Goal: Task Accomplishment & Management: Use online tool/utility

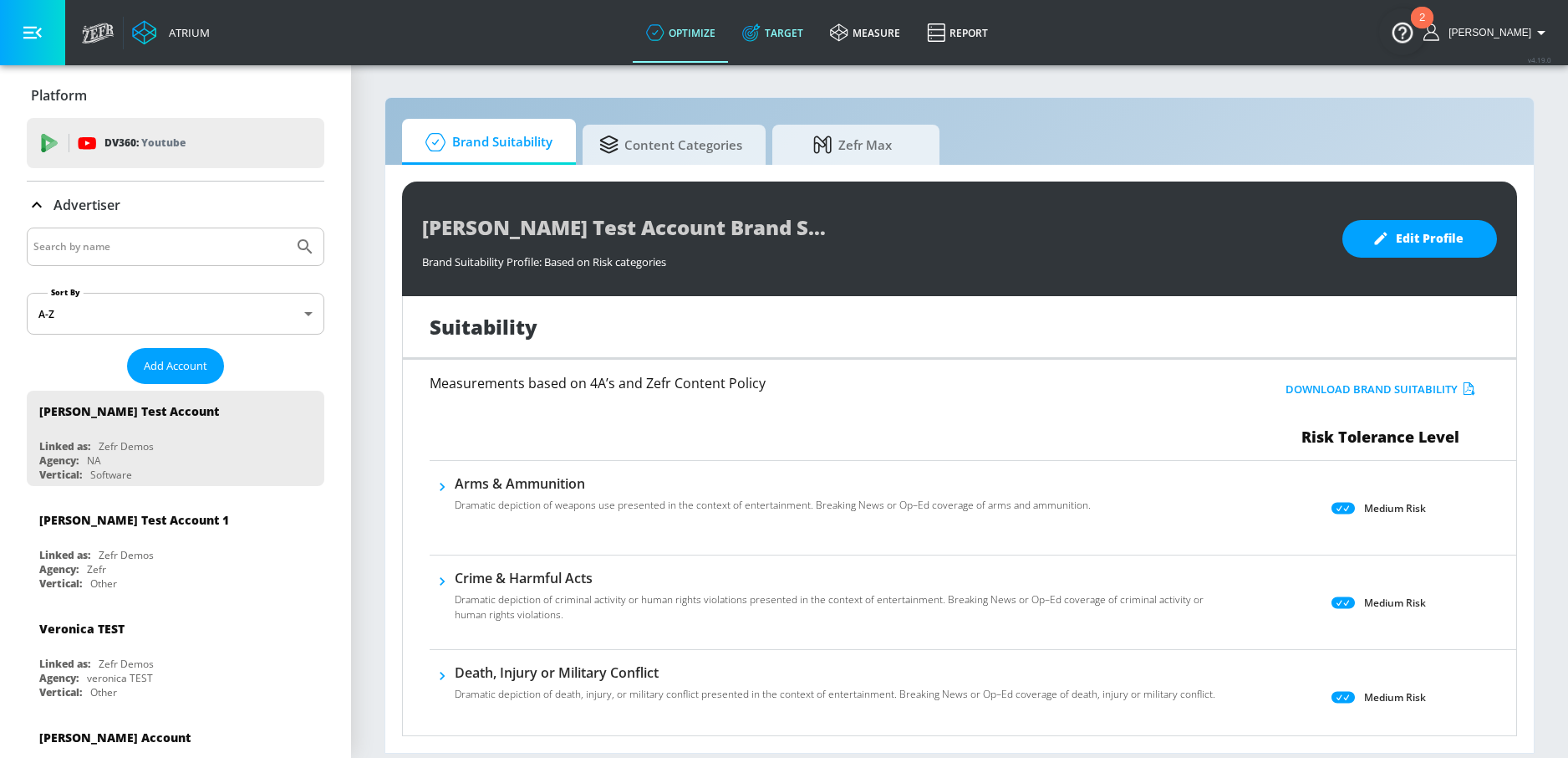
click at [760, 24] on icon at bounding box center [751, 33] width 18 height 18
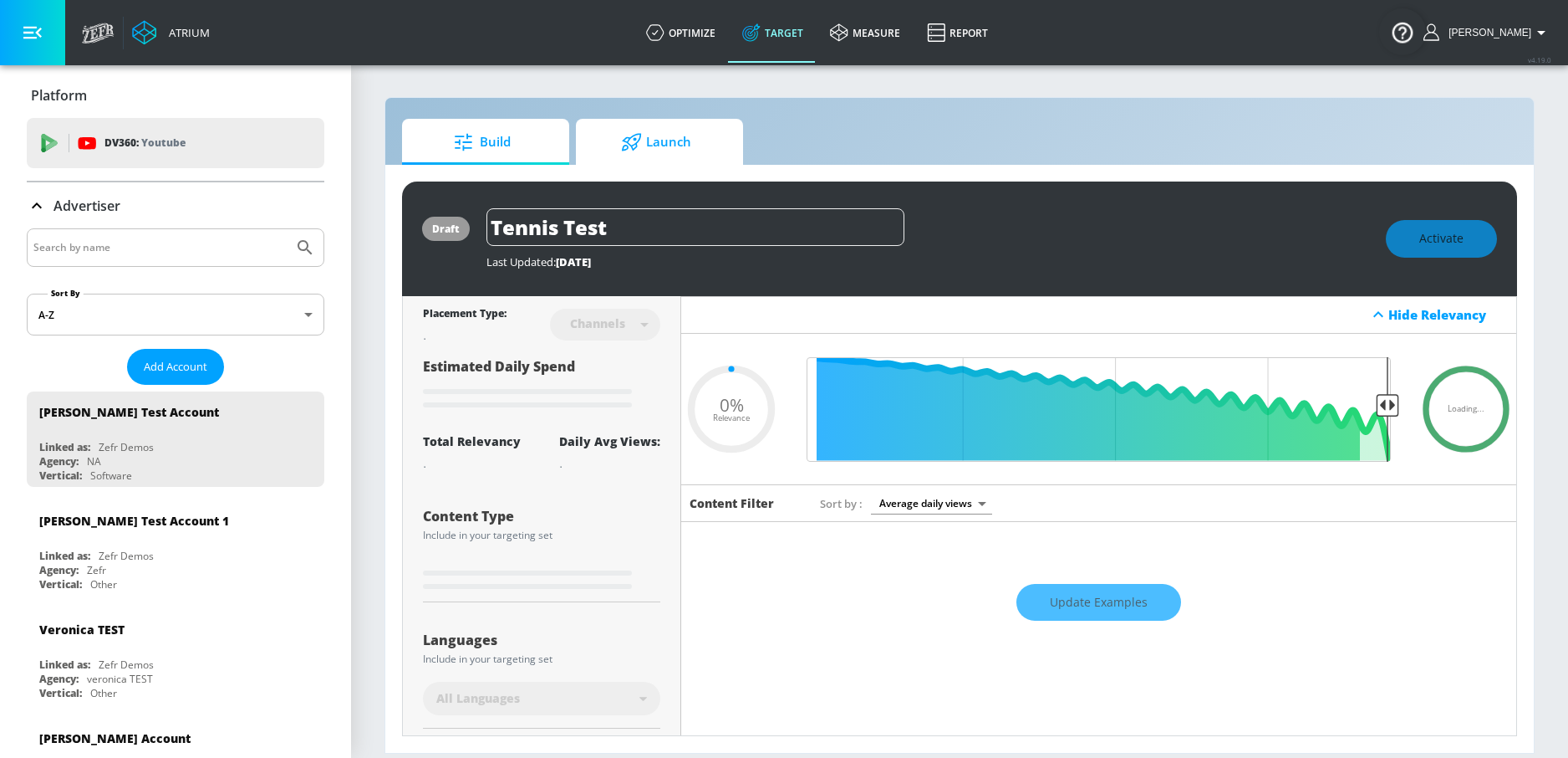
type input "0.05"
click at [648, 124] on span "Launch" at bounding box center [656, 143] width 127 height 40
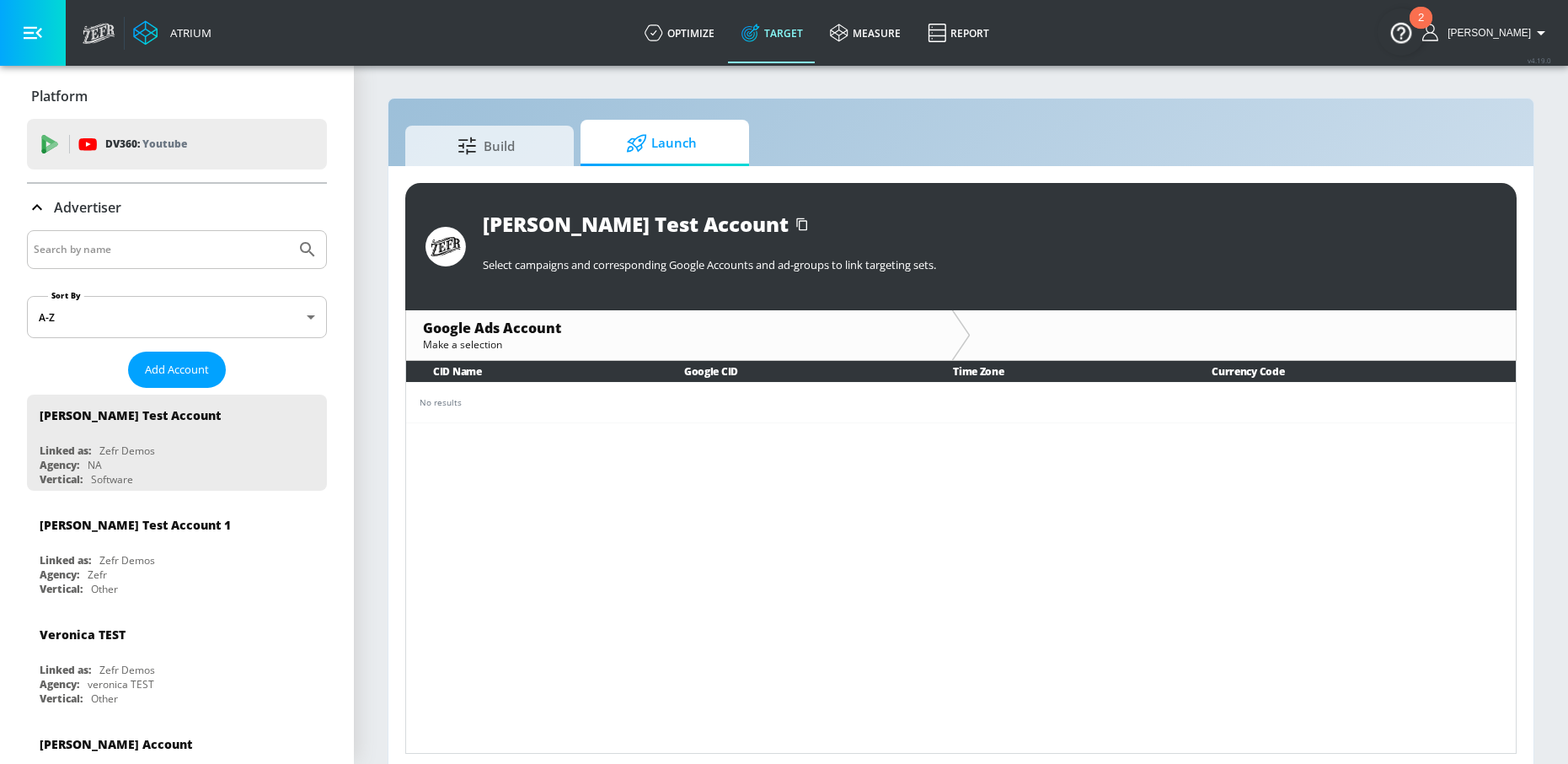
click at [174, 248] on input "Search by name" at bounding box center [161, 249] width 255 height 22
type input "Chick-fil-A"
click at [289, 231] on button "Submit Search" at bounding box center [308, 249] width 37 height 37
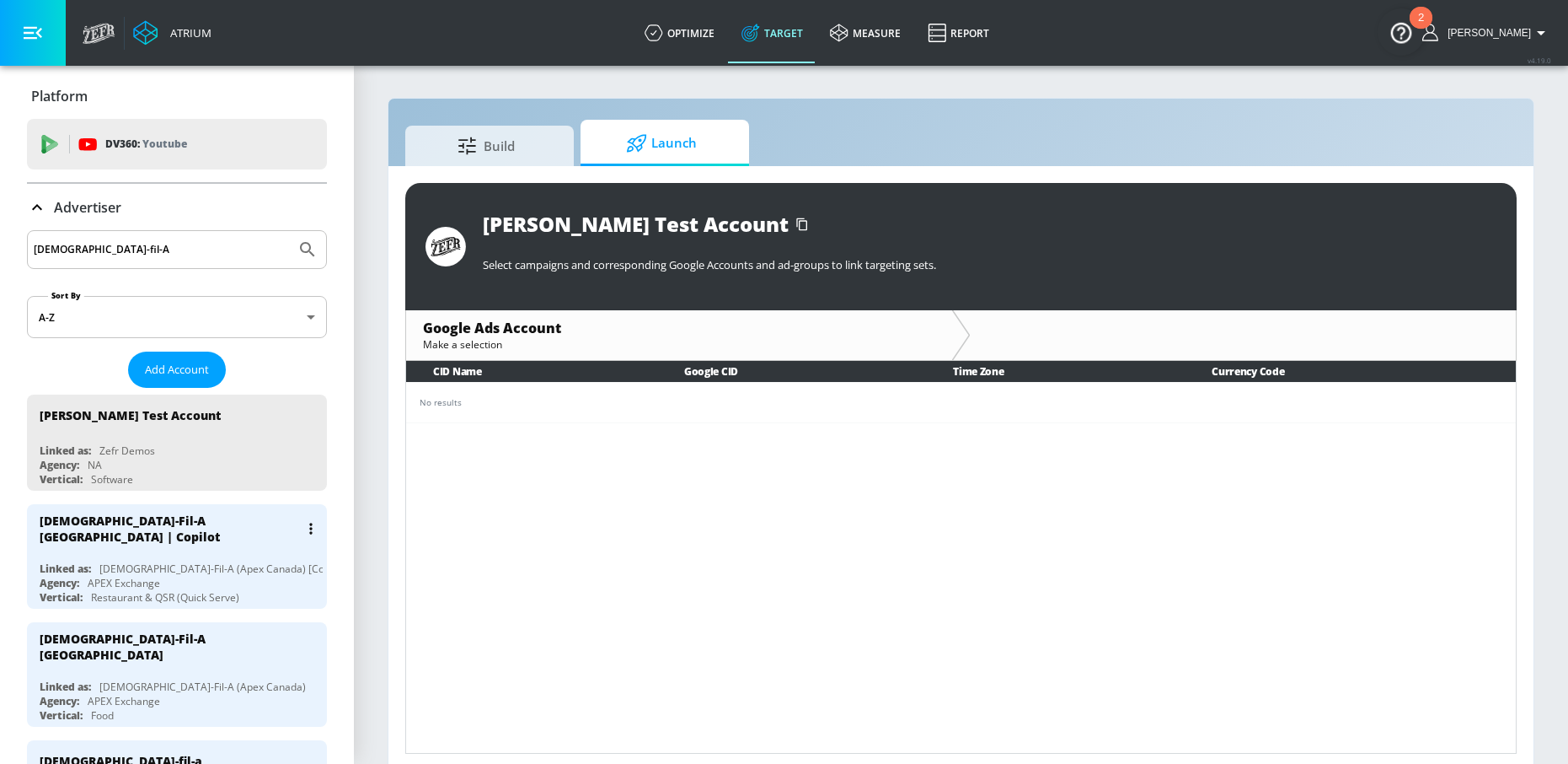
click at [151, 562] on div "Chick-Fil-A (Apex Canada) [Co-Pilot]" at bounding box center [225, 569] width 252 height 14
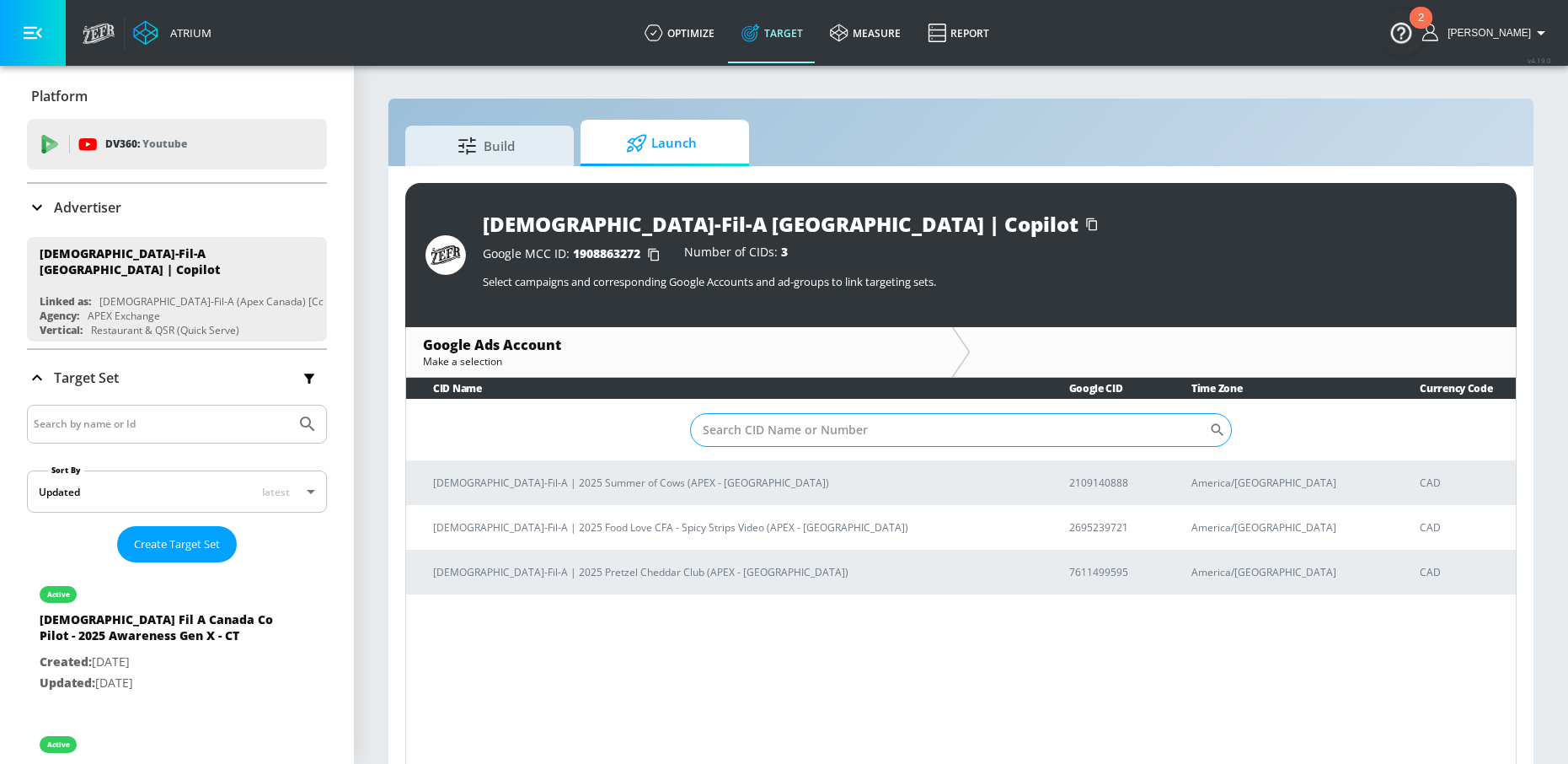
click at [752, 421] on input "Sort By" at bounding box center [949, 429] width 519 height 34
paste input "7611499595"
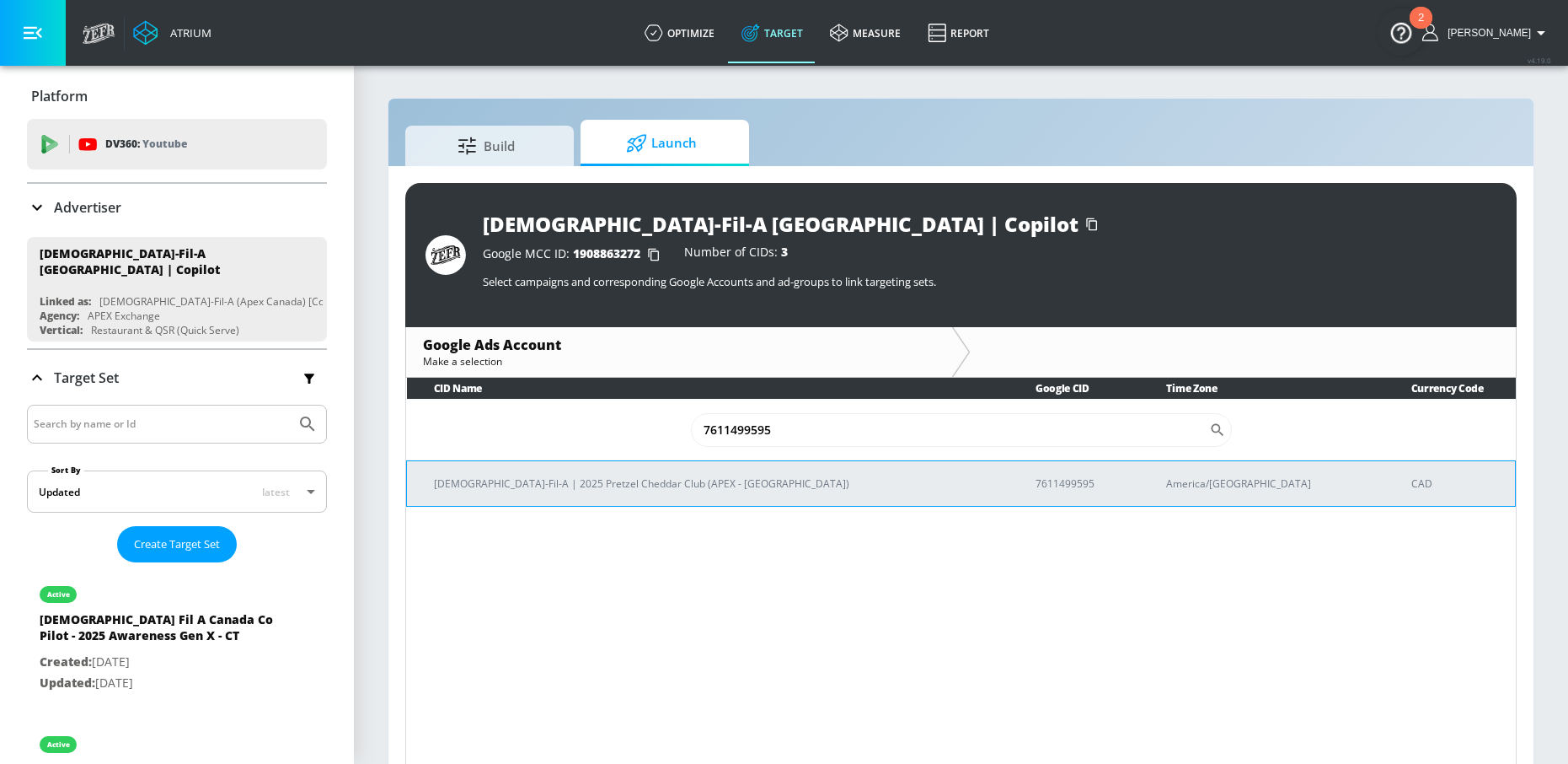
type input "7611499595"
click at [576, 482] on p "Chick-Fil-A | 2025 Pretzel Cheddar Club (APEX - Canada)" at bounding box center [714, 484] width 561 height 18
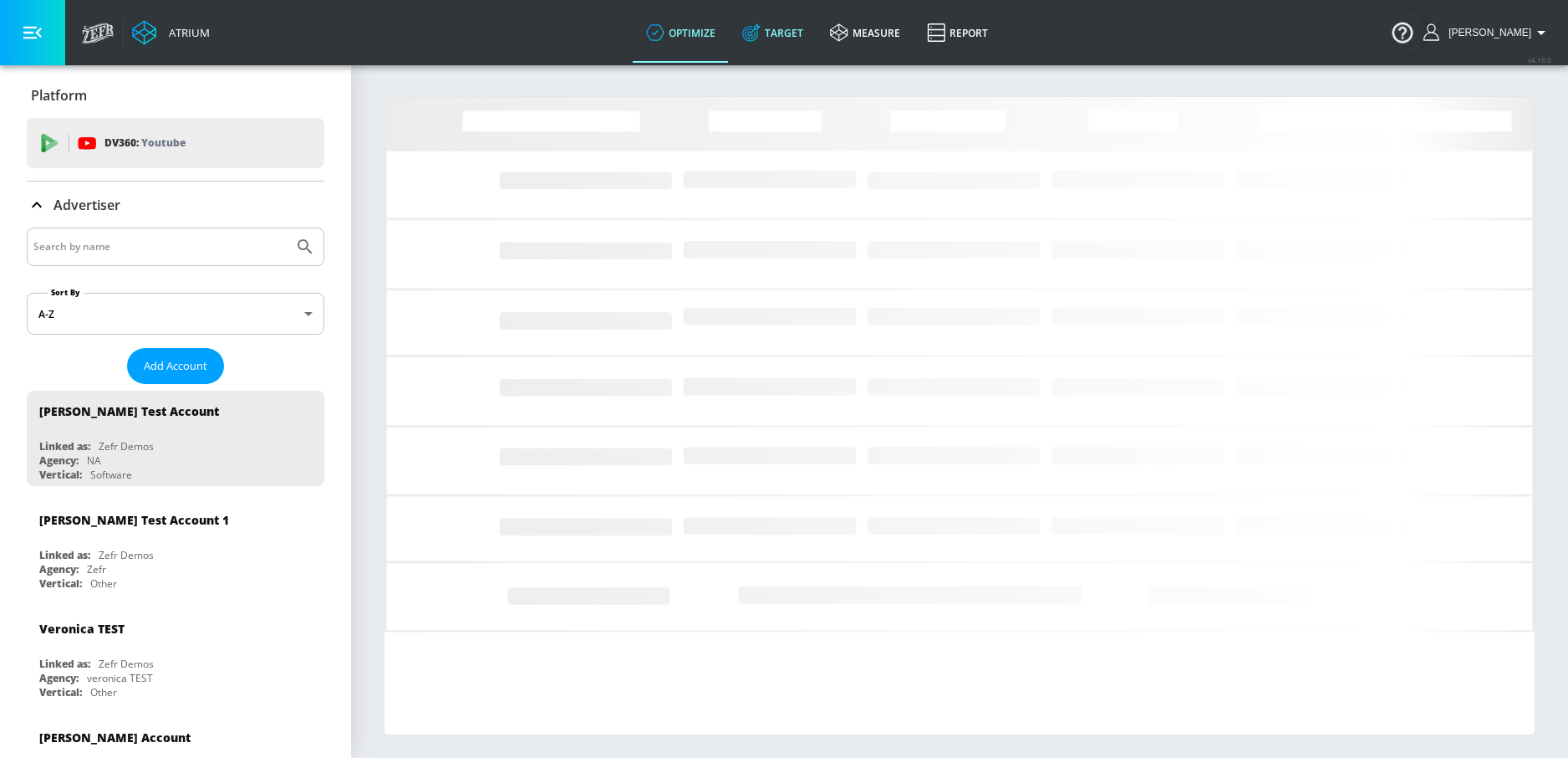
click at [806, 35] on link "Target" at bounding box center [773, 33] width 88 height 60
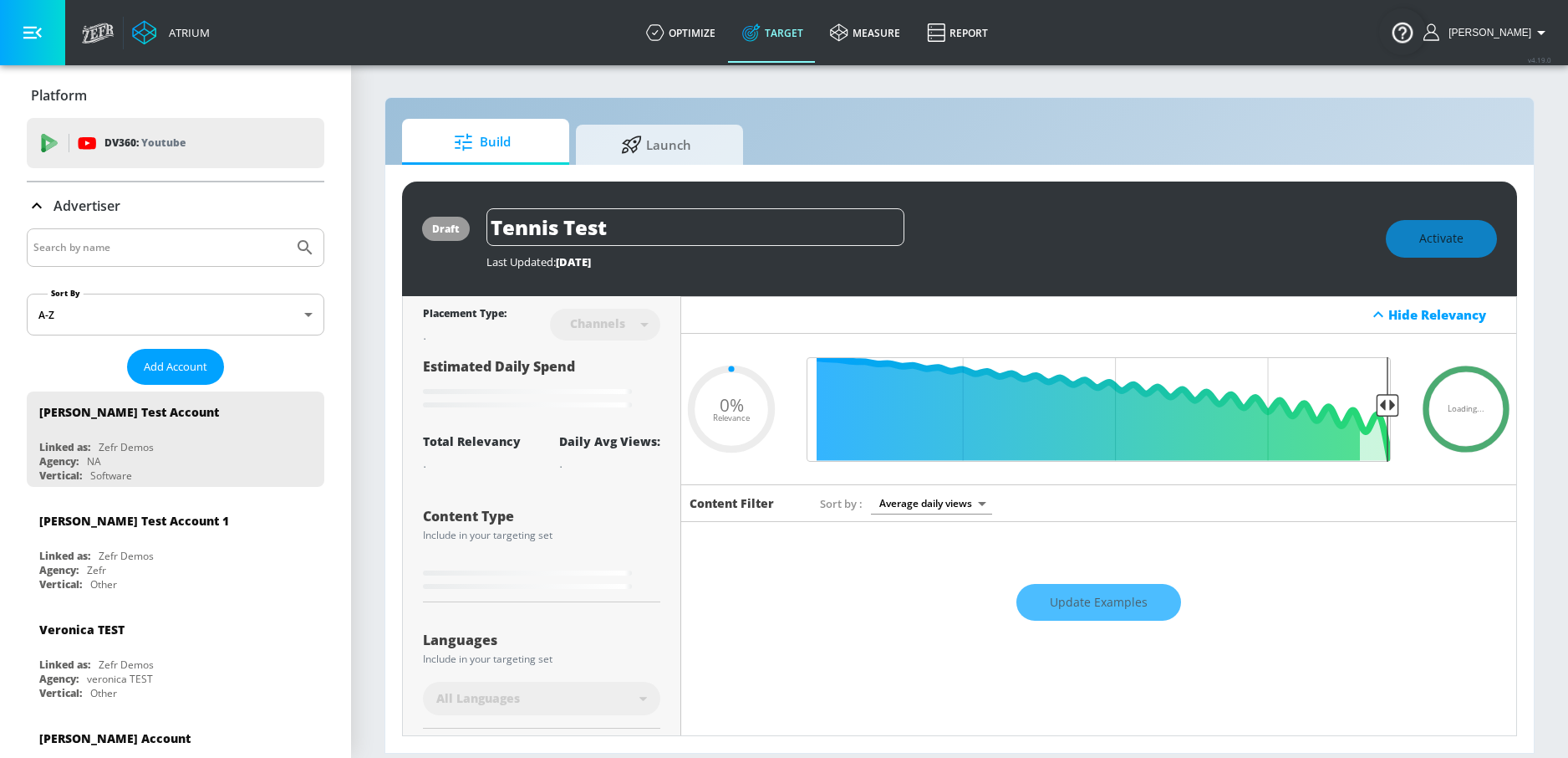
type input "0.05"
click at [634, 147] on icon at bounding box center [632, 142] width 21 height 18
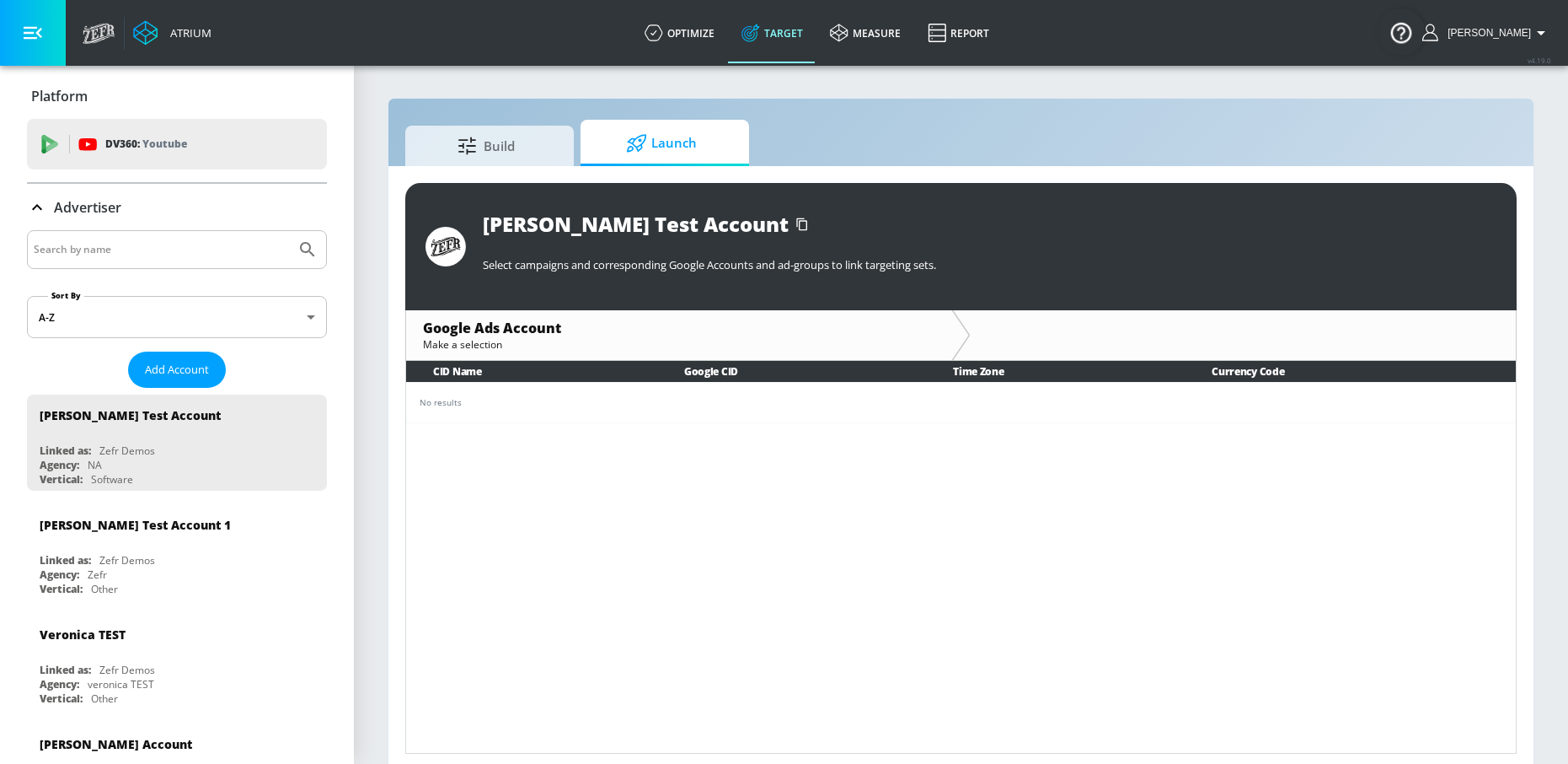
click at [135, 246] on input "Search by name" at bounding box center [161, 249] width 255 height 22
click at [289, 231] on button "Submit Search" at bounding box center [308, 249] width 37 height 37
click at [58, 248] on input "chick fil a" at bounding box center [161, 249] width 255 height 22
type input "chick-fil-a"
click at [289, 231] on button "Submit Search" at bounding box center [308, 249] width 37 height 37
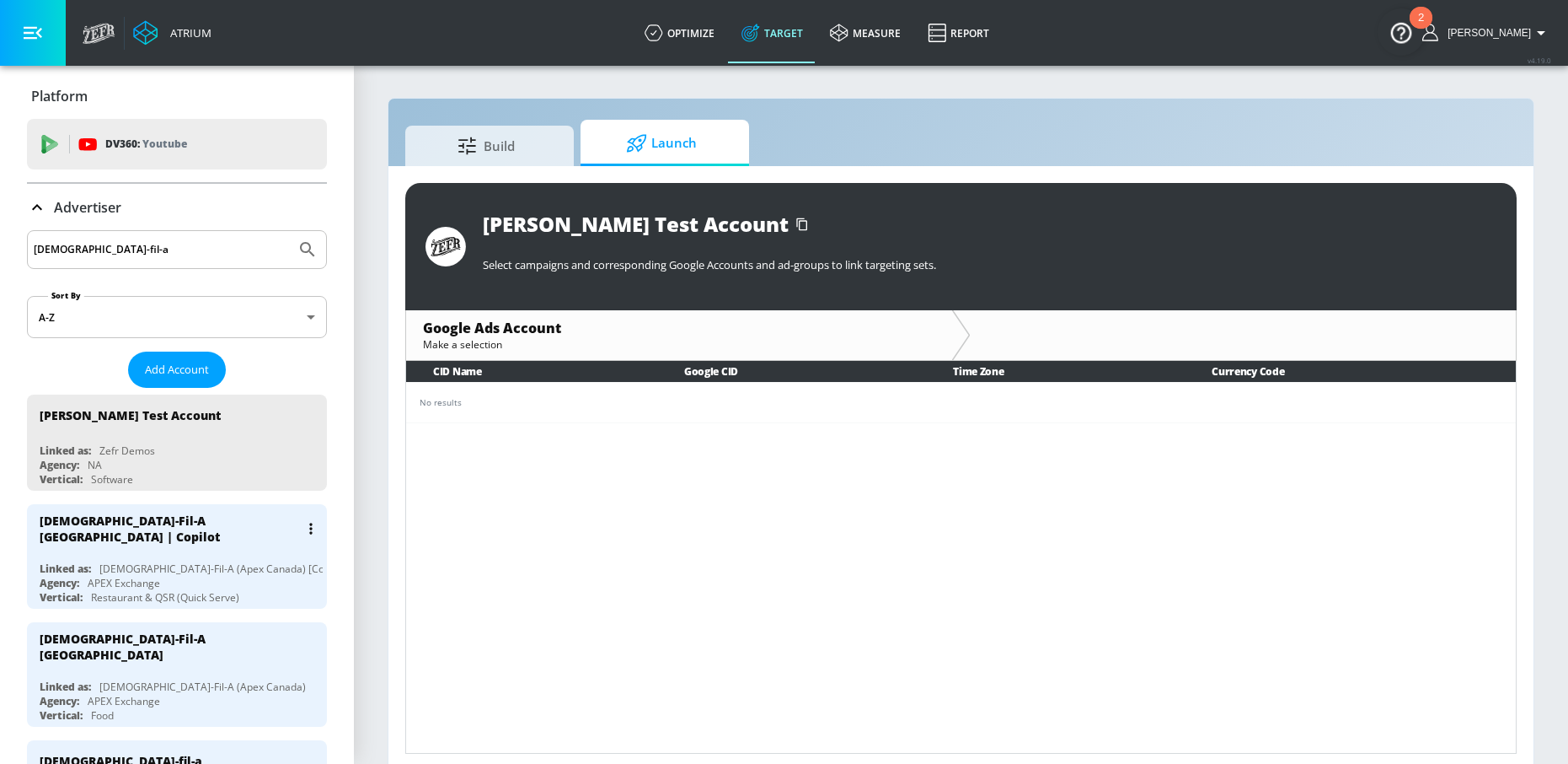
click at [148, 538] on div "[DEMOGRAPHIC_DATA]-Fil-A [GEOGRAPHIC_DATA] | Copilot" at bounding box center [181, 528] width 283 height 49
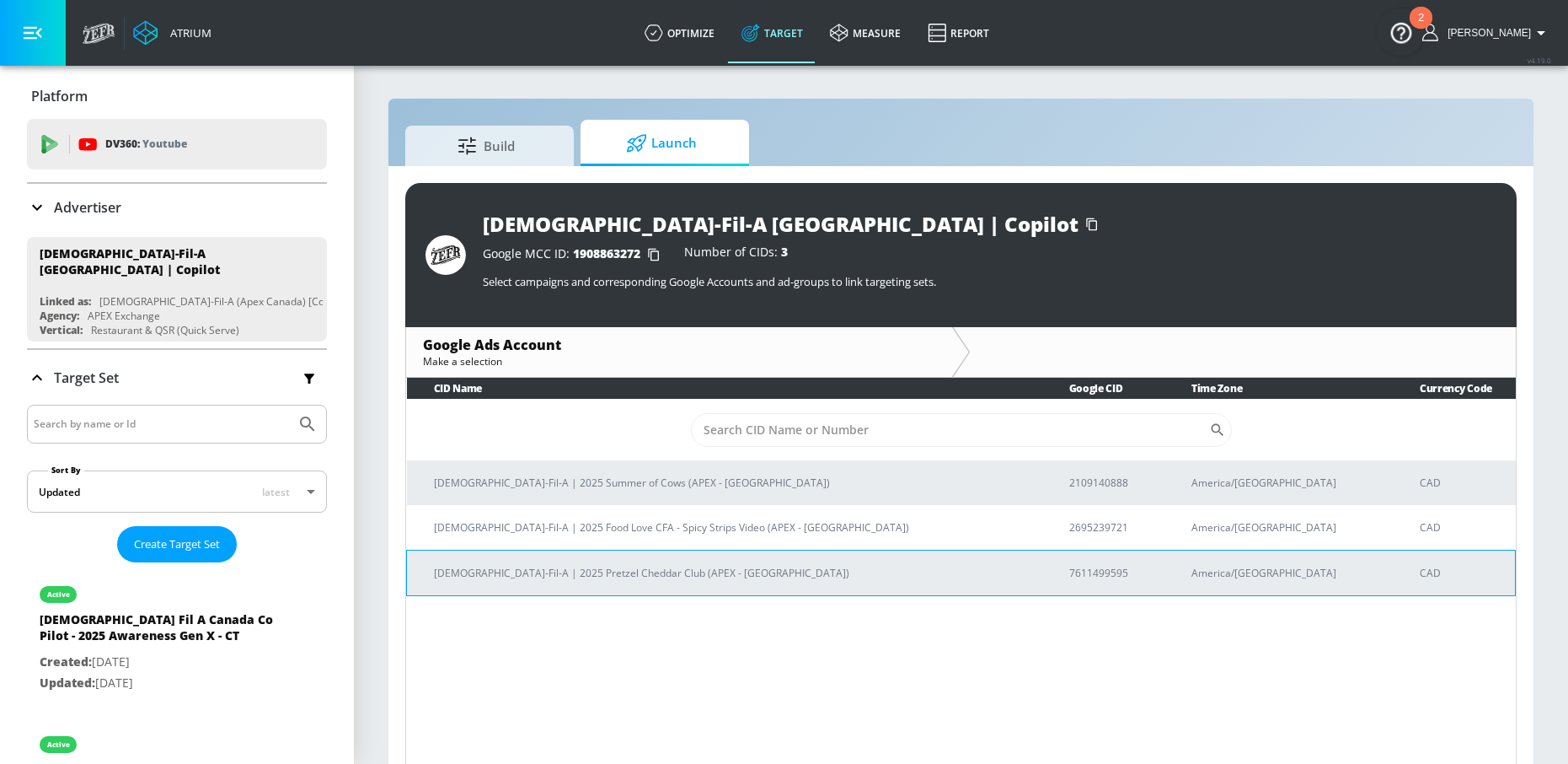
click at [596, 563] on p "[DEMOGRAPHIC_DATA]-Fil-A | 2025 Pretzel Cheddar Club (APEX - [GEOGRAPHIC_DATA])" at bounding box center [731, 572] width 595 height 18
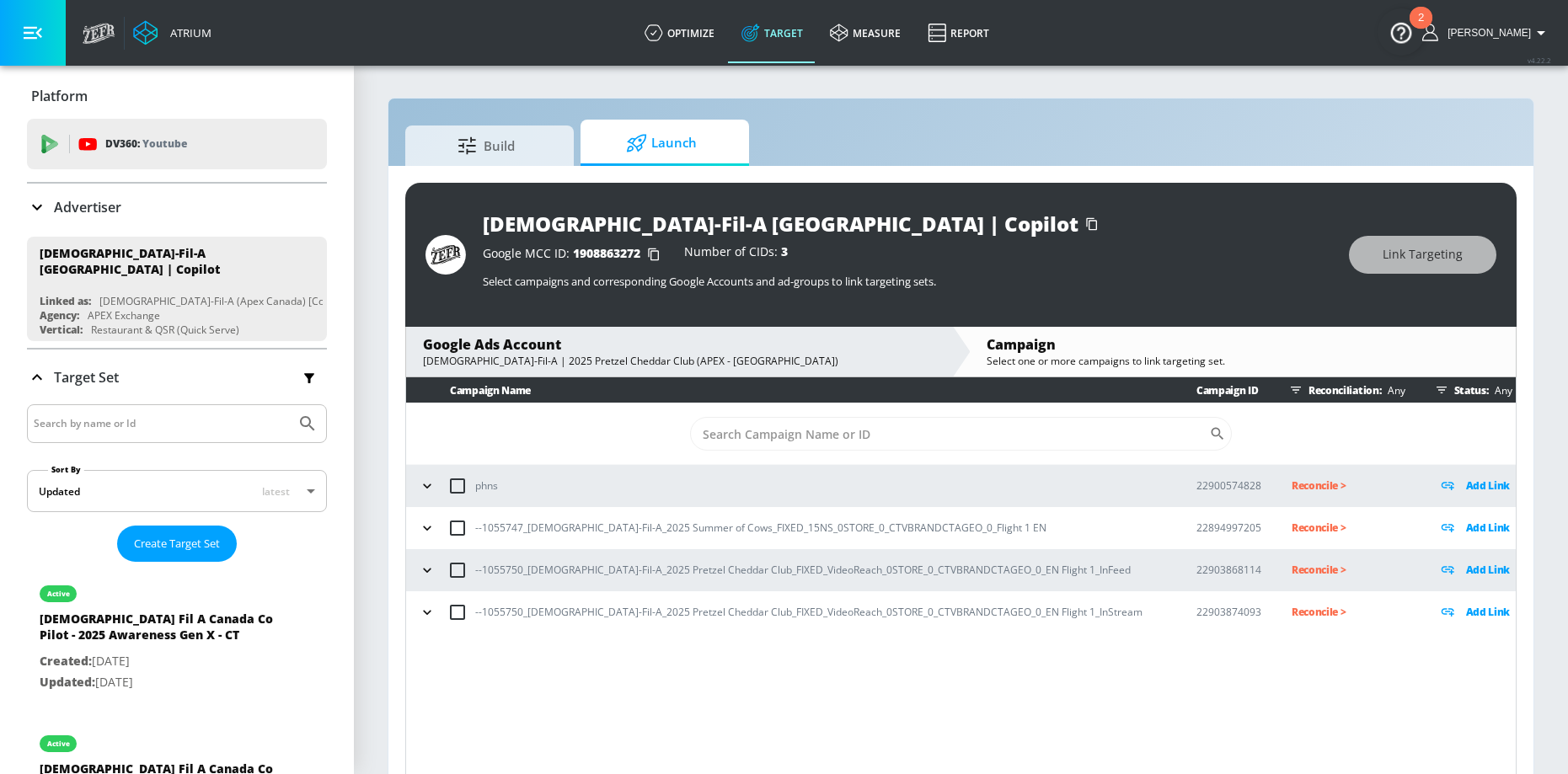
scroll to position [25, 0]
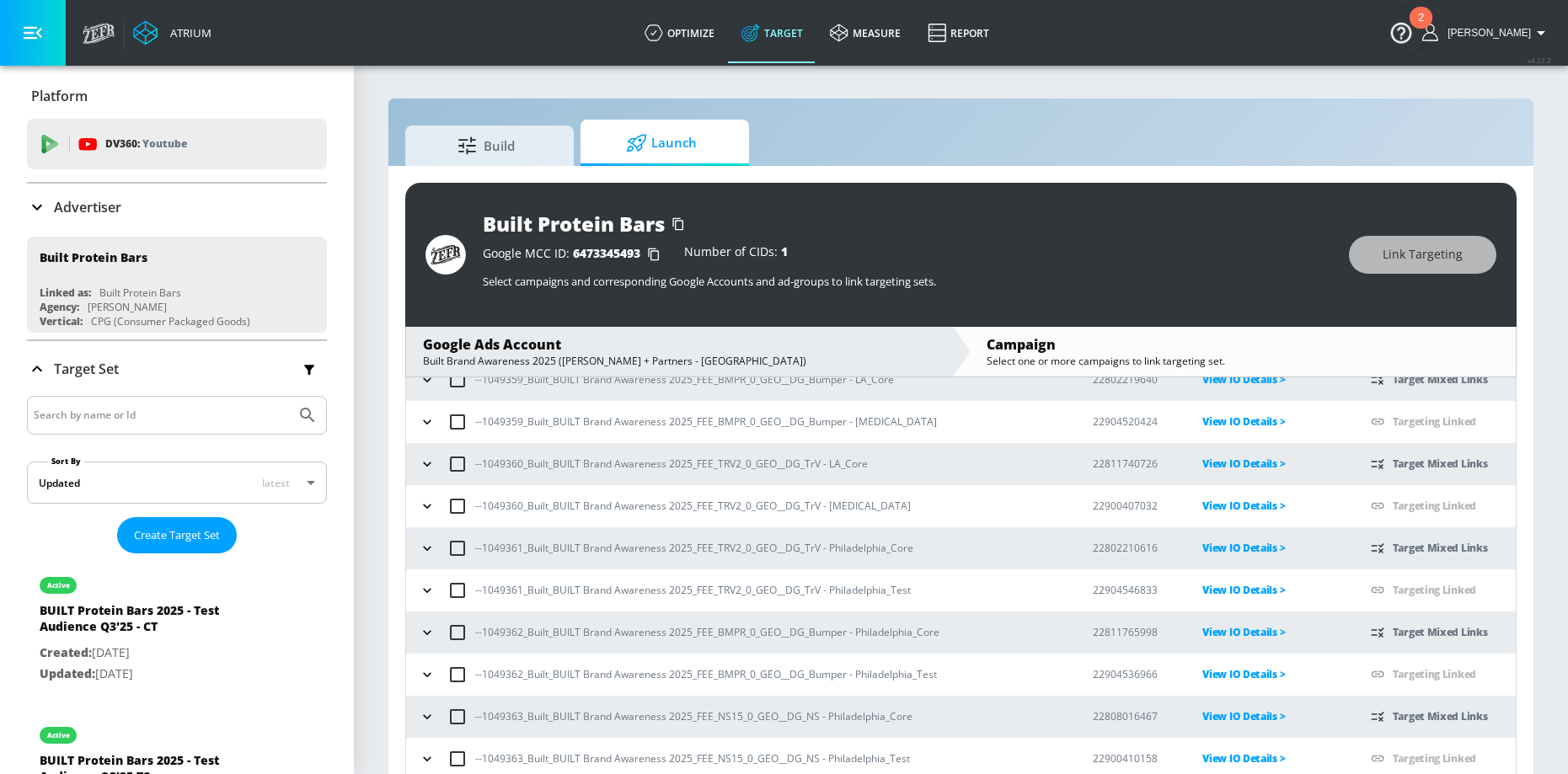
scroll to position [25, 0]
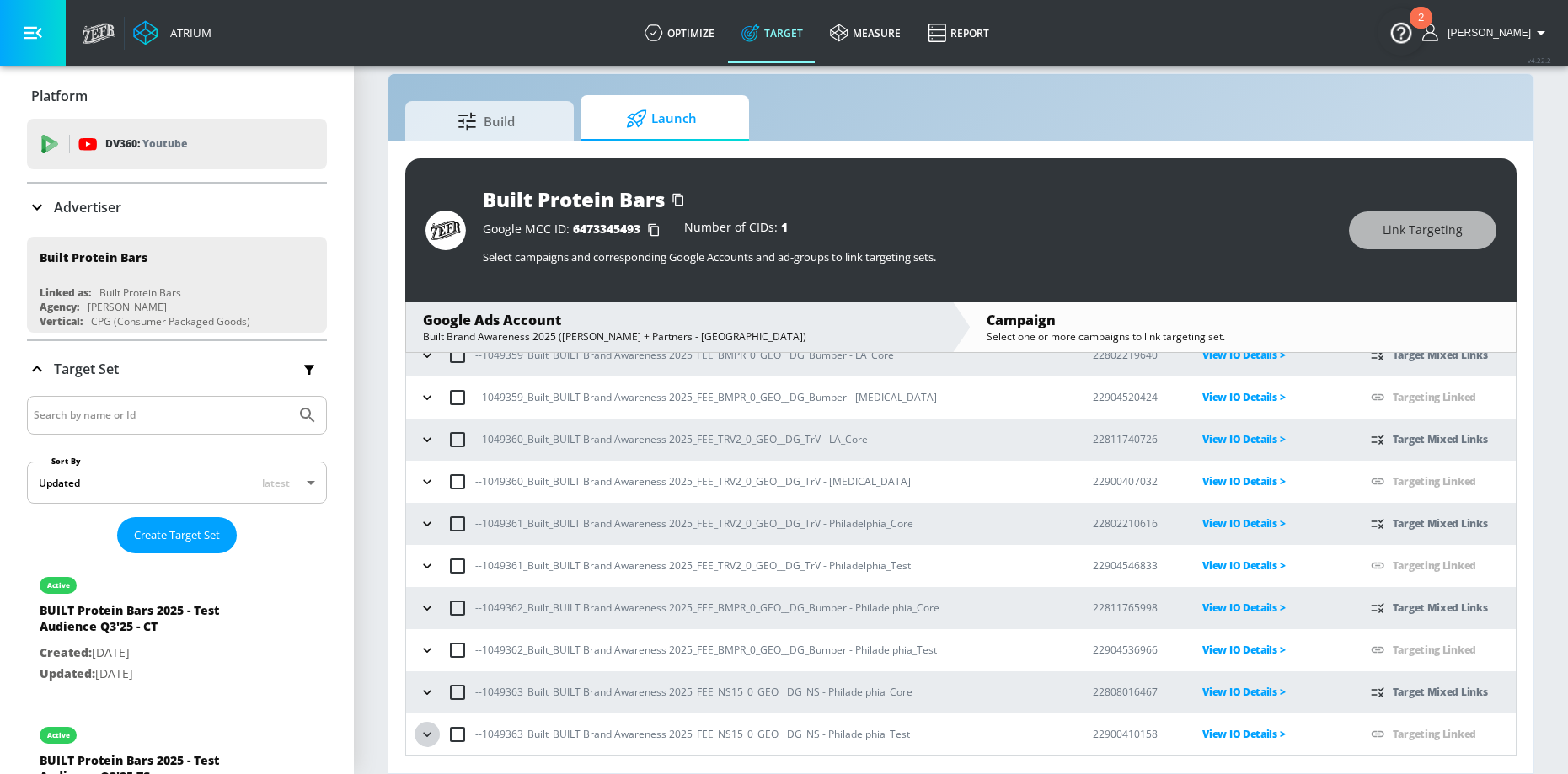
click at [429, 733] on icon "button" at bounding box center [427, 734] width 17 height 17
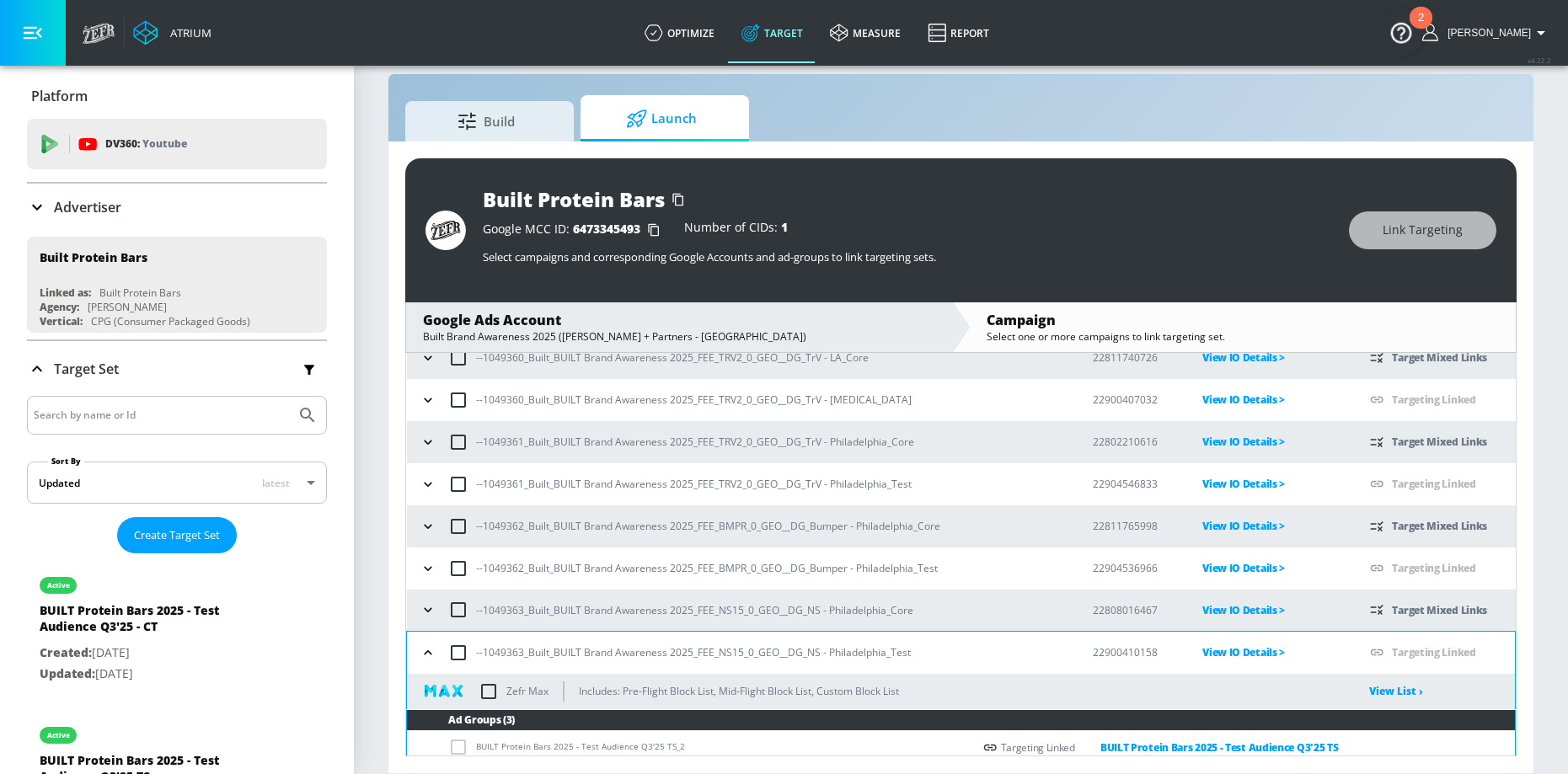
scroll to position [852, 0]
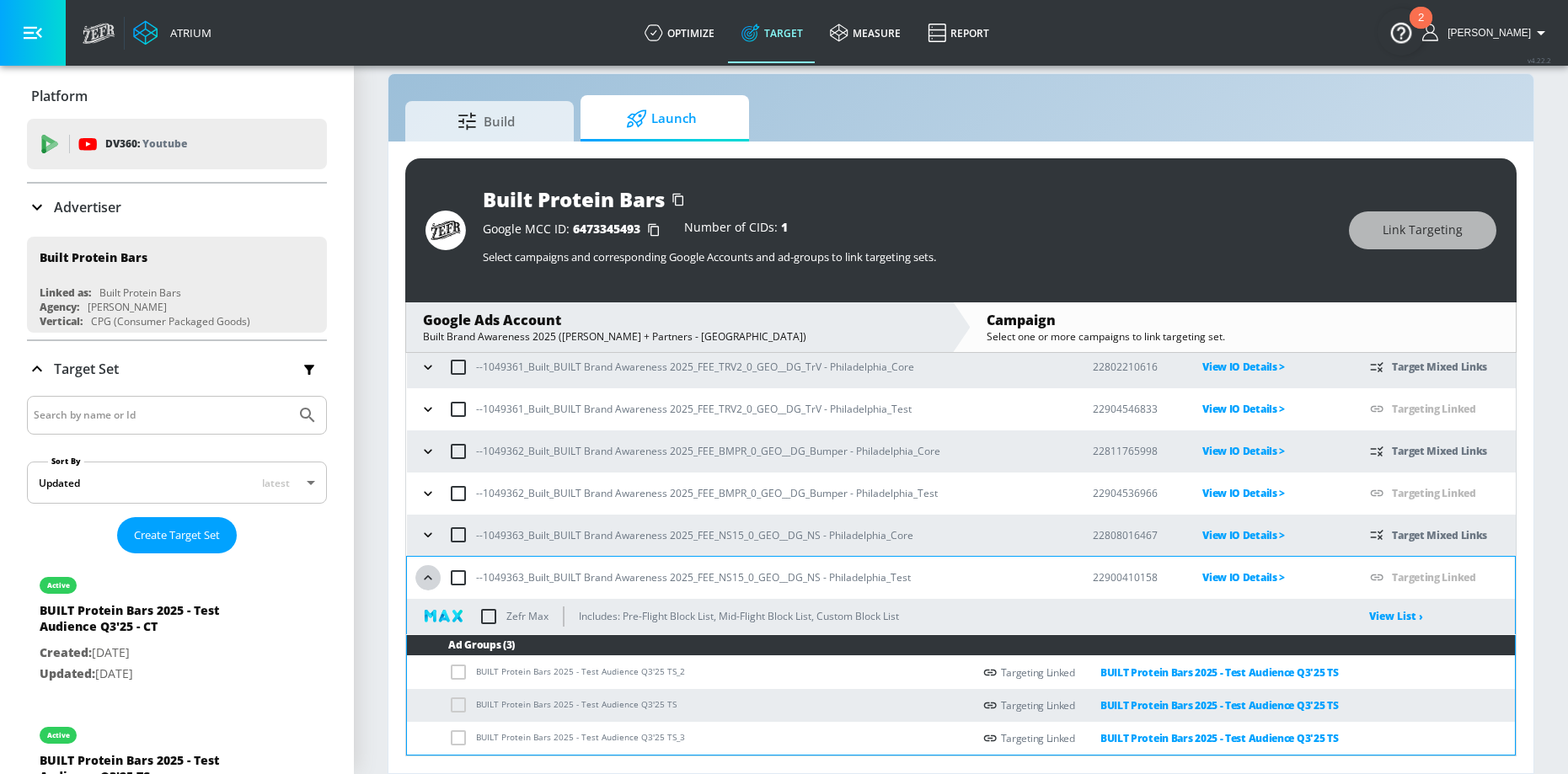
click at [427, 578] on icon "button" at bounding box center [427, 577] width 17 height 17
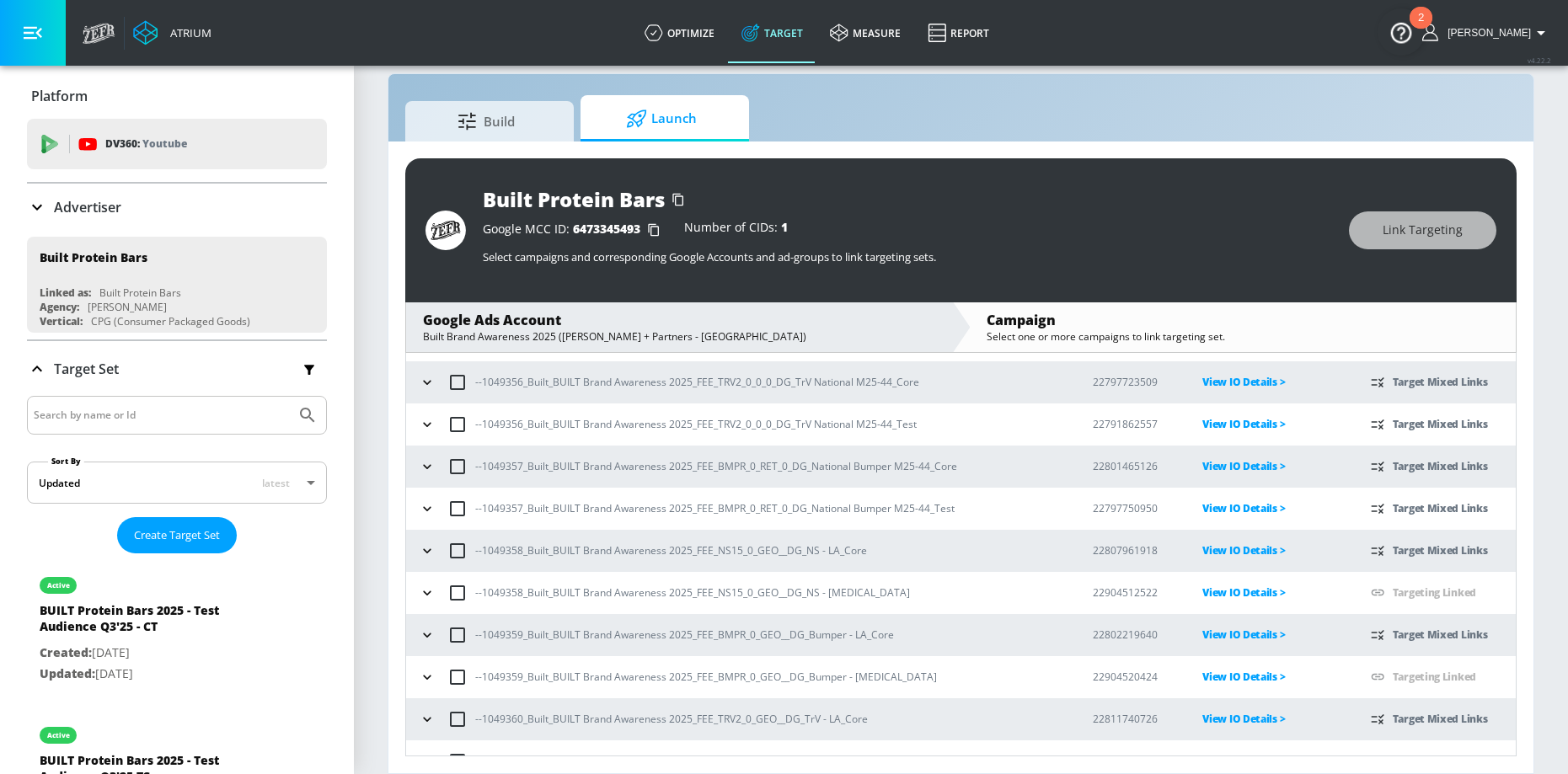
scroll to position [0, 0]
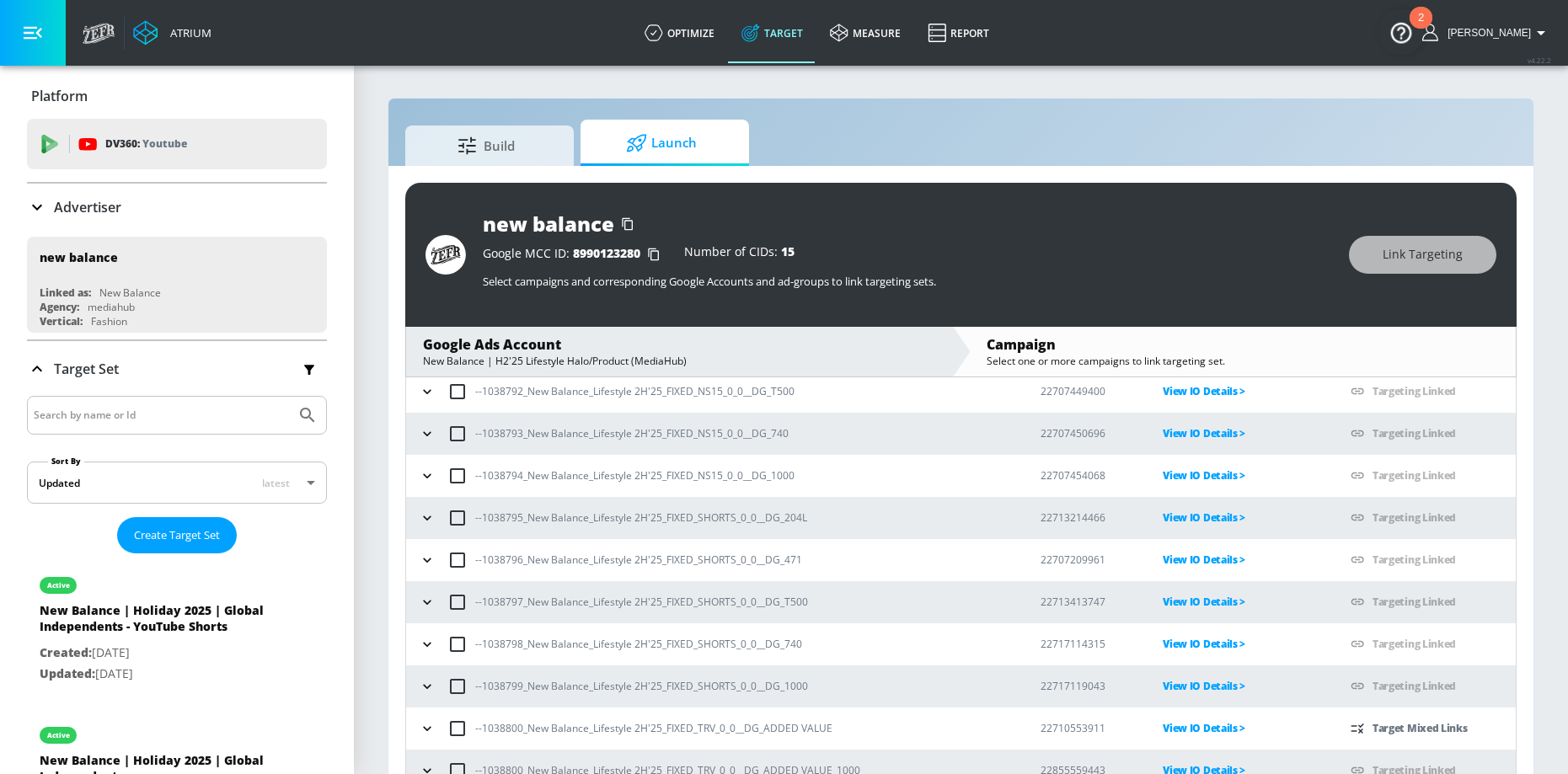
scroll to position [485, 0]
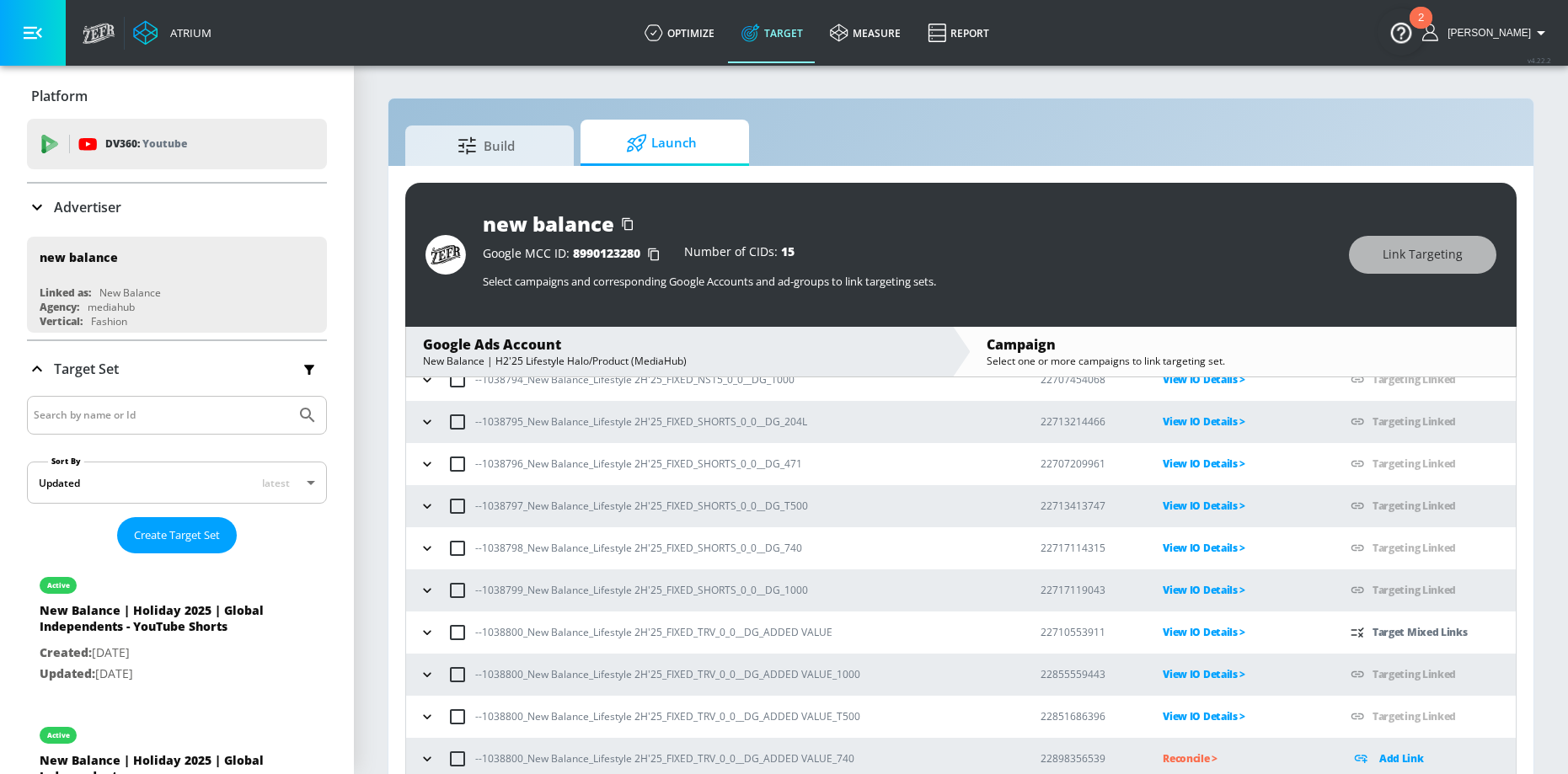
click at [426, 755] on icon "button" at bounding box center [427, 758] width 17 height 17
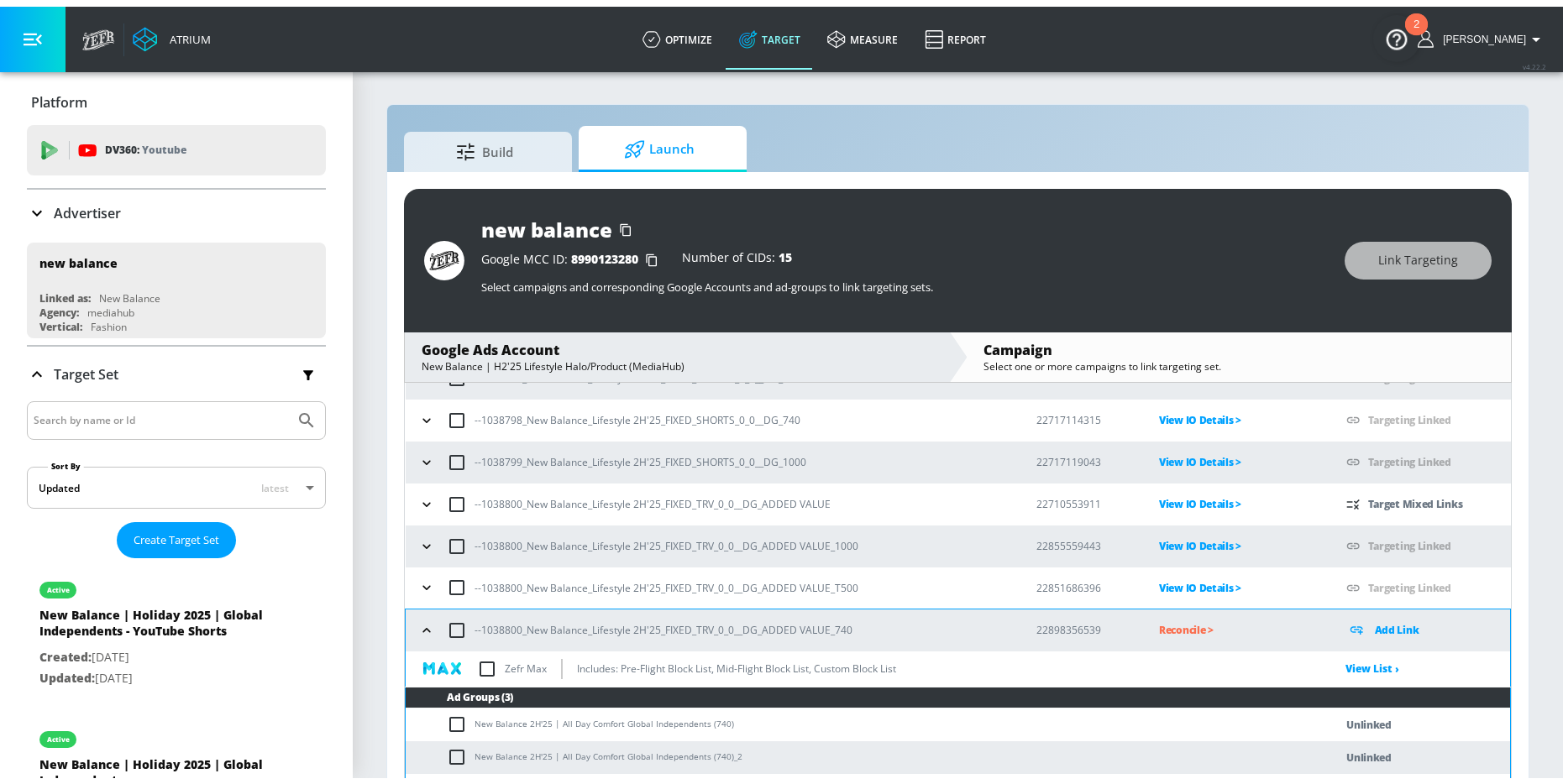
scroll to position [640, 0]
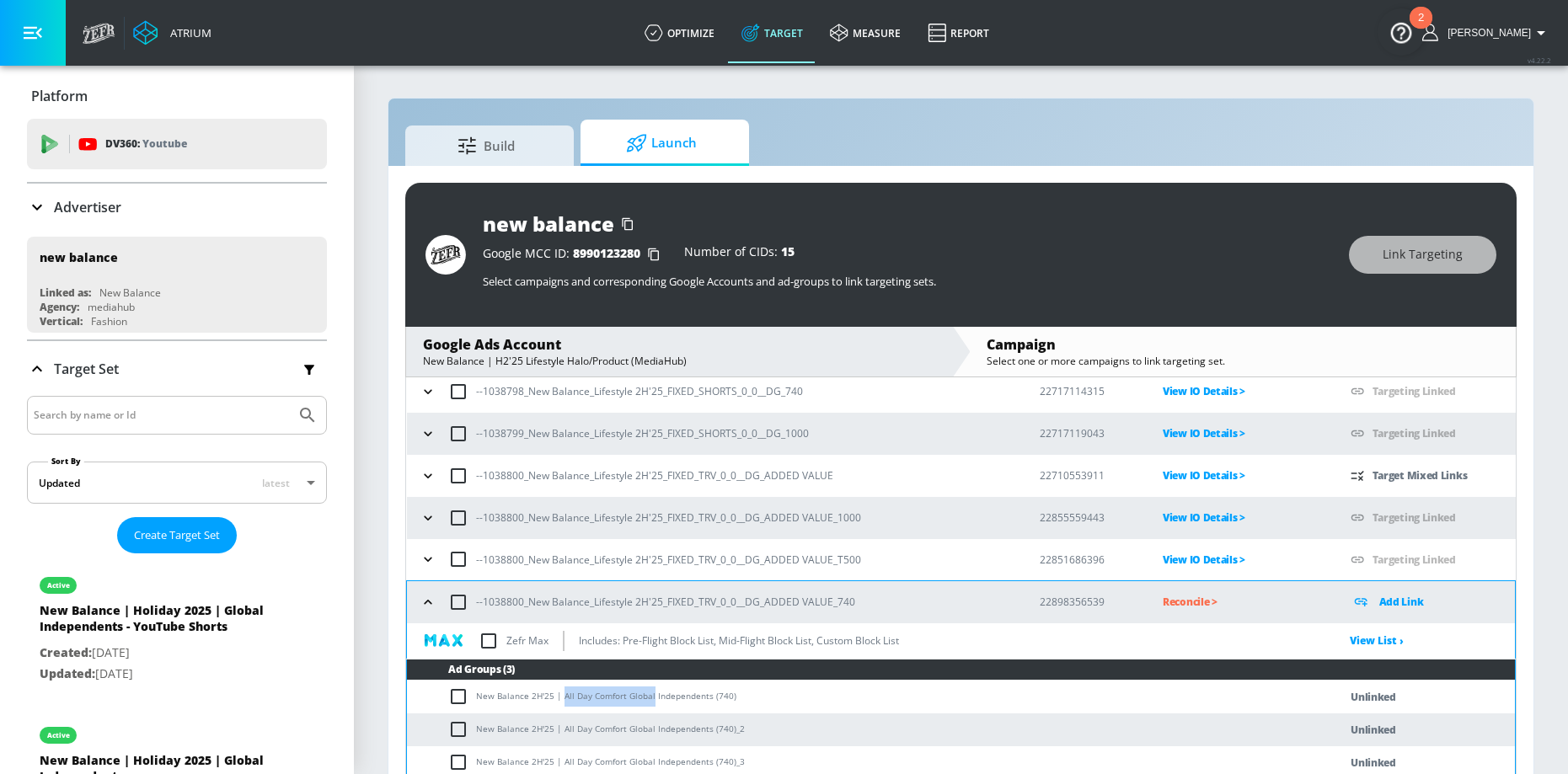
drag, startPoint x: 561, startPoint y: 696, endPoint x: 648, endPoint y: 700, distance: 87.1
click at [648, 700] on td "New Balance 2H'25 | All Day Comfort Global Independents (740)" at bounding box center [856, 696] width 898 height 33
copy td "All Day Comfort Global"
click at [464, 694] on input "checkbox" at bounding box center [461, 696] width 27 height 20
checkbox input "true"
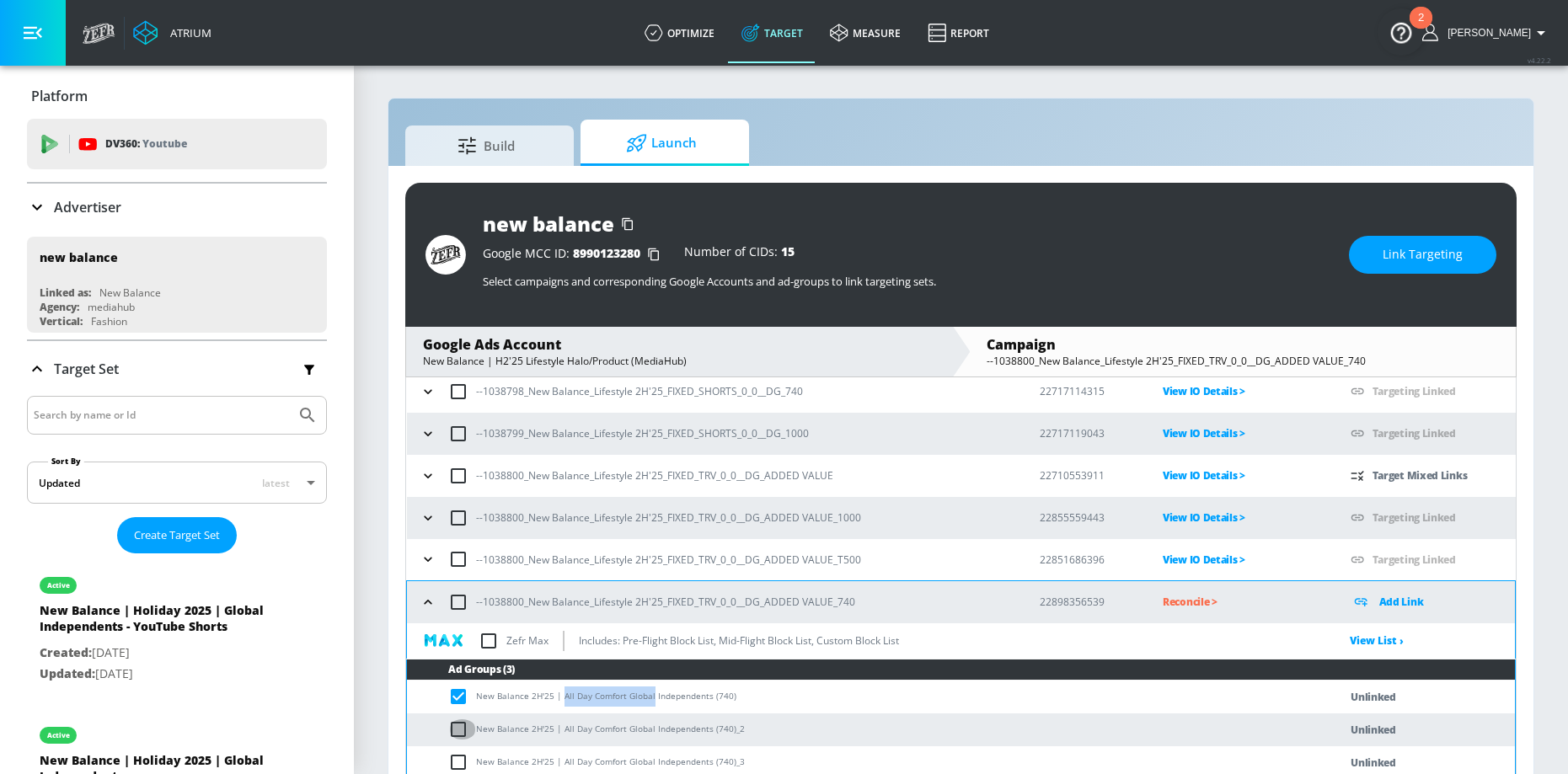
click at [462, 722] on input "checkbox" at bounding box center [461, 729] width 27 height 20
checkbox input "true"
click at [462, 768] on input "checkbox" at bounding box center [461, 762] width 27 height 20
checkbox input "true"
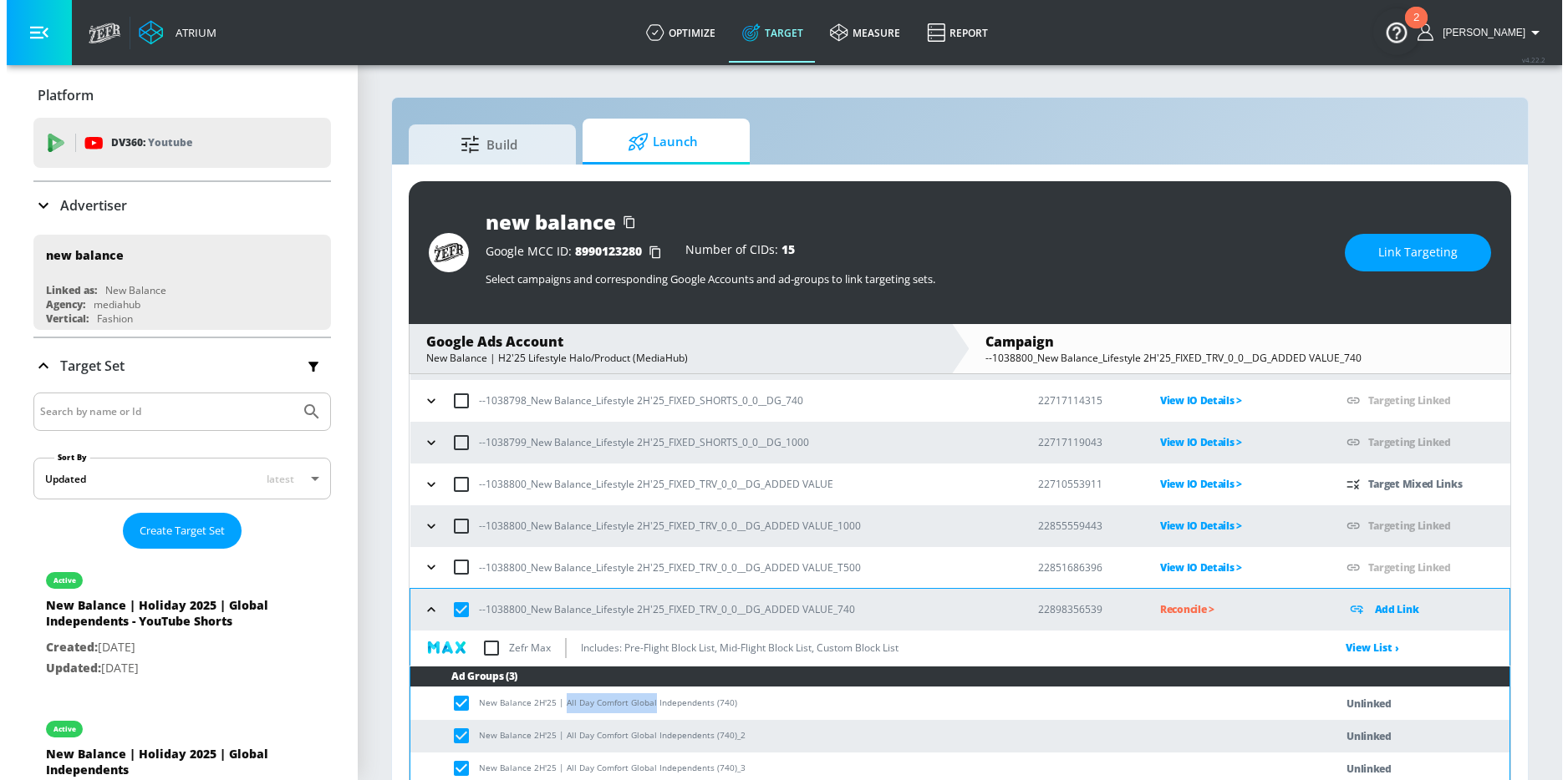
scroll to position [25, 0]
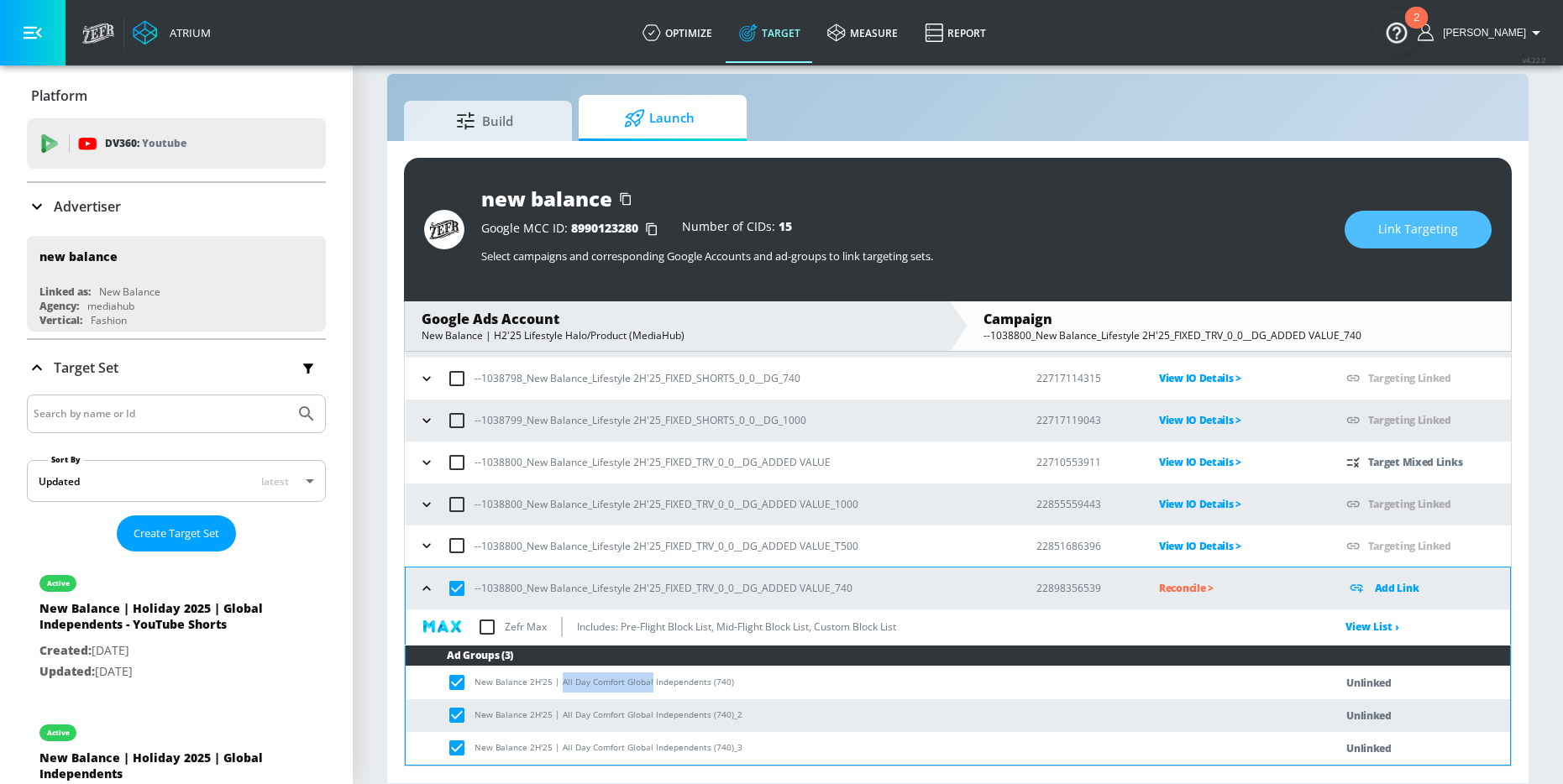
click at [1412, 236] on span "Link Targeting" at bounding box center [1418, 230] width 80 height 21
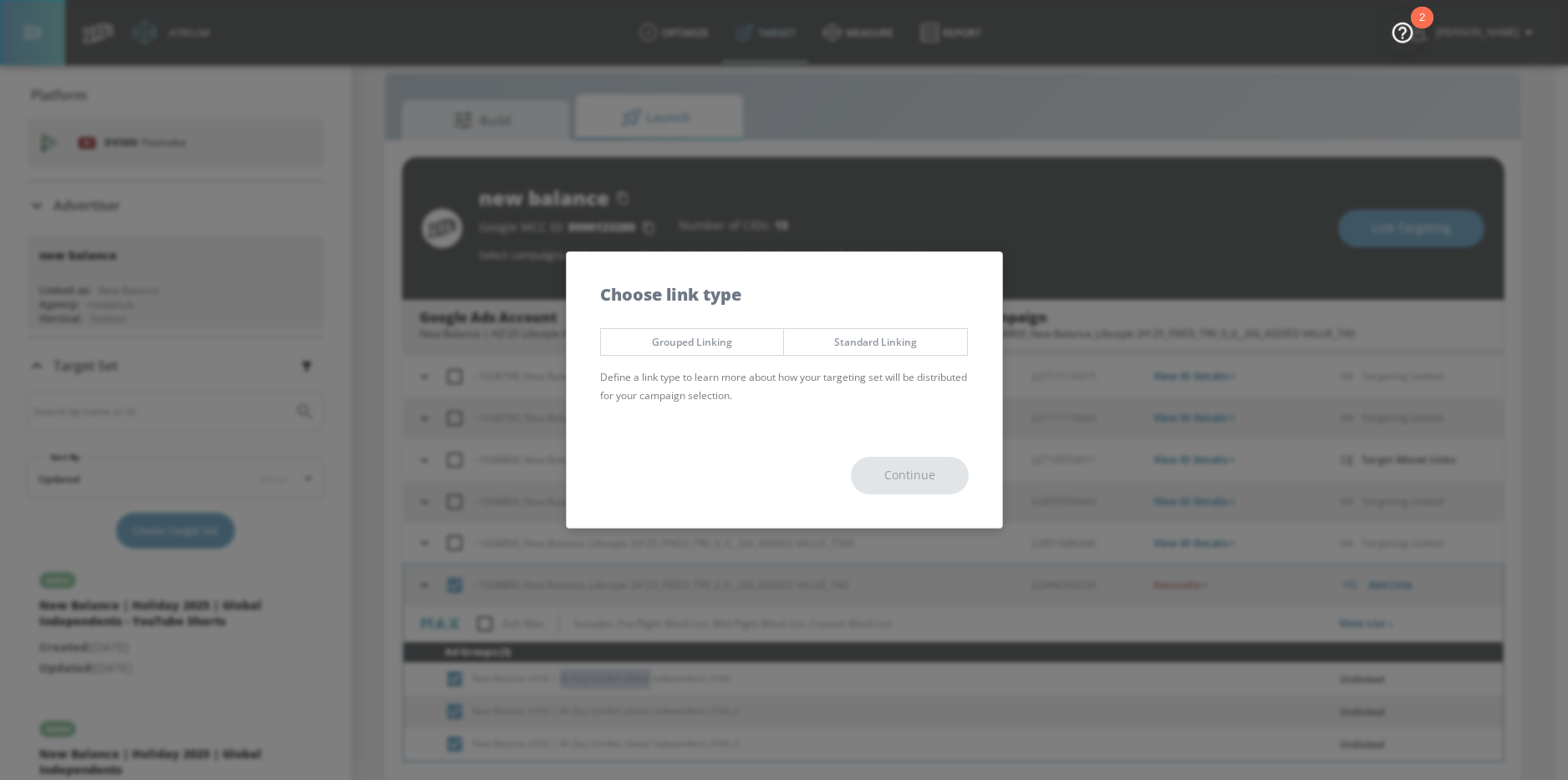
click at [705, 339] on span "Grouped Linking" at bounding box center [692, 342] width 158 height 18
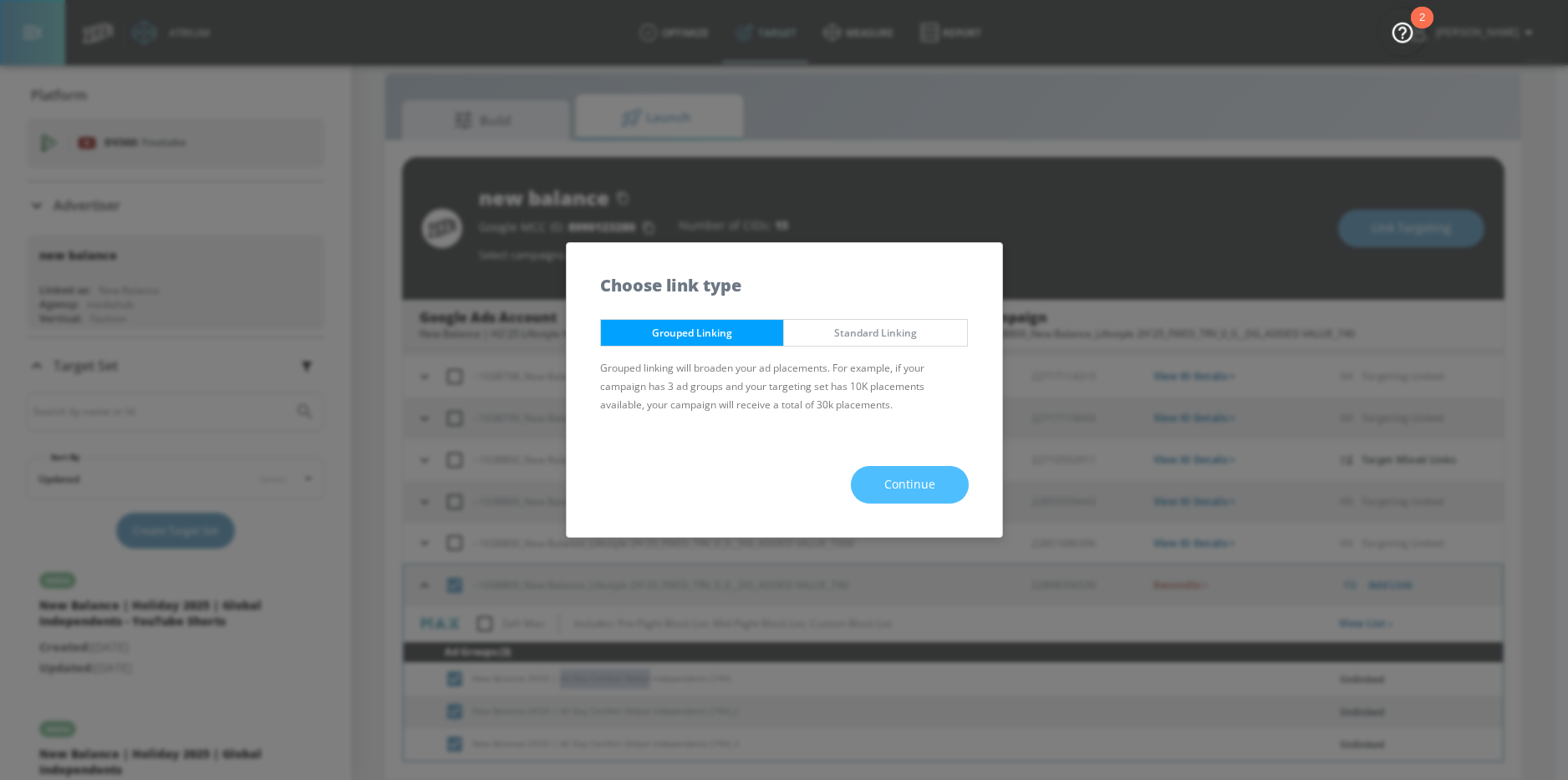
click at [914, 477] on span "Continue" at bounding box center [910, 485] width 51 height 21
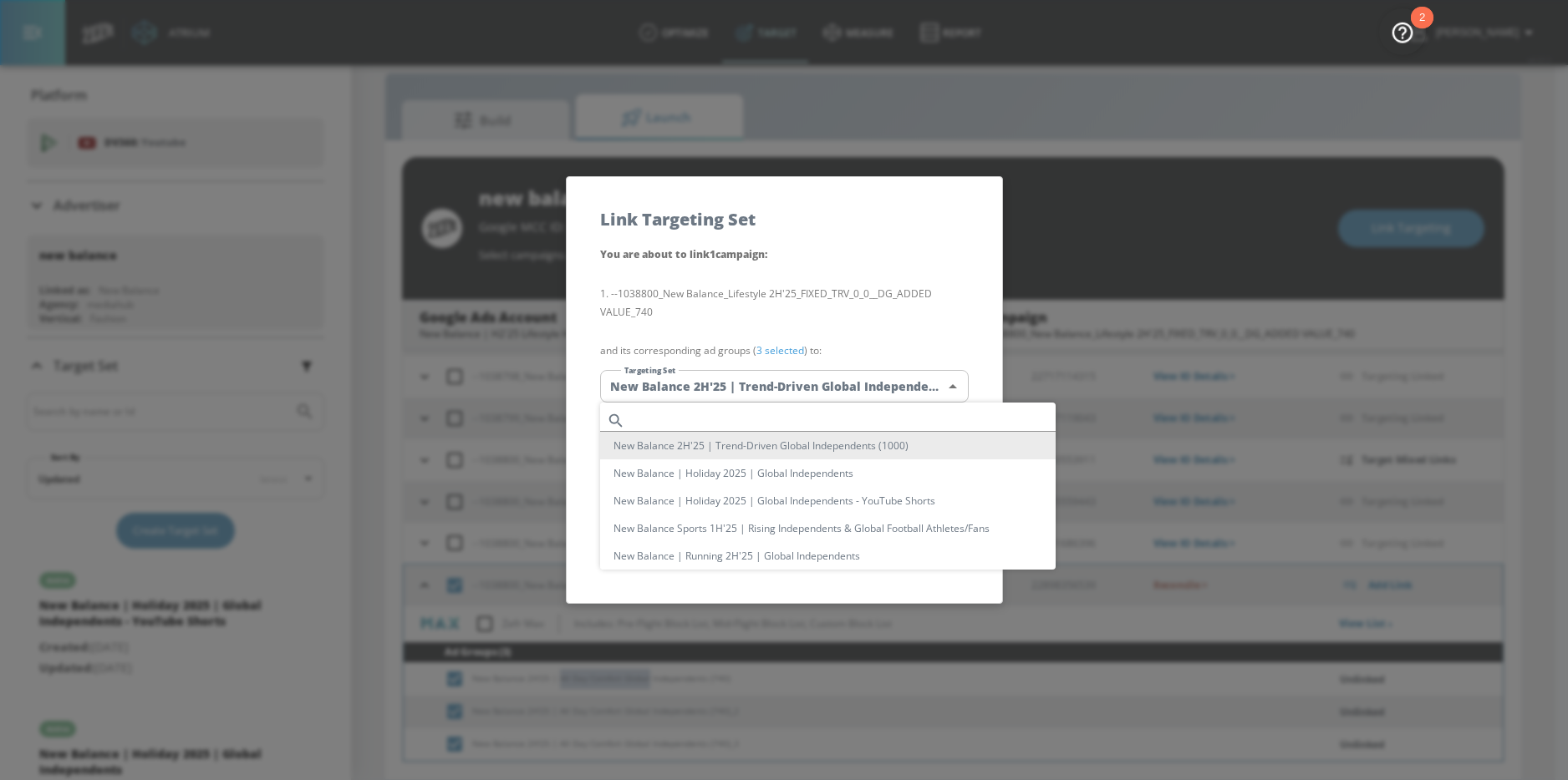
click at [773, 378] on body "Atrium optimize Target measure Report optimize Target measure Report v 4.22.2 N…" at bounding box center [784, 377] width 1568 height 805
click at [700, 425] on input "text" at bounding box center [844, 420] width 424 height 23
paste input "All Day Comfort Global"
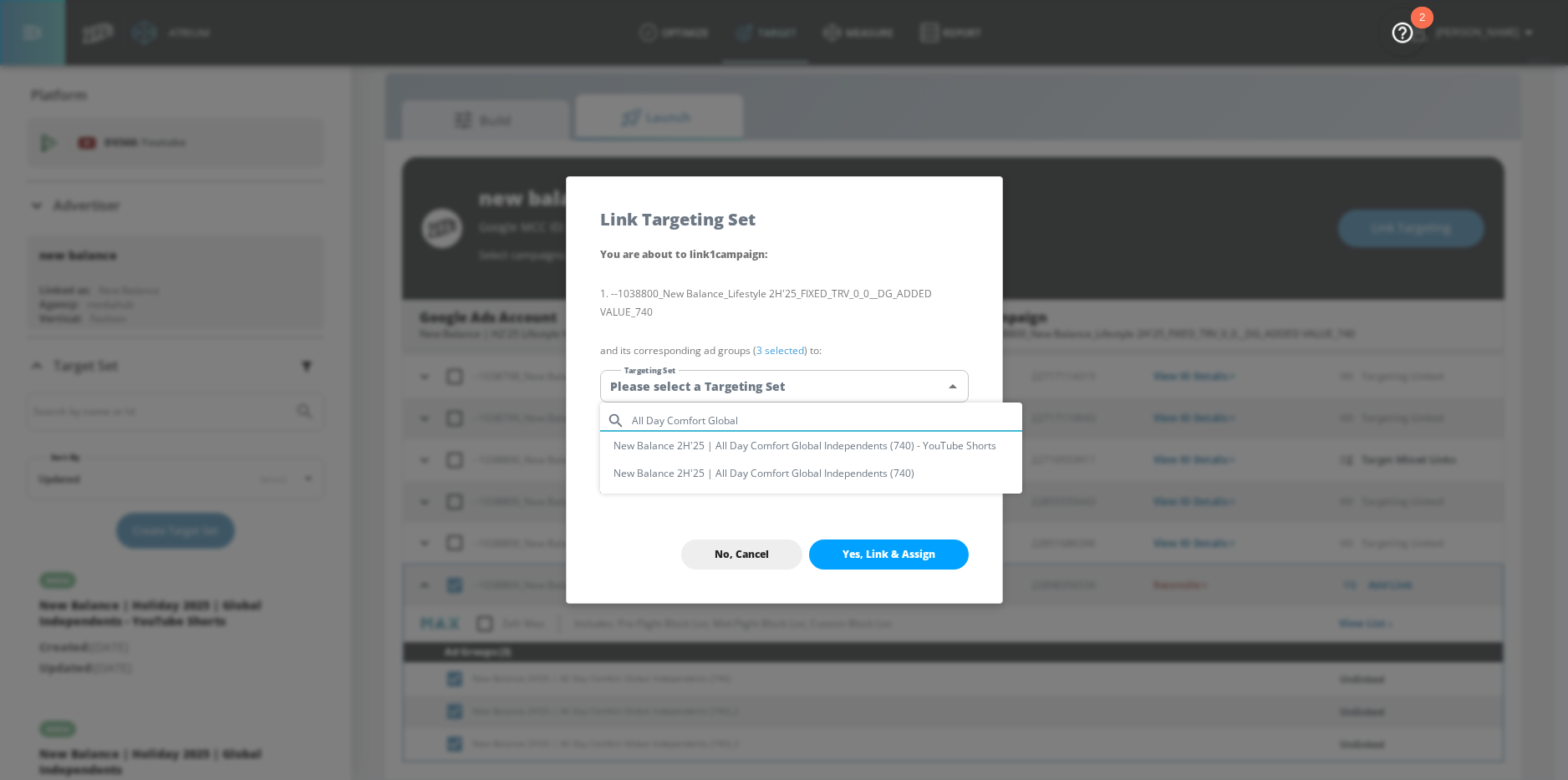
type input "All Day Comfort Global"
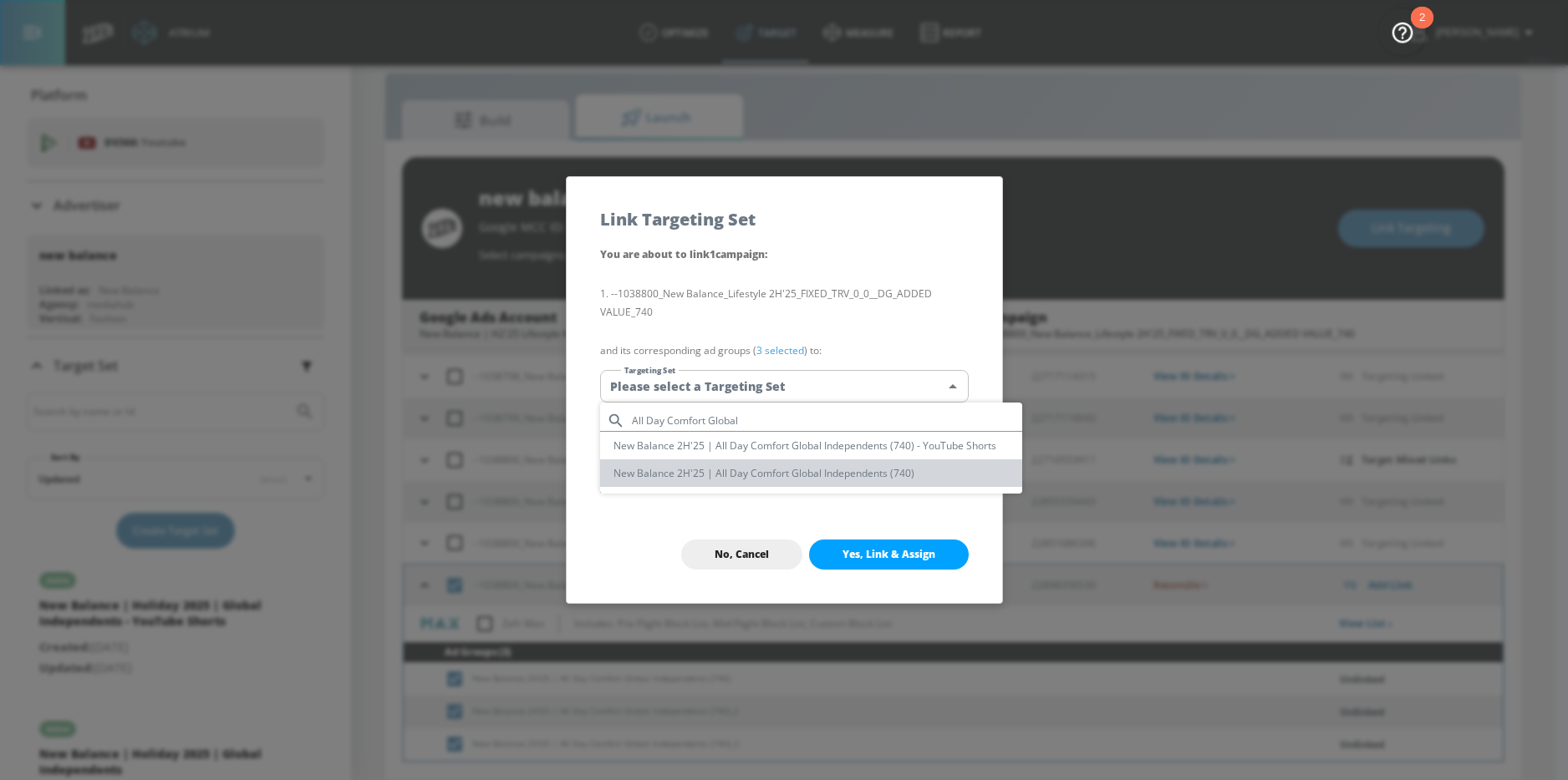
click at [817, 471] on li "New Balance 2H'25 | All Day Comfort Global Independents (740)" at bounding box center [811, 472] width 422 height 27
type input "83f96c6b-2a7e-443d-8e92-a01e18899991"
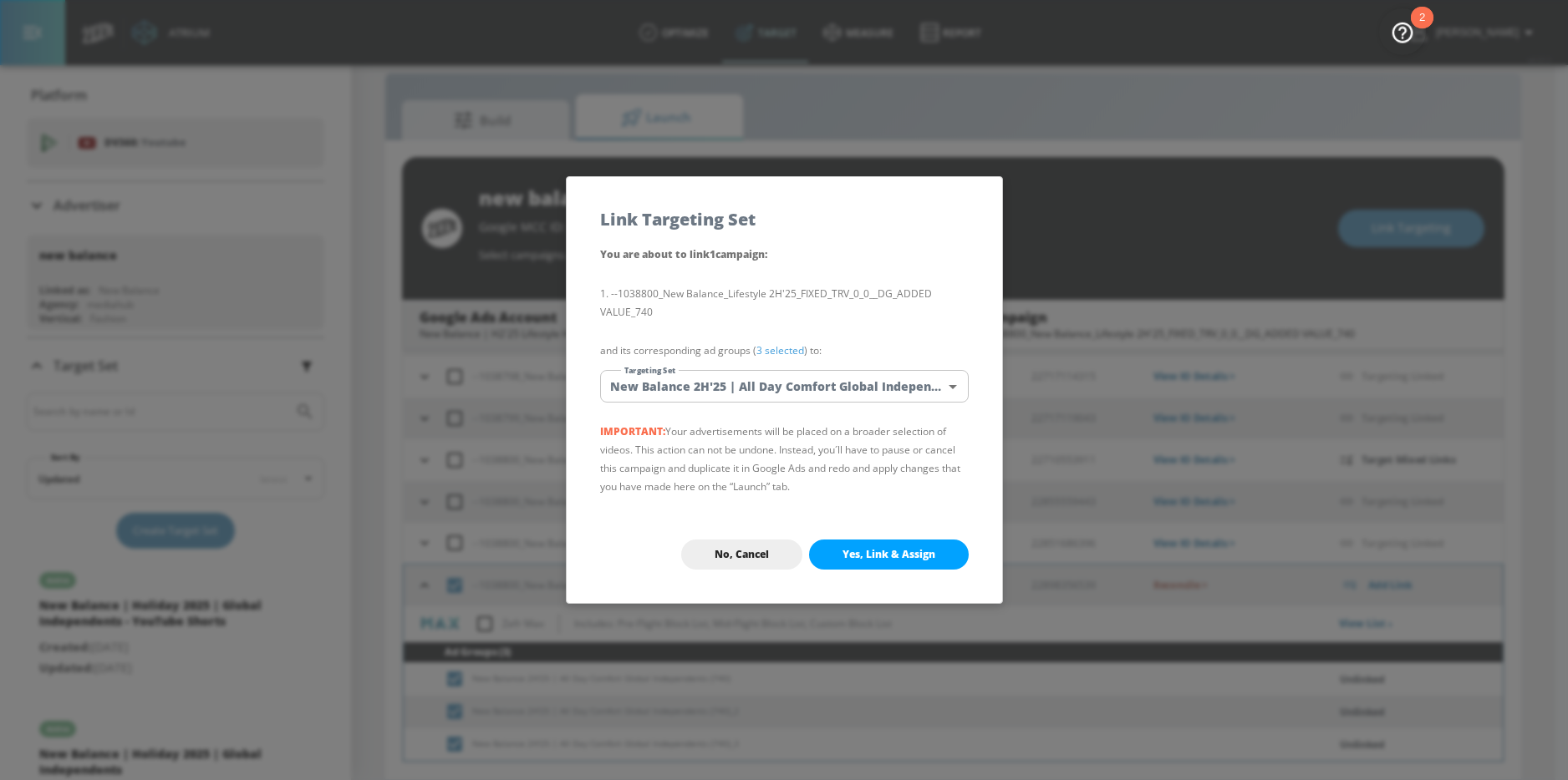
click at [905, 549] on span "Yes, Link & Assign" at bounding box center [888, 554] width 92 height 13
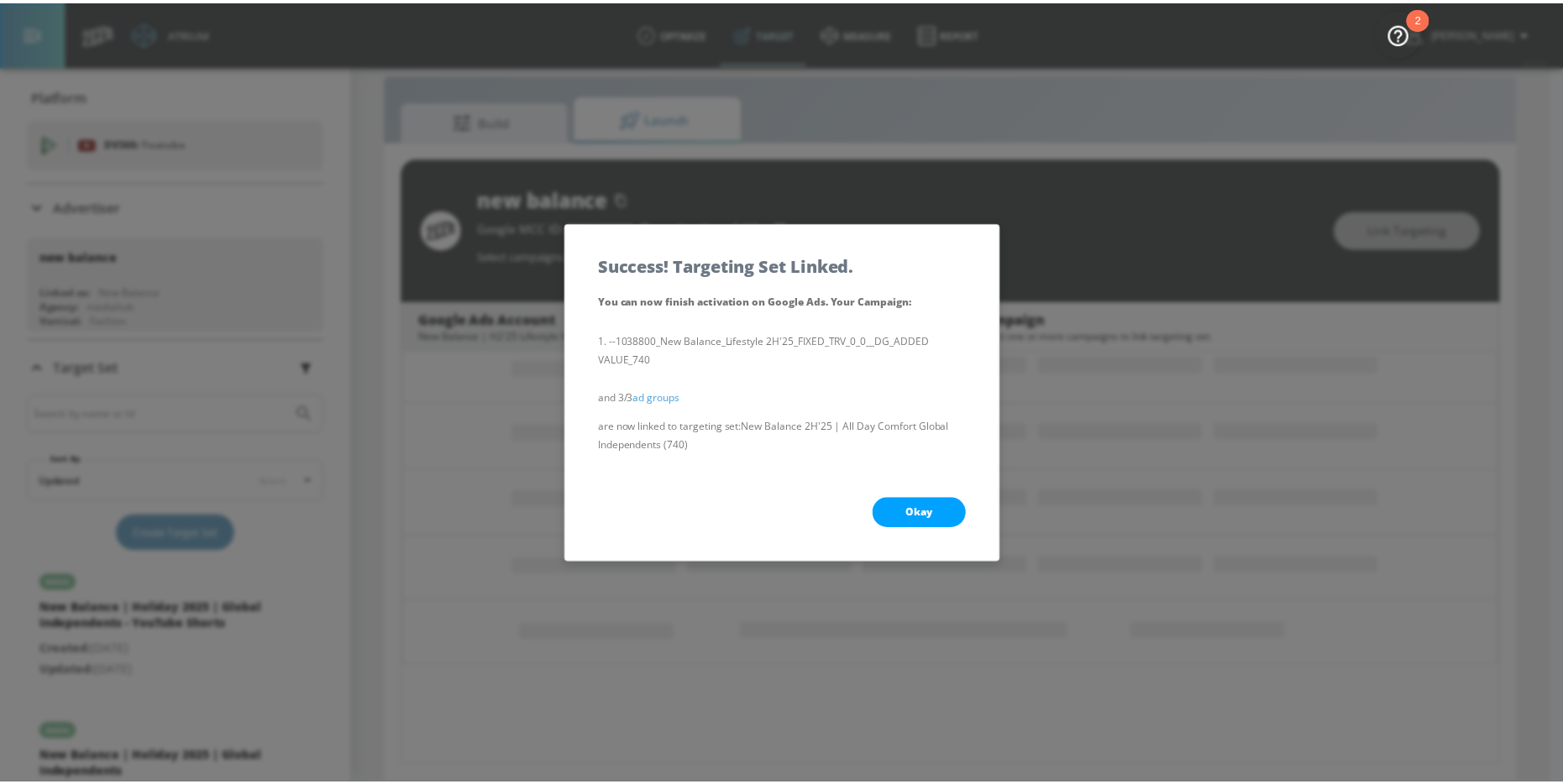
scroll to position [192, 0]
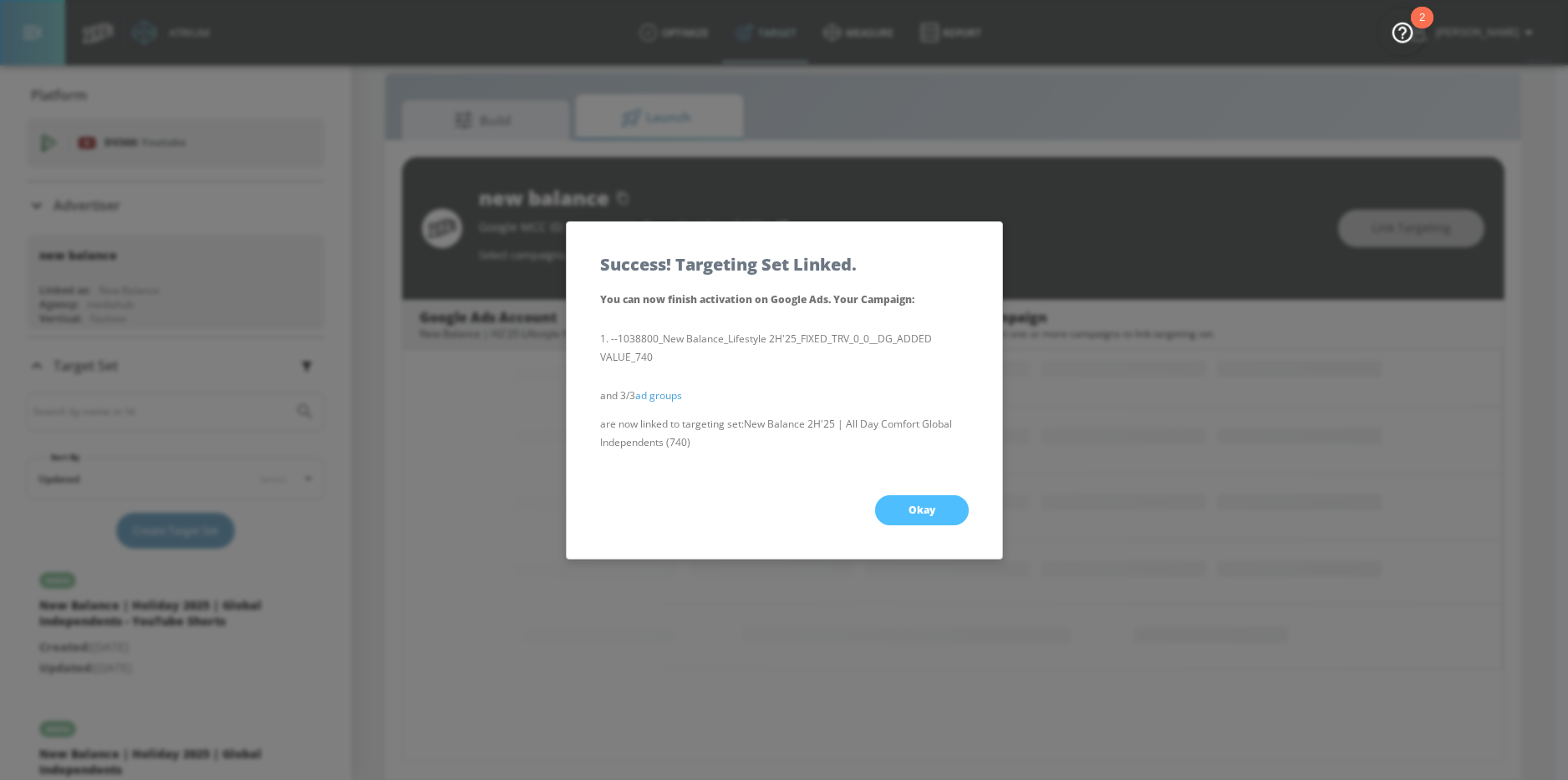
click at [904, 514] on button "Okay" at bounding box center [921, 510] width 93 height 30
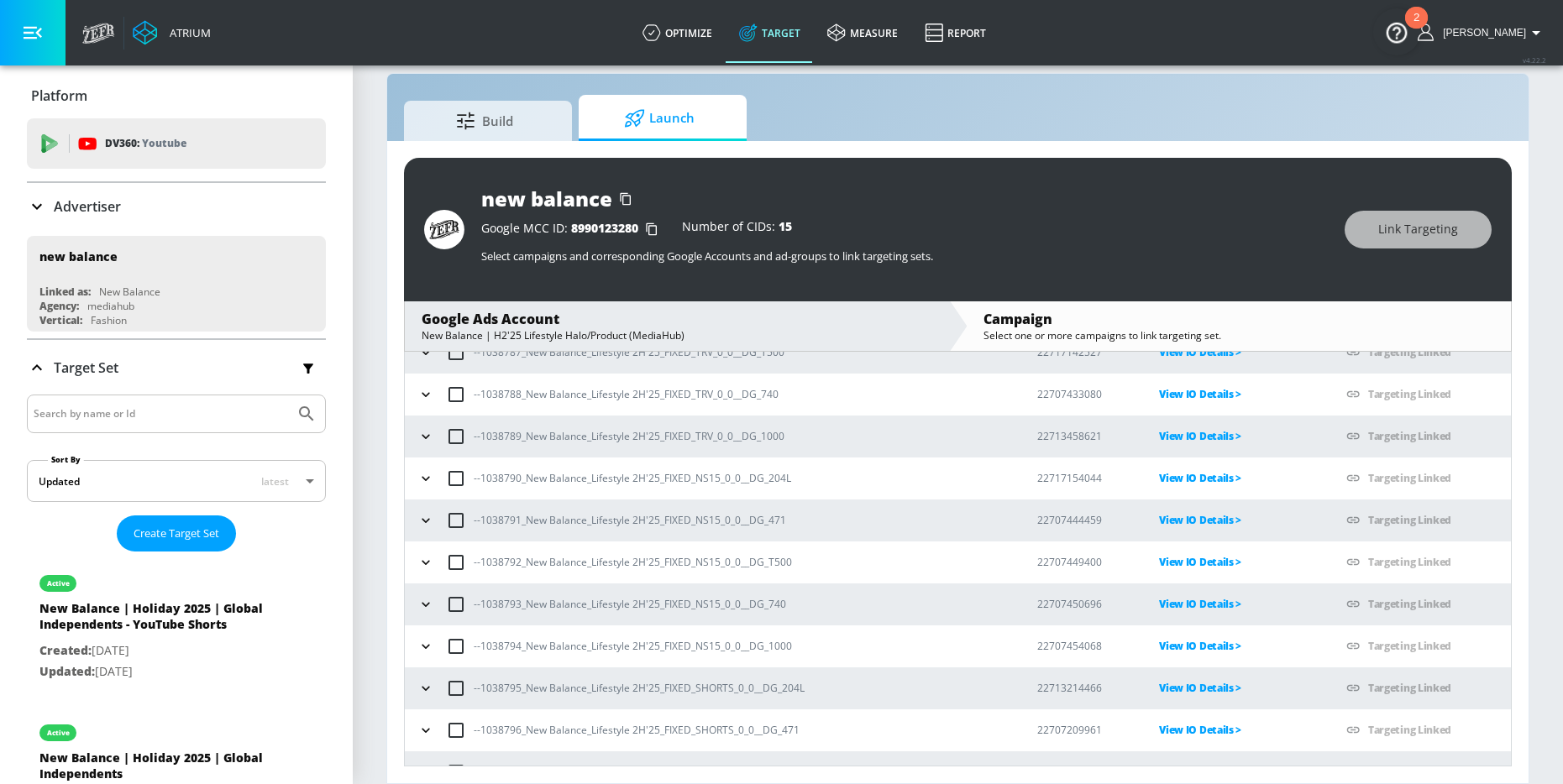
scroll to position [471, 0]
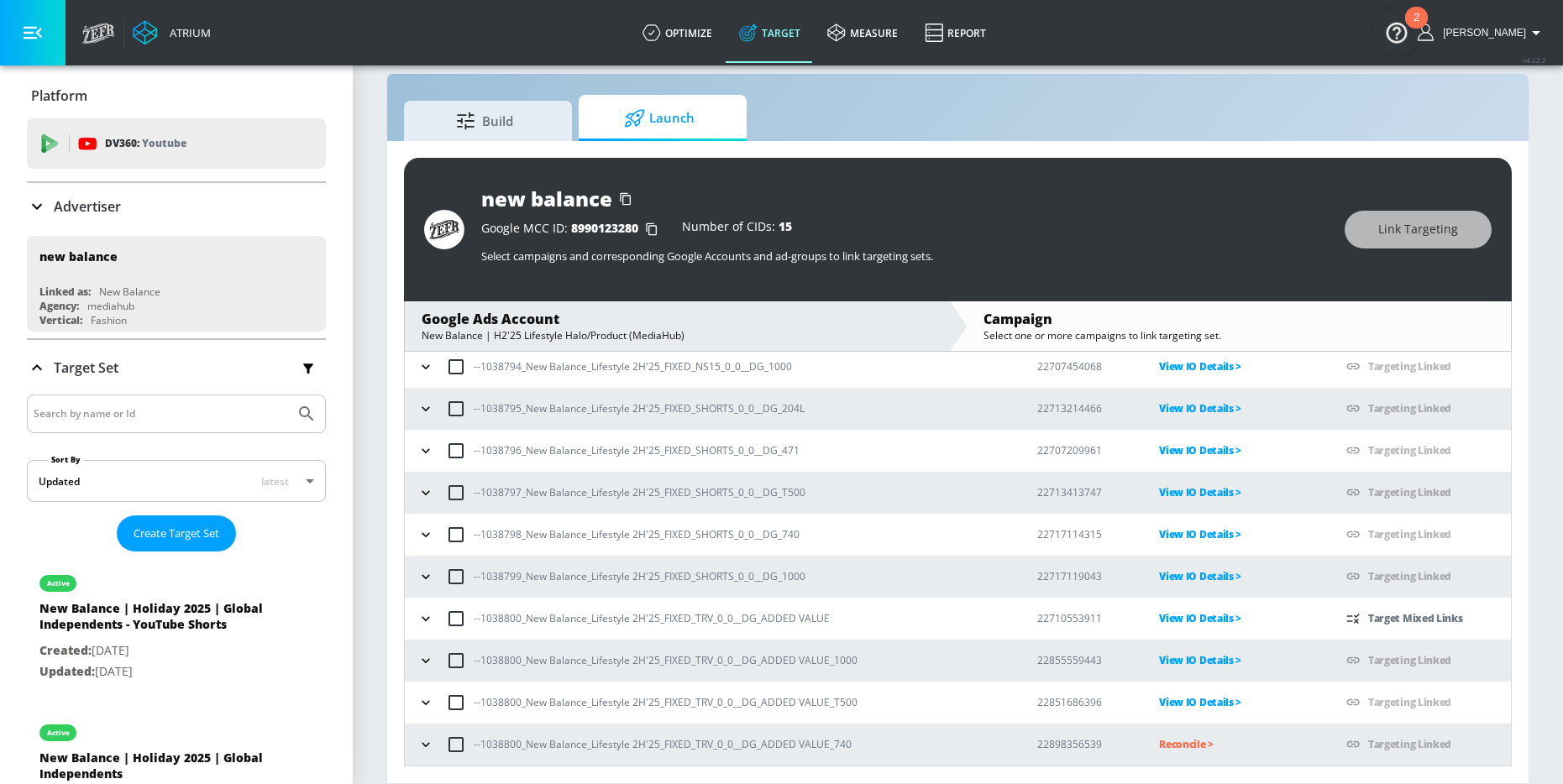
click at [1159, 746] on p "Reconcile >" at bounding box center [1239, 744] width 160 height 19
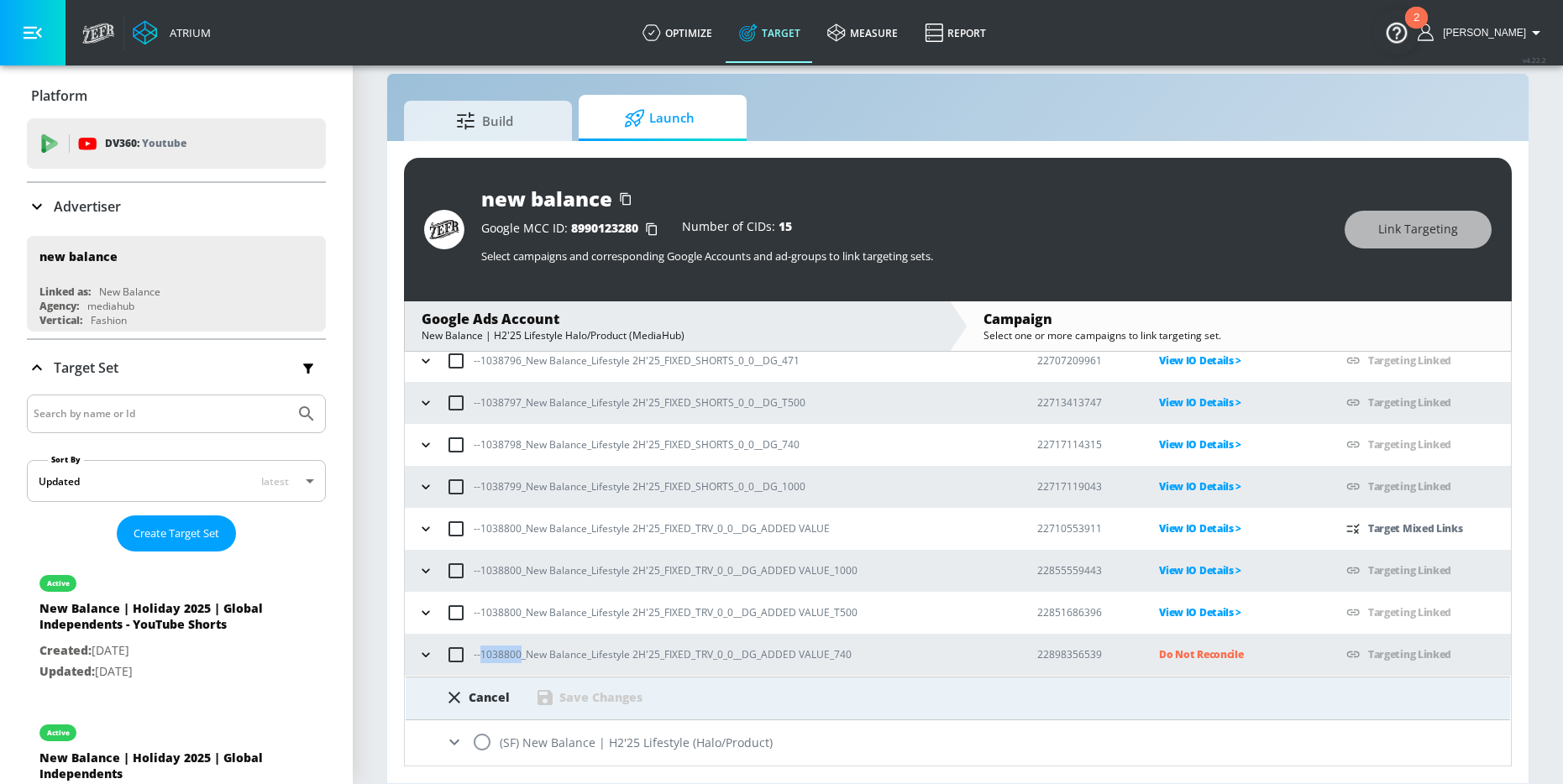
drag, startPoint x: 482, startPoint y: 653, endPoint x: 518, endPoint y: 655, distance: 36.1
click at [519, 655] on p "--1038800_New Balance_Lifestyle 2H'25_FIXED_TRV_0_0__DG_ADDED VALUE_740" at bounding box center [662, 654] width 377 height 18
copy p "1038800"
click at [478, 745] on input "radio" at bounding box center [482, 742] width 35 height 35
radio input "true"
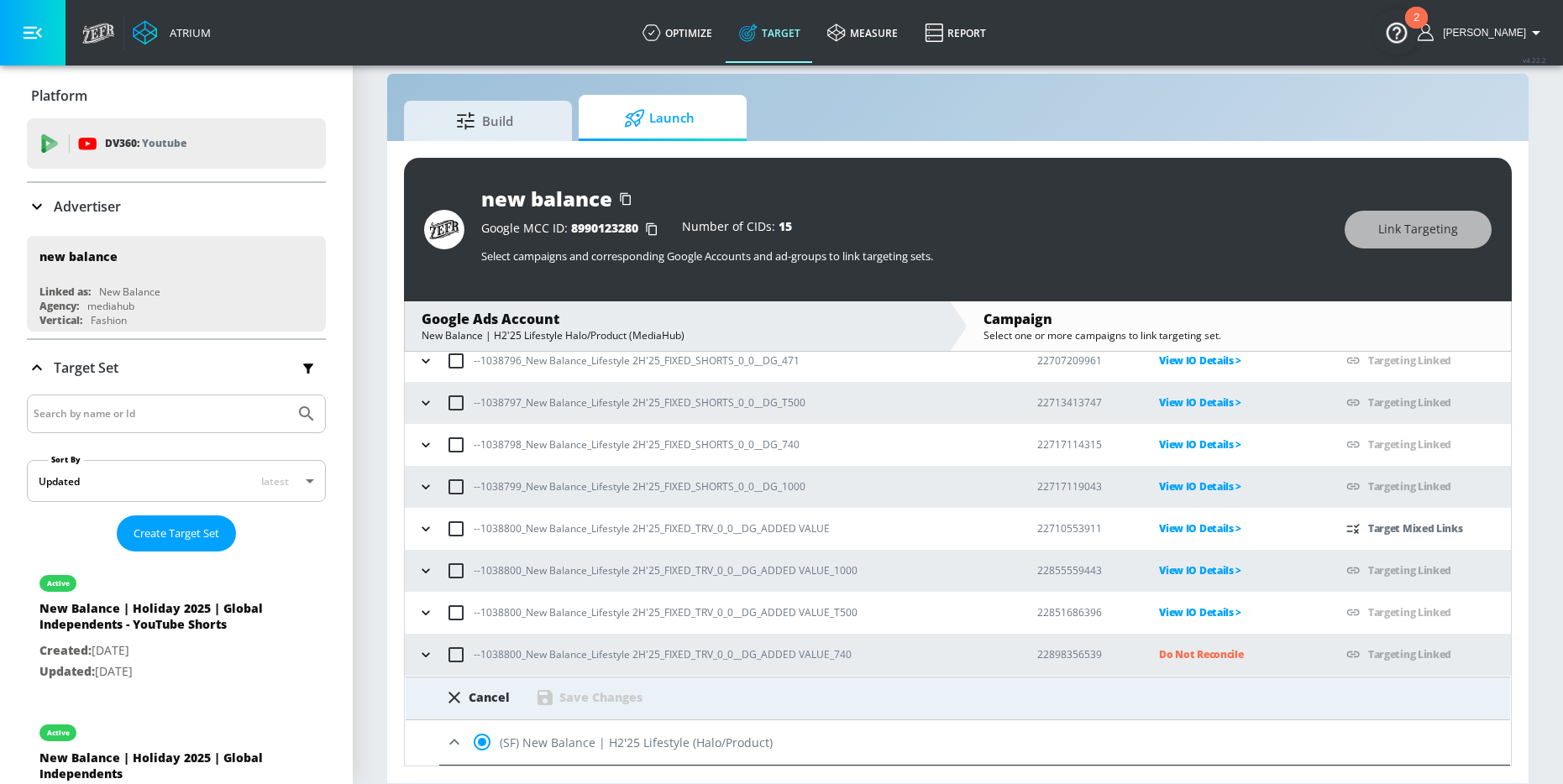
scroll to position [856, 0]
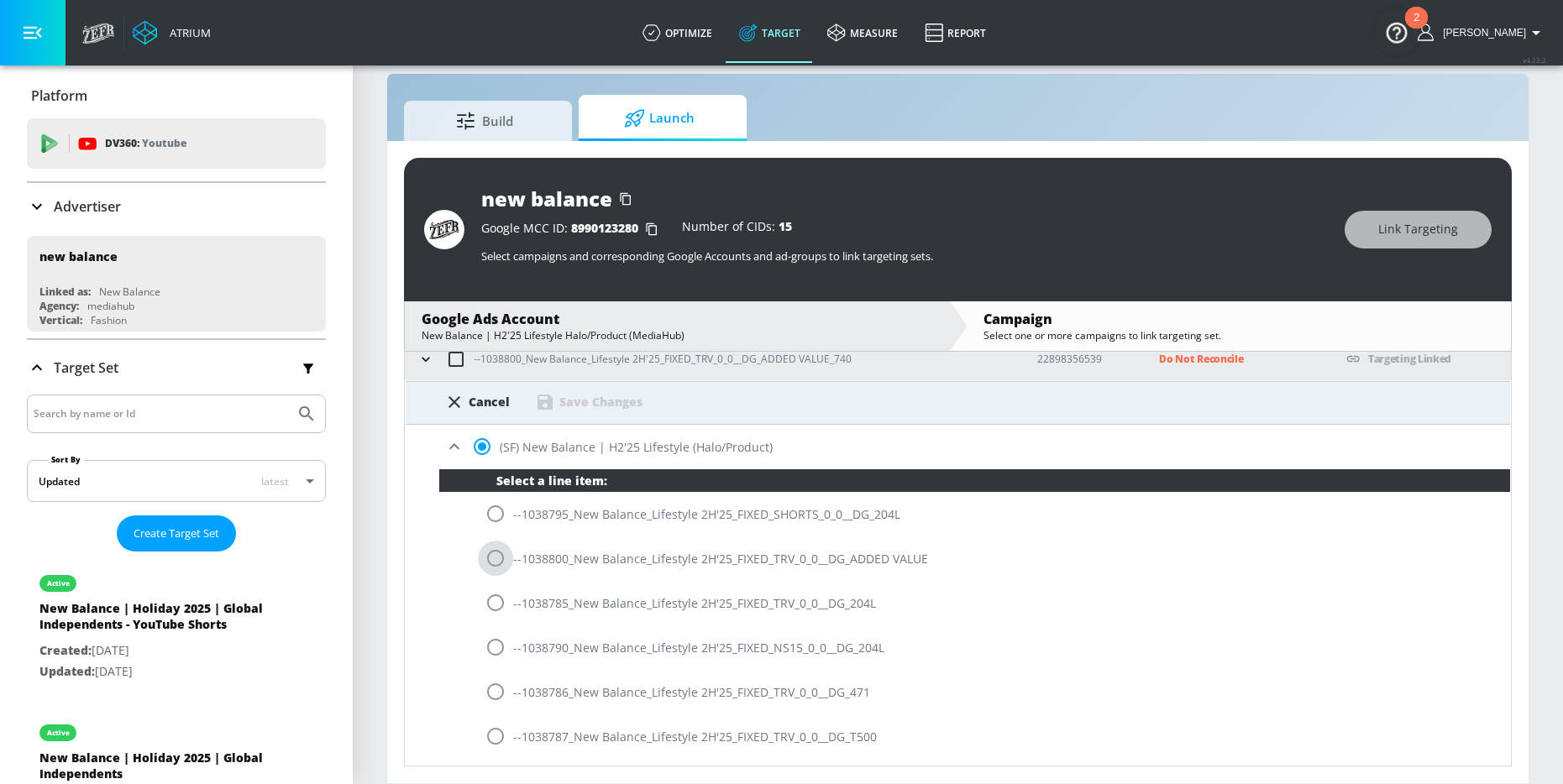
click at [491, 564] on input "radio" at bounding box center [495, 559] width 35 height 35
radio input "true"
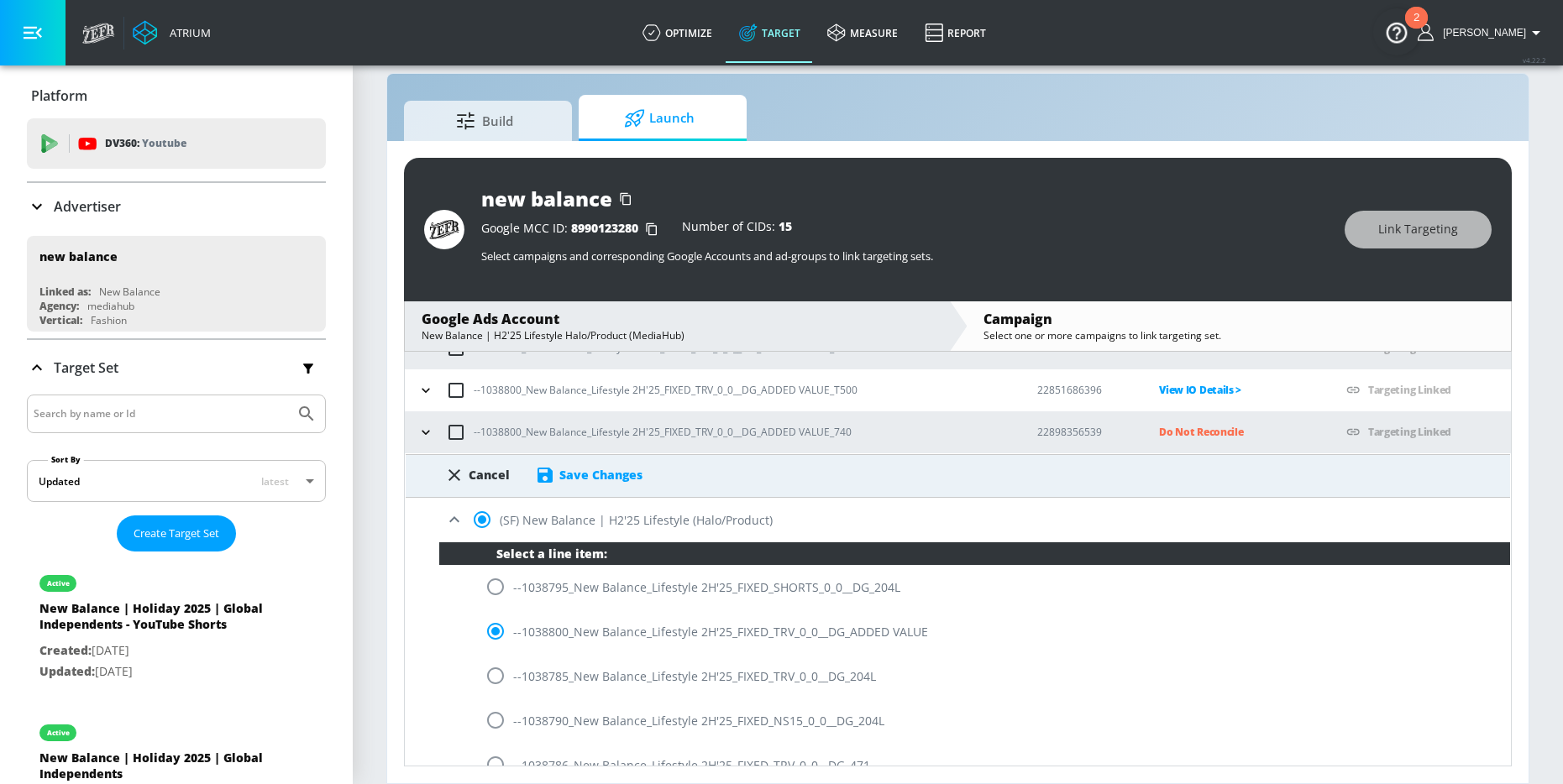
click at [614, 479] on div "Save Changes" at bounding box center [601, 475] width 83 height 16
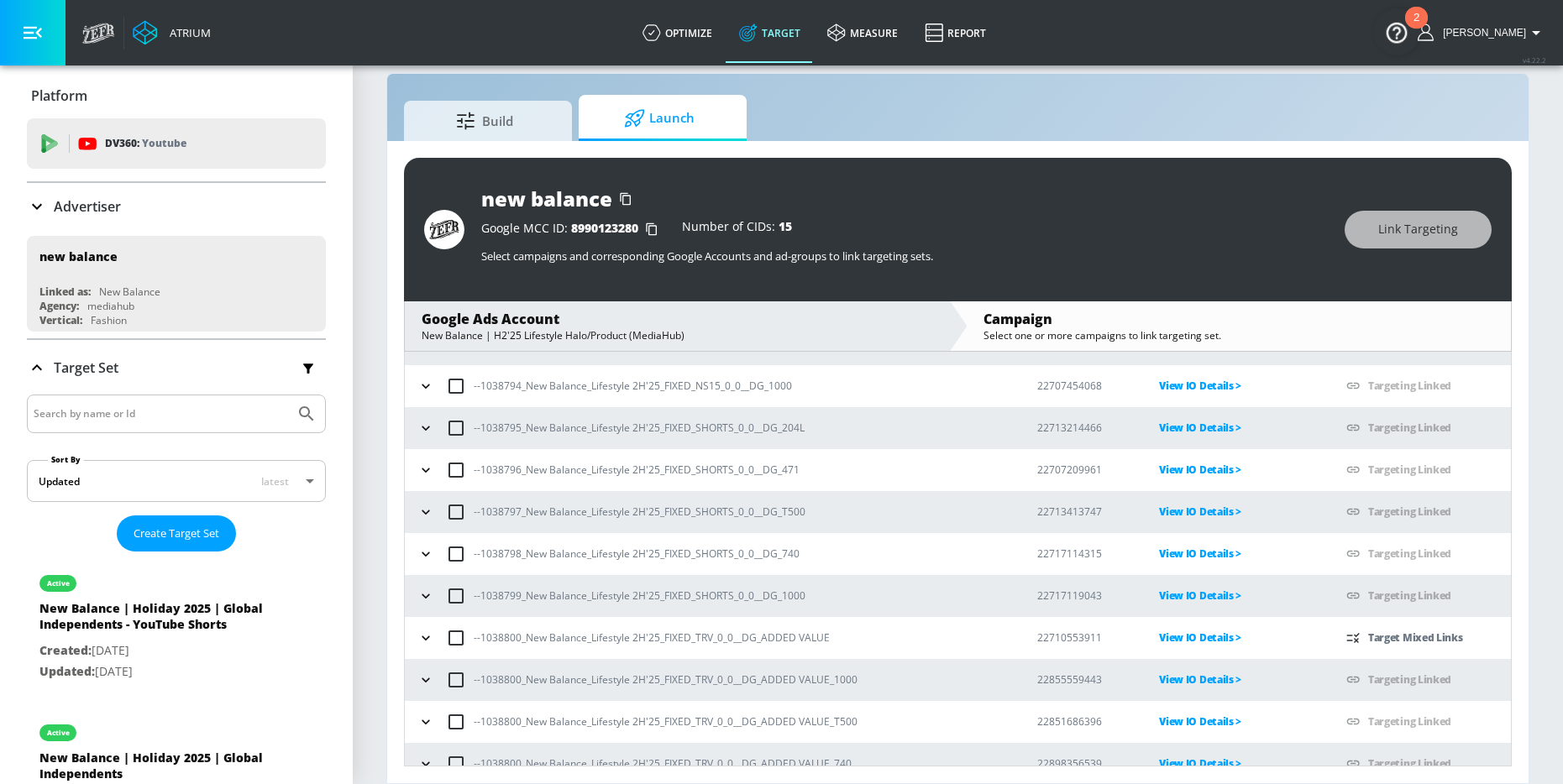
scroll to position [471, 0]
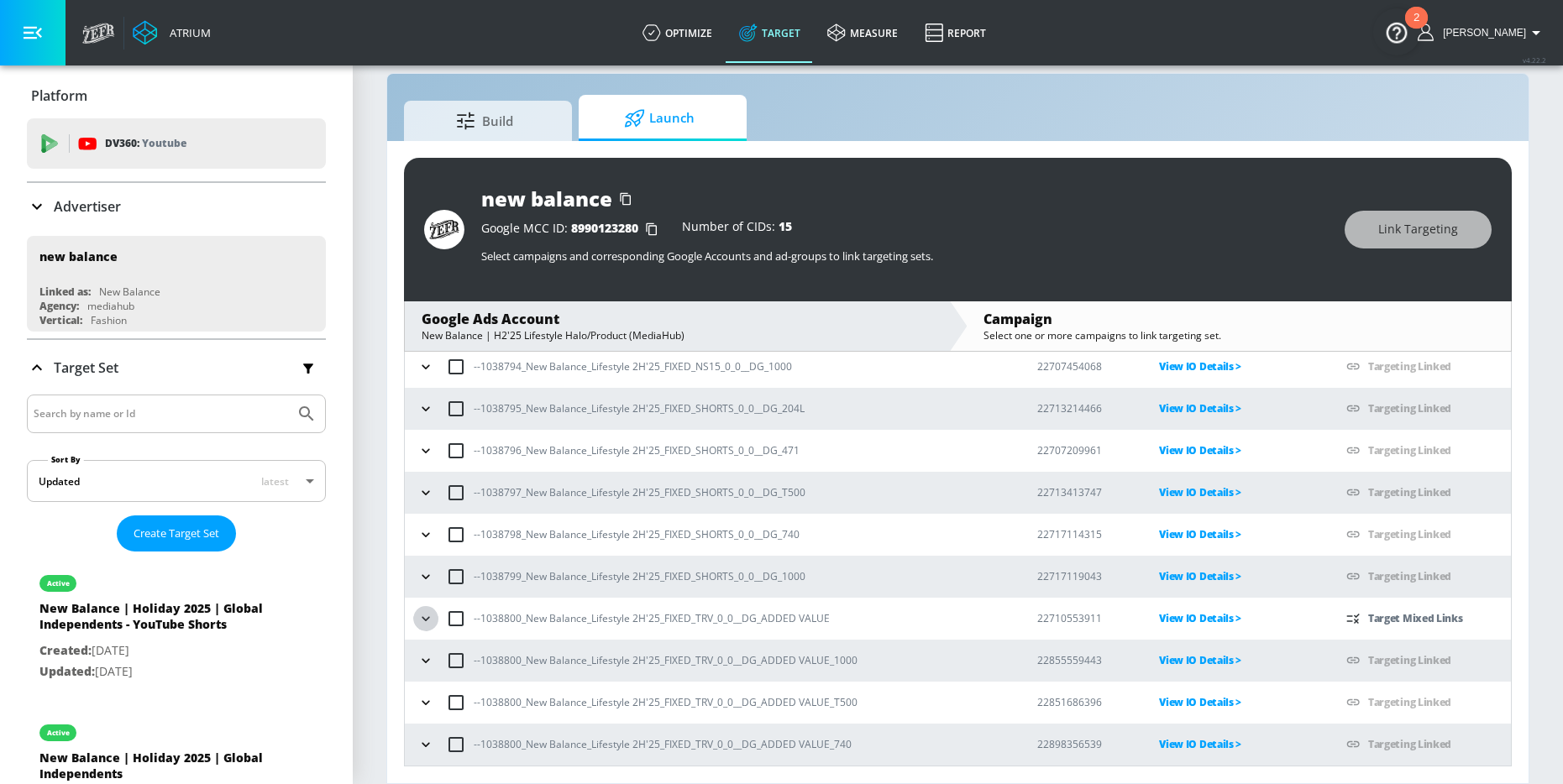
click at [423, 625] on icon "button" at bounding box center [425, 619] width 17 height 17
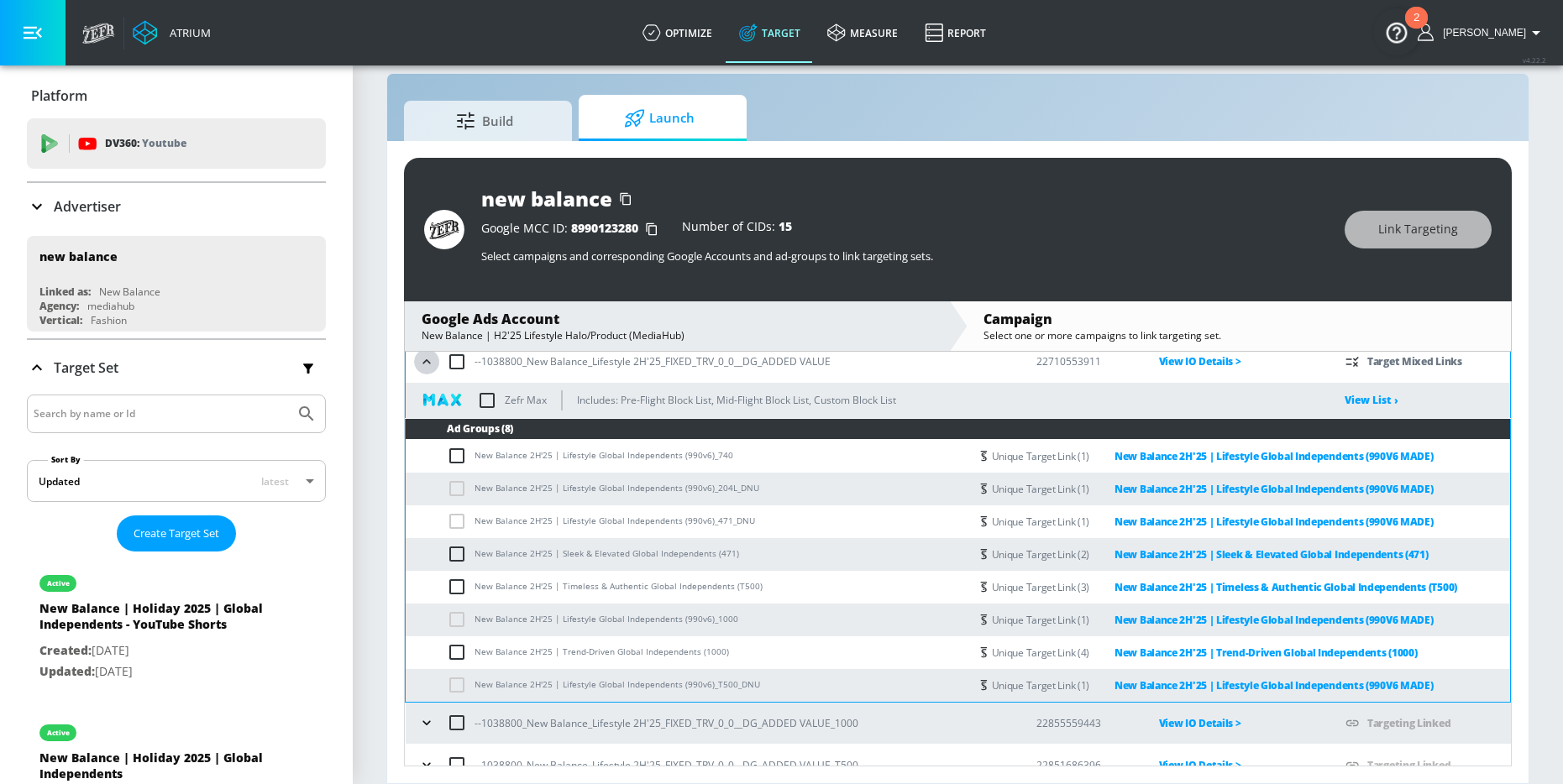
click at [429, 373] on button "button" at bounding box center [426, 362] width 25 height 25
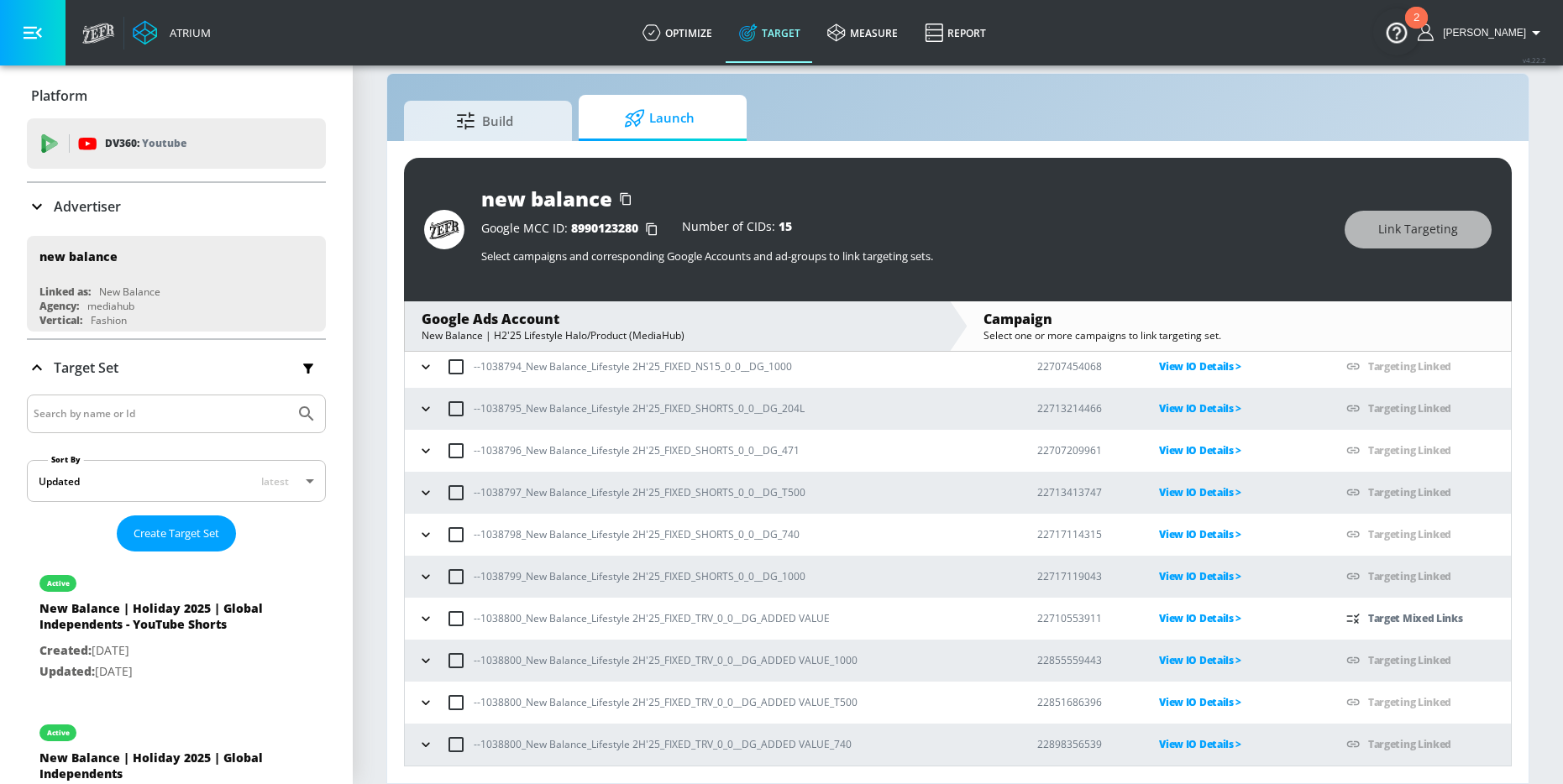
scroll to position [0, 0]
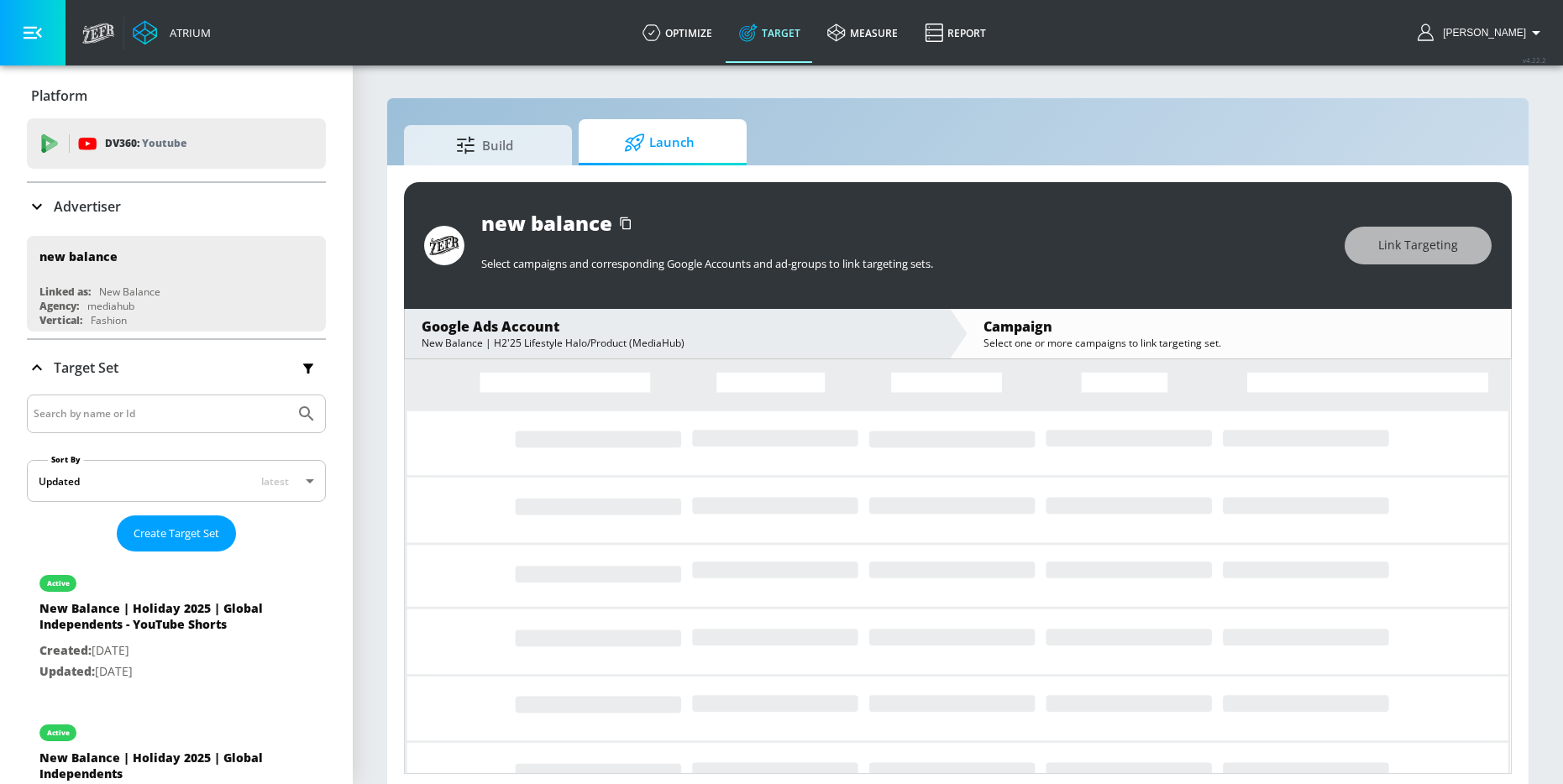
scroll to position [8, 0]
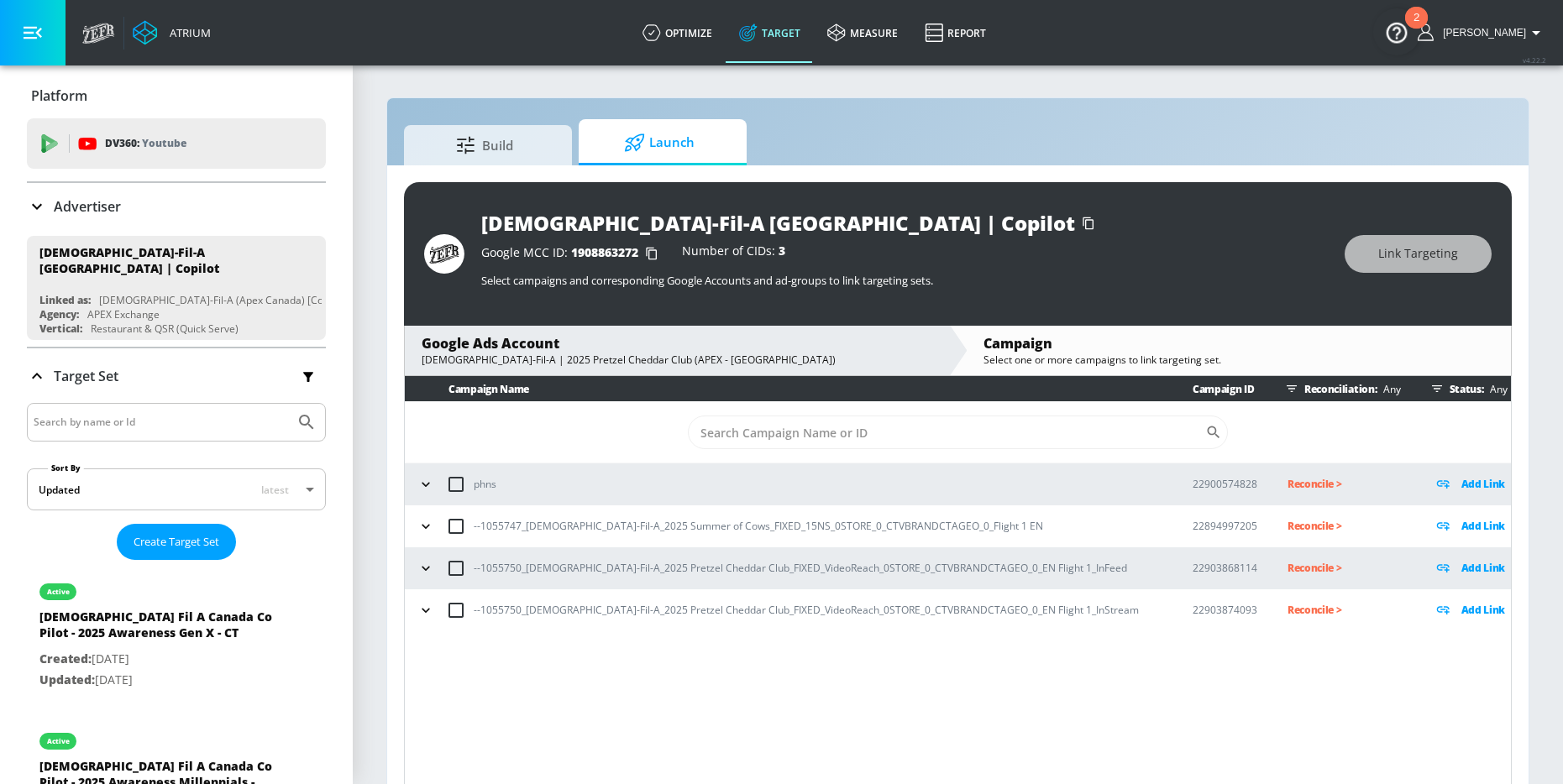
scroll to position [25, 0]
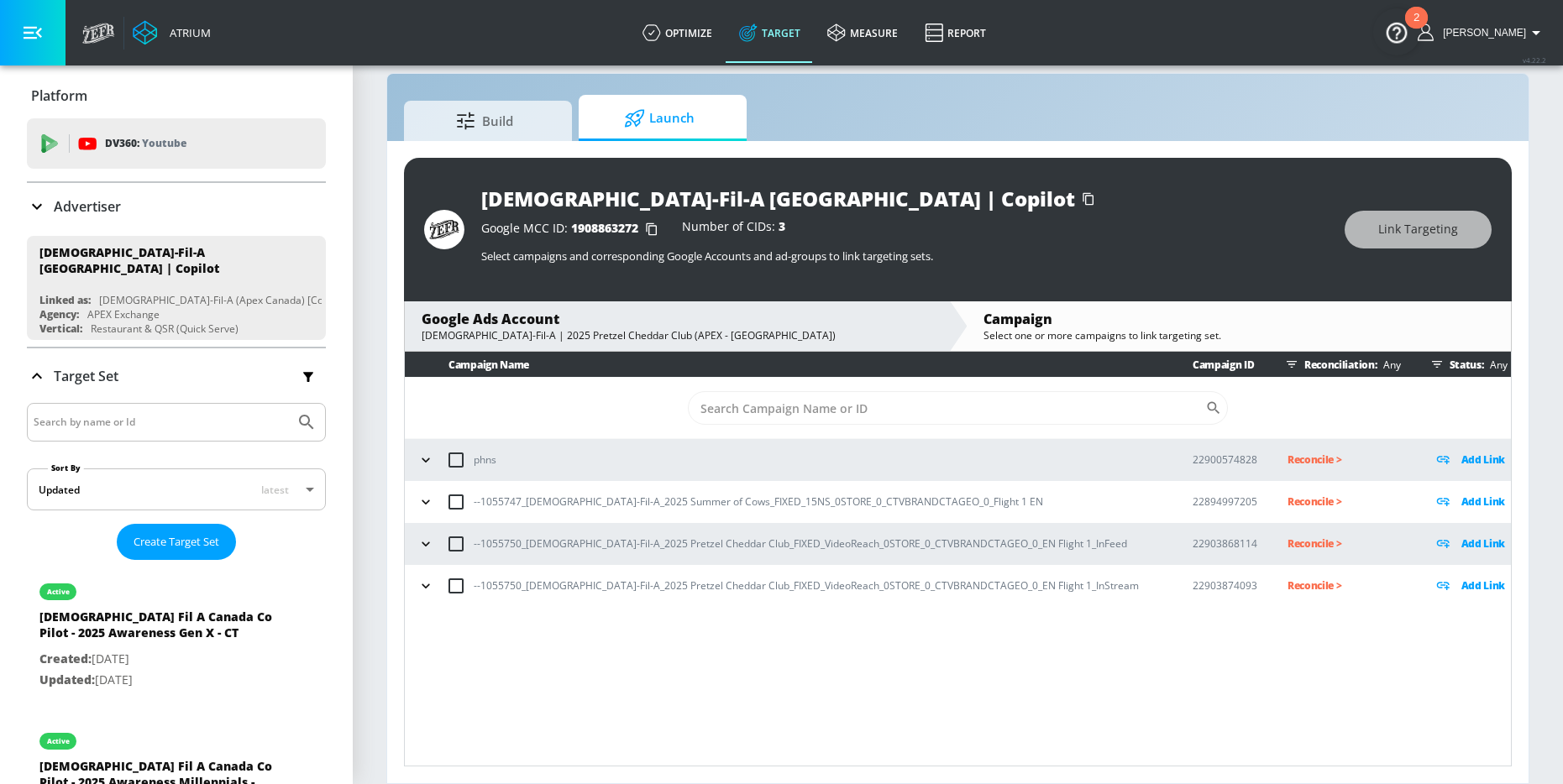
click at [430, 504] on icon "button" at bounding box center [425, 501] width 17 height 17
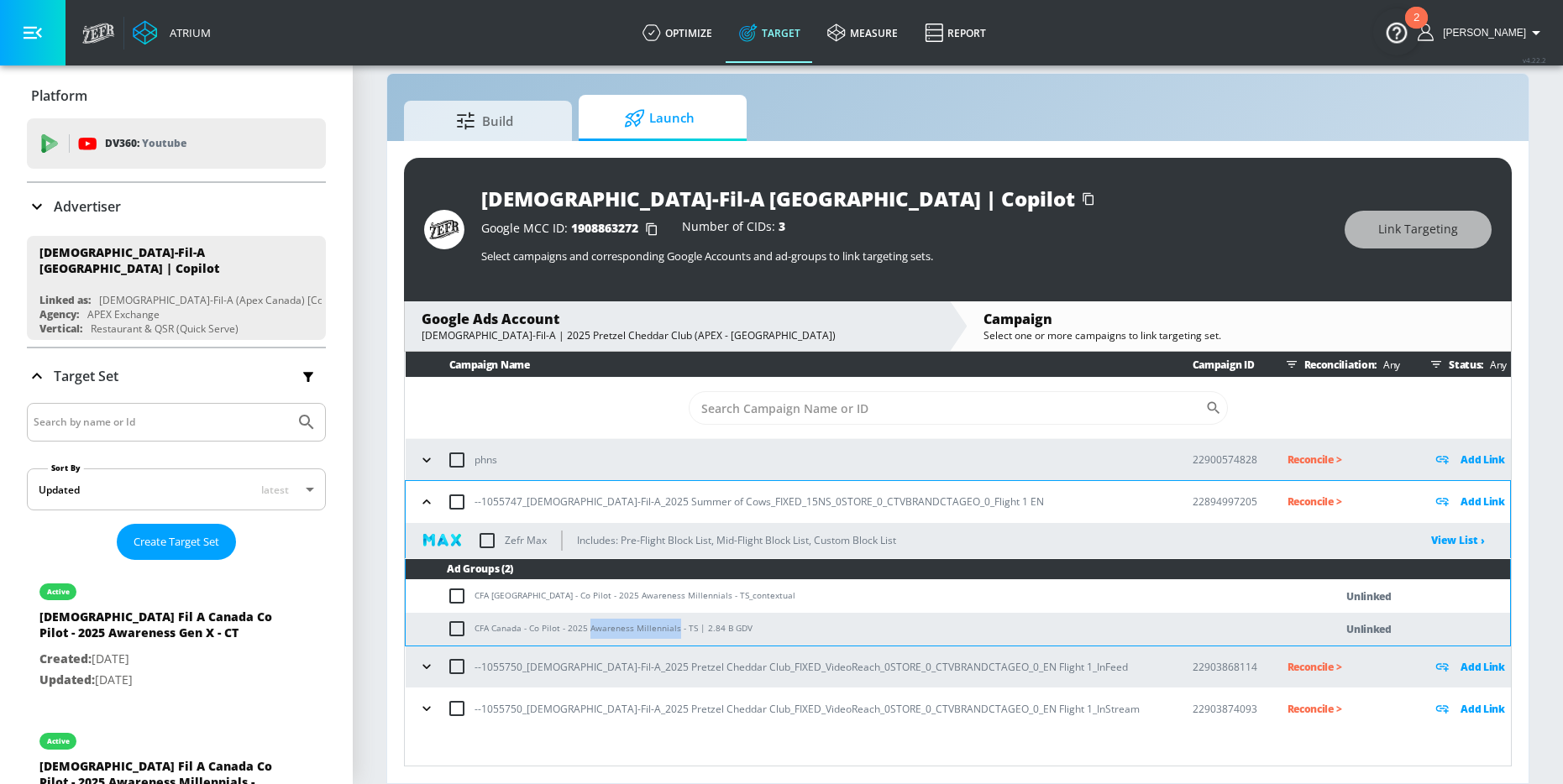
drag, startPoint x: 587, startPoint y: 628, endPoint x: 671, endPoint y: 628, distance: 84.0
click at [671, 628] on td "CFA Canada - Co Pilot - 2025 Awareness Millennials - TS | 2.84 B GDV" at bounding box center [853, 628] width 895 height 33
copy td "Awareness Millennials"
click at [459, 596] on input "checkbox" at bounding box center [460, 596] width 27 height 20
checkbox input "true"
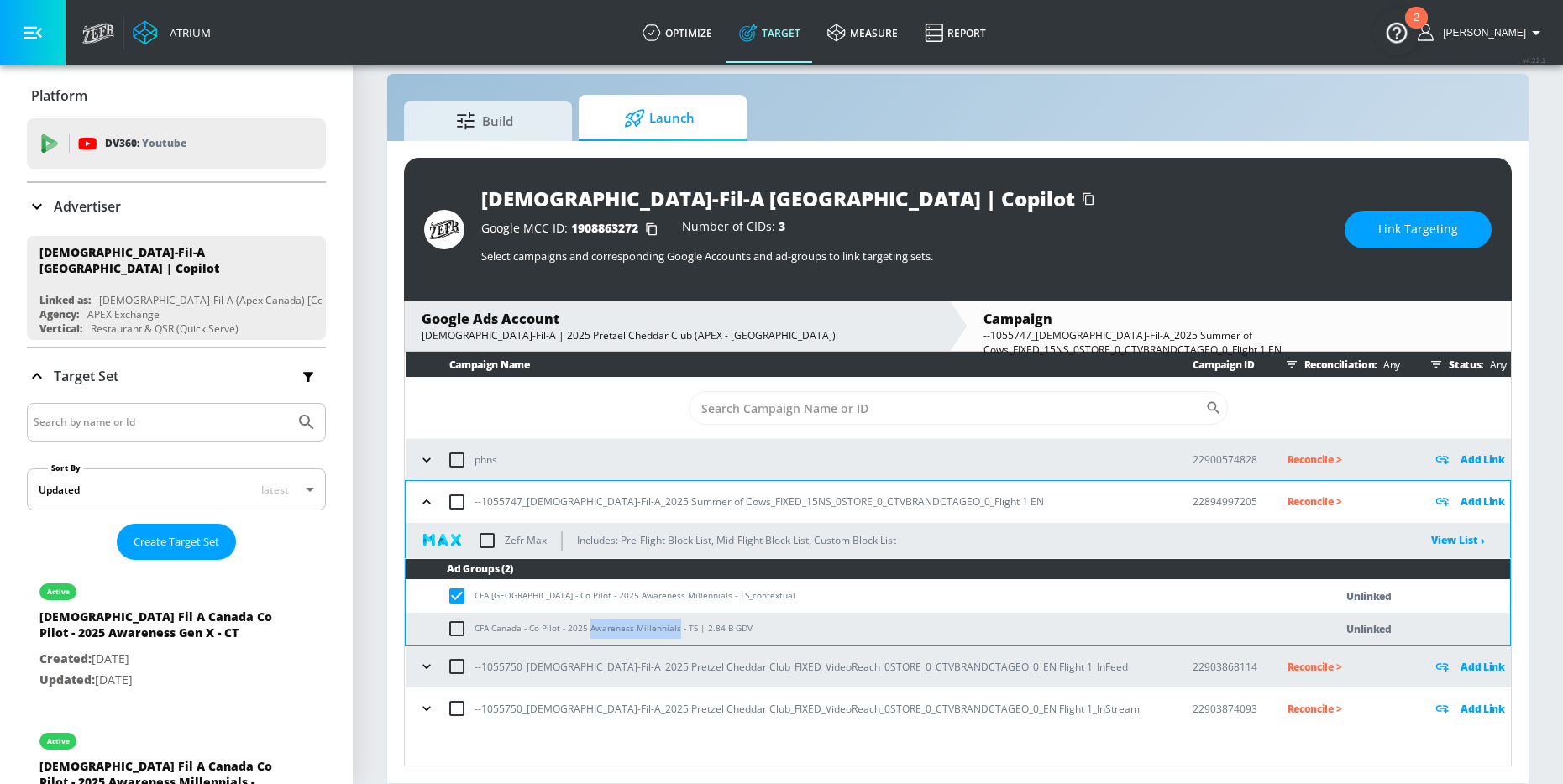
click at [459, 637] on input "checkbox" at bounding box center [460, 628] width 27 height 20
checkbox input "true"
click at [1376, 255] on div "Chick-Fil-A Canada | Copilot Google MCC ID: 1908863272 Number of CIDs: 3 Select…" at bounding box center [957, 230] width 1108 height 143
click at [1376, 245] on button "Link Targeting" at bounding box center [1418, 229] width 147 height 38
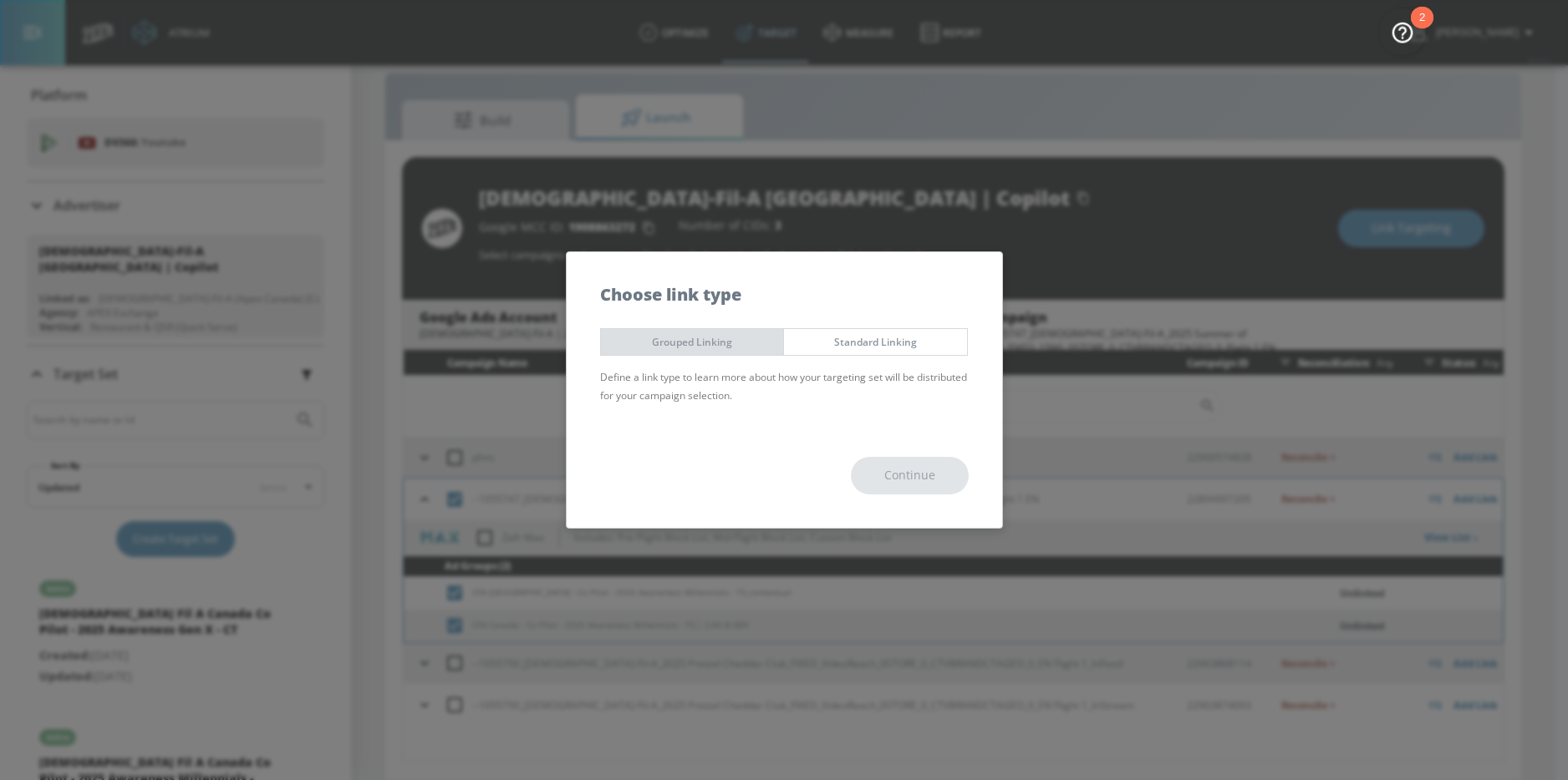
click at [736, 334] on span "Grouped Linking" at bounding box center [692, 342] width 158 height 18
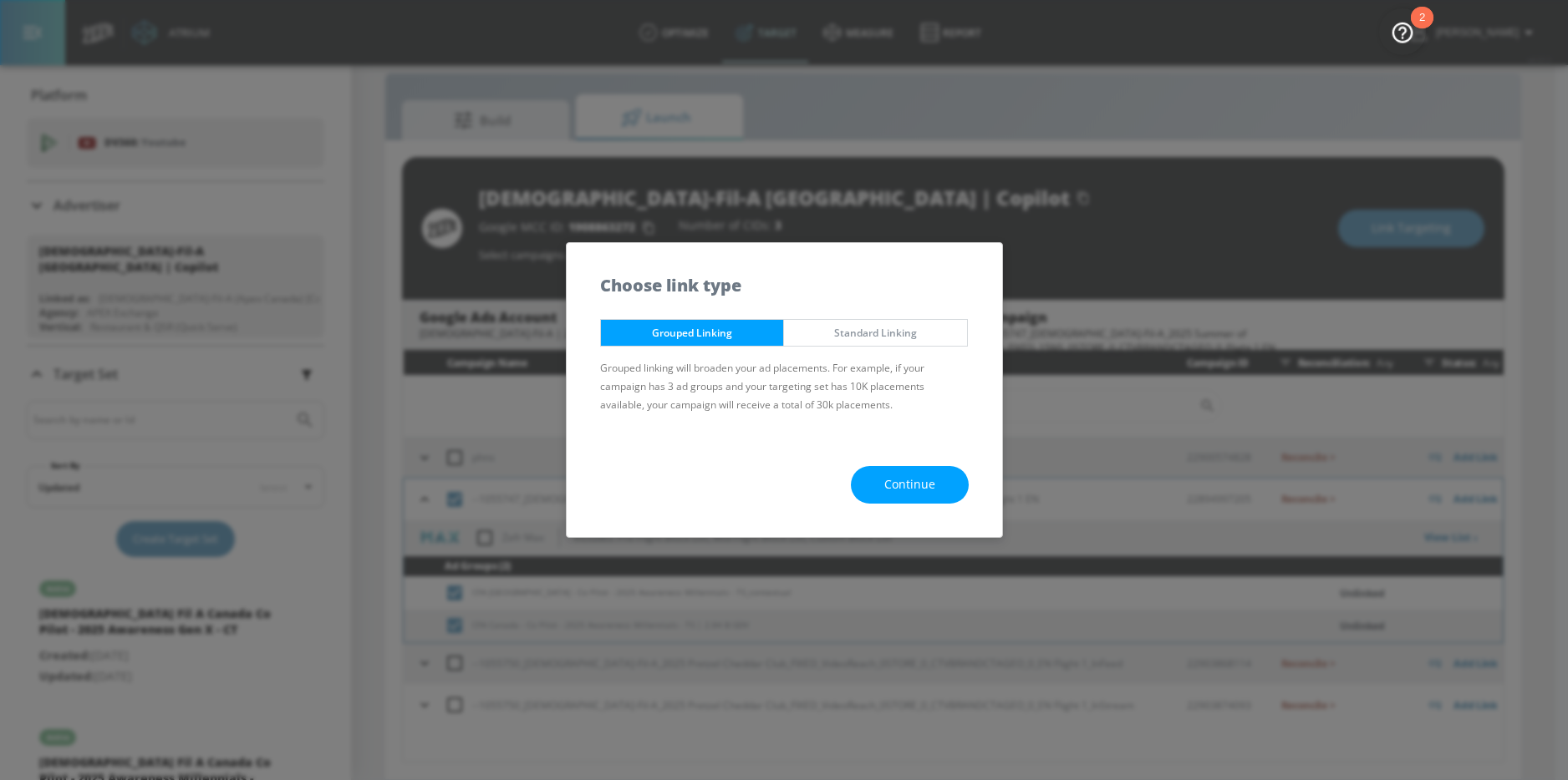
click at [868, 477] on button "Continue" at bounding box center [910, 485] width 118 height 38
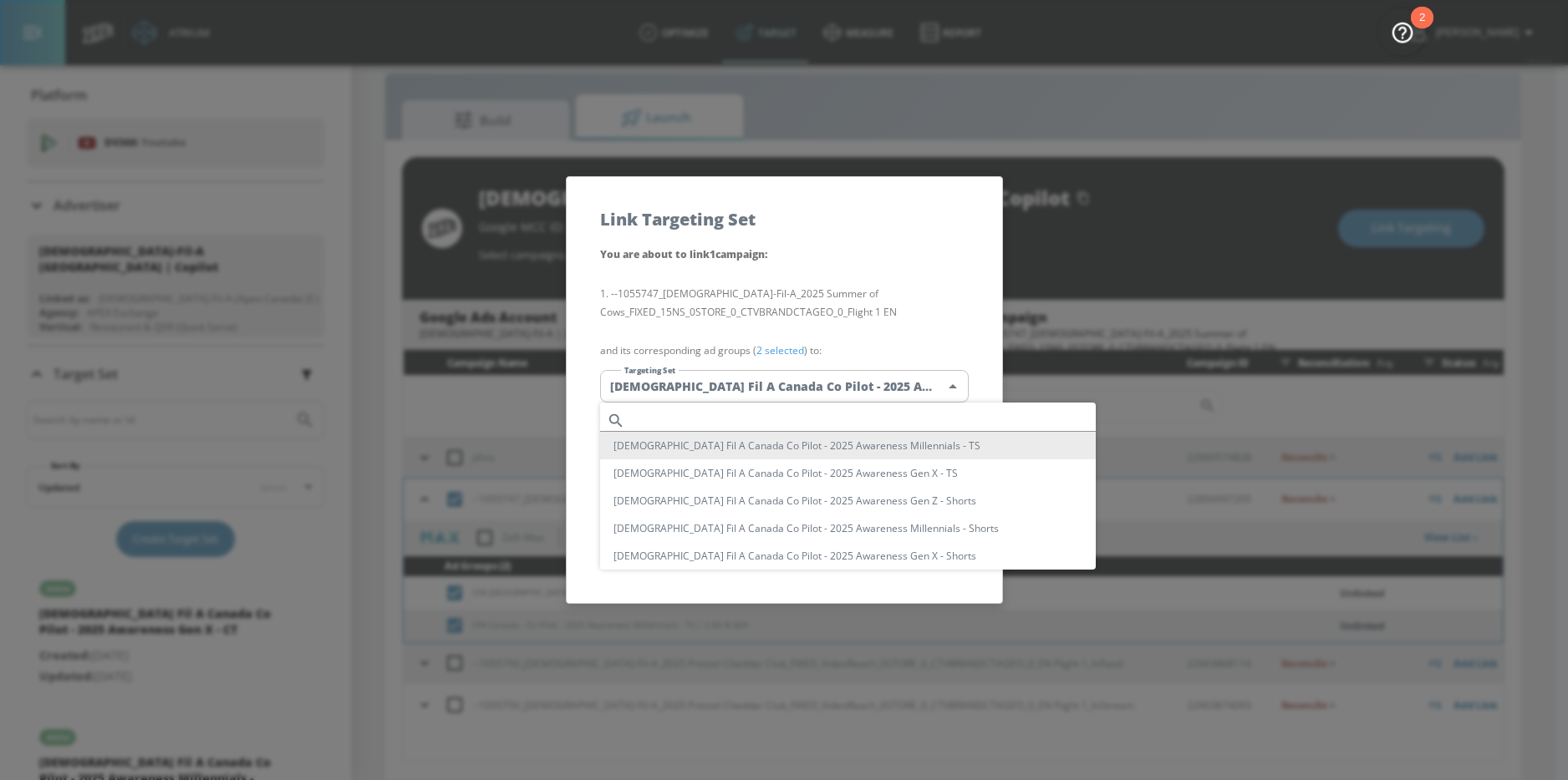
click at [760, 375] on body "Atrium optimize Target measure Report optimize Target measure Report v 4.22.2 […" at bounding box center [784, 377] width 1568 height 805
click at [720, 420] on input "text" at bounding box center [863, 420] width 464 height 23
paste input "Awareness Millennials"
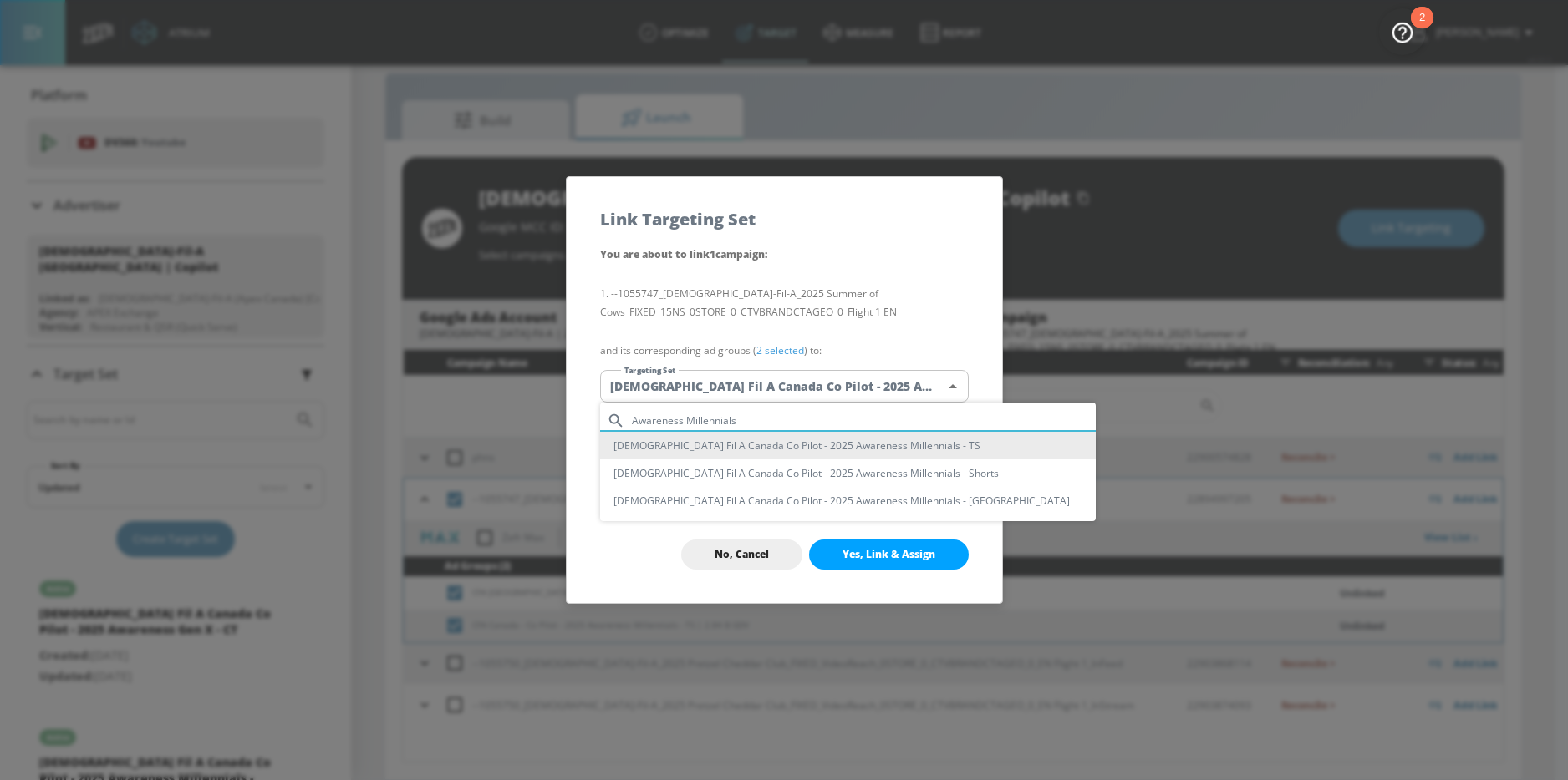
type input "Awareness Millennials"
click at [849, 441] on li "[DEMOGRAPHIC_DATA] Fil A Canada Co Pilot - 2025 Awareness Millennials - TS" at bounding box center [847, 445] width 495 height 27
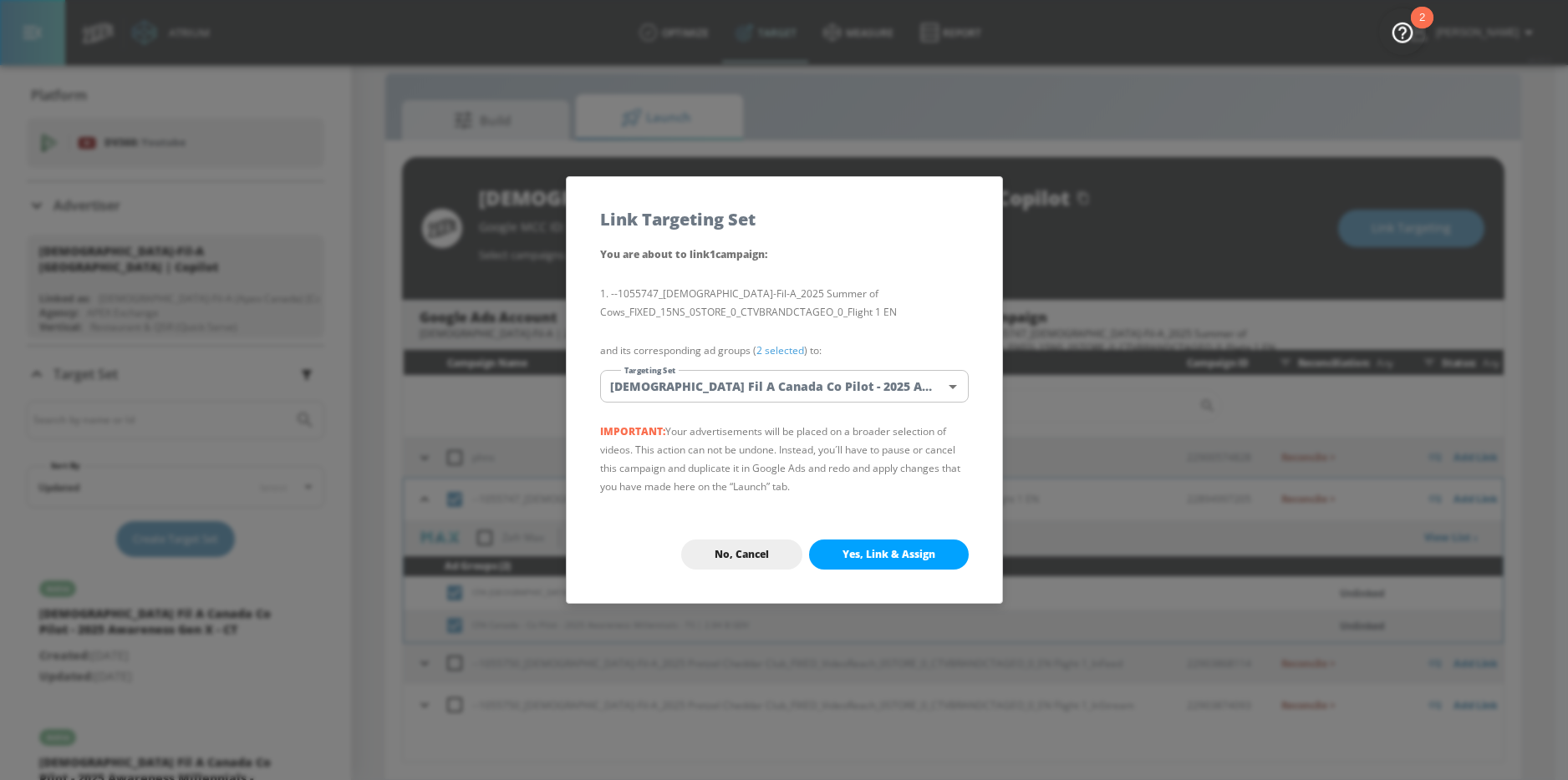
click at [890, 541] on button "Yes, Link & Assign" at bounding box center [888, 555] width 159 height 30
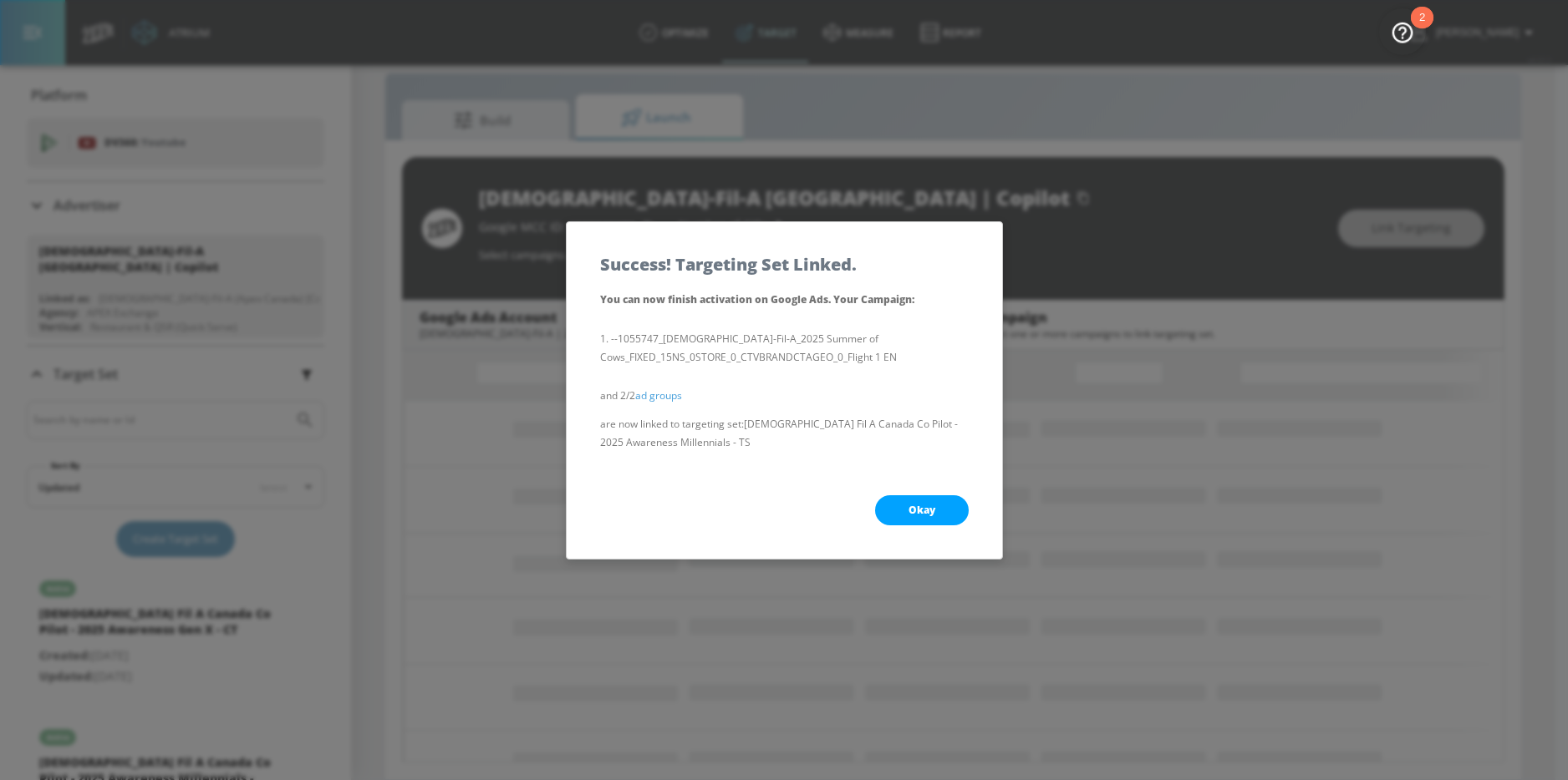
click at [903, 503] on button "Okay" at bounding box center [921, 510] width 93 height 30
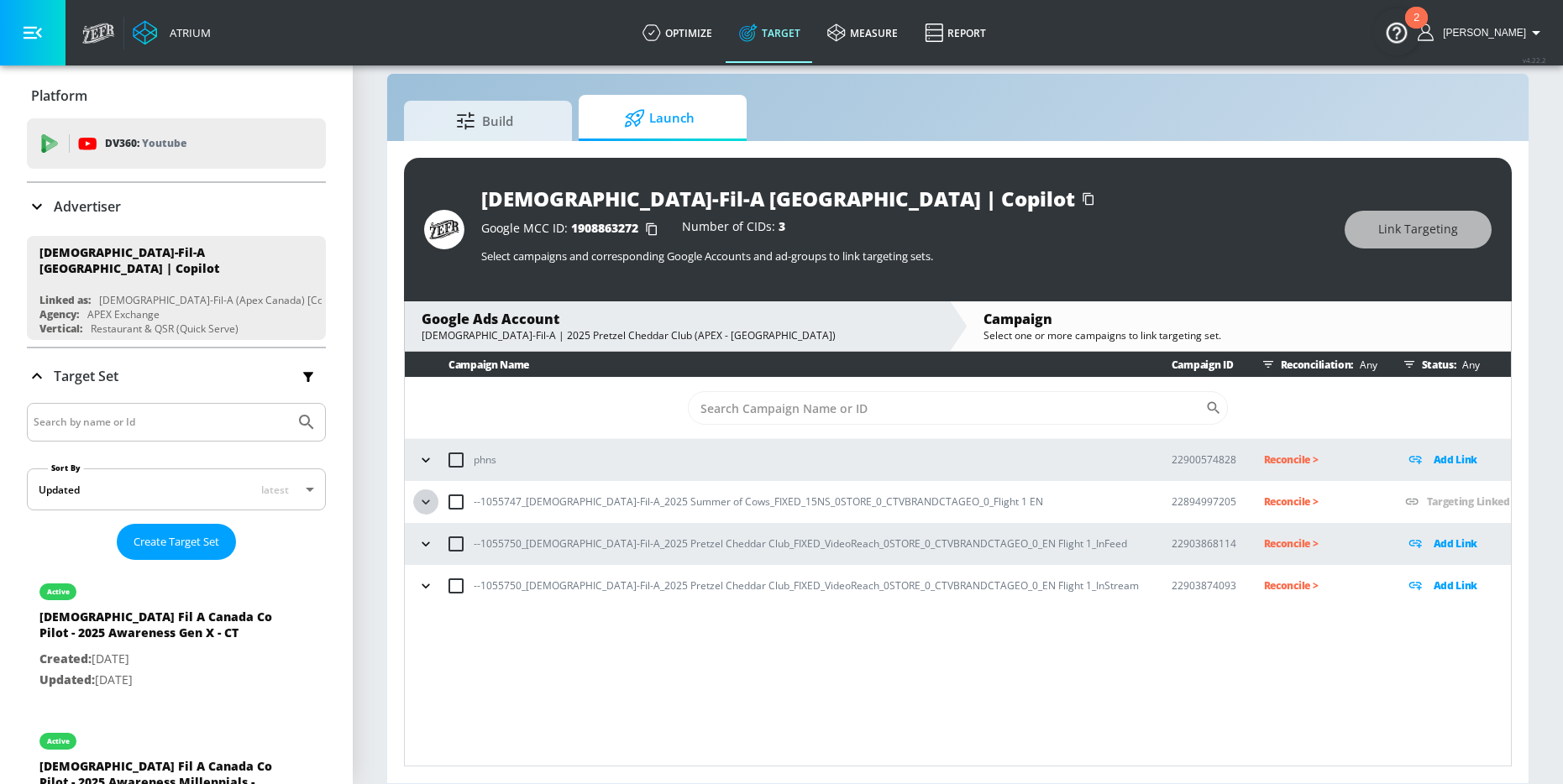
click at [419, 501] on icon "button" at bounding box center [425, 501] width 17 height 17
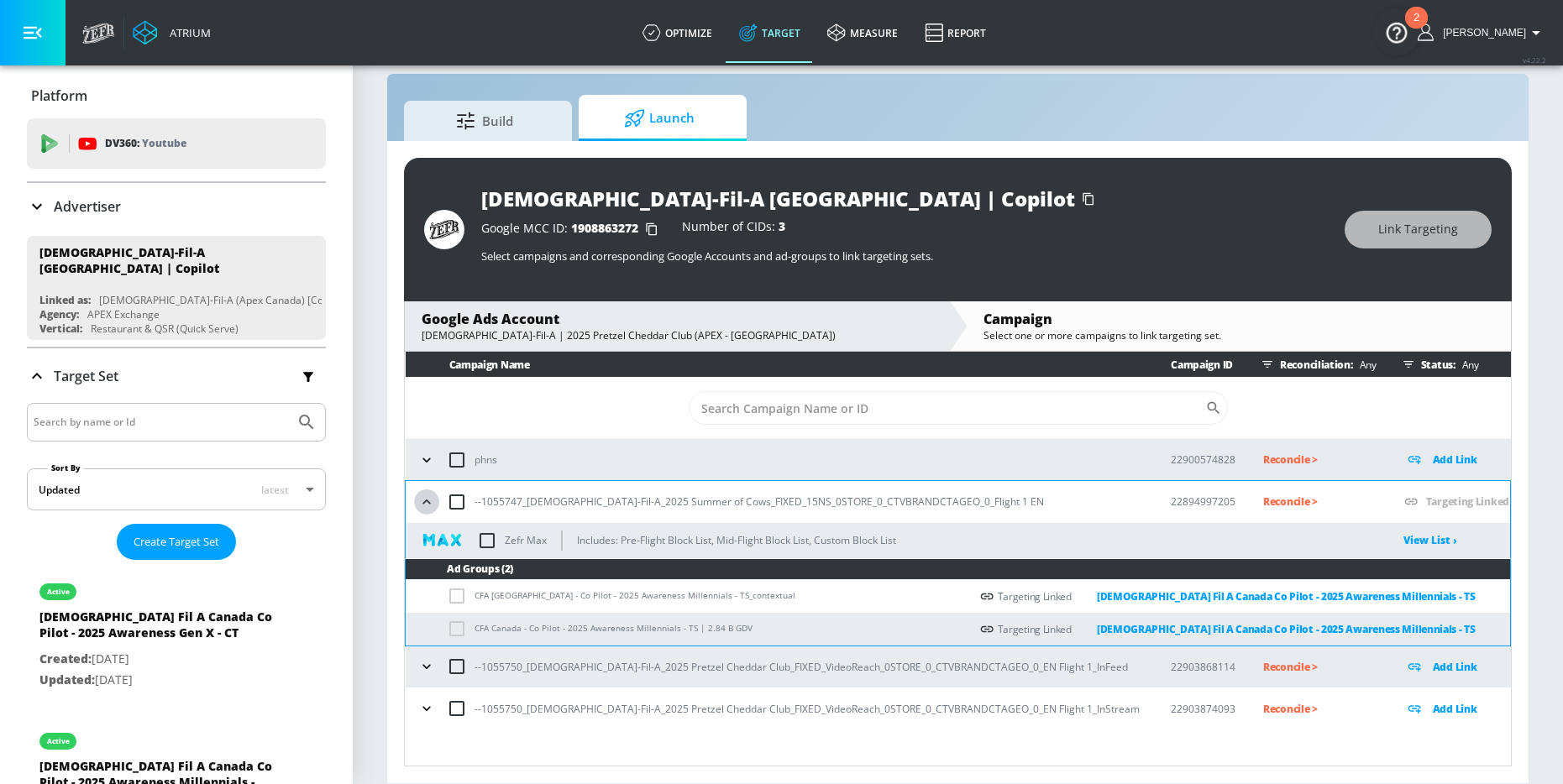
click at [423, 506] on icon "button" at bounding box center [426, 501] width 17 height 17
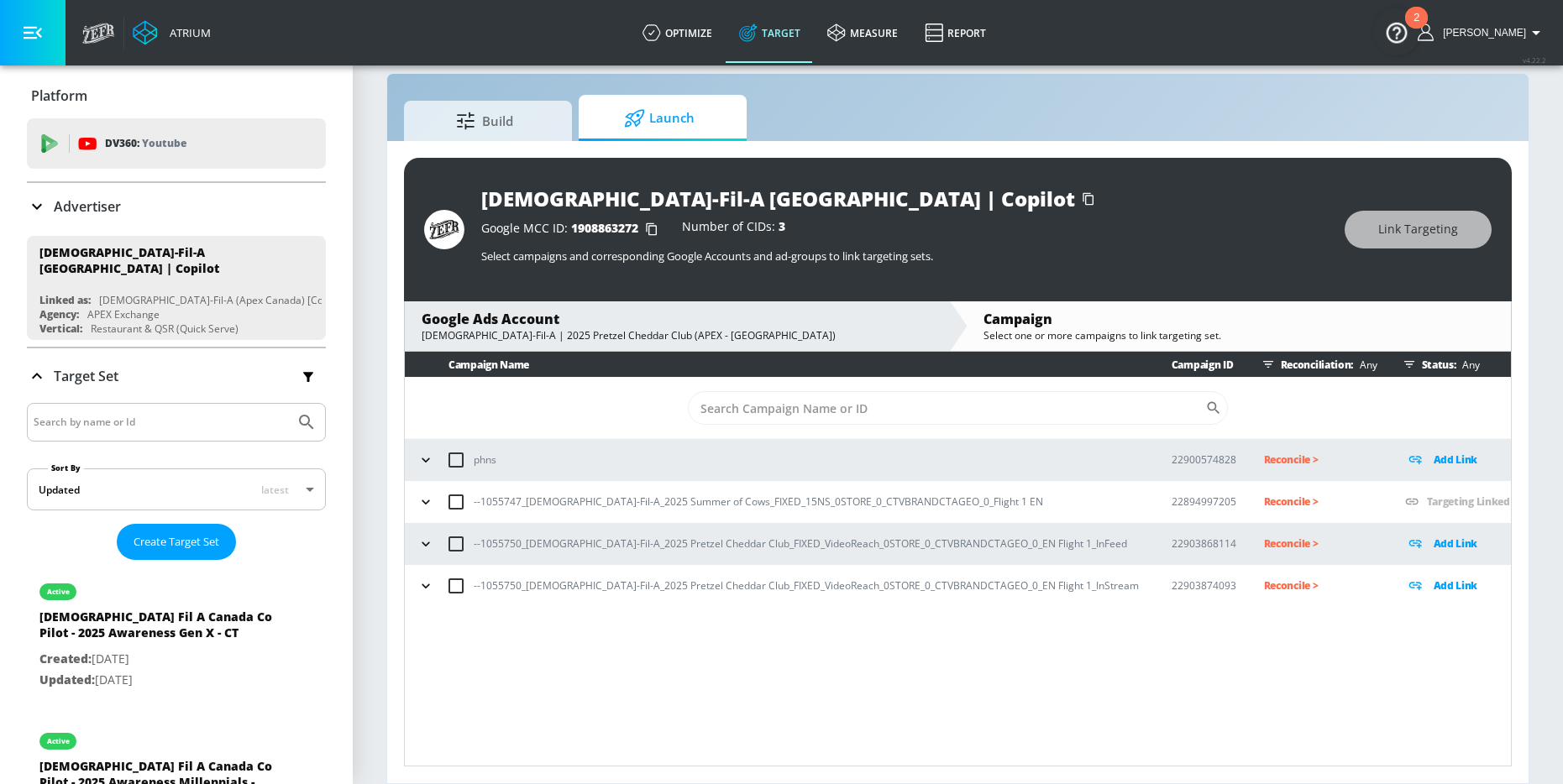
click at [421, 546] on icon "button" at bounding box center [425, 544] width 17 height 17
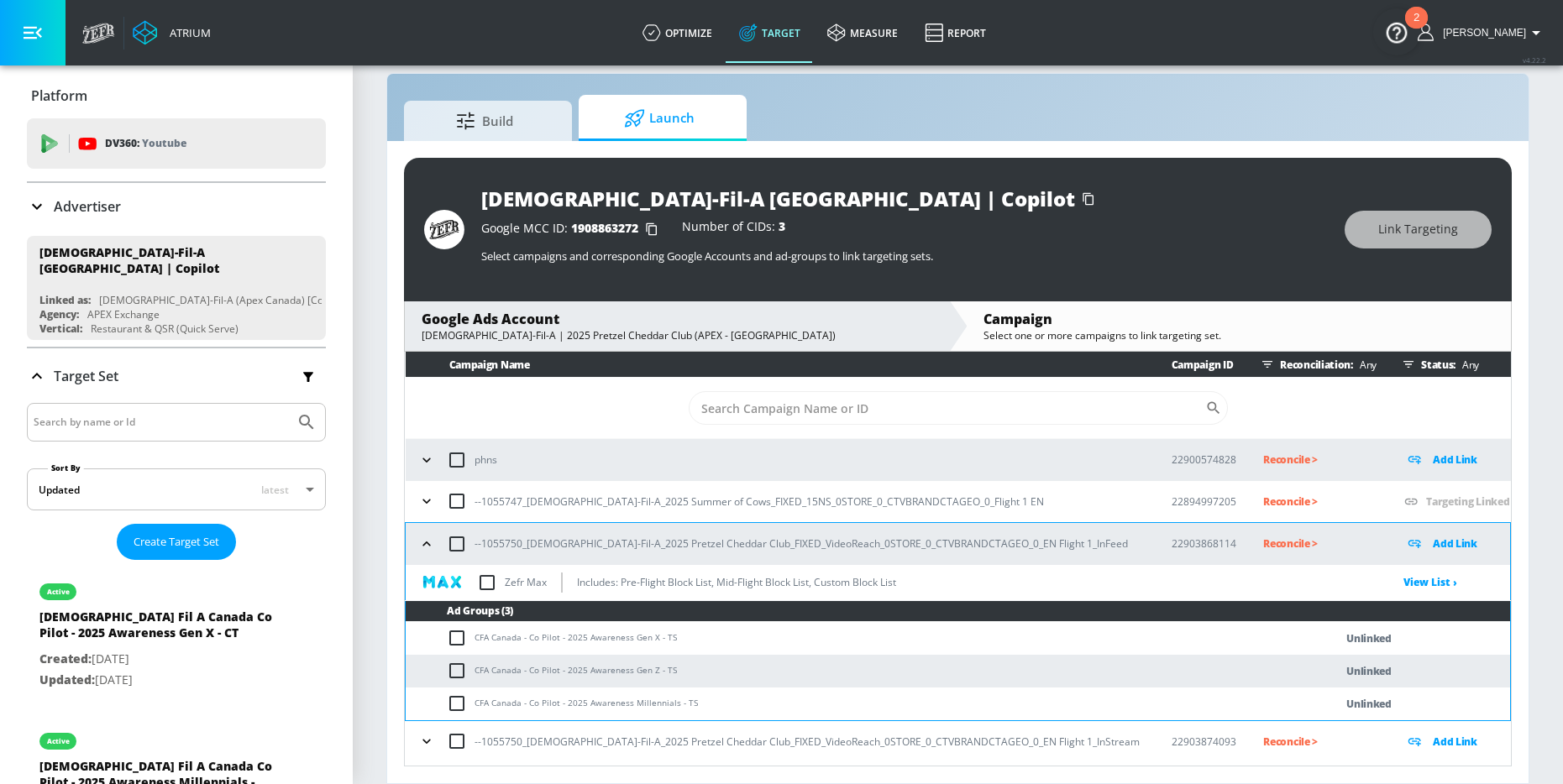
click at [459, 700] on input "checkbox" at bounding box center [460, 704] width 27 height 20
checkbox input "true"
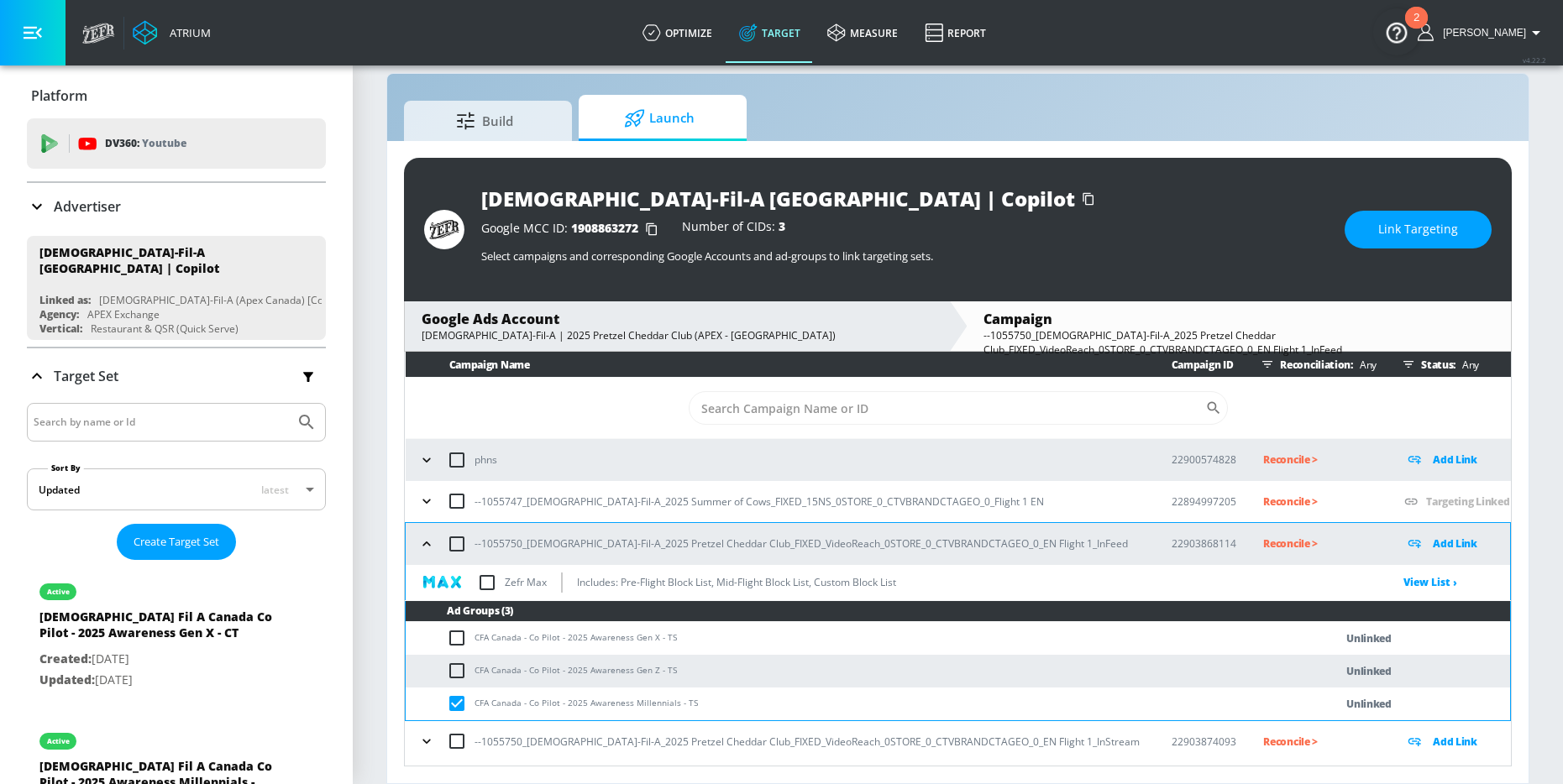
click at [427, 741] on icon "button" at bounding box center [426, 741] width 17 height 17
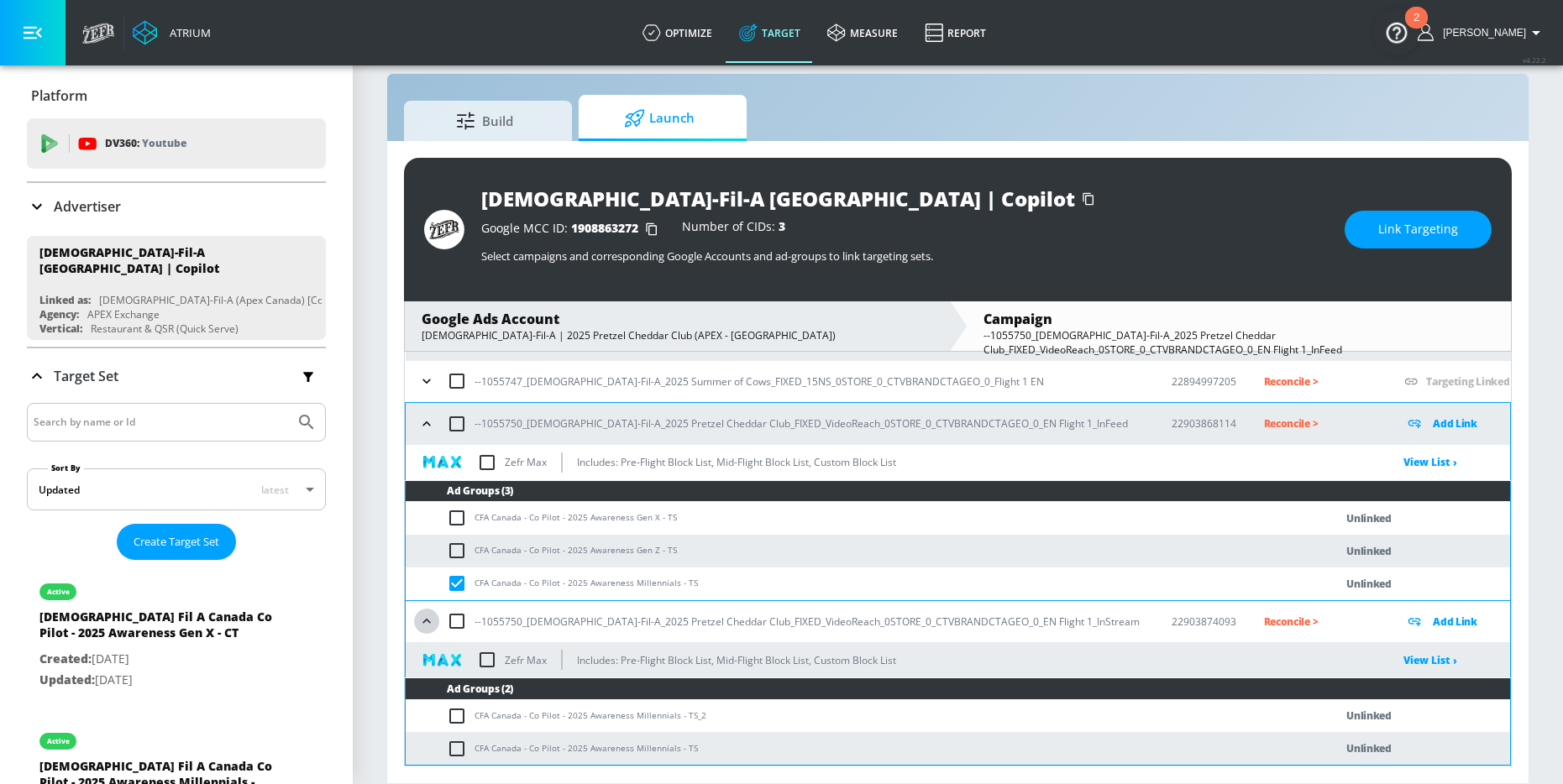
click at [430, 620] on icon "button" at bounding box center [426, 620] width 17 height 17
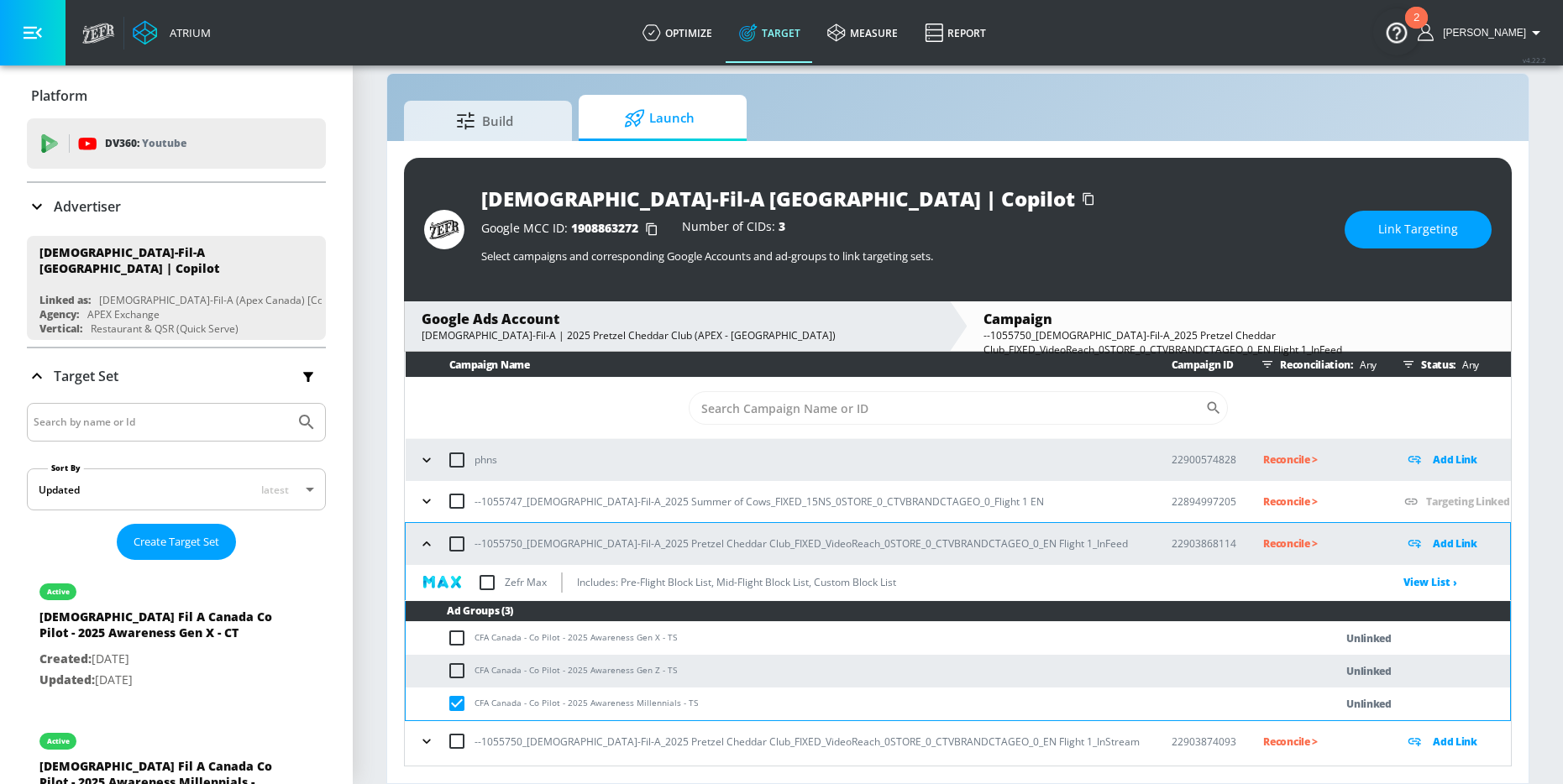
click at [1398, 236] on span "Link Targeting" at bounding box center [1418, 230] width 80 height 21
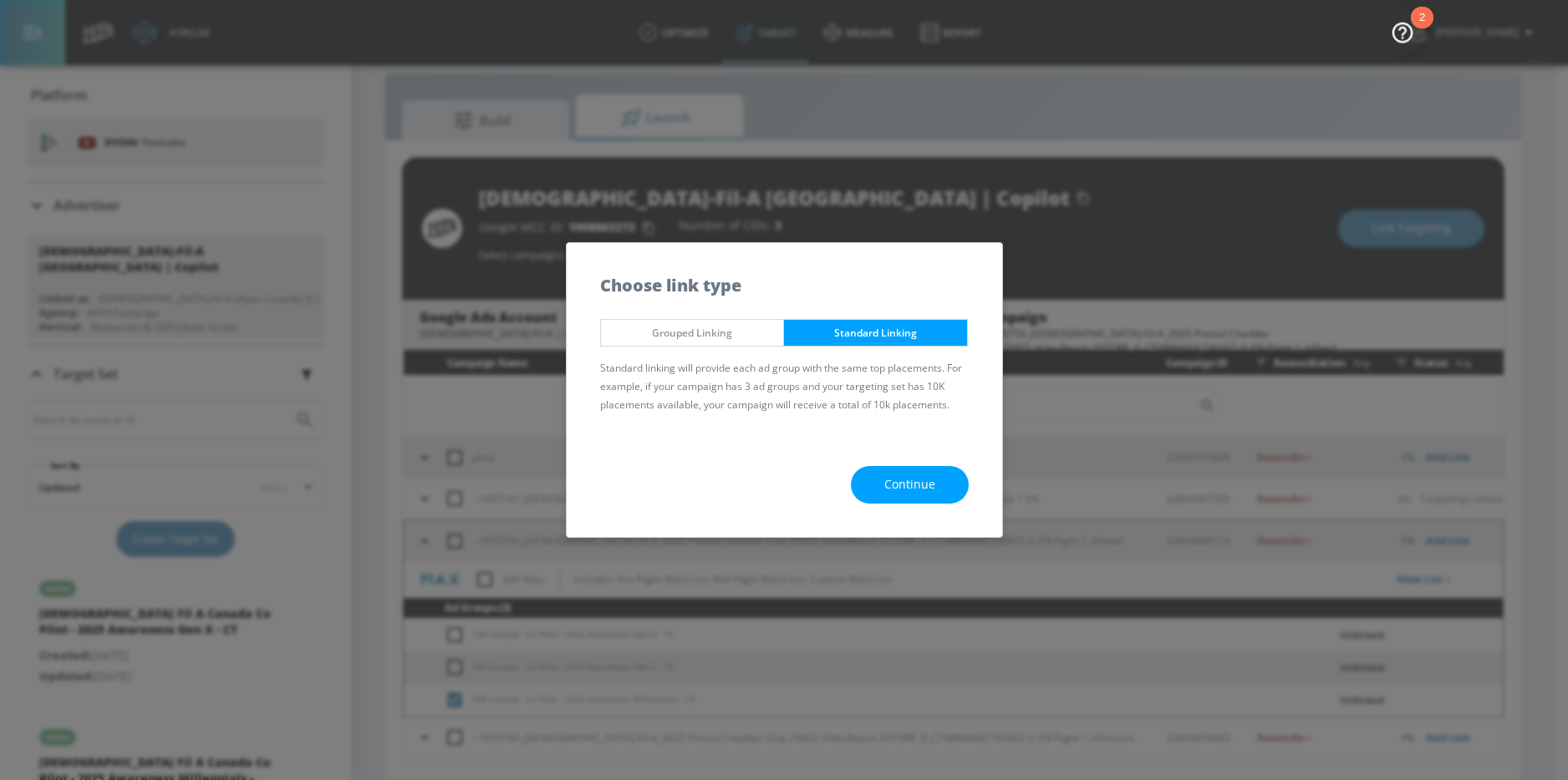
click at [731, 332] on span "Grouped Linking" at bounding box center [692, 333] width 158 height 18
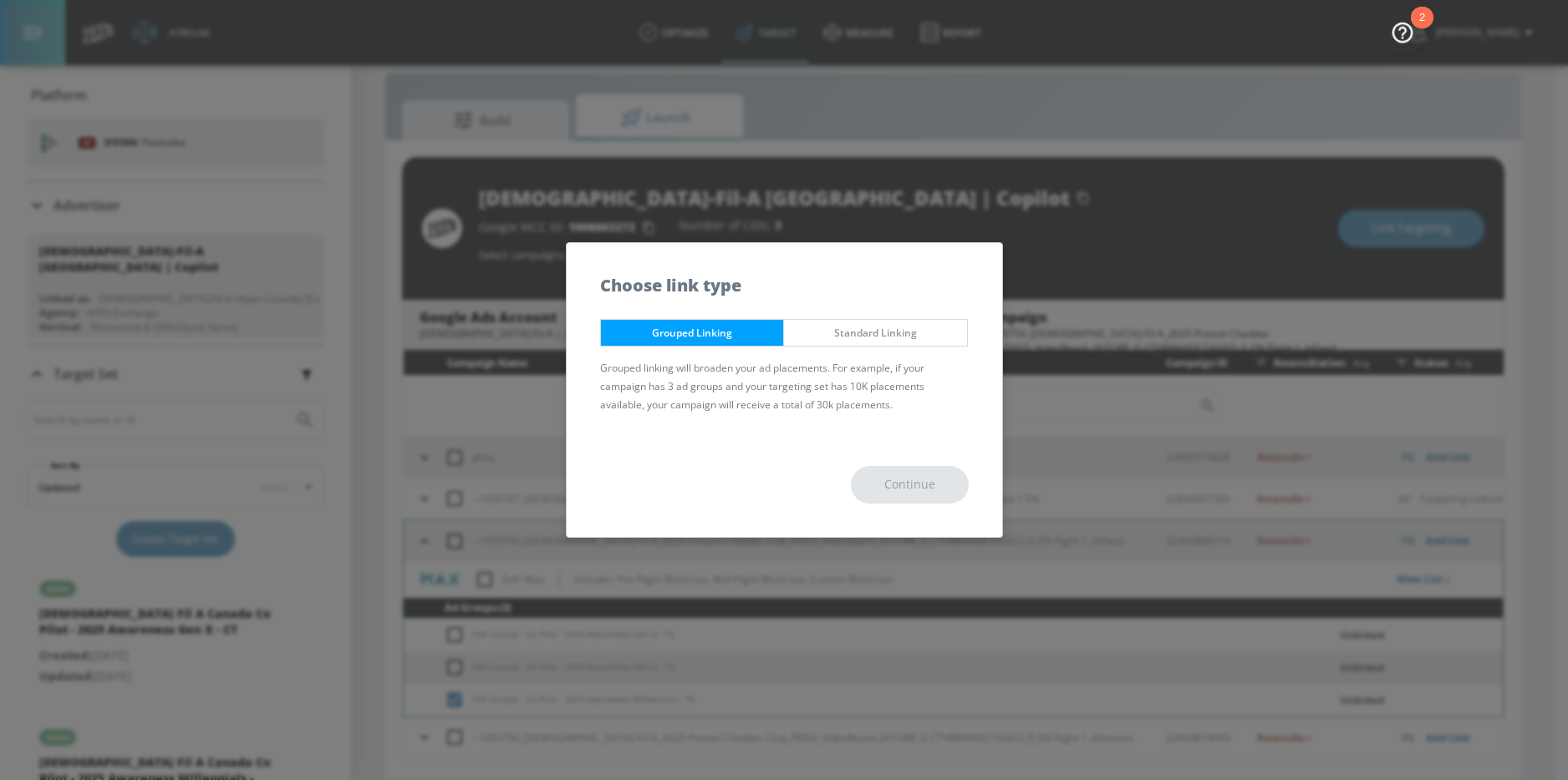
click at [822, 336] on span "Standard Linking" at bounding box center [876, 333] width 158 height 18
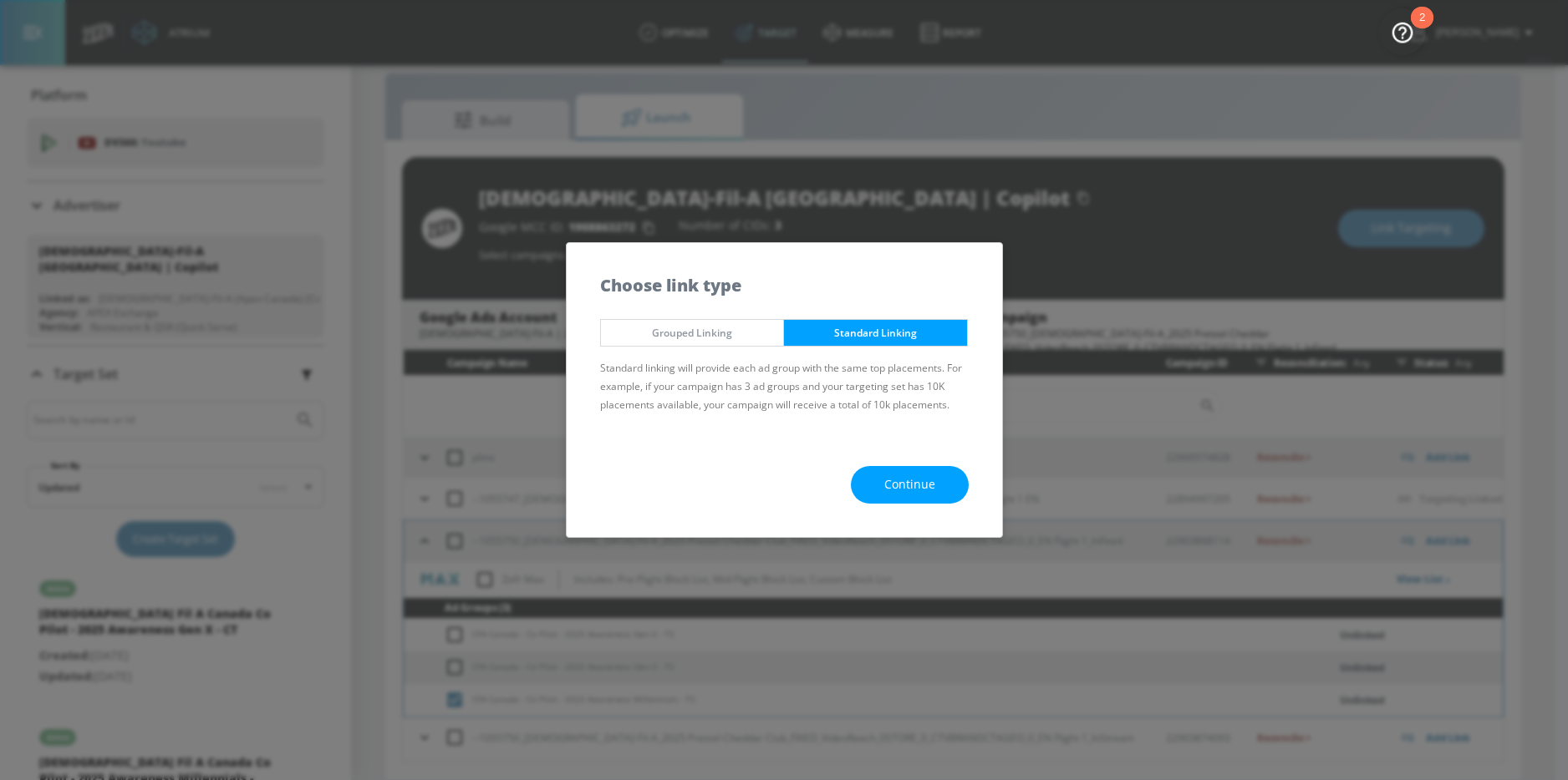
click at [875, 484] on button "Continue" at bounding box center [910, 485] width 118 height 38
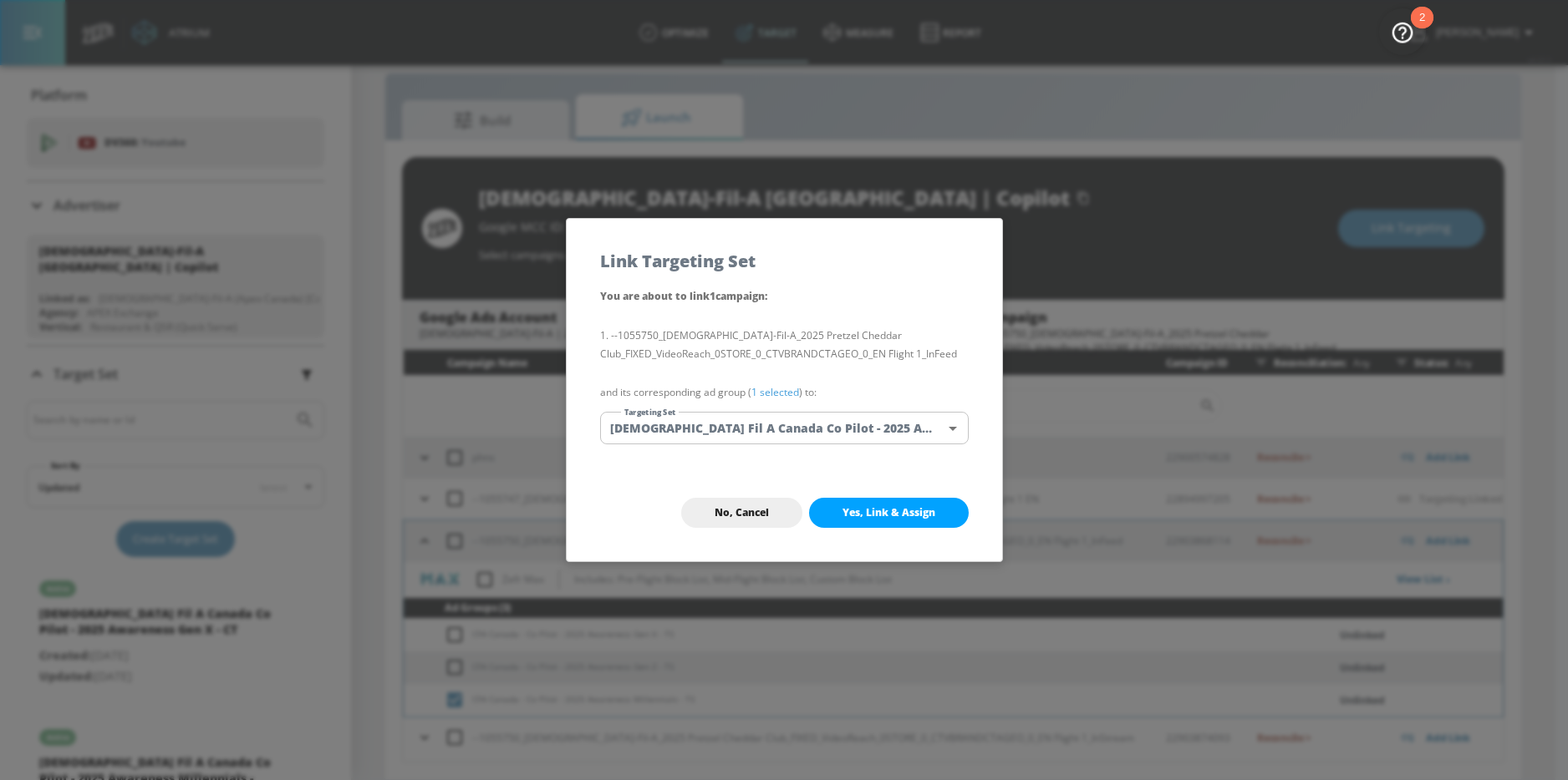
click at [773, 430] on body "Atrium optimize Target measure Report optimize Target measure Report v 4.22.2 N…" at bounding box center [784, 377] width 1568 height 805
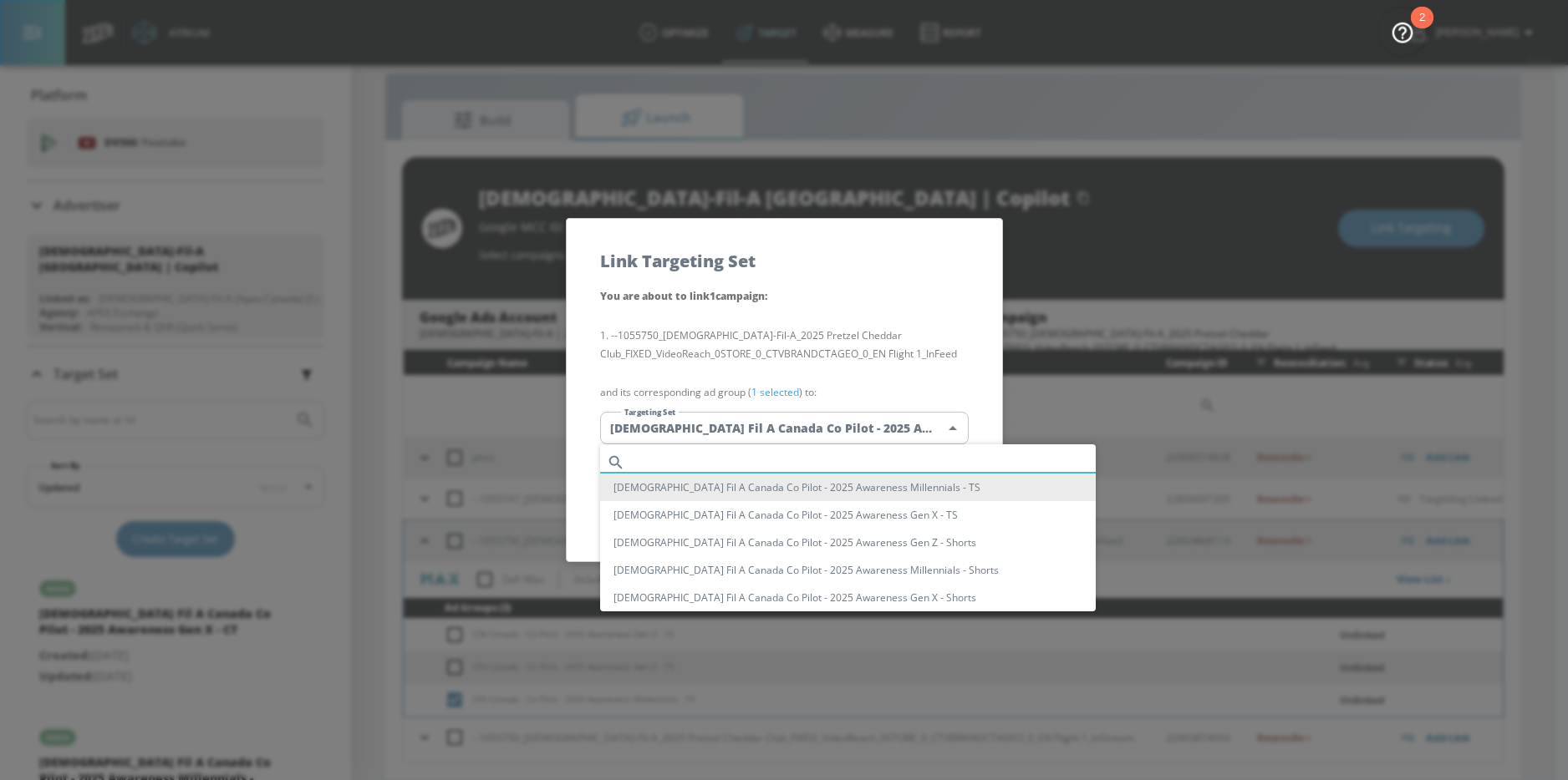
click at [743, 466] on input "text" at bounding box center [863, 463] width 464 height 23
paste input "Awareness Millennials"
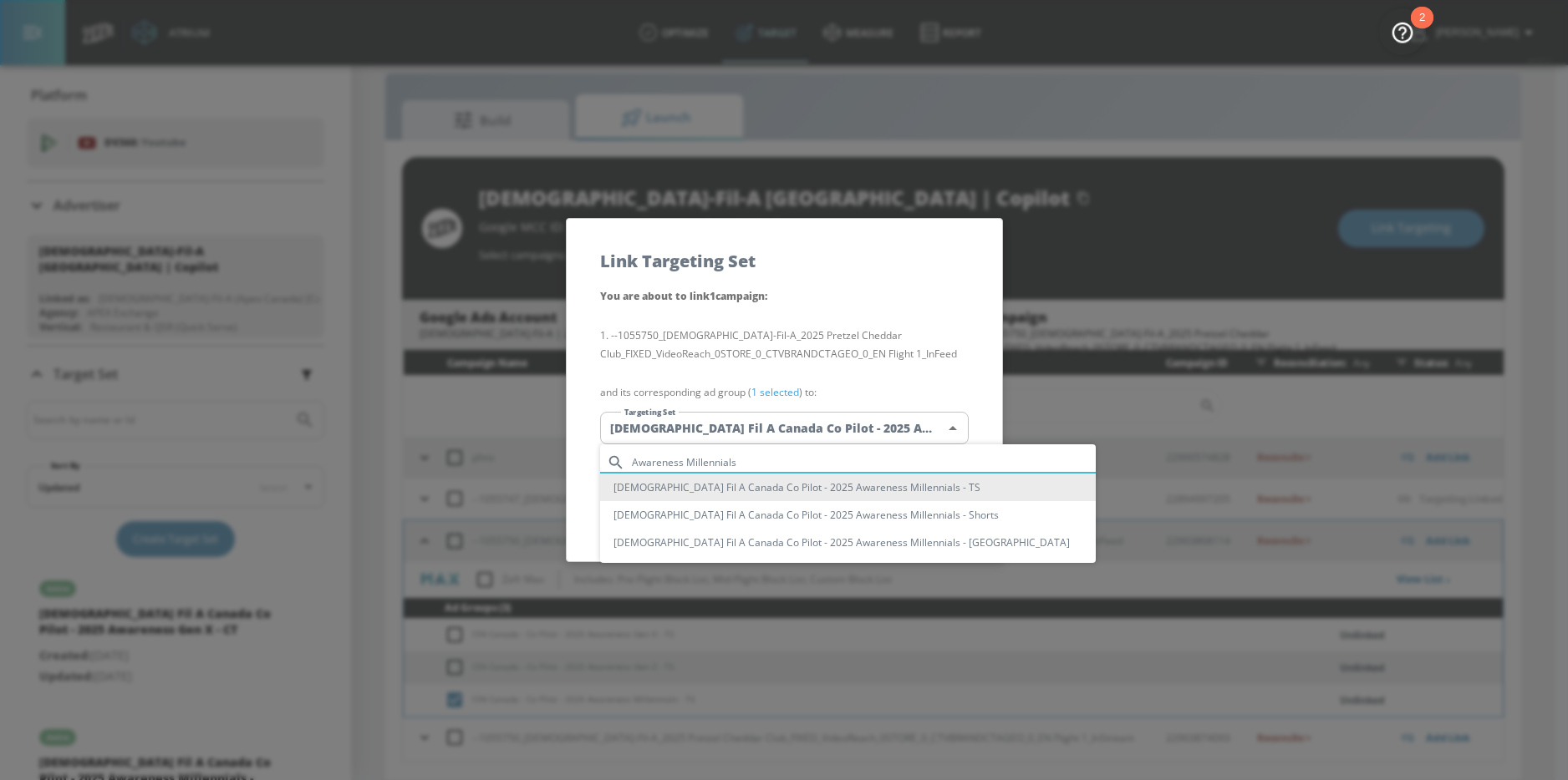
type input "Awareness Millennials"
click at [827, 487] on li "Chick Fil A Canada Co Pilot - 2025 Awareness Millennials - TS" at bounding box center [847, 487] width 495 height 27
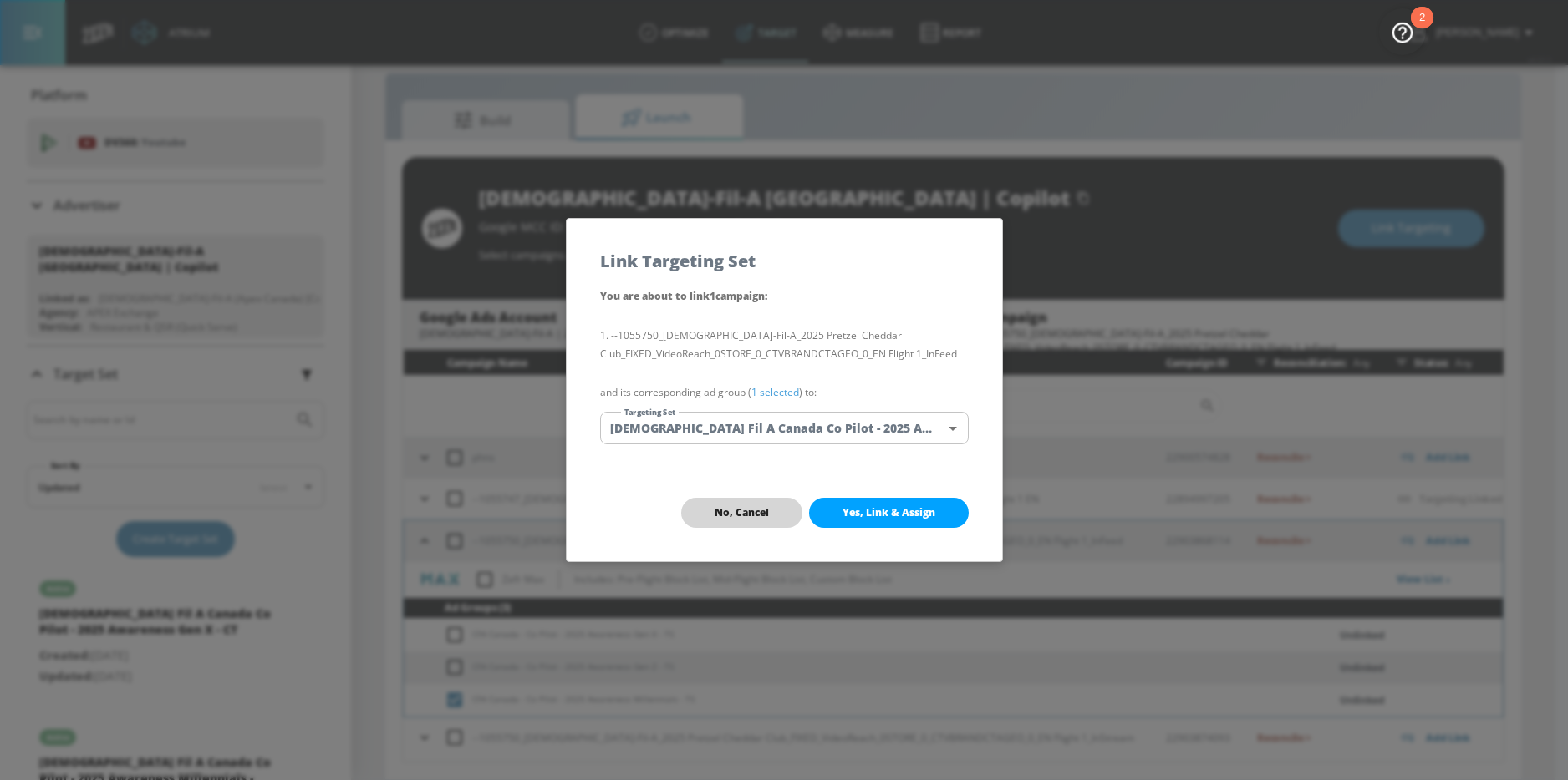
click at [753, 507] on span "No, Cancel" at bounding box center [742, 513] width 55 height 13
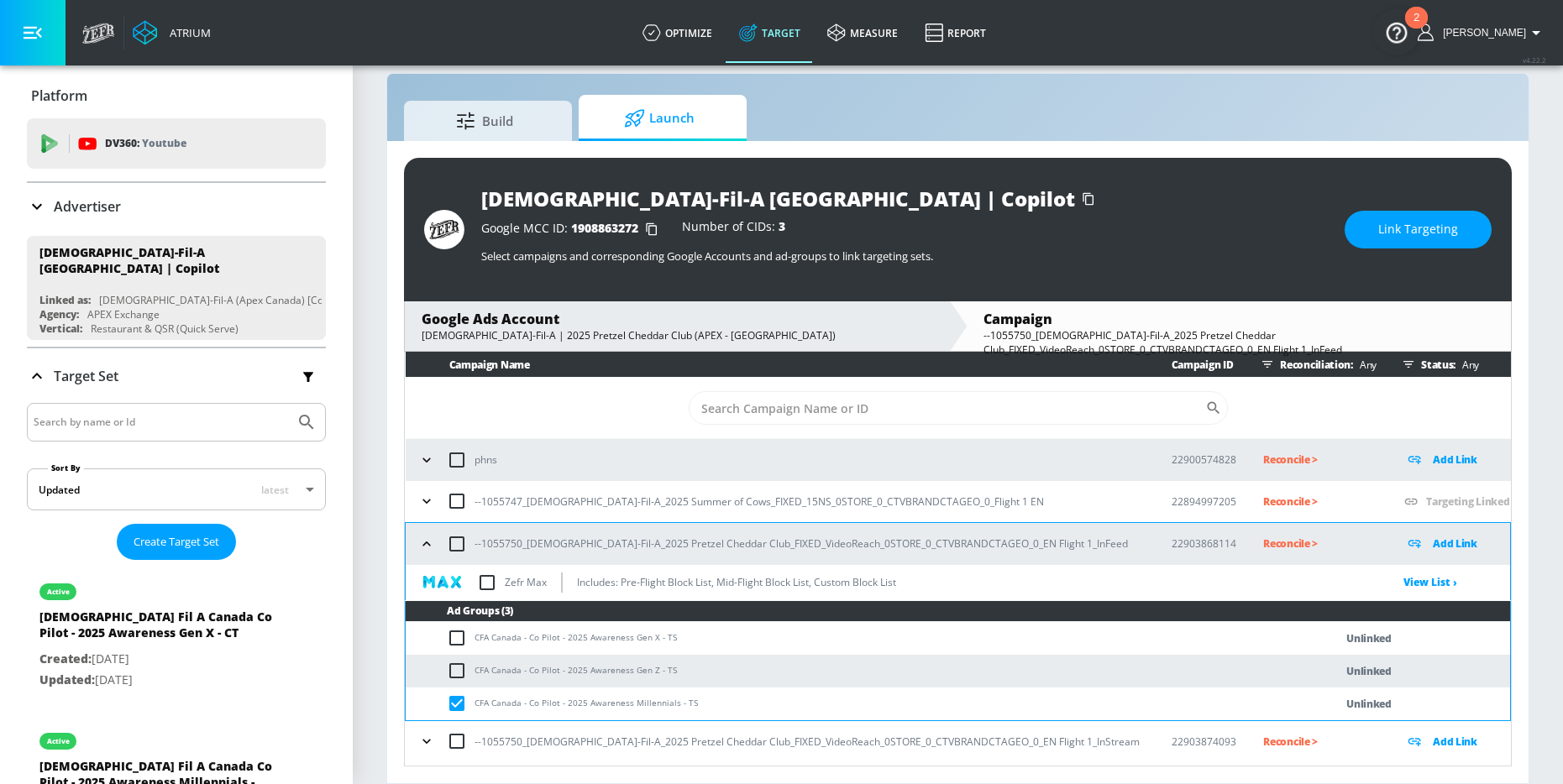
click at [1400, 234] on span "Link Targeting" at bounding box center [1418, 230] width 80 height 21
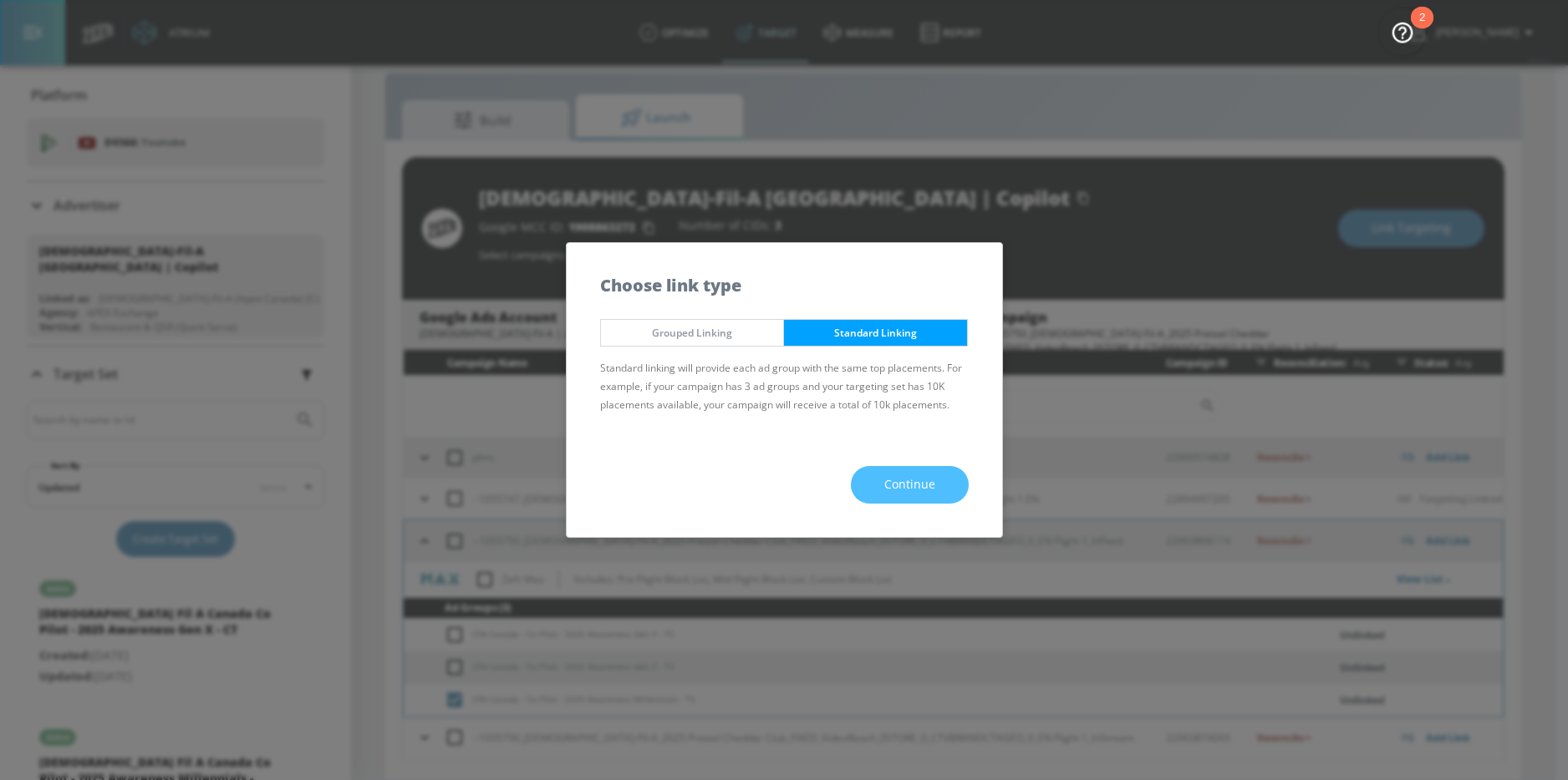
click at [890, 490] on span "Continue" at bounding box center [910, 485] width 51 height 21
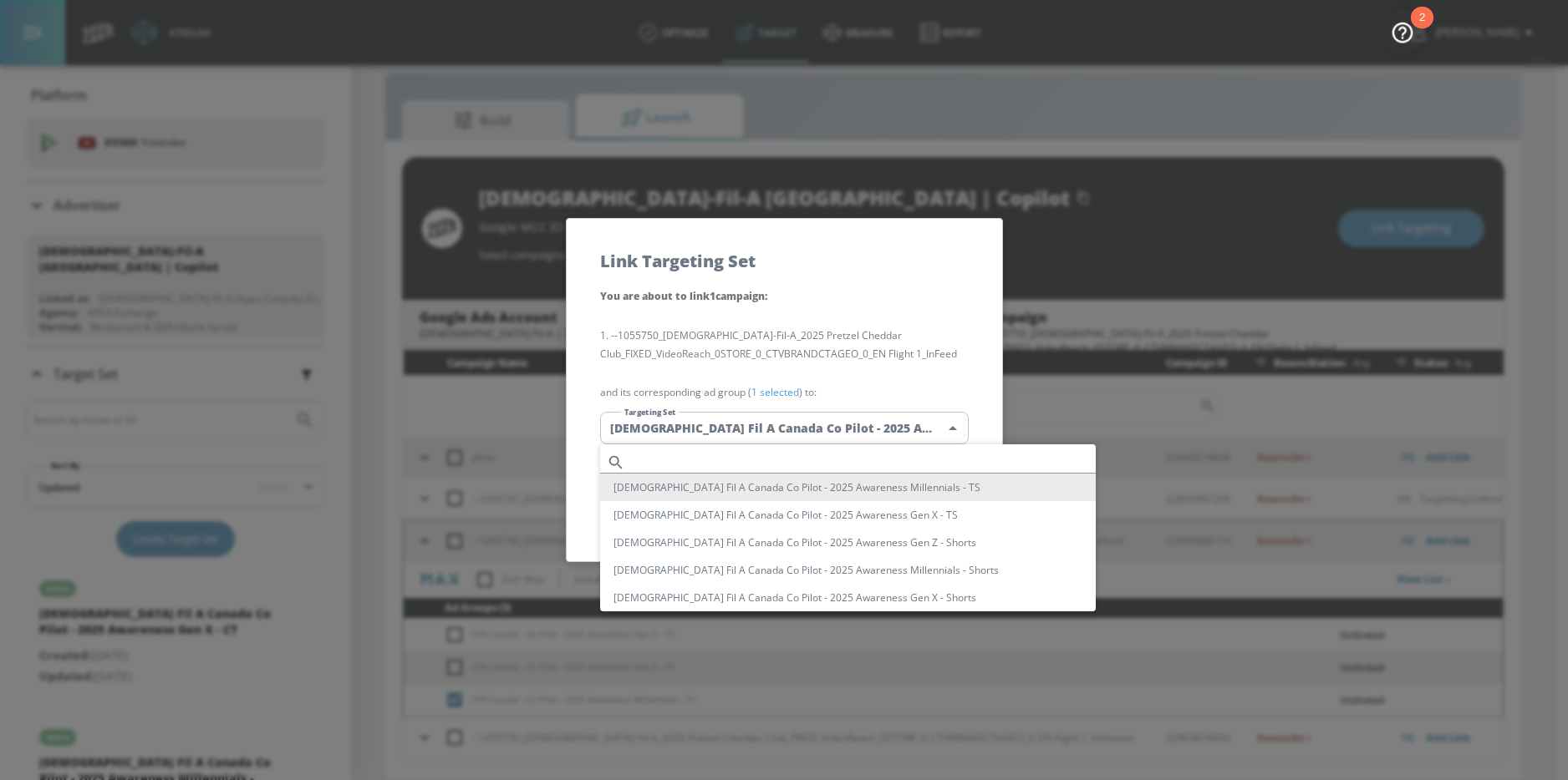
click at [804, 426] on body "Atrium optimize Target measure Report optimize Target measure Report v 4.22.2 N…" at bounding box center [784, 377] width 1568 height 805
click at [748, 456] on input "text" at bounding box center [863, 463] width 464 height 23
paste input "Awareness Millennials"
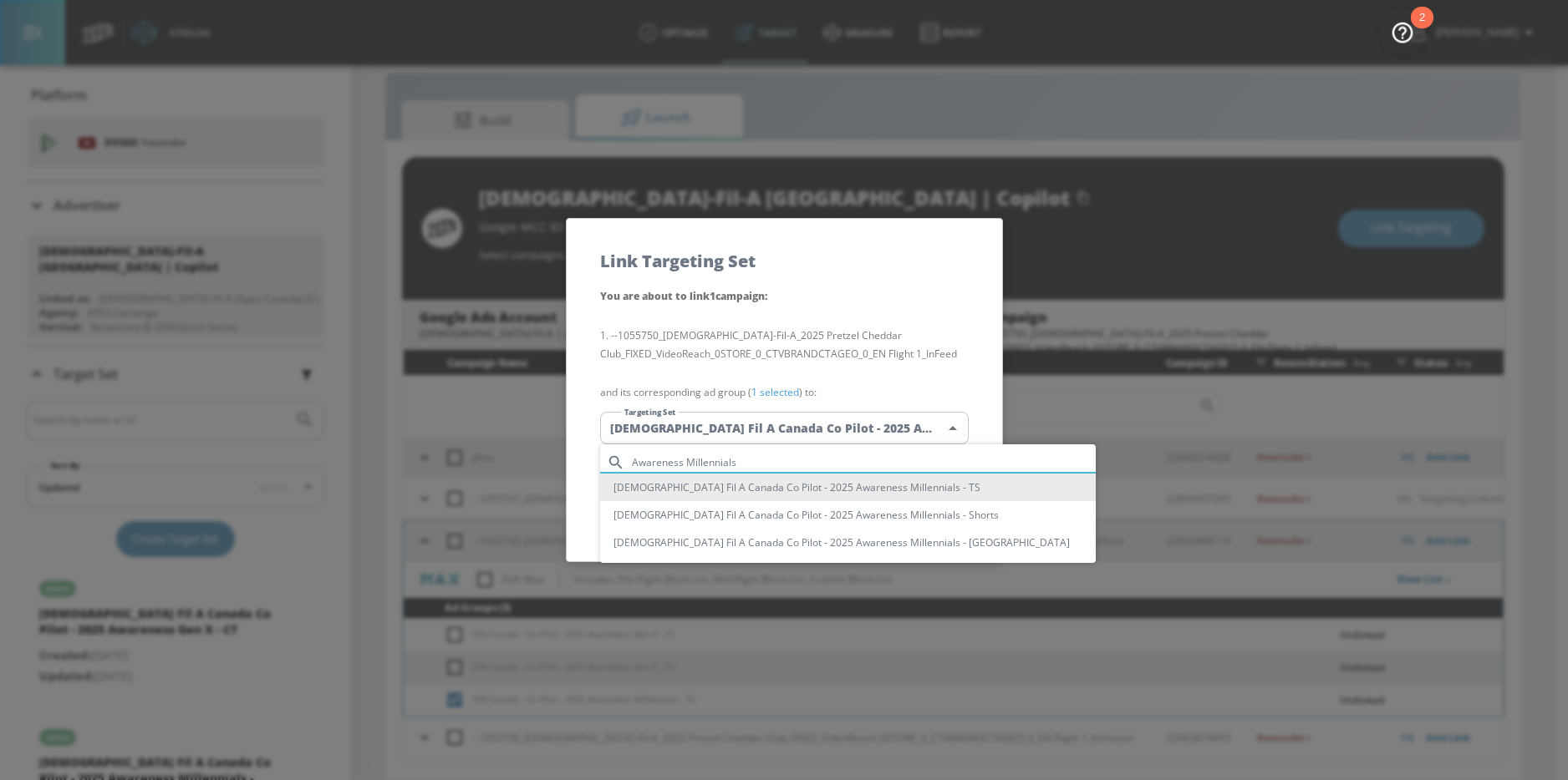
type input "Awareness Millennials"
click at [831, 491] on li "Chick Fil A Canada Co Pilot - 2025 Awareness Millennials - TS" at bounding box center [847, 487] width 495 height 27
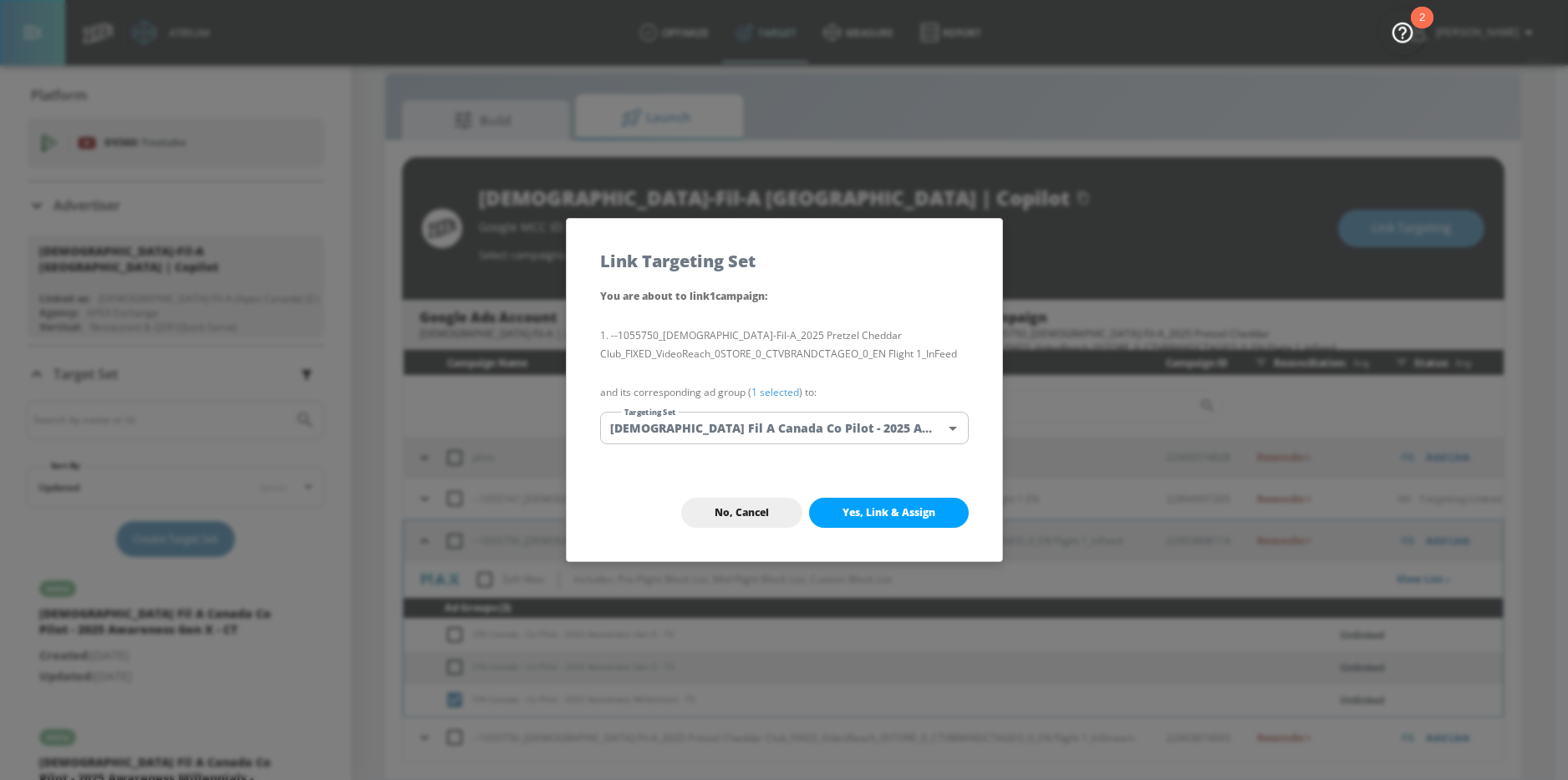
click at [908, 511] on span "Yes, Link & Assign" at bounding box center [888, 513] width 92 height 13
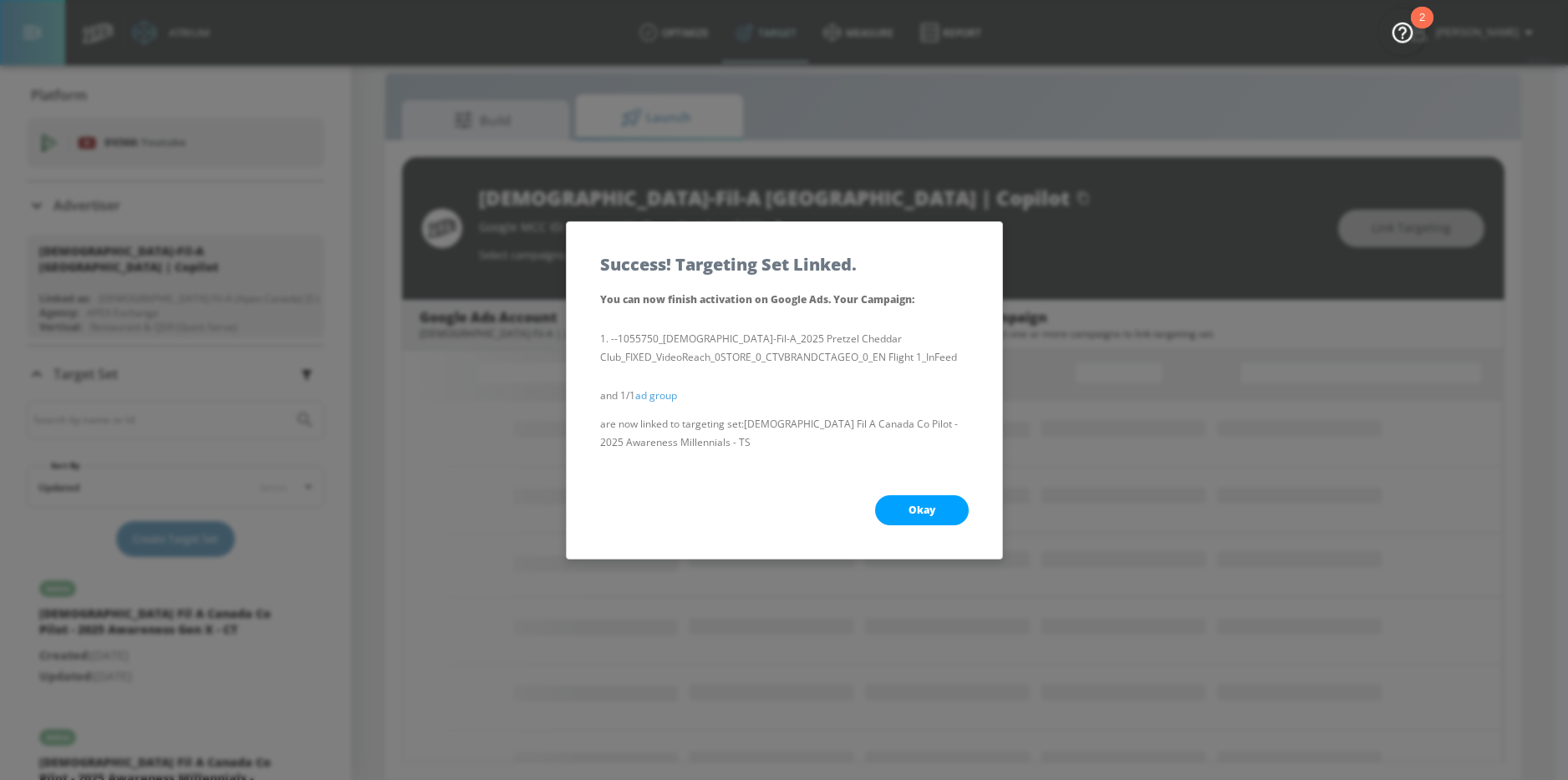
click at [910, 507] on span "Okay" at bounding box center [921, 510] width 26 height 13
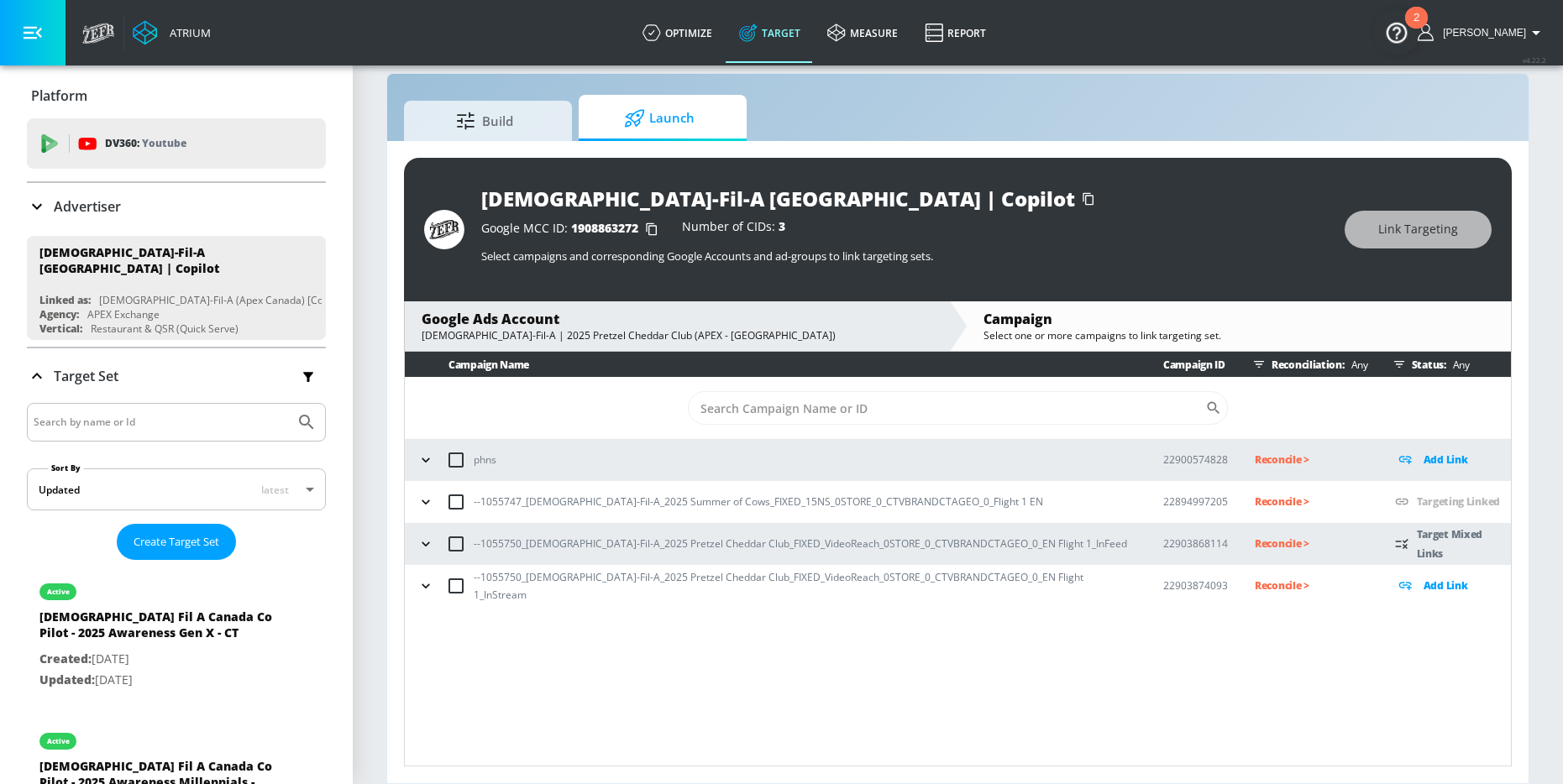
click at [423, 588] on icon "button" at bounding box center [425, 585] width 17 height 17
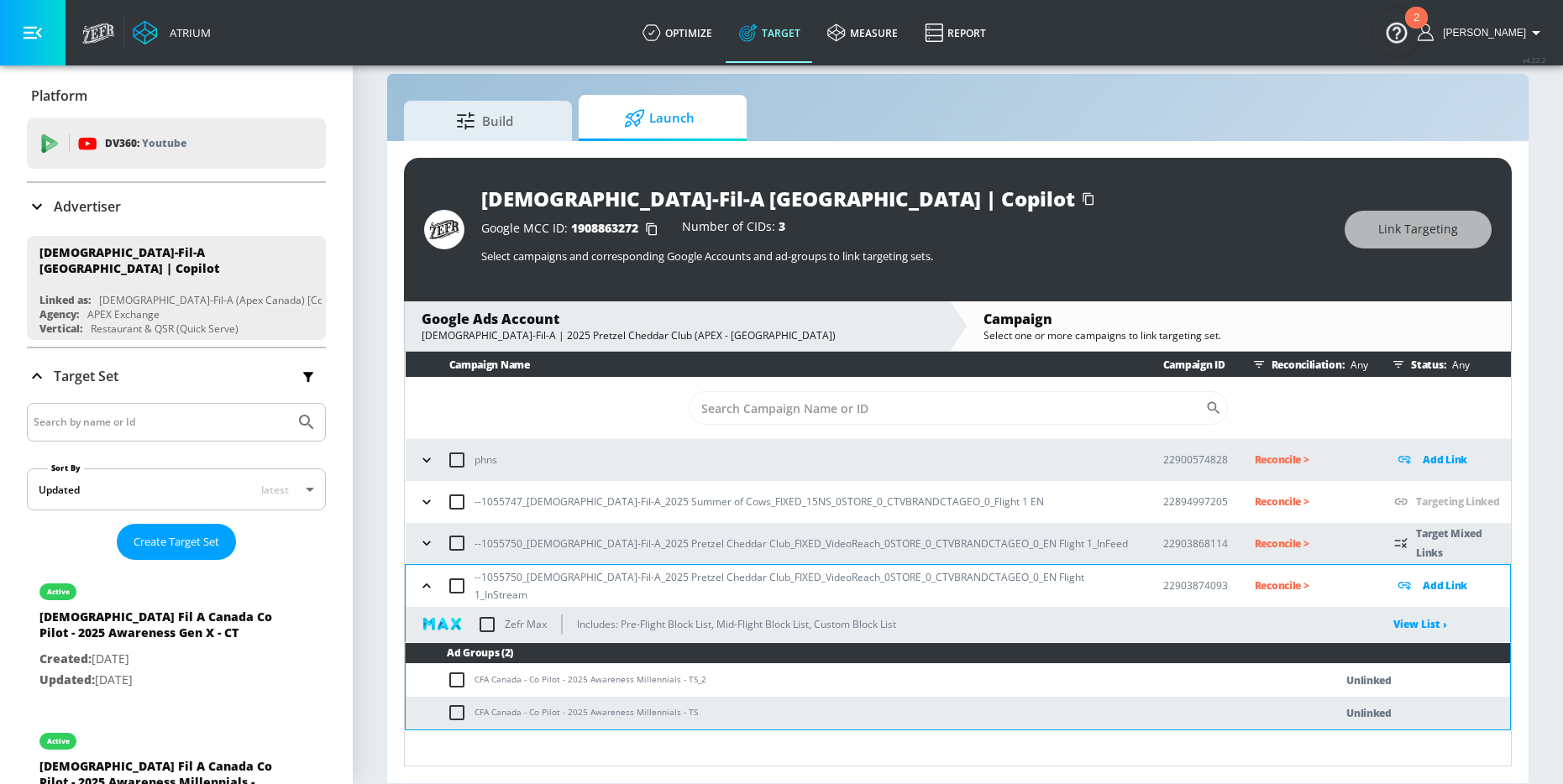
click at [461, 682] on input "checkbox" at bounding box center [460, 680] width 27 height 20
checkbox input "true"
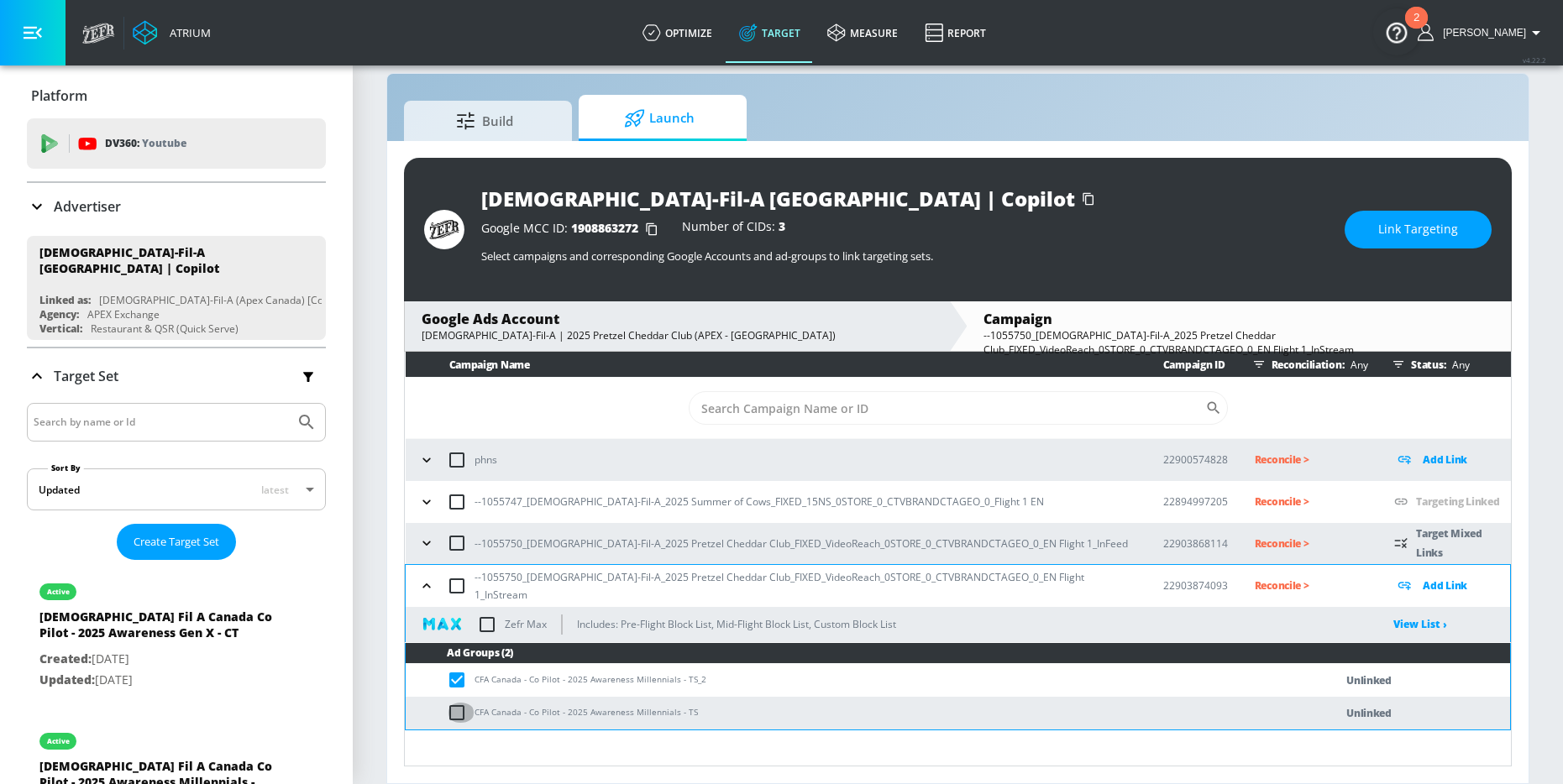
click at [461, 714] on input "checkbox" at bounding box center [460, 712] width 27 height 20
checkbox input "true"
click at [1438, 230] on span "Link Targeting" at bounding box center [1418, 230] width 80 height 21
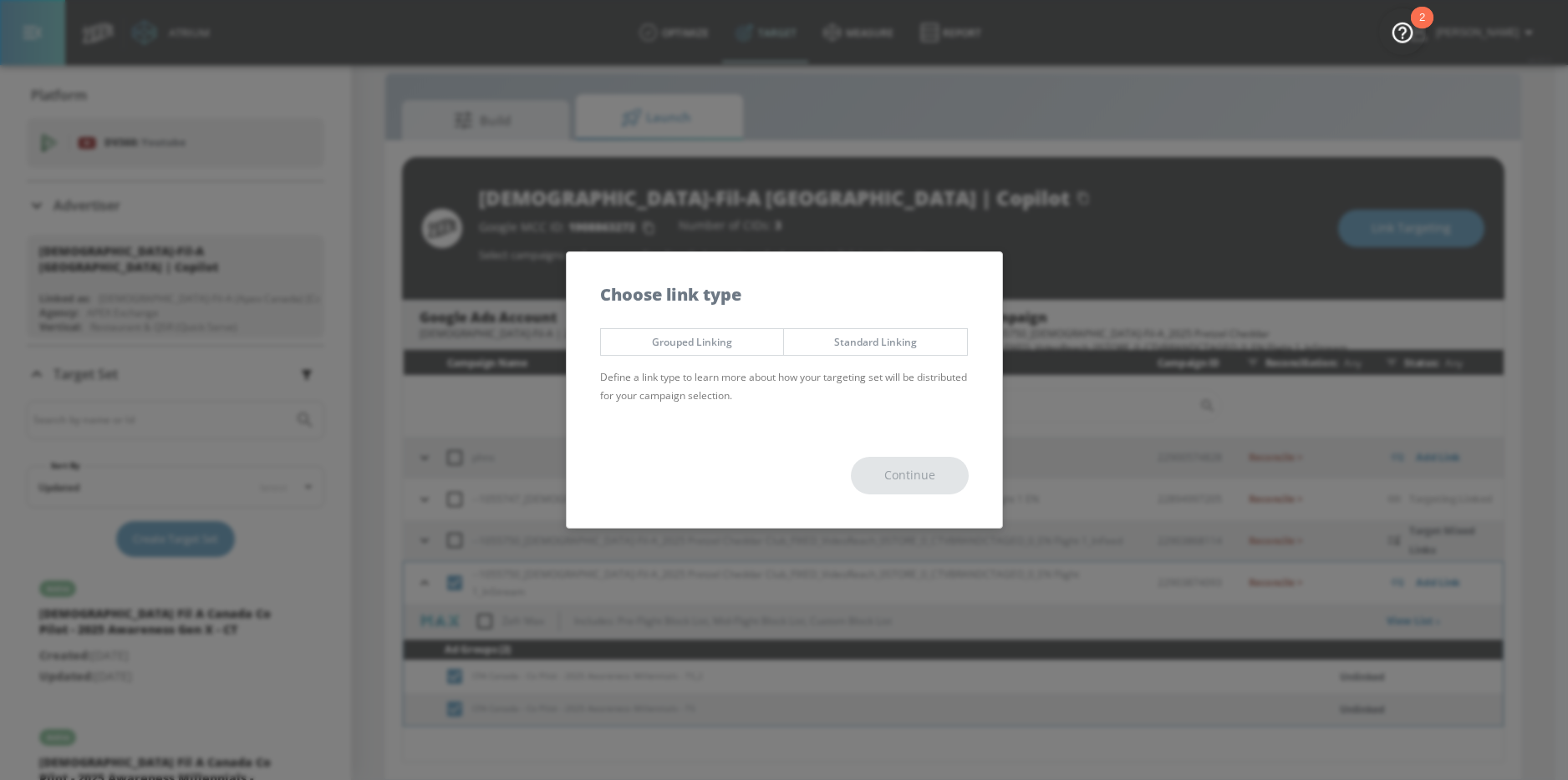
click at [728, 352] on button "Grouped Linking" at bounding box center [692, 341] width 185 height 27
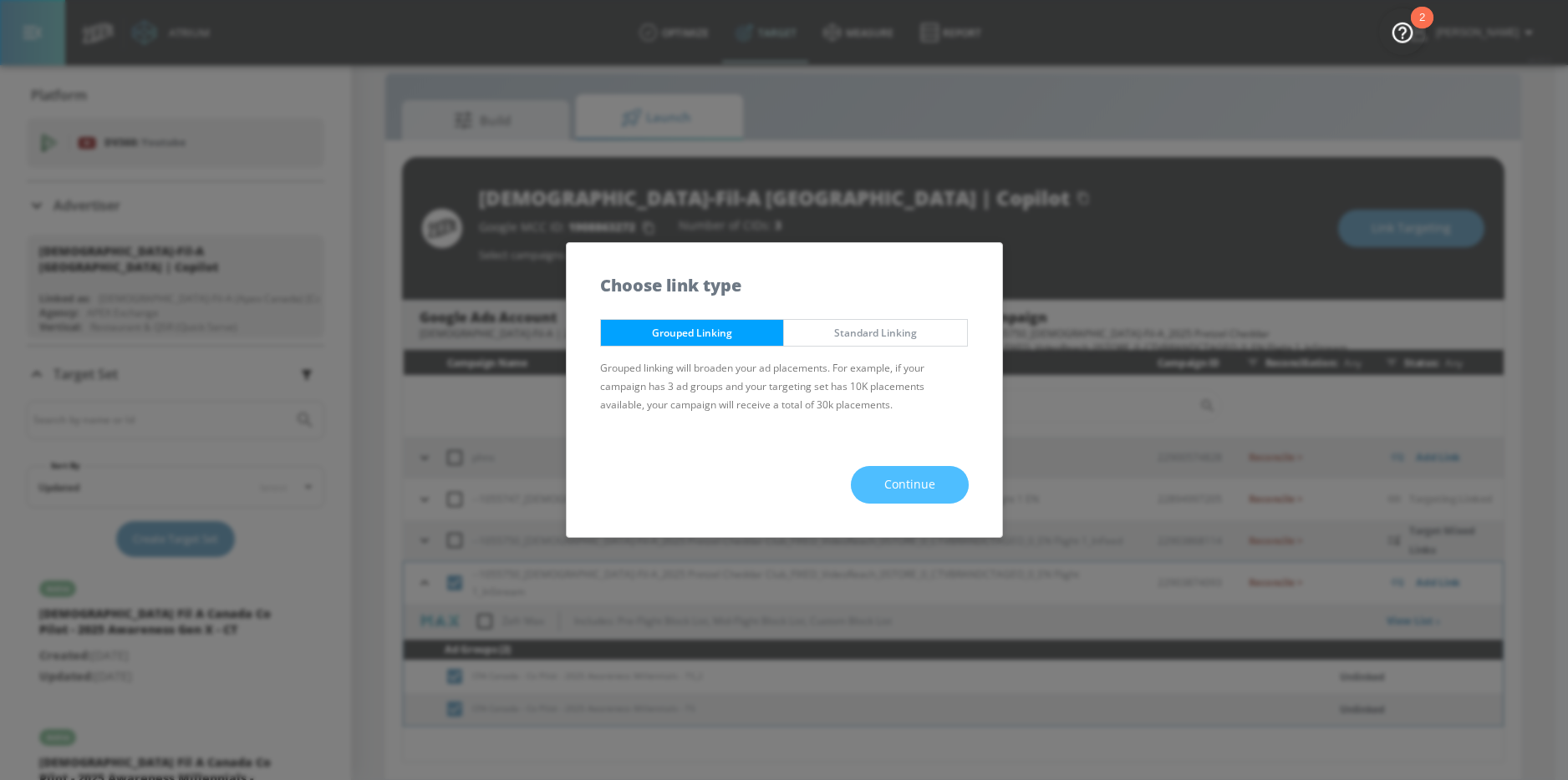
click at [885, 488] on span "Continue" at bounding box center [910, 485] width 51 height 21
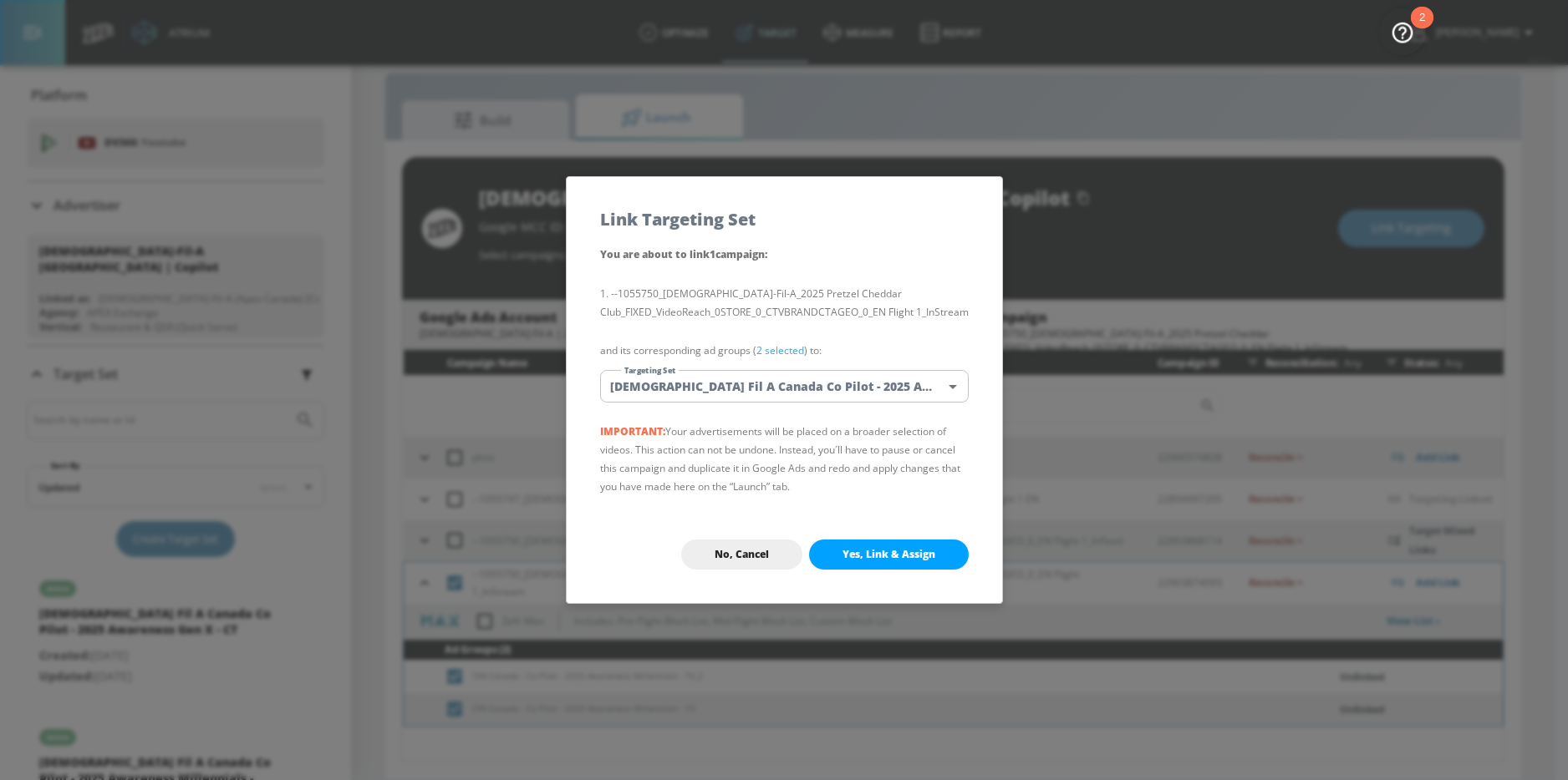
click at [820, 384] on body "Atrium optimize Target measure Report optimize Target measure Report v 4.22.2 N…" at bounding box center [784, 377] width 1568 height 805
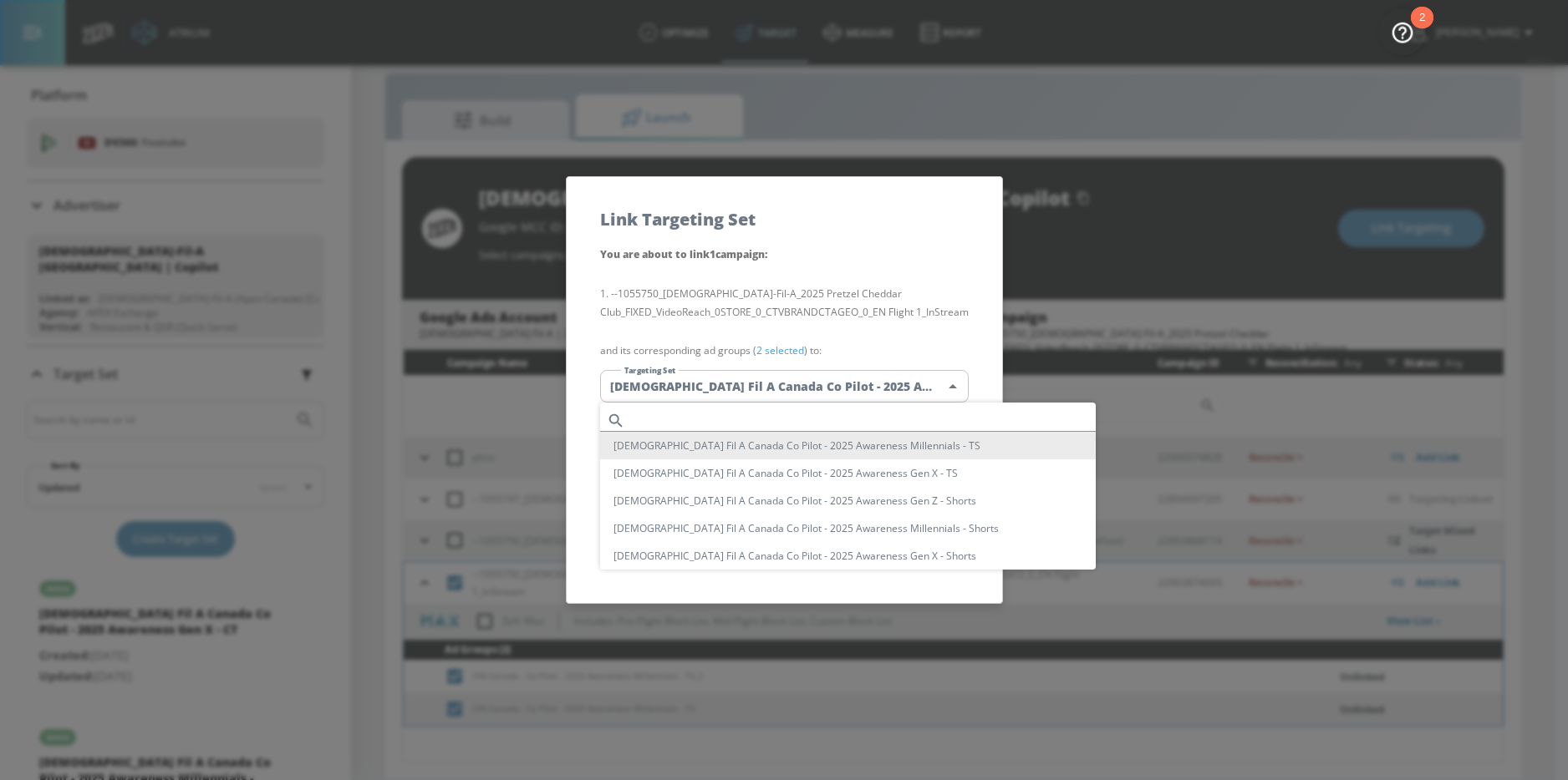
click at [779, 411] on input "text" at bounding box center [863, 420] width 464 height 23
paste input "Awareness Millennials"
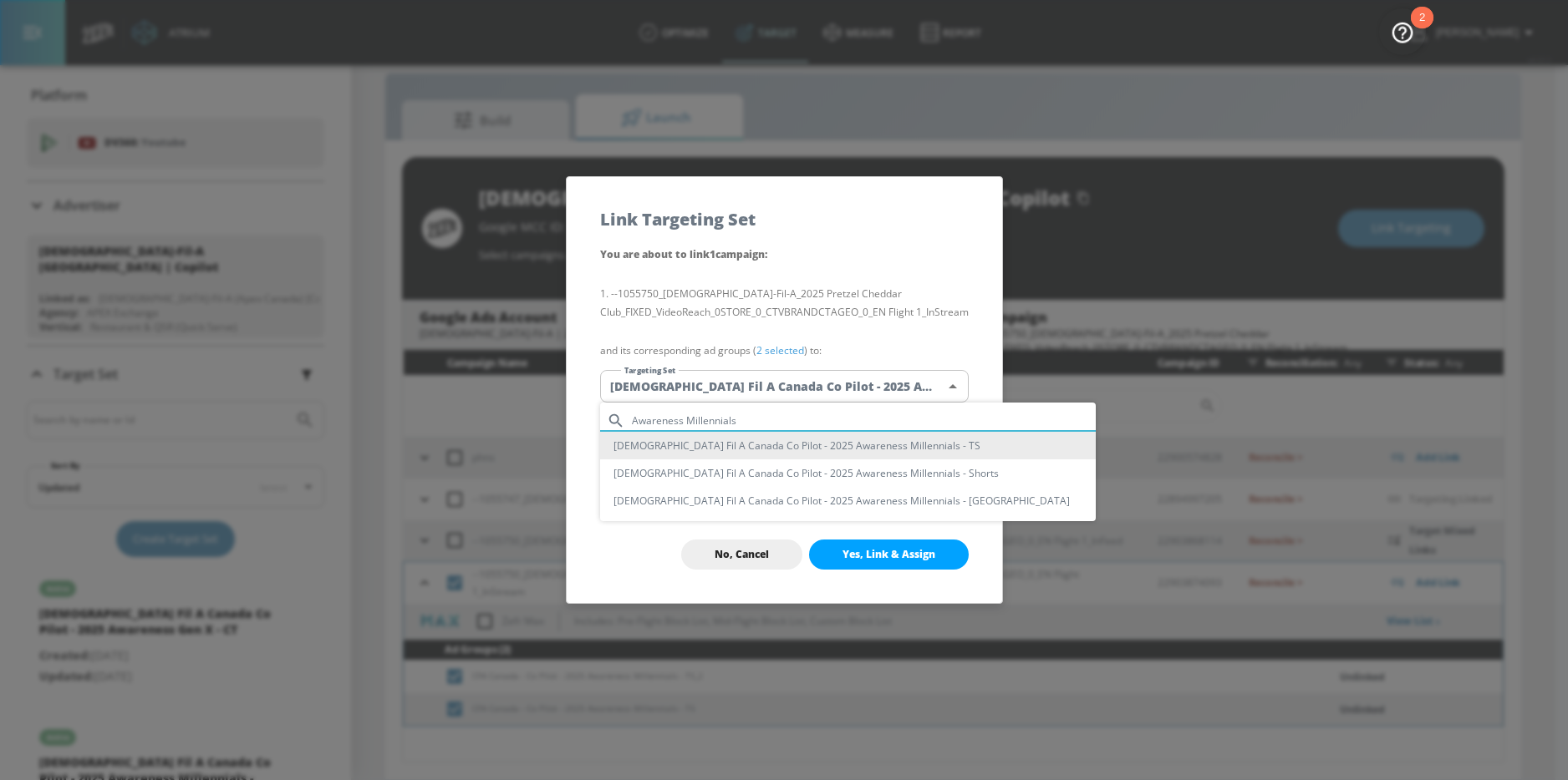
type input "Awareness Millennials"
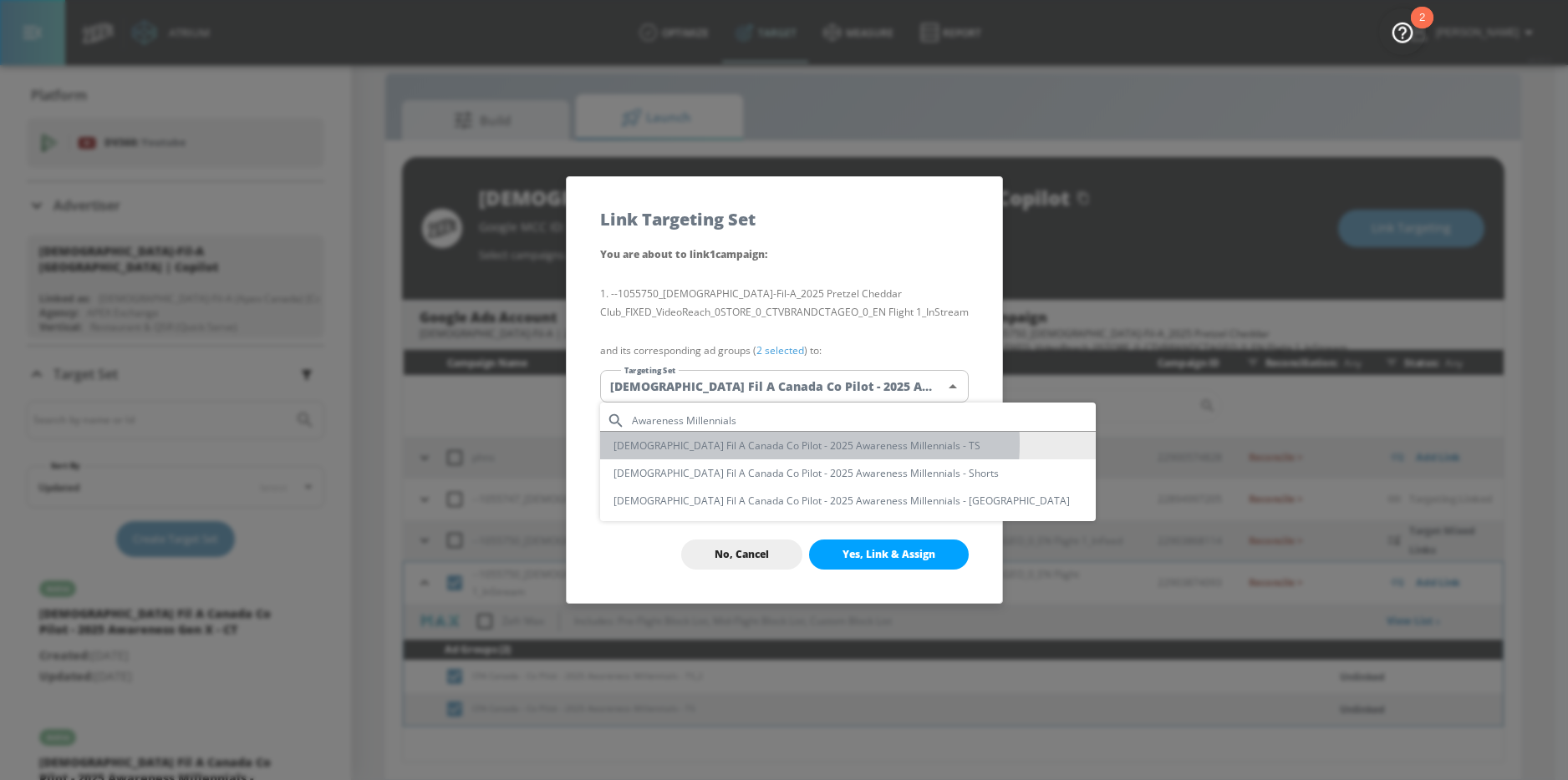
click at [810, 443] on li "Chick Fil A Canada Co Pilot - 2025 Awareness Millennials - TS" at bounding box center [847, 445] width 495 height 27
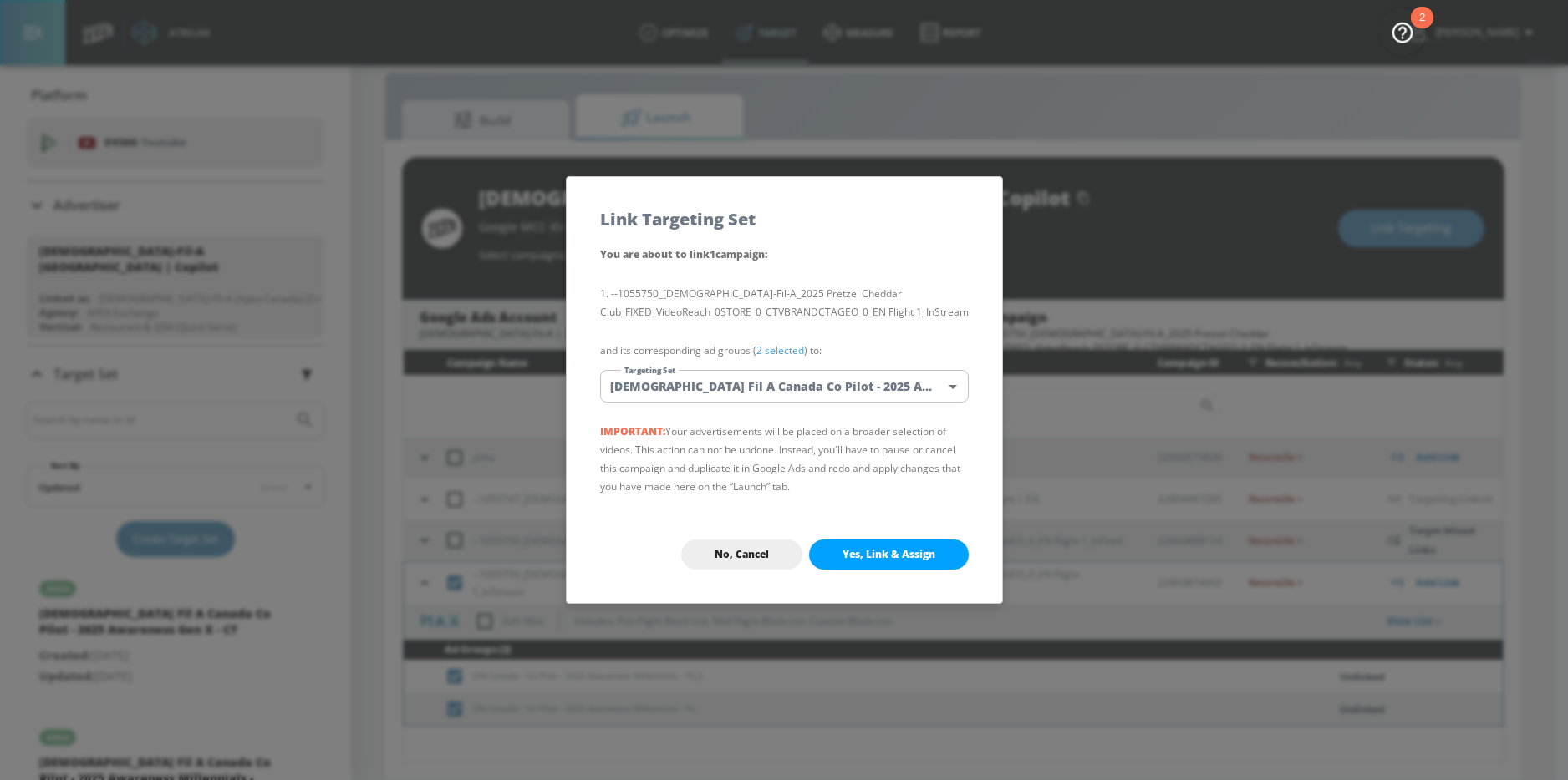
click at [896, 558] on span "Yes, Link & Assign" at bounding box center [888, 554] width 92 height 13
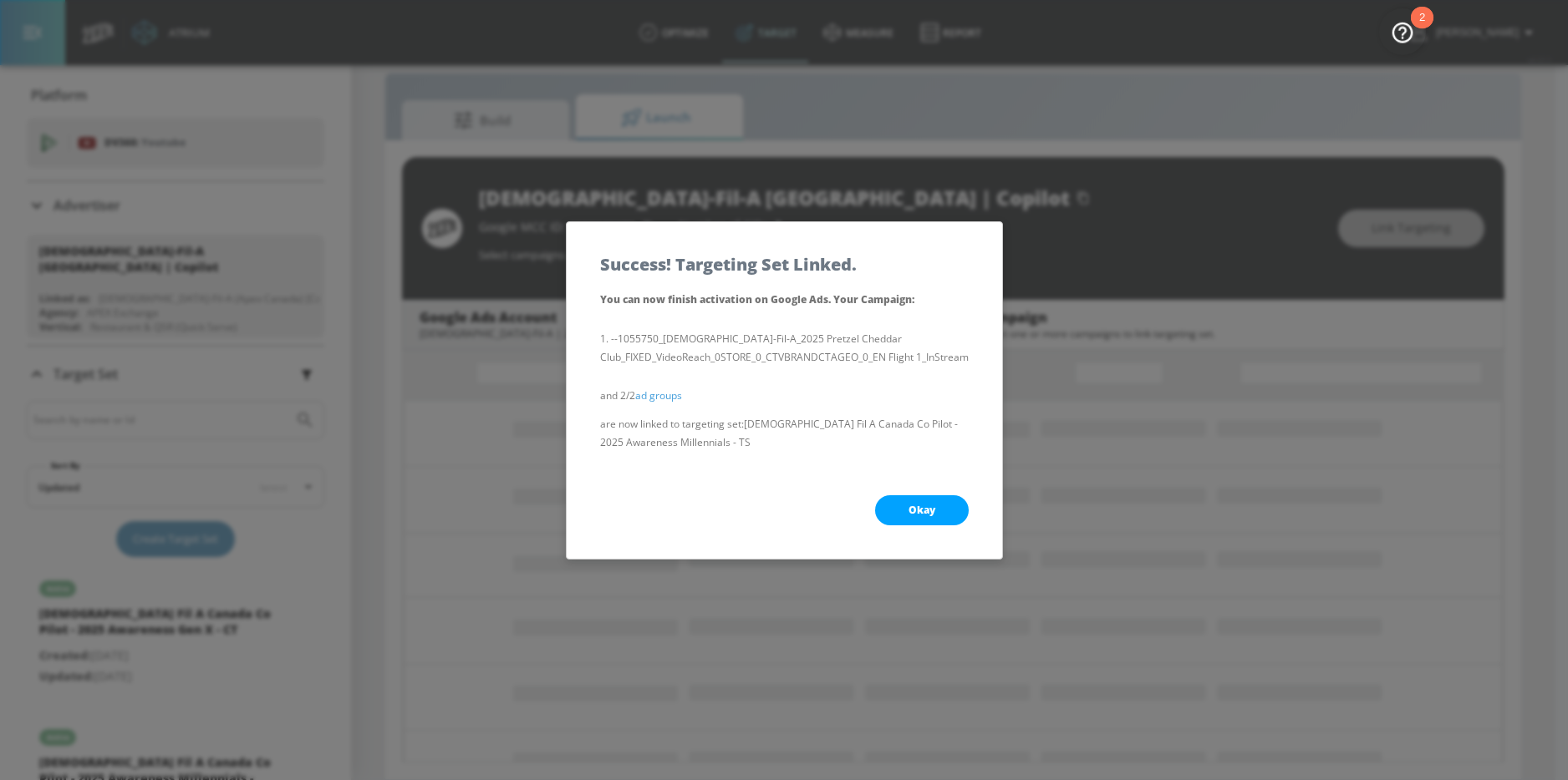
click at [903, 518] on button "Okay" at bounding box center [921, 510] width 93 height 30
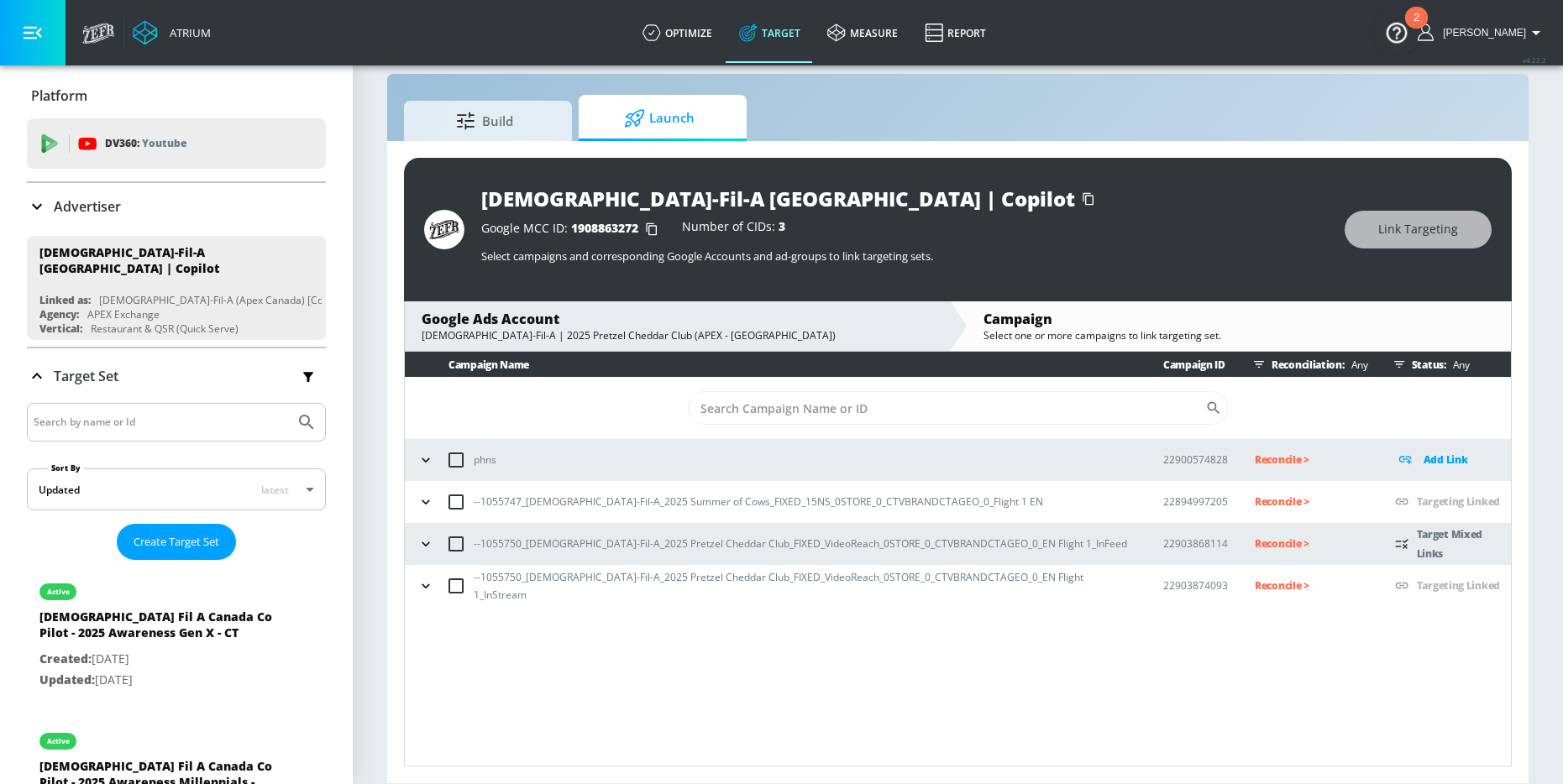
click at [427, 544] on icon "button" at bounding box center [425, 544] width 17 height 17
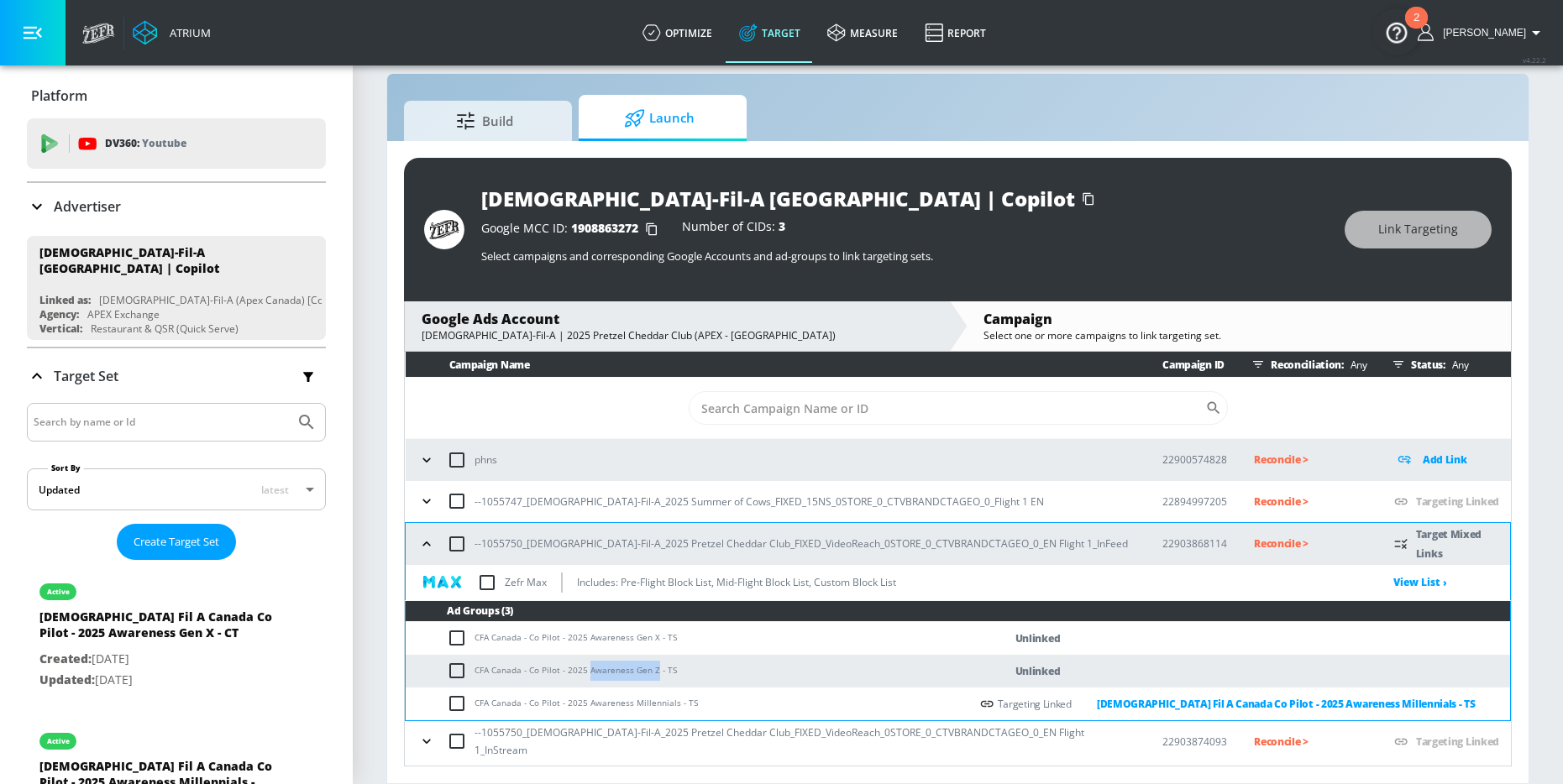
drag, startPoint x: 586, startPoint y: 674, endPoint x: 655, endPoint y: 674, distance: 69.0
click at [655, 674] on td "CFA Canada - Co Pilot - 2025 Awareness Gen Z - TS" at bounding box center [687, 671] width 563 height 33
copy td "Awareness Gen Z"
click at [461, 670] on input "checkbox" at bounding box center [460, 671] width 27 height 20
checkbox input "true"
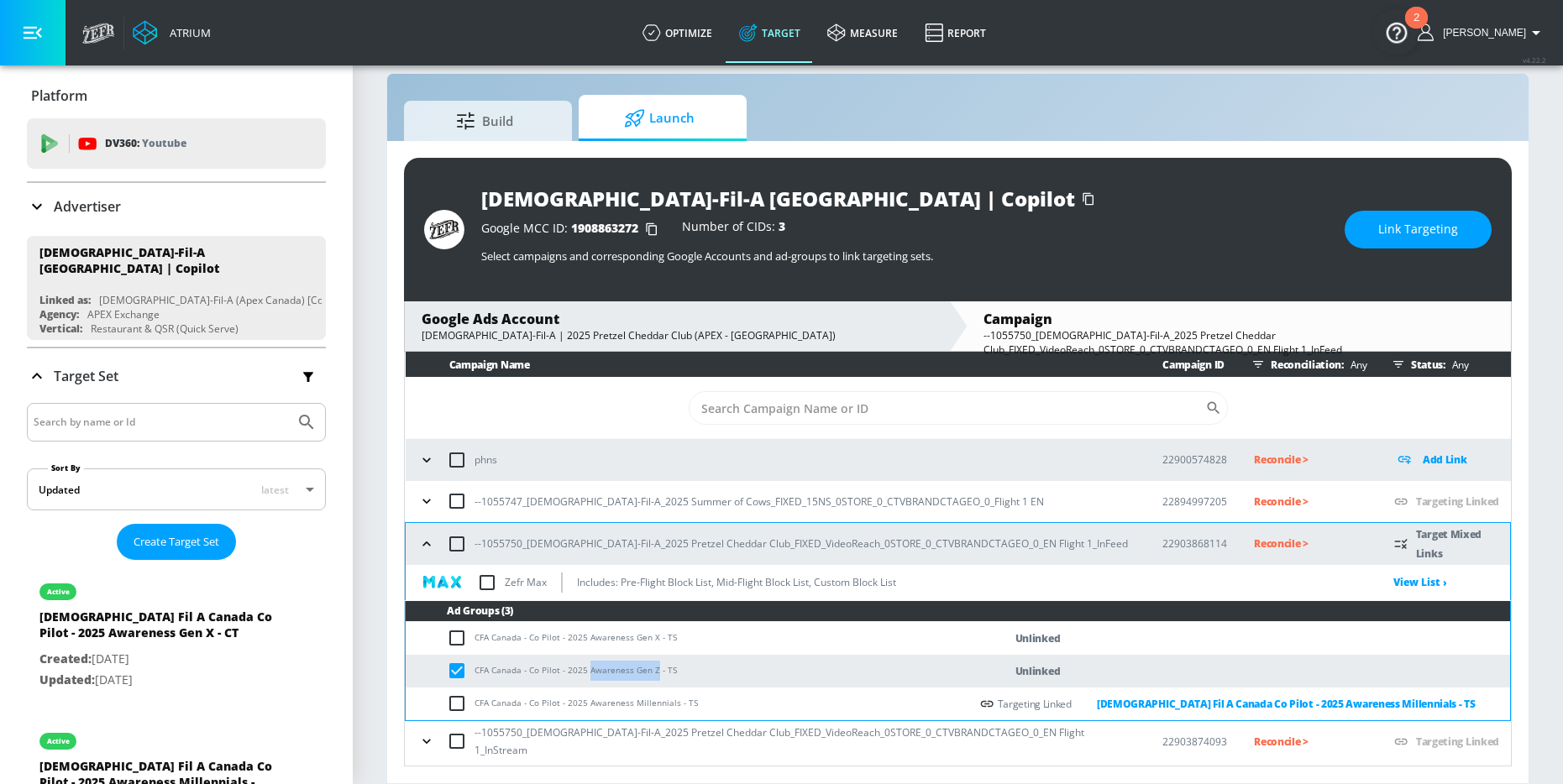
click at [1447, 243] on button "Link Targeting" at bounding box center [1418, 229] width 147 height 38
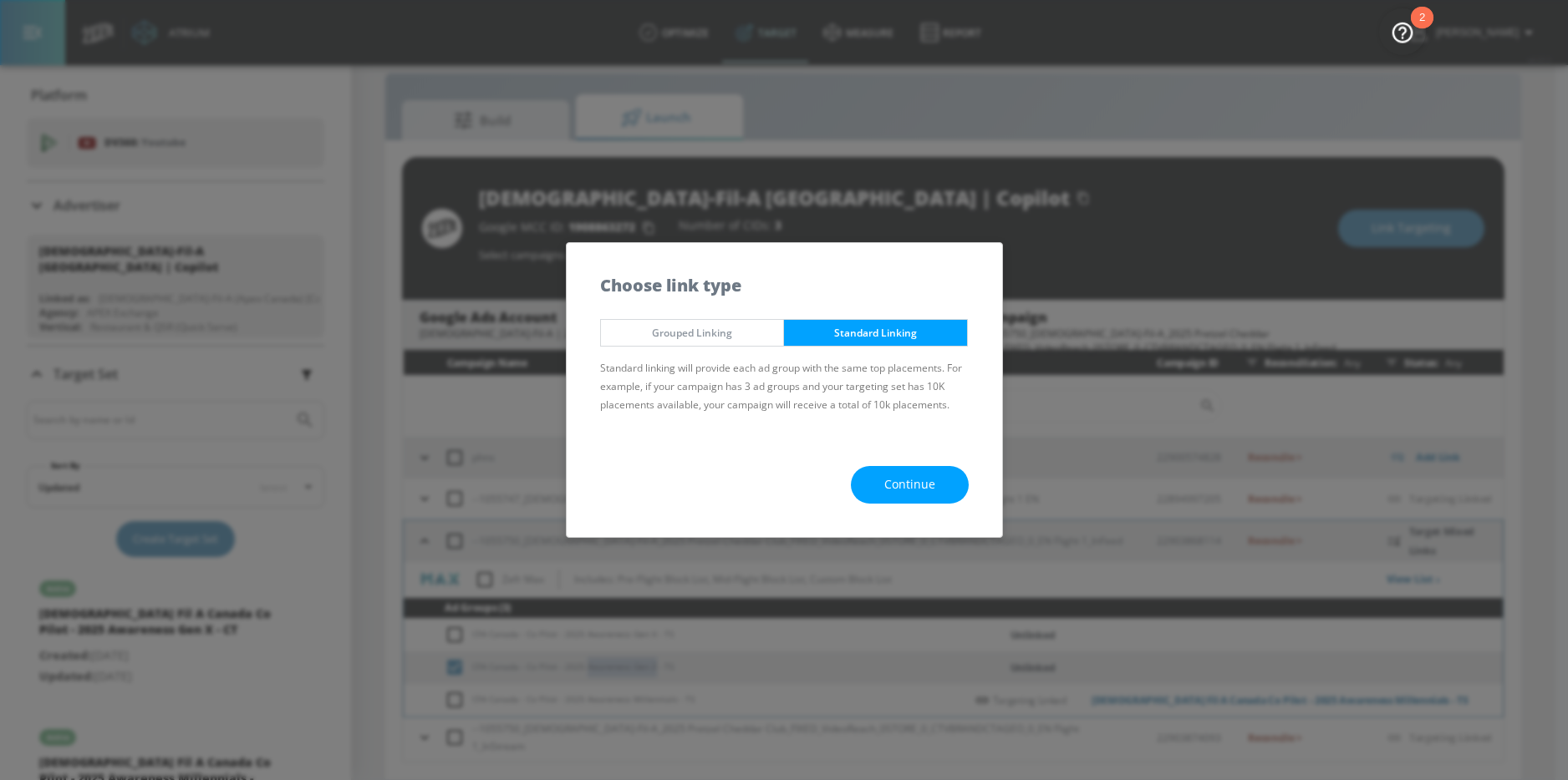
click at [876, 467] on button "Continue" at bounding box center [910, 485] width 118 height 38
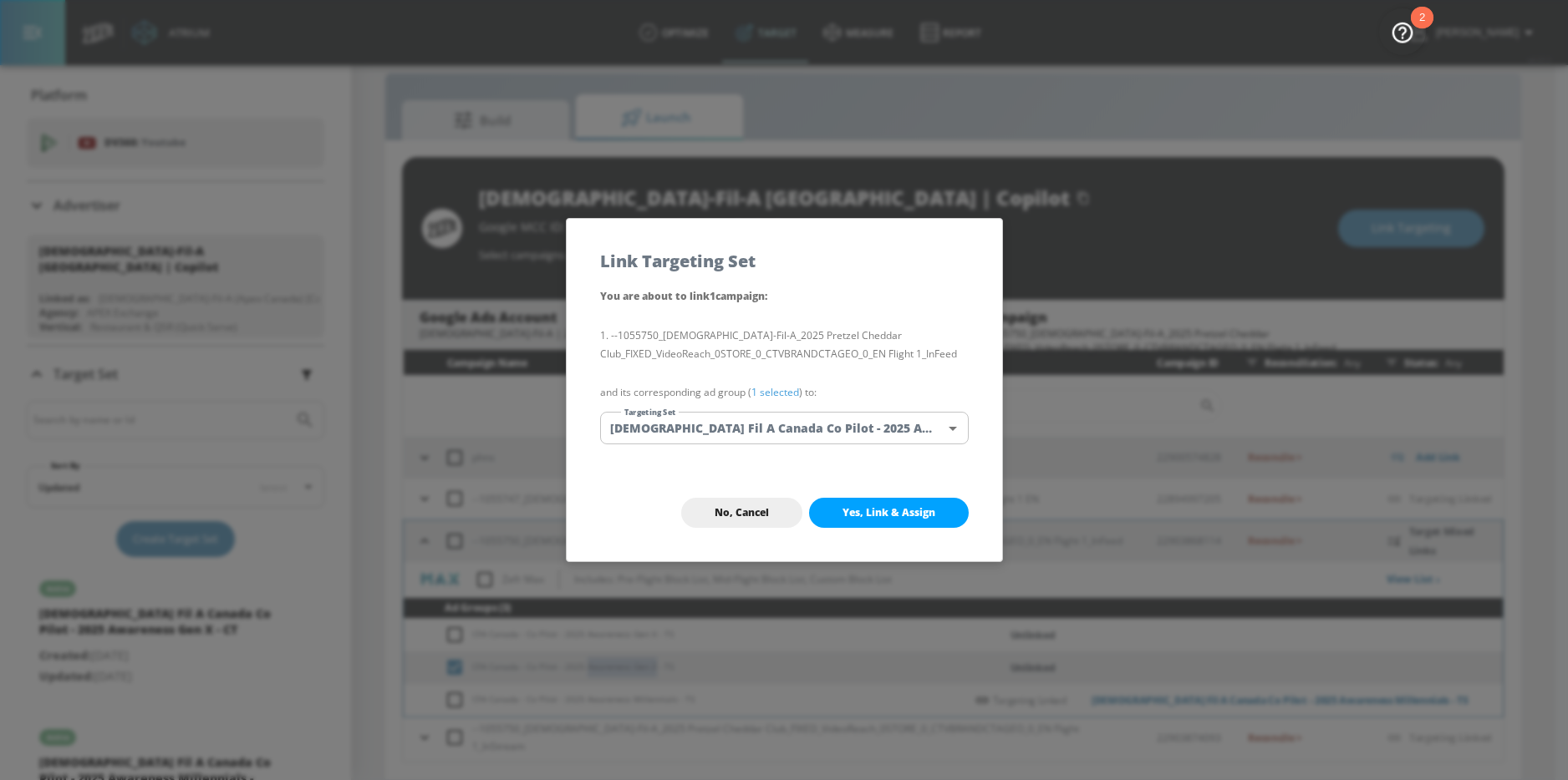
click at [813, 434] on body "Atrium optimize Target measure Report optimize Target measure Report v 4.22.2 N…" at bounding box center [784, 377] width 1568 height 805
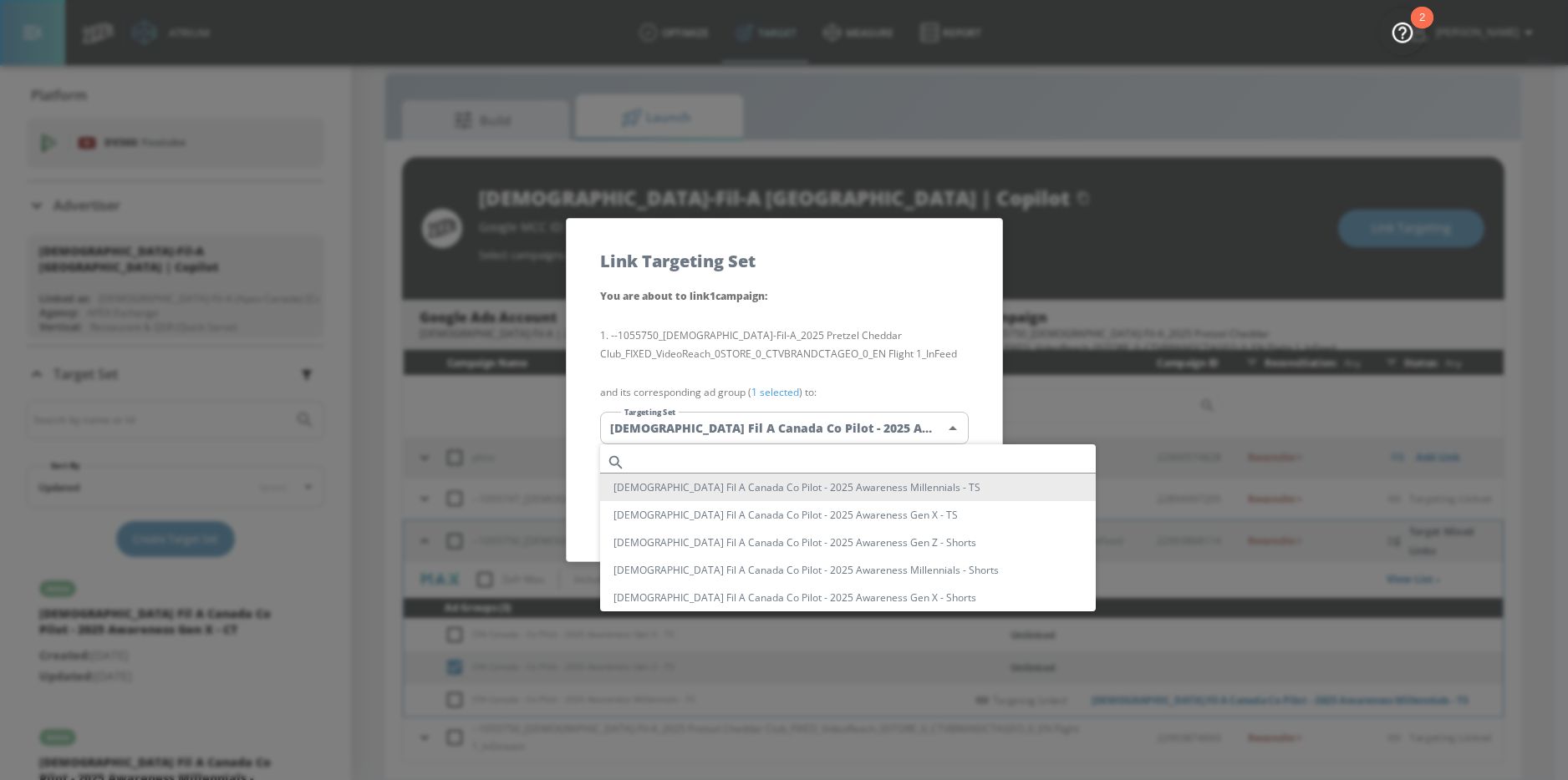
click at [773, 451] on input "text" at bounding box center [863, 463] width 464 height 23
paste input "Awareness Gen Z"
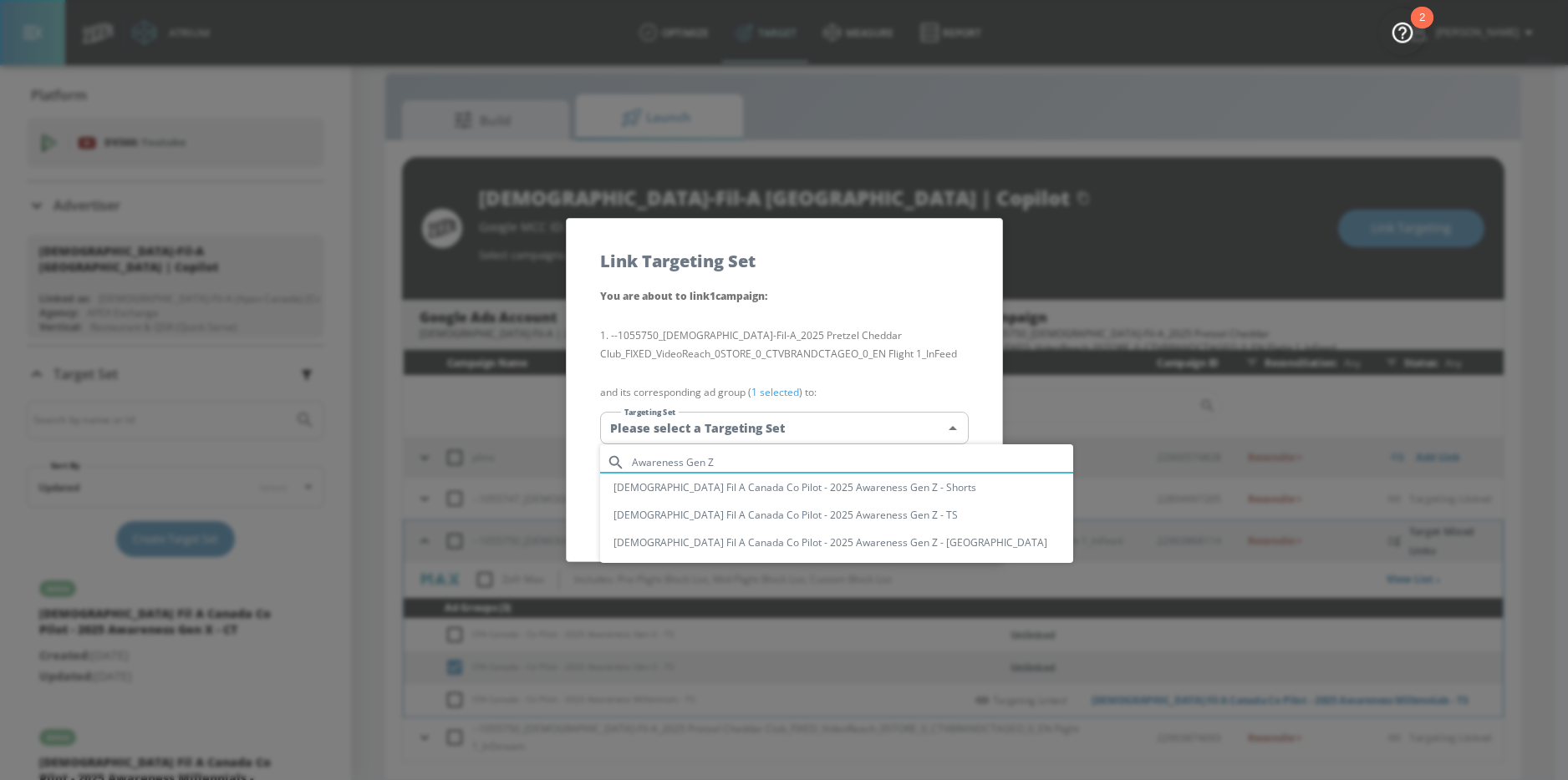
type input "Awareness Gen Z"
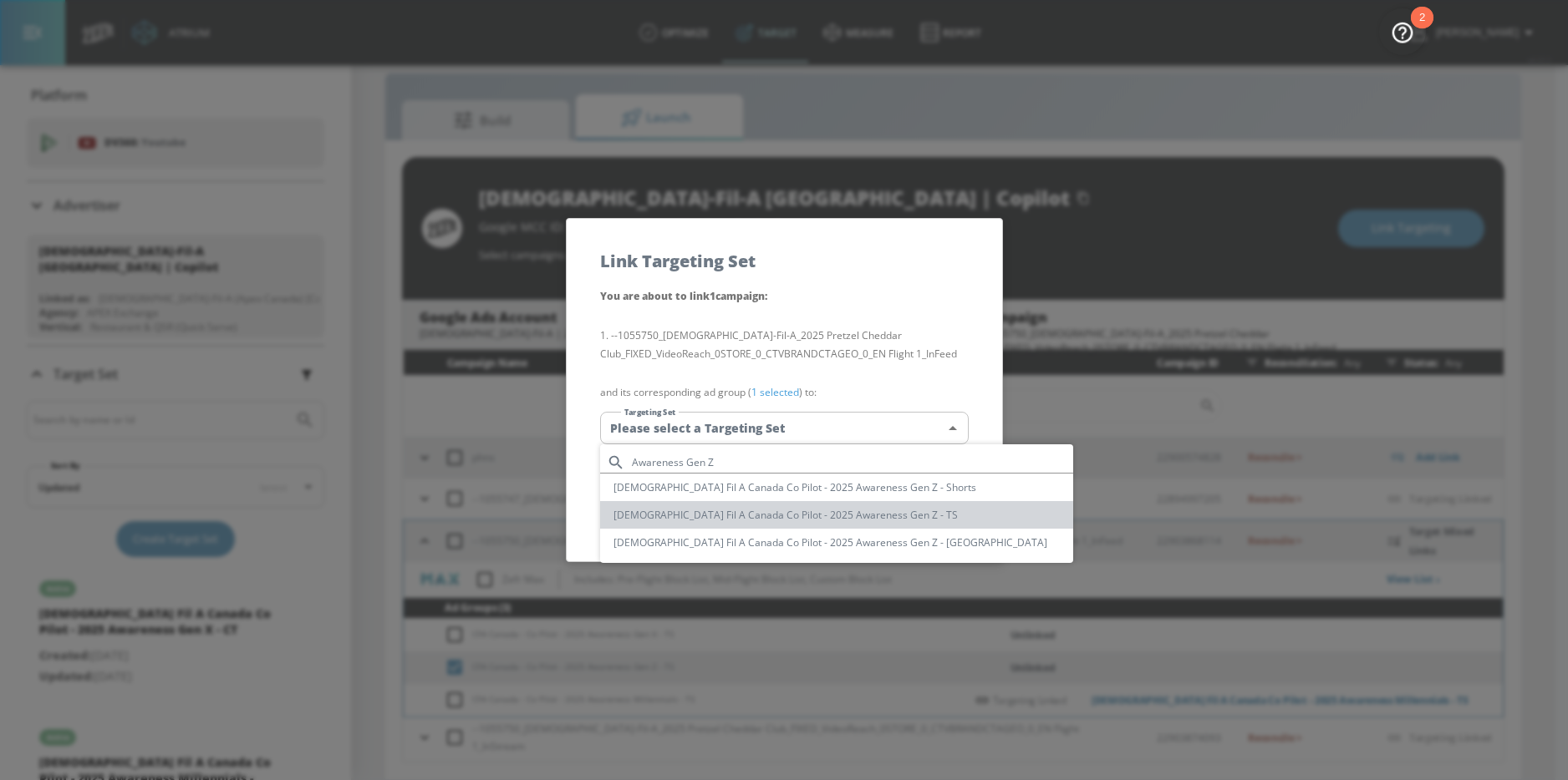
click at [839, 516] on li "Chick Fil A Canada Co Pilot - 2025 Awareness Gen Z - TS" at bounding box center [837, 514] width 473 height 27
type input "e820ffd9-3775-408a-9259-8893fc81a45a"
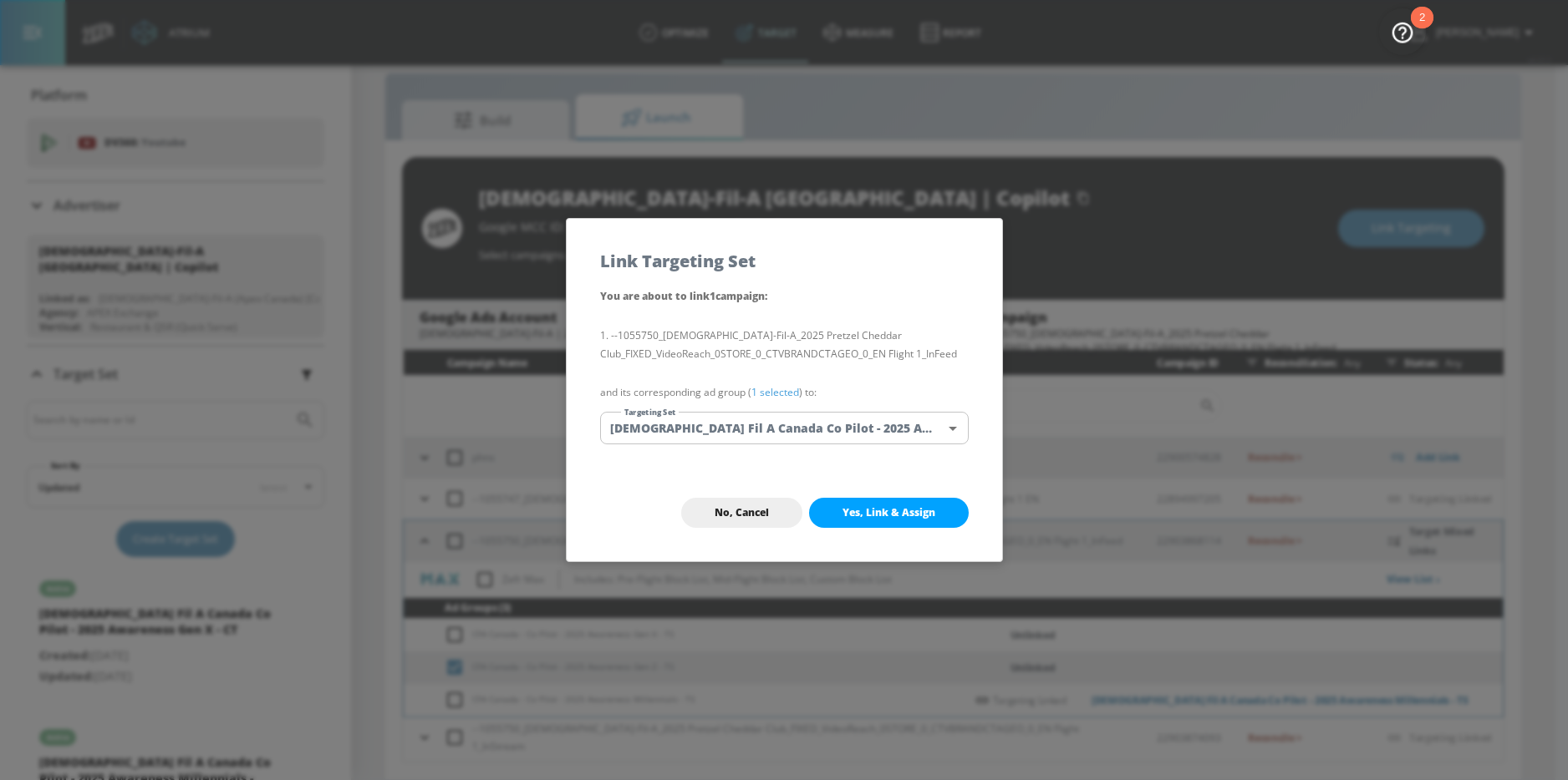
click at [861, 517] on span "Yes, Link & Assign" at bounding box center [888, 513] width 92 height 13
checkbox input "false"
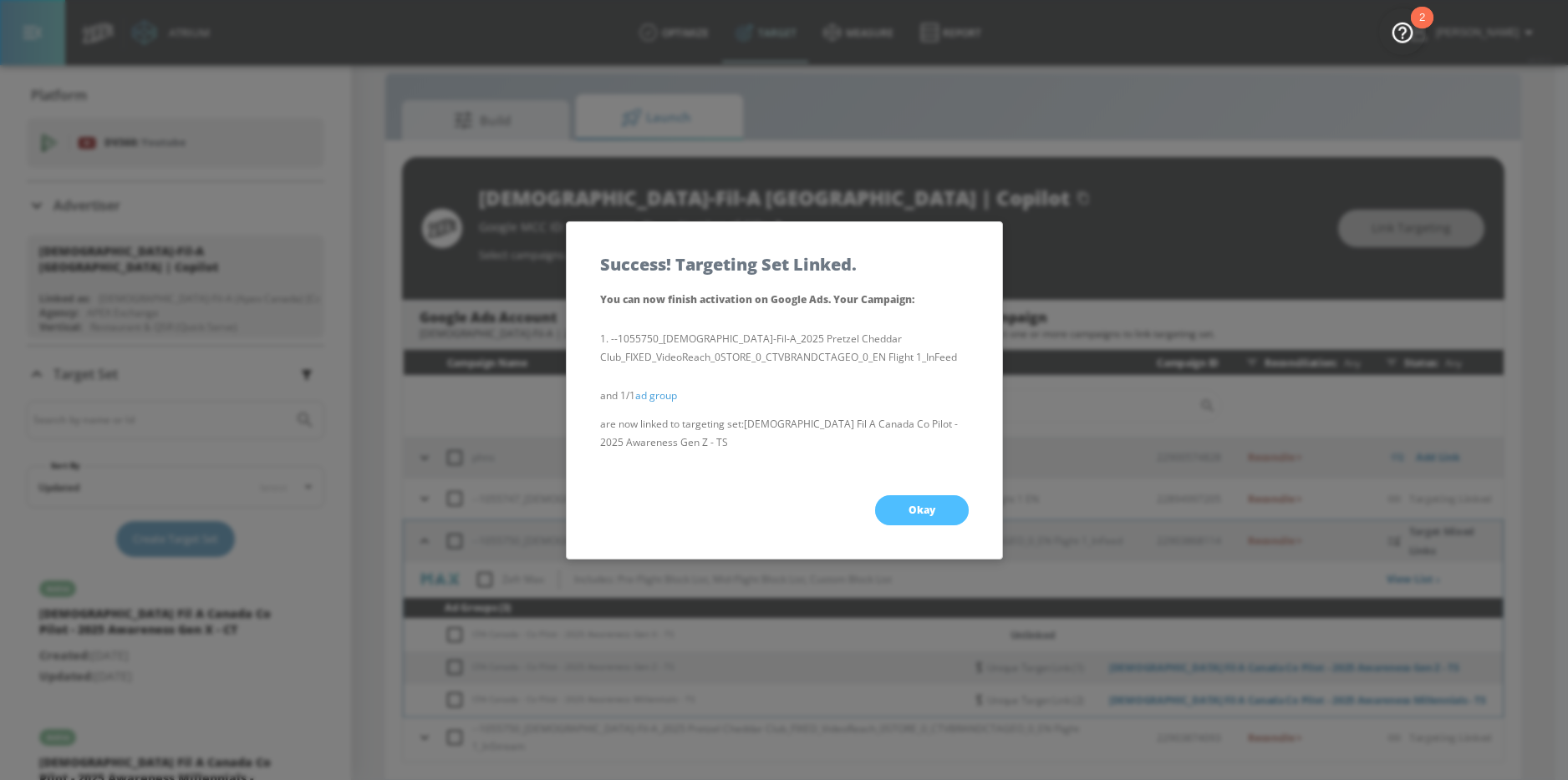
click at [885, 512] on button "Okay" at bounding box center [921, 510] width 93 height 30
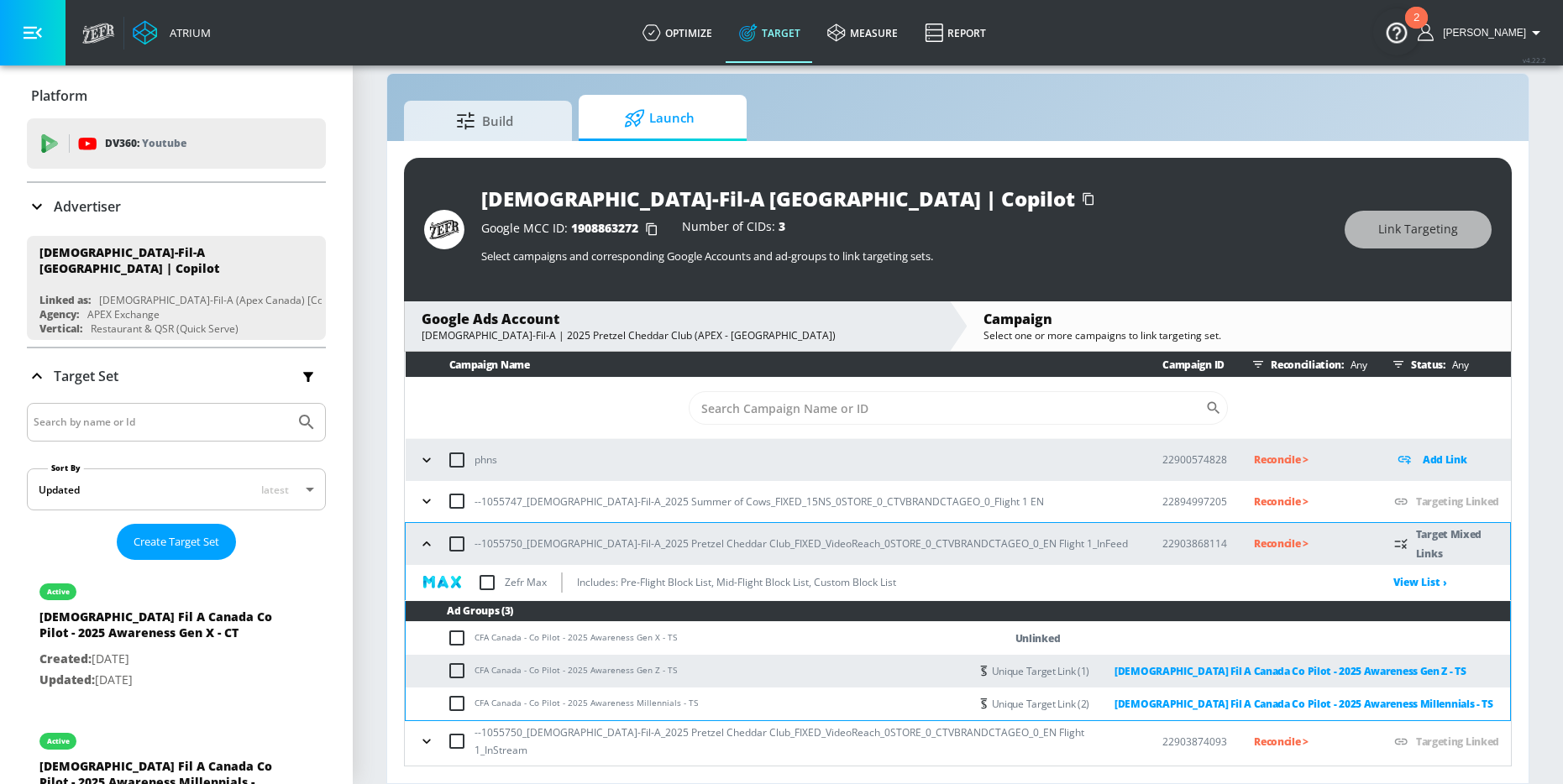
drag, startPoint x: 585, startPoint y: 640, endPoint x: 651, endPoint y: 639, distance: 66.0
click at [652, 640] on td "CFA Canada - Co Pilot - 2025 Awareness Gen X - TS" at bounding box center [687, 638] width 563 height 33
drag, startPoint x: 654, startPoint y: 640, endPoint x: 584, endPoint y: 639, distance: 70.0
click at [584, 639] on td "CFA Canada - Co Pilot - 2025 Awareness Gen X - TS" at bounding box center [687, 638] width 563 height 33
copy td "Awareness Gen X"
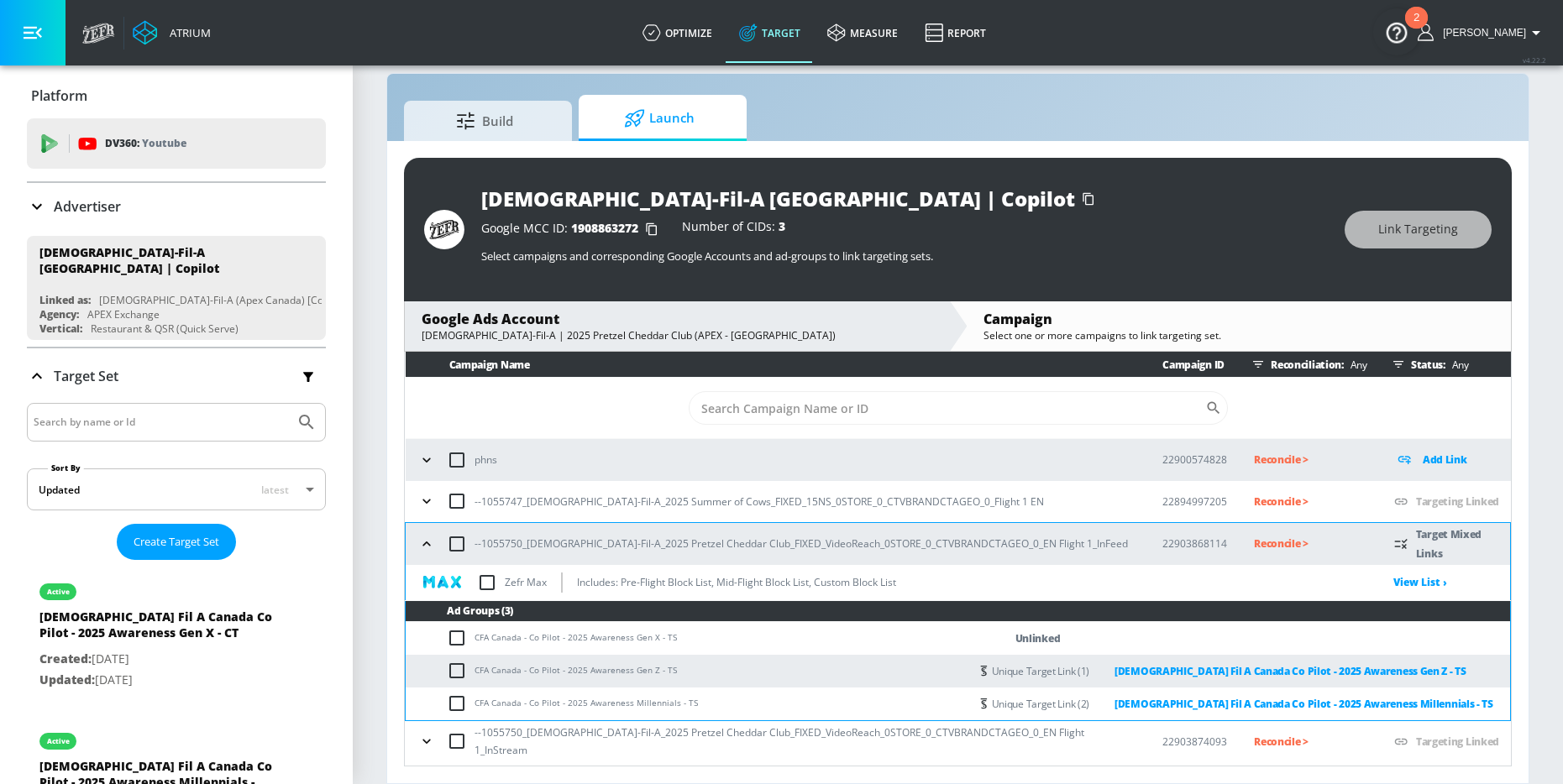
click at [446, 639] on td "CFA Canada - Co Pilot - 2025 Awareness Gen X - TS" at bounding box center [687, 638] width 563 height 33
click at [466, 638] on input "checkbox" at bounding box center [460, 637] width 27 height 20
checkbox input "true"
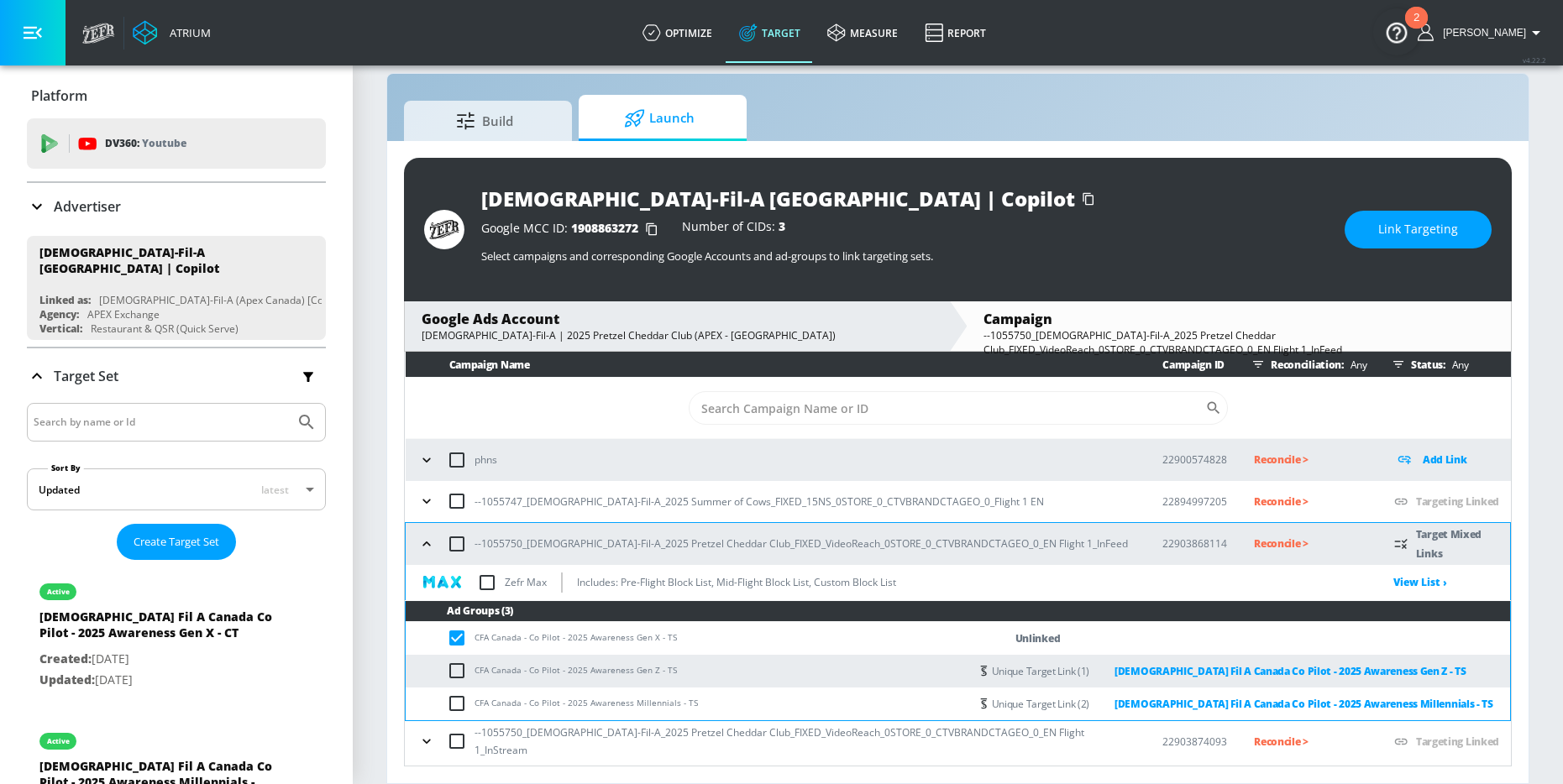
click at [1398, 234] on span "Link Targeting" at bounding box center [1418, 230] width 80 height 21
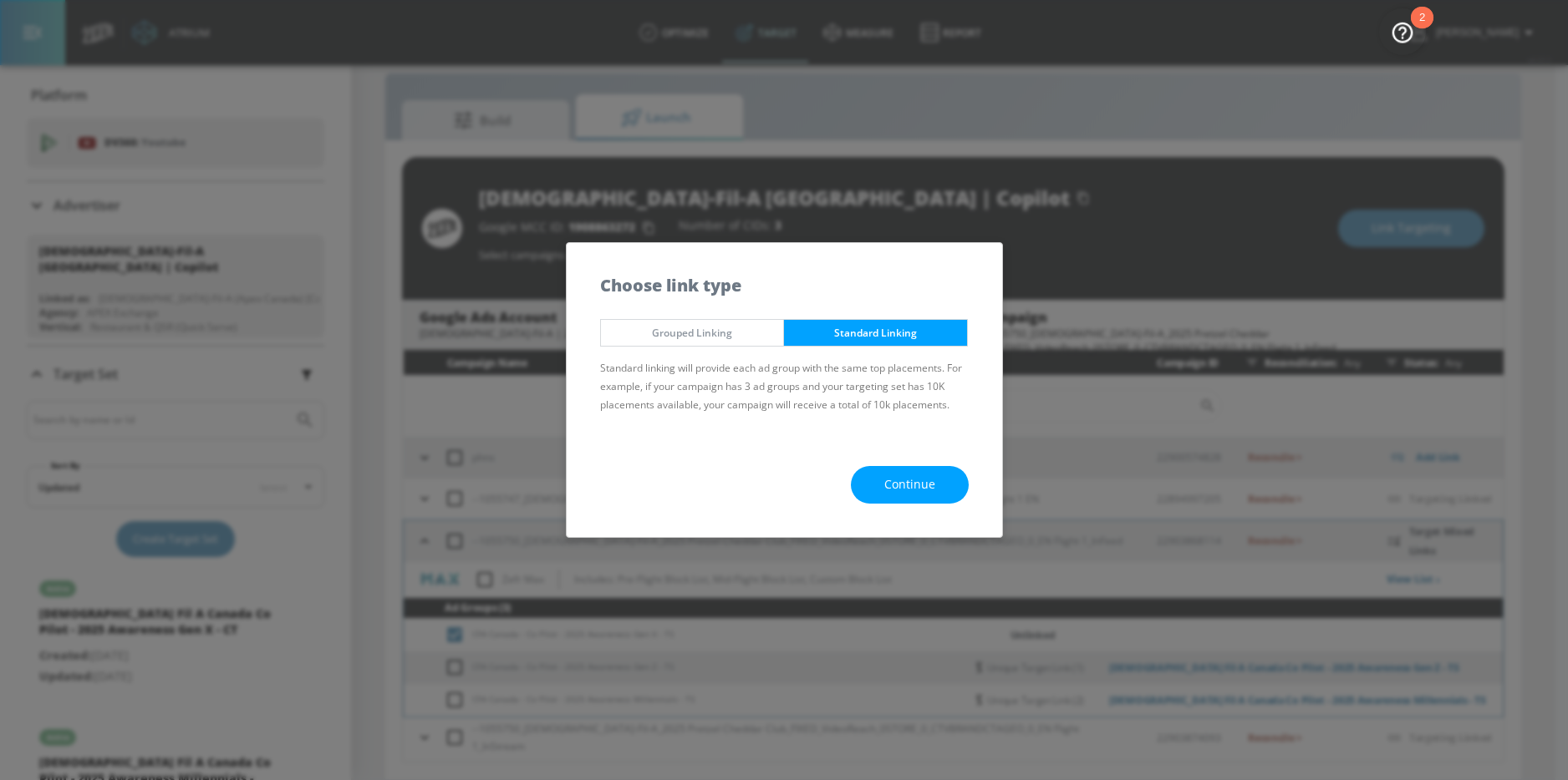
click at [881, 482] on button "Continue" at bounding box center [910, 485] width 118 height 38
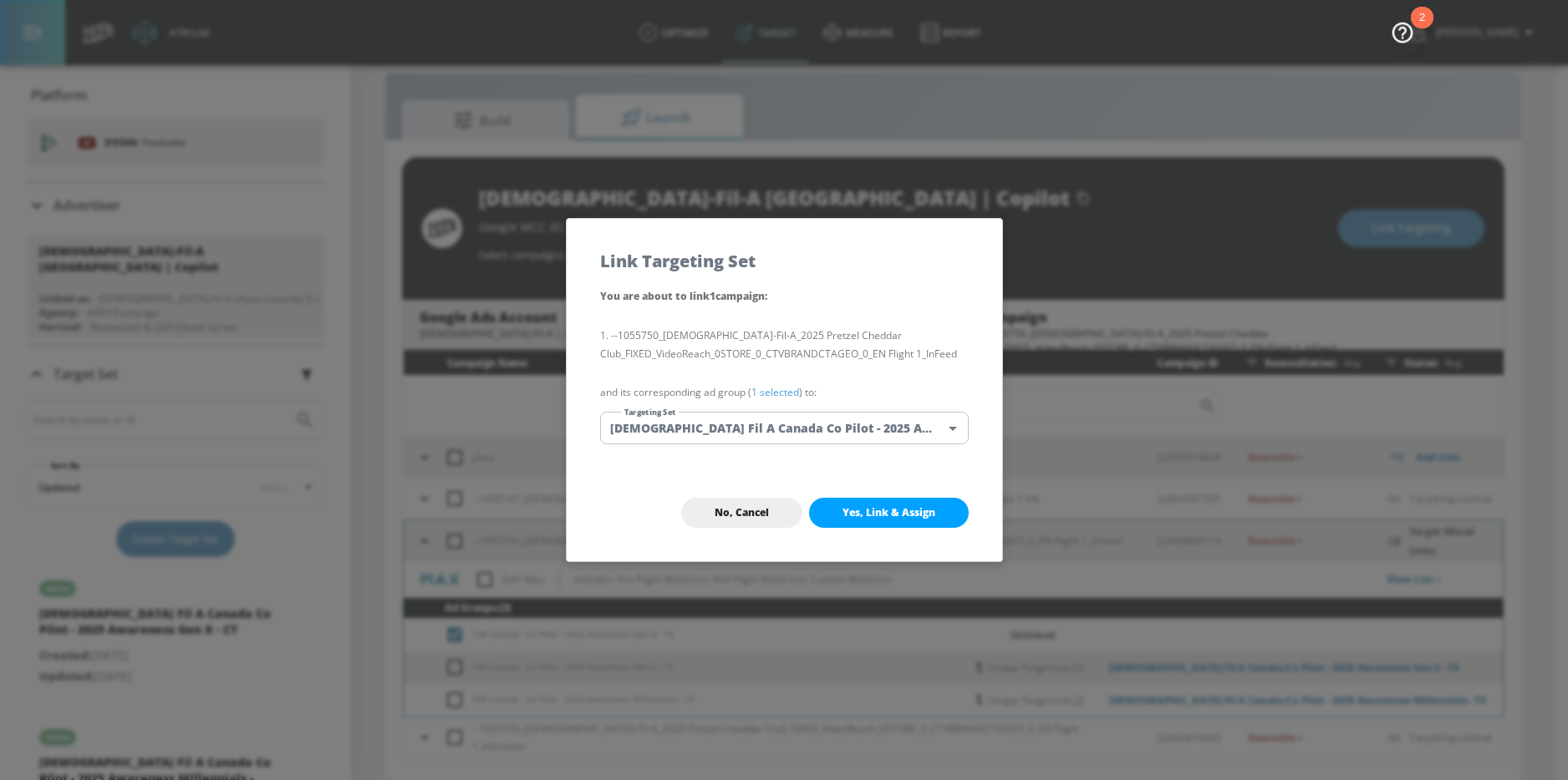
click at [833, 425] on body "Atrium optimize Target measure Report optimize Target measure Report v 4.22.2 N…" at bounding box center [784, 377] width 1568 height 805
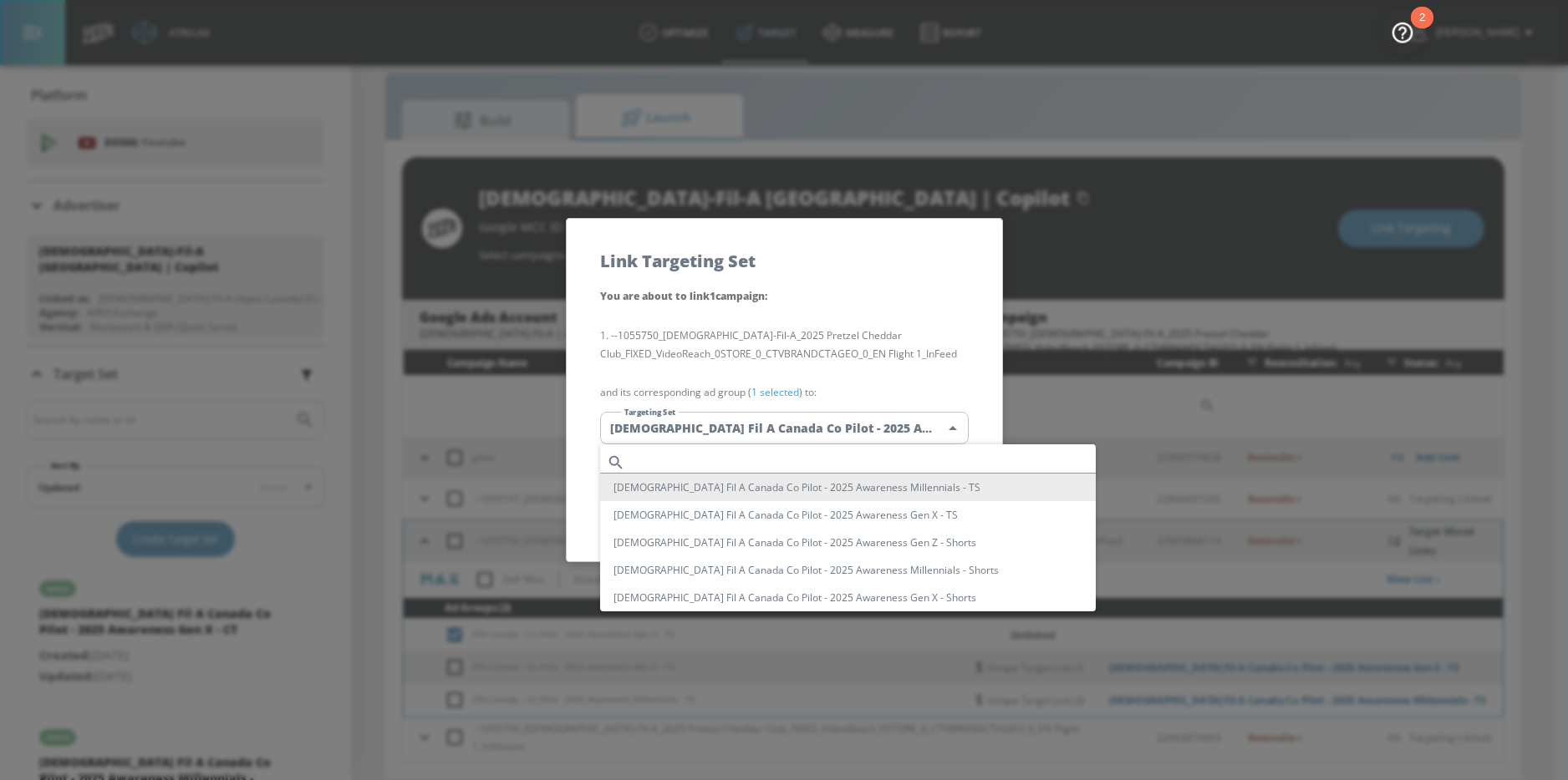
click at [753, 458] on input "text" at bounding box center [863, 463] width 464 height 23
paste input "Awareness Gen X"
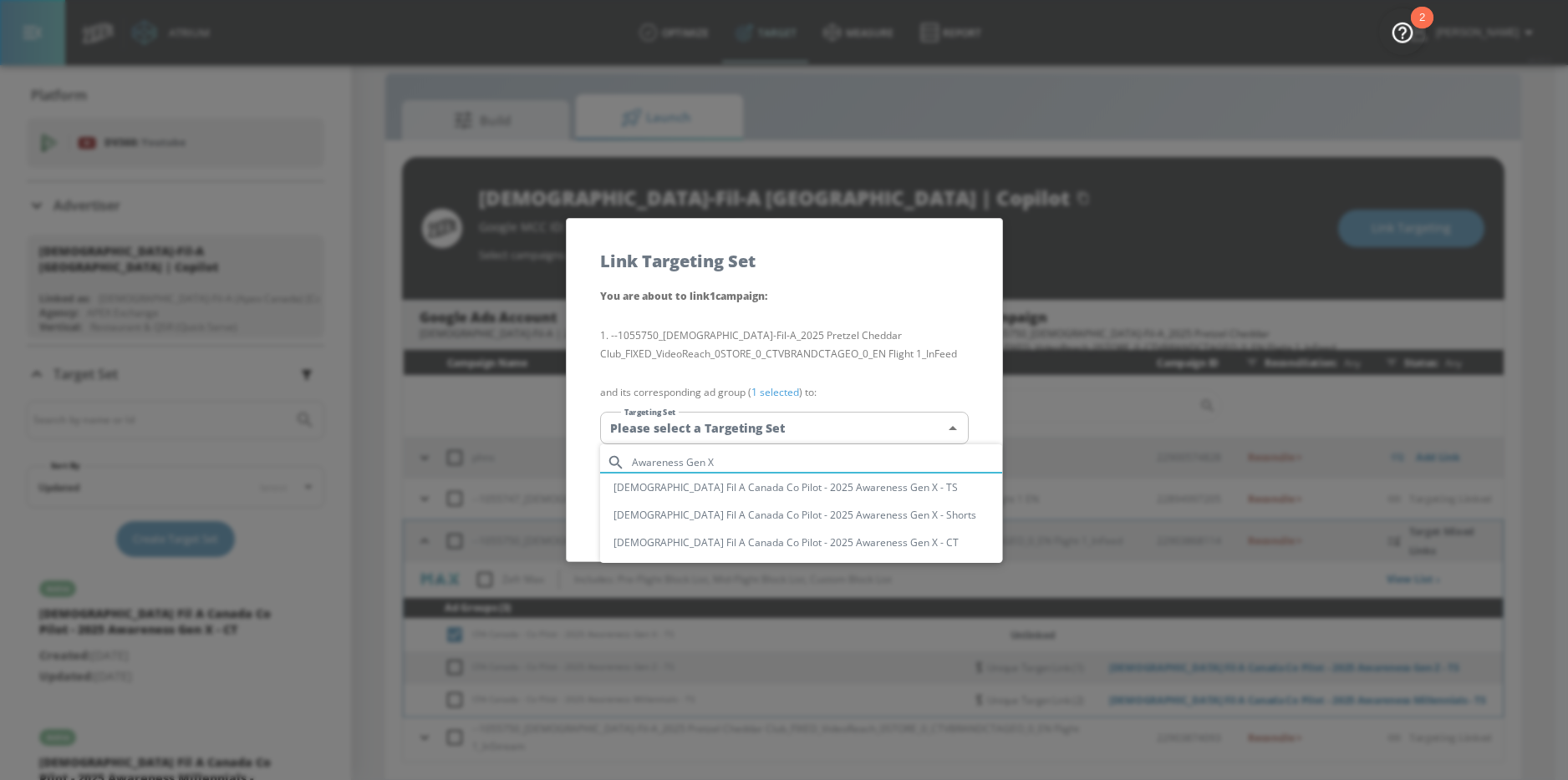
type input "Awareness Gen X"
click at [835, 489] on li "Chick Fil A Canada Co Pilot - 2025 Awareness Gen X - TS" at bounding box center [801, 487] width 402 height 27
type input "b27720c0-74df-47d6-adde-d3acf5cf5b3c"
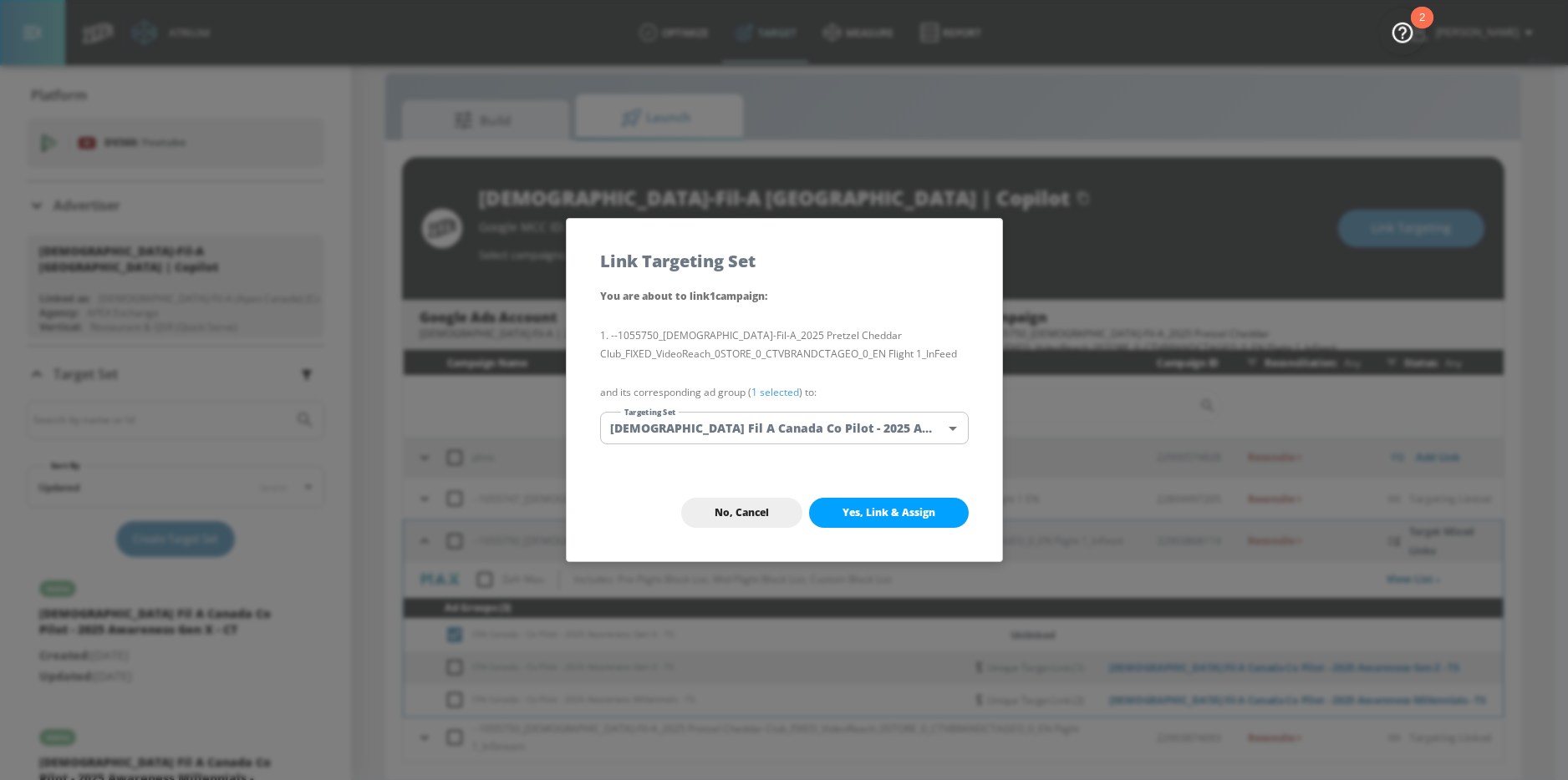
click at [894, 516] on span "Yes, Link & Assign" at bounding box center [888, 513] width 92 height 13
checkbox input "false"
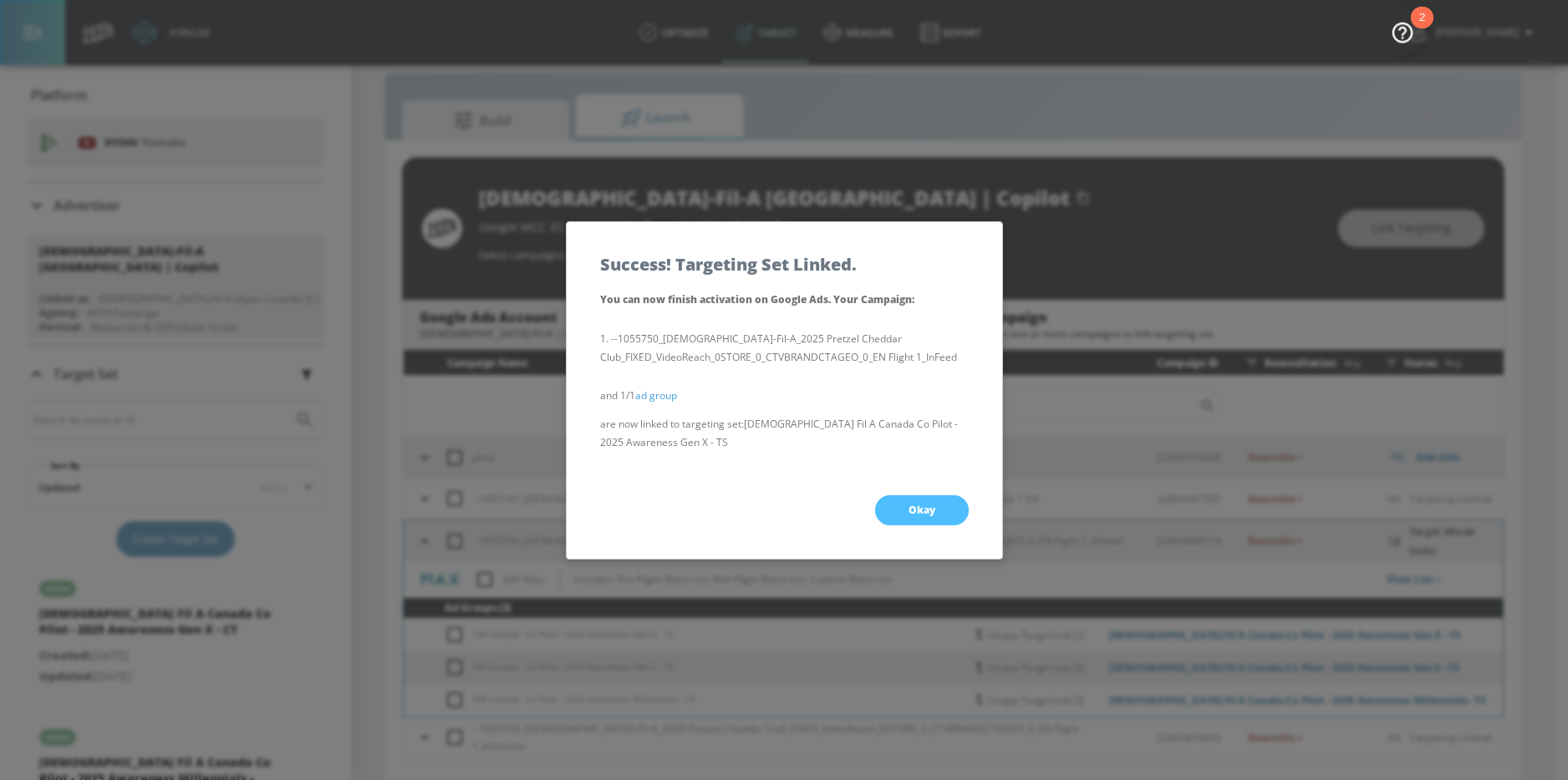
click at [901, 510] on button "Okay" at bounding box center [921, 510] width 93 height 30
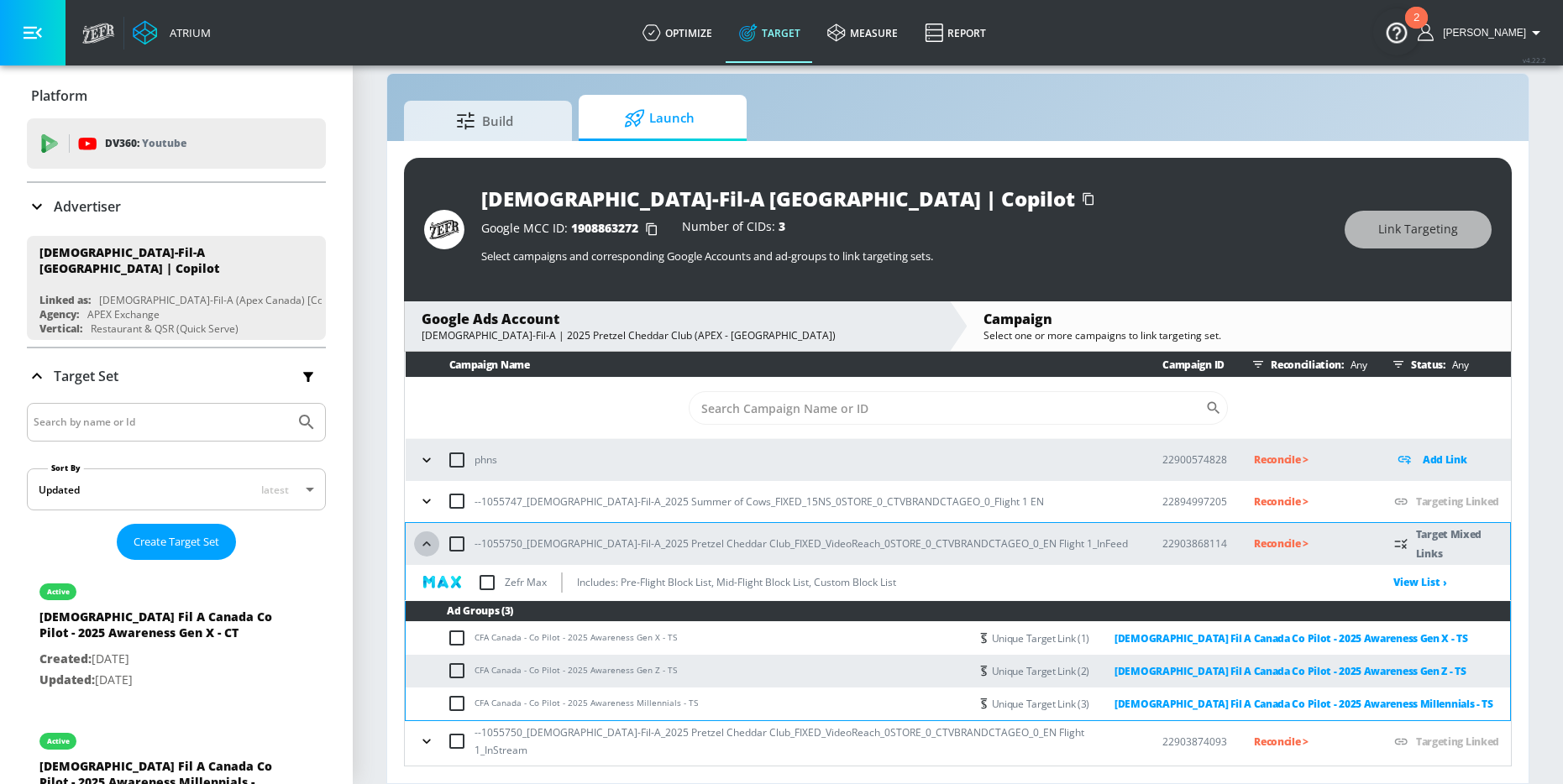
click at [432, 552] on button "button" at bounding box center [426, 544] width 25 height 25
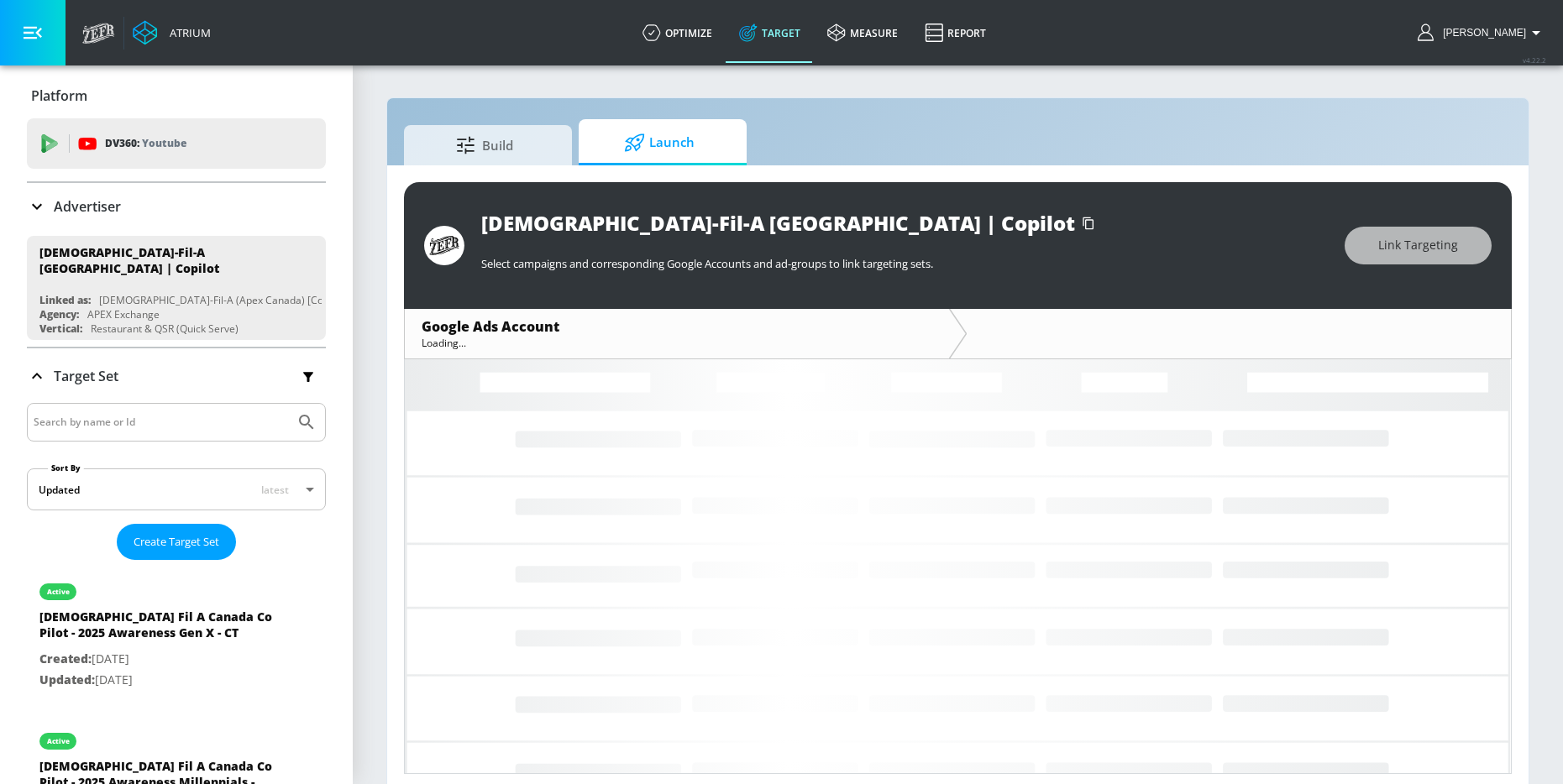
scroll to position [8, 0]
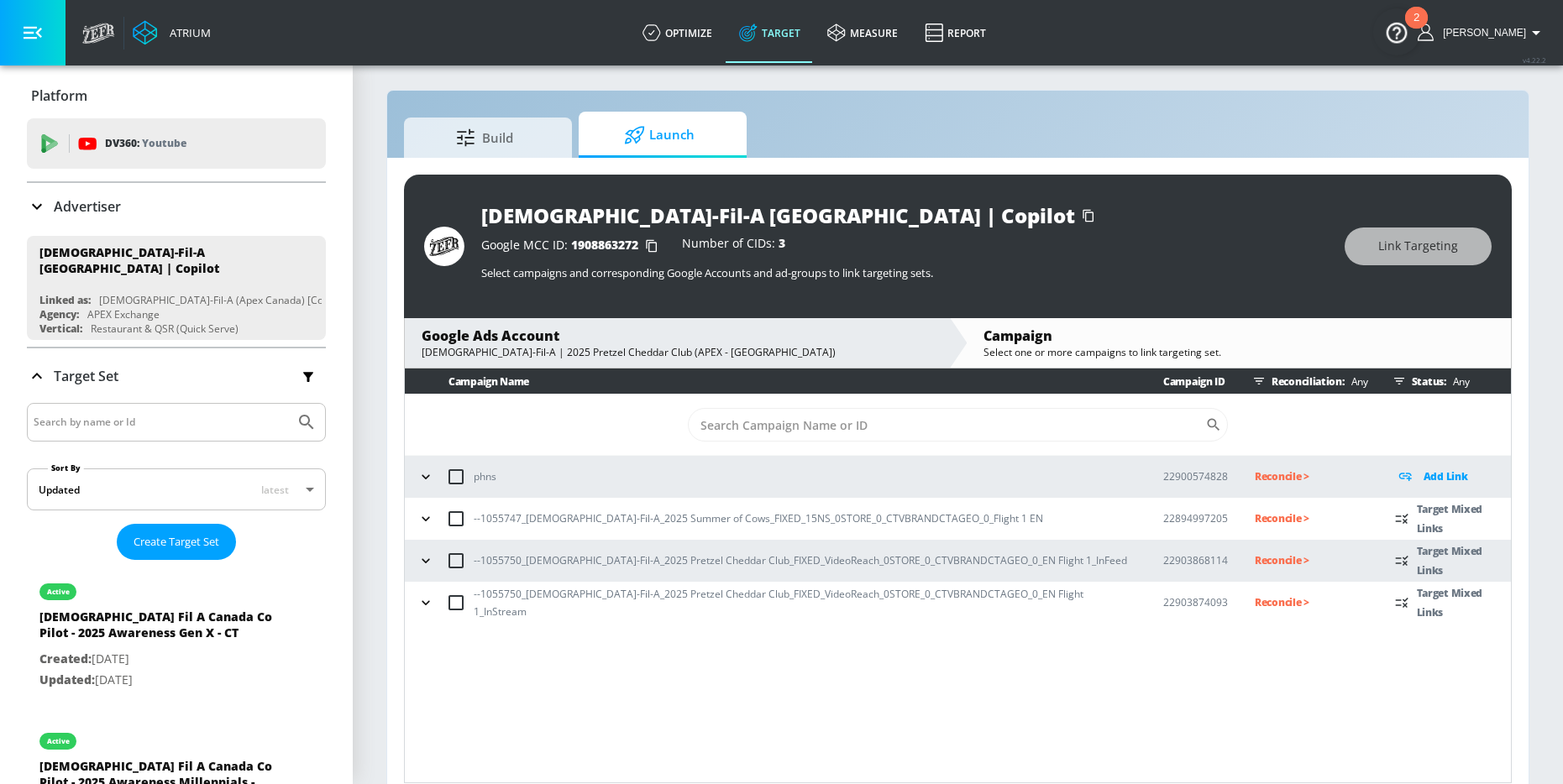
click at [430, 517] on icon "button" at bounding box center [425, 518] width 17 height 17
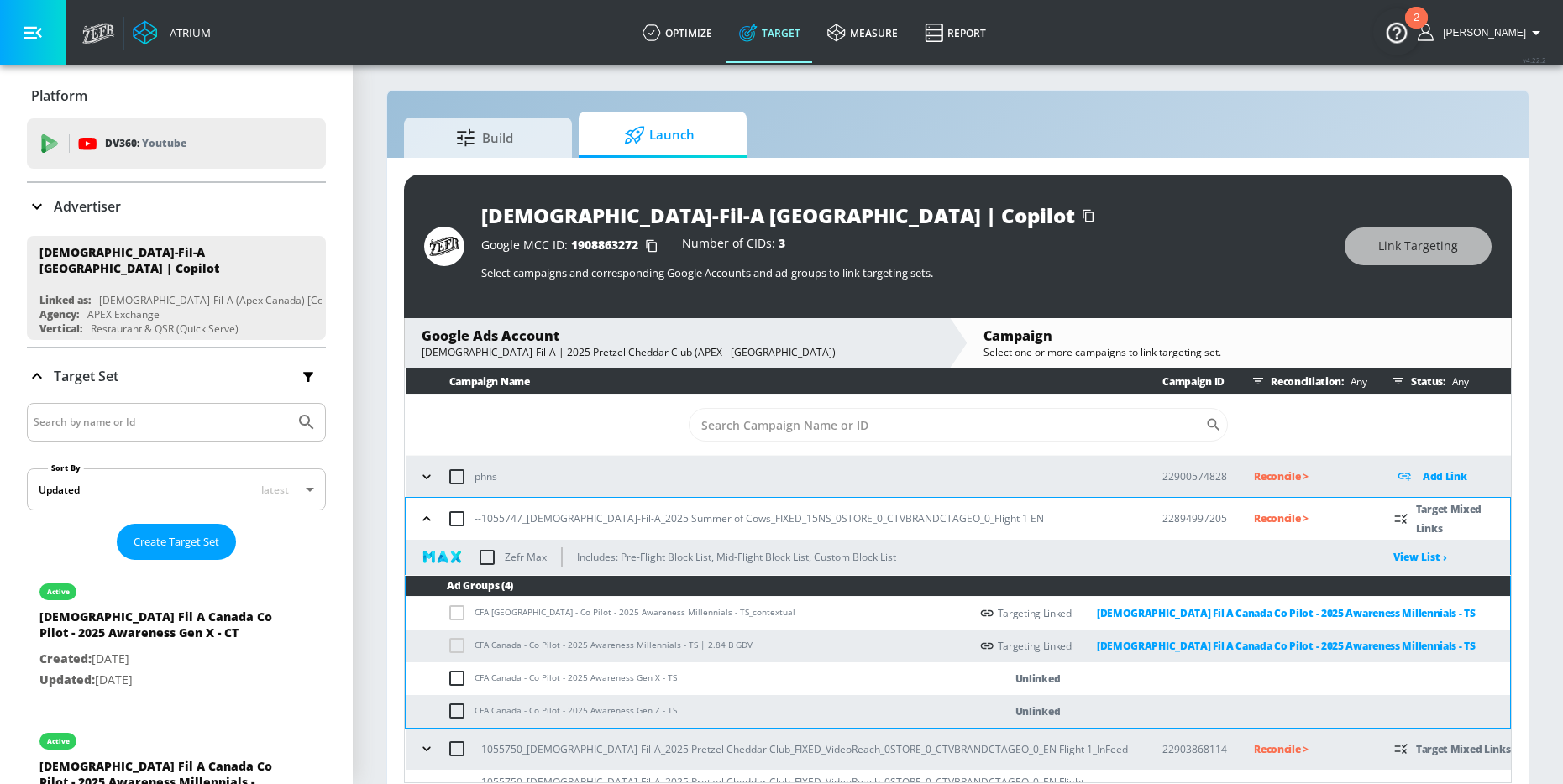
scroll to position [29, 0]
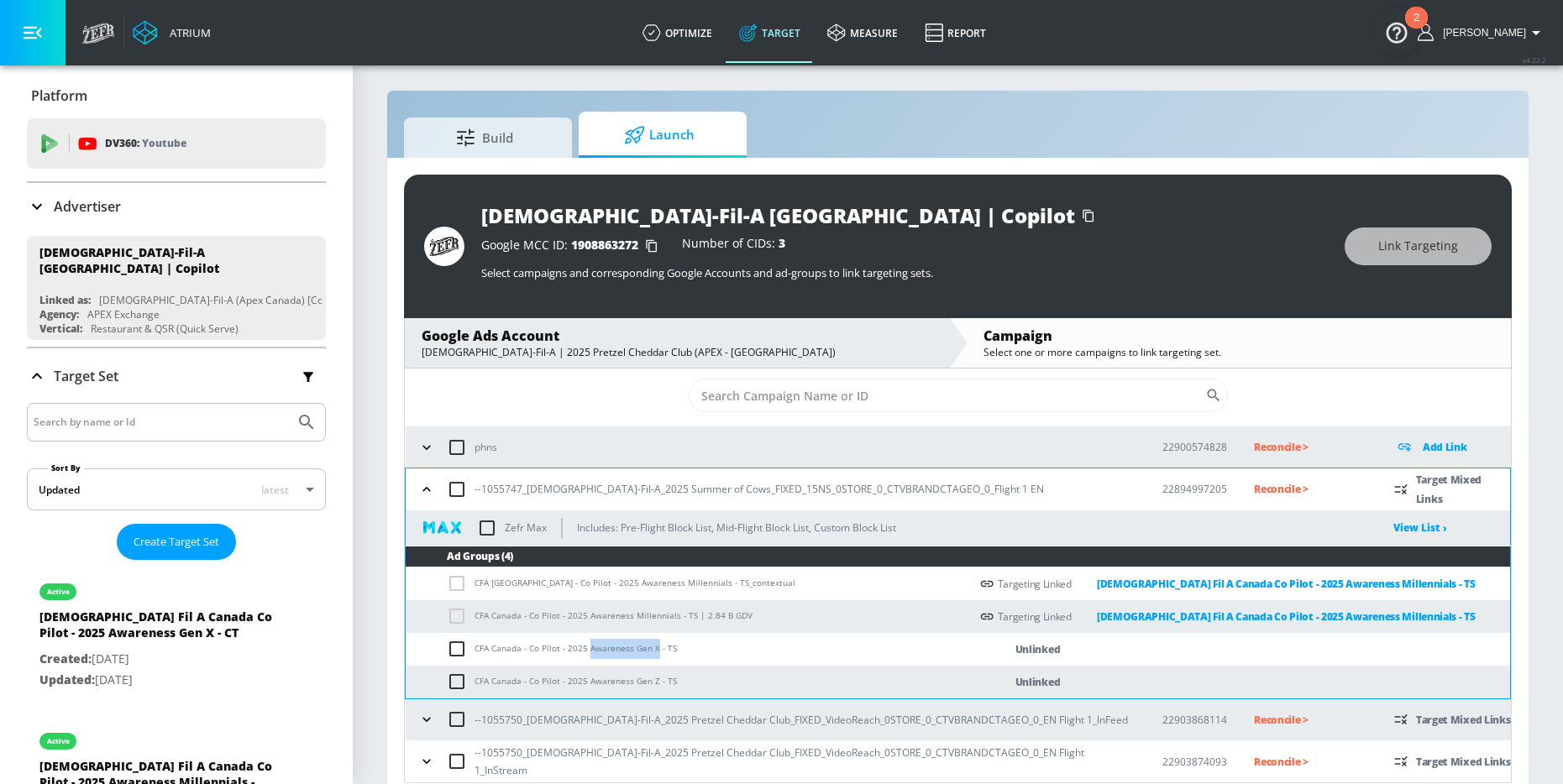
drag, startPoint x: 587, startPoint y: 649, endPoint x: 653, endPoint y: 649, distance: 66.0
click at [653, 649] on td "CFA Canada - Co Pilot - 2025 Awareness Gen X - TS" at bounding box center [687, 649] width 563 height 33
copy td "Awareness Gen X"
click at [461, 653] on input "checkbox" at bounding box center [460, 649] width 27 height 20
checkbox input "true"
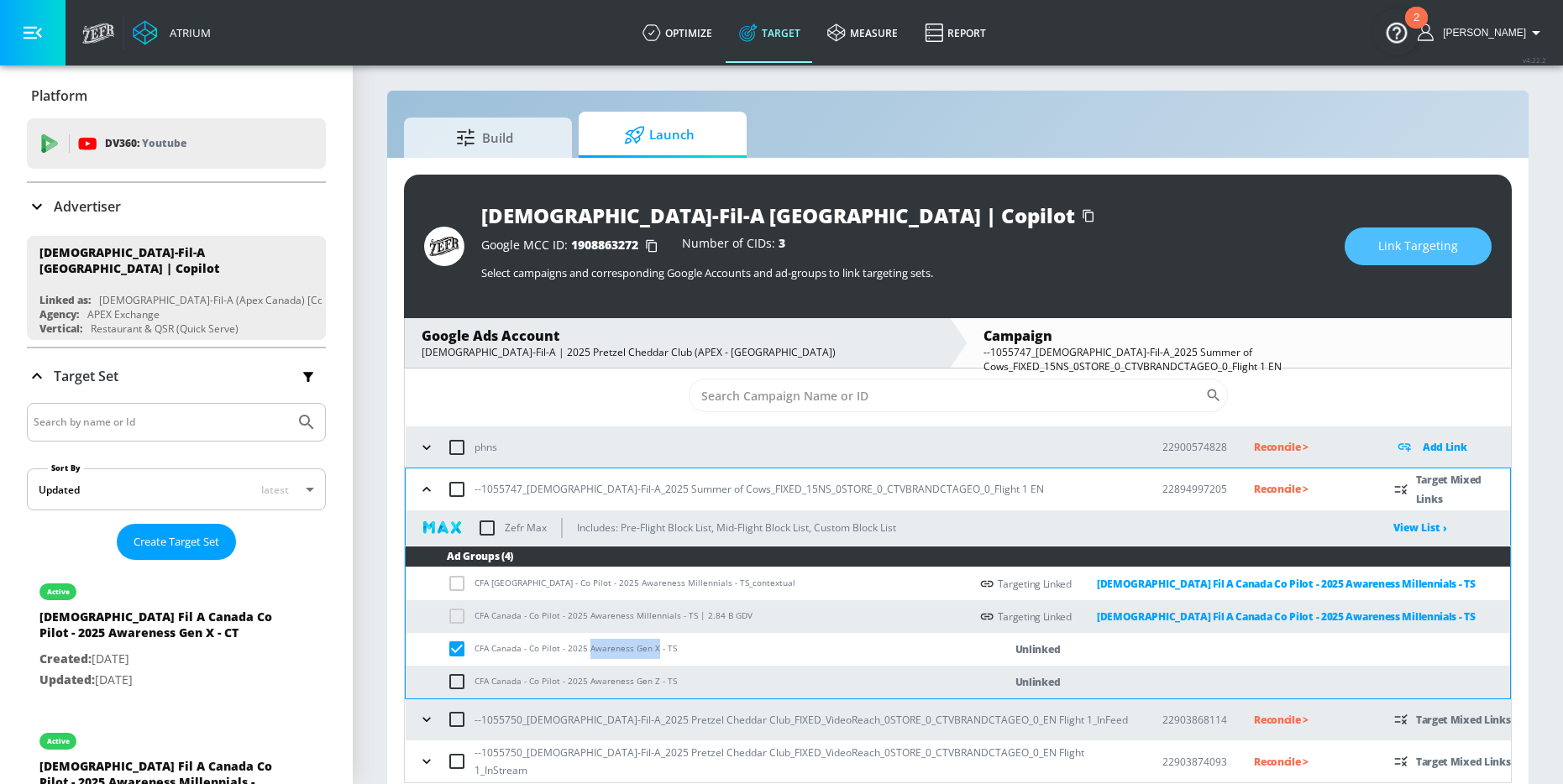
click at [1375, 240] on button "Link Targeting" at bounding box center [1418, 246] width 147 height 38
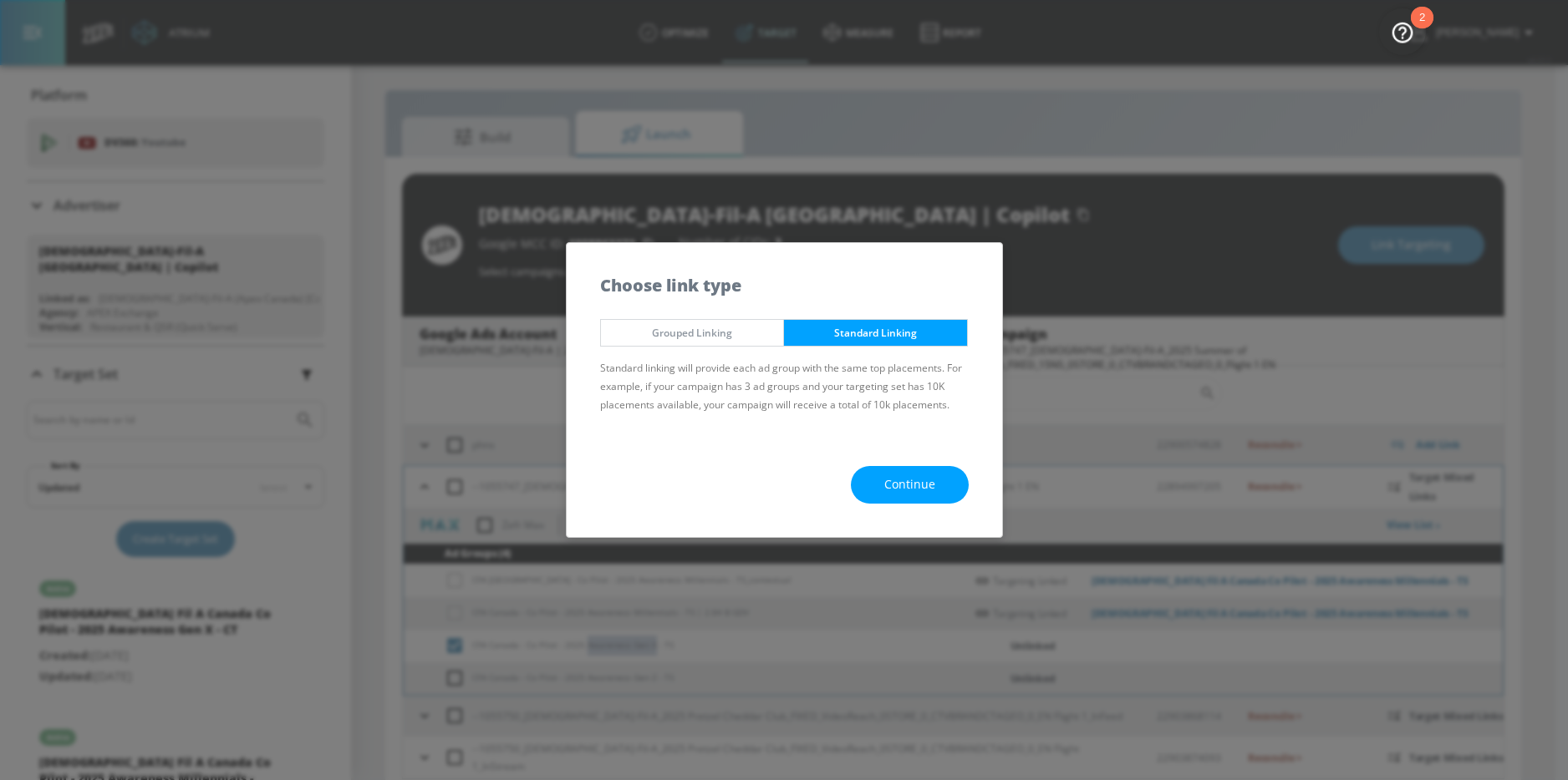
click at [897, 488] on span "Continue" at bounding box center [910, 485] width 51 height 21
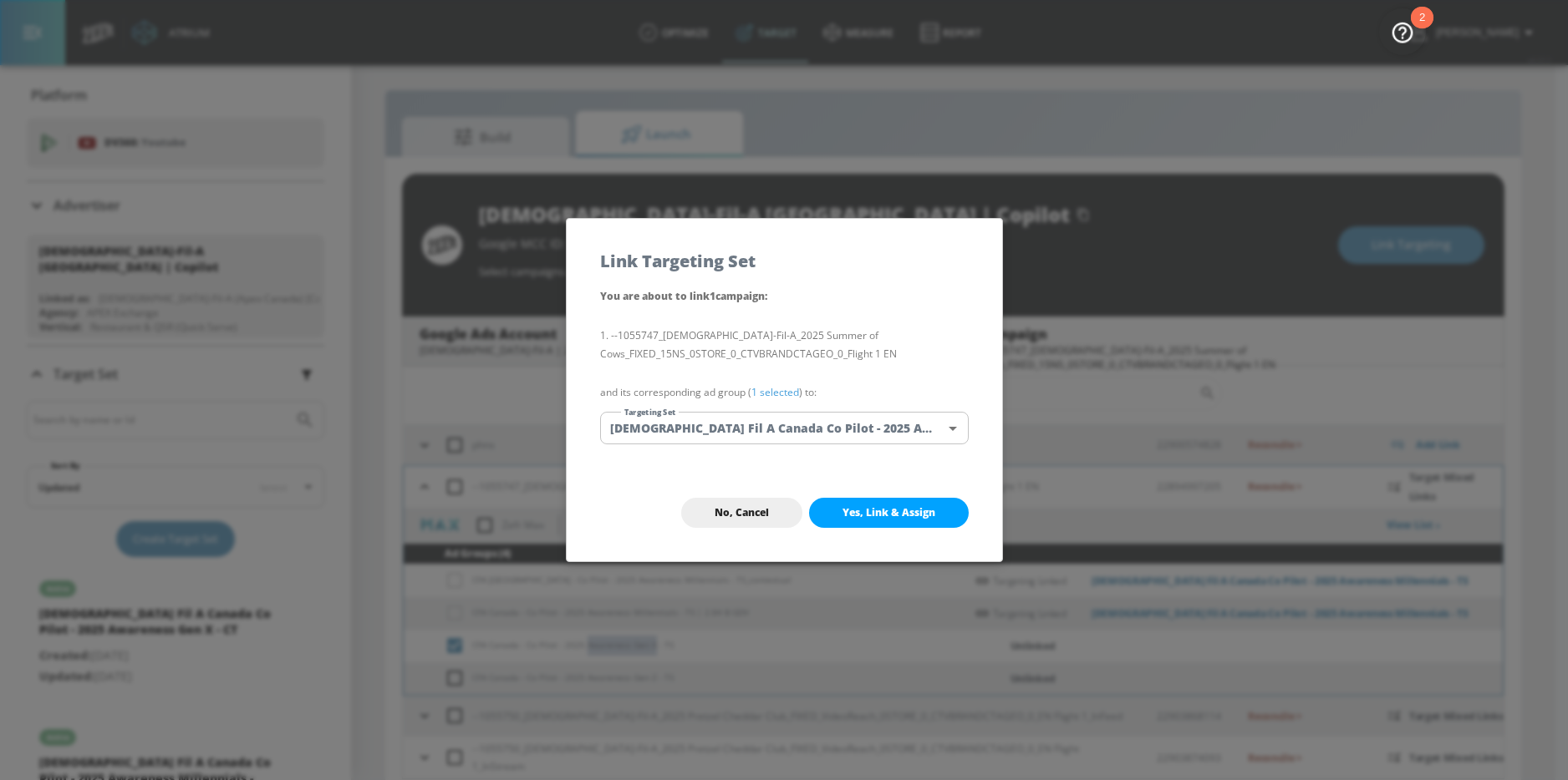
click at [810, 426] on body "Atrium optimize Target measure Report optimize Target measure Report v 4.22.2 […" at bounding box center [784, 394] width 1568 height 805
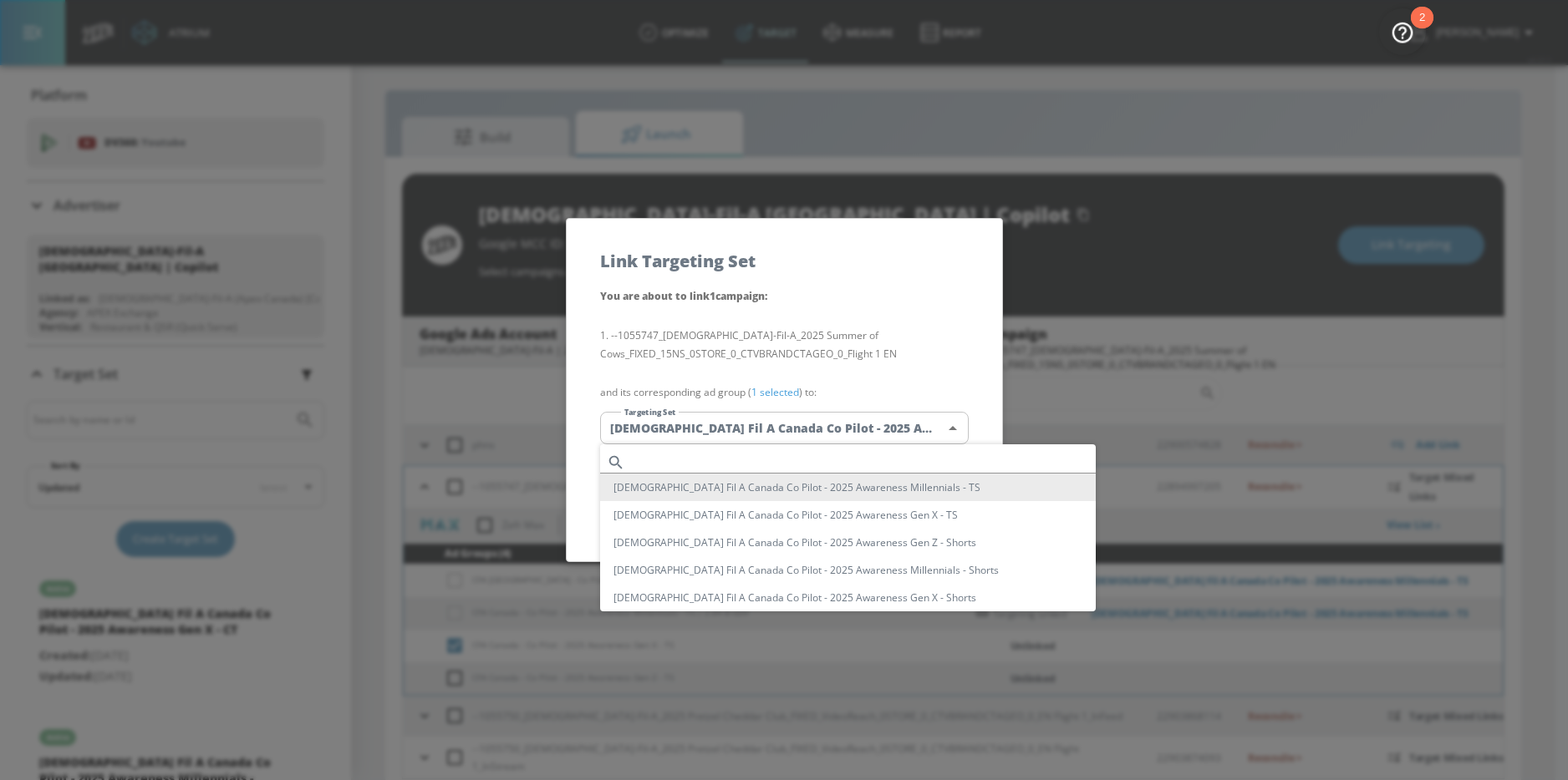
click at [741, 465] on input "text" at bounding box center [863, 463] width 464 height 23
paste input "Awareness Gen X"
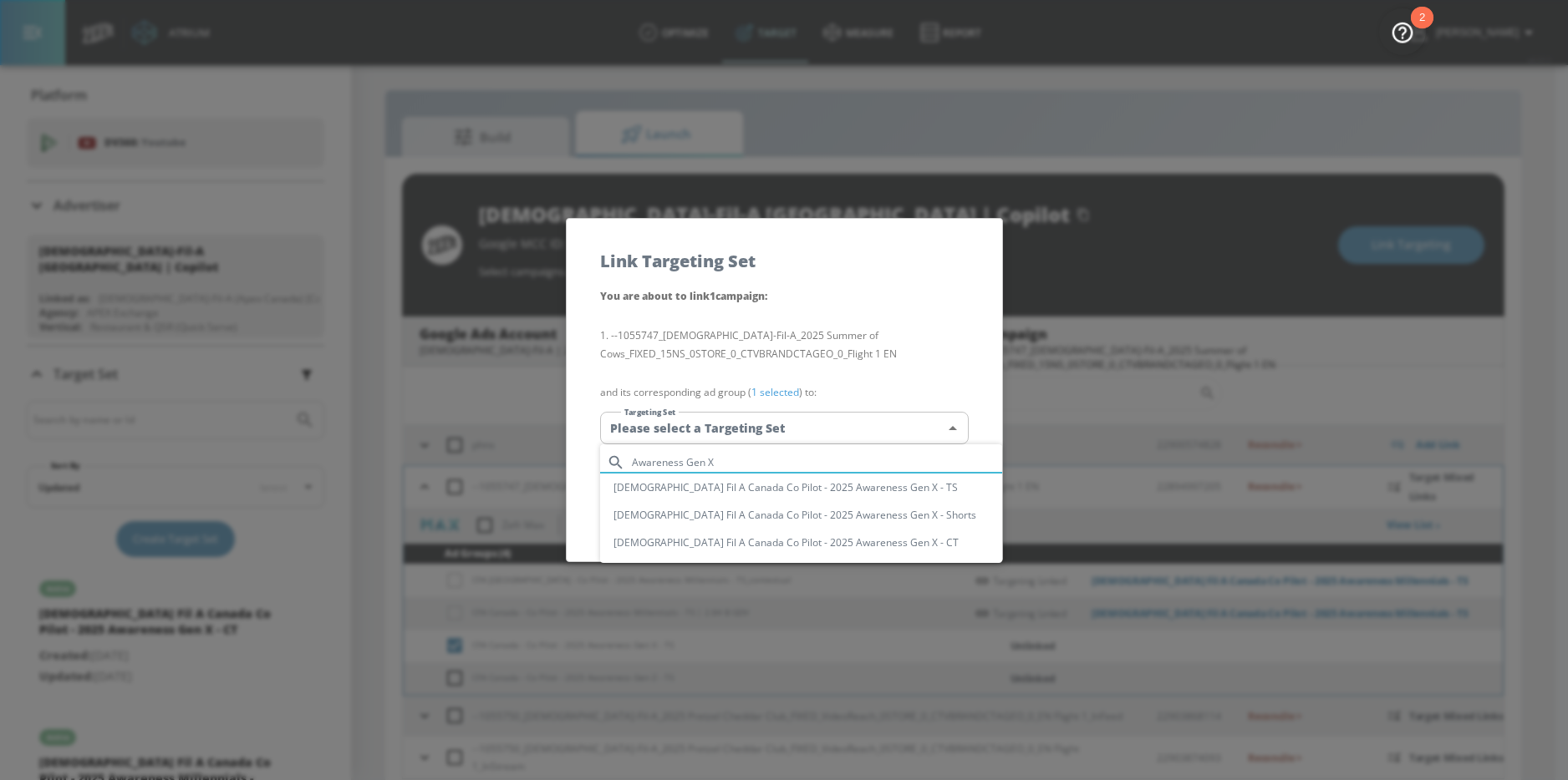
type input "Awareness Gen X"
click at [832, 486] on li "[DEMOGRAPHIC_DATA] Fil A Canada Co Pilot - 2025 Awareness Gen X - TS" at bounding box center [801, 487] width 402 height 27
type input "b27720c0-74df-47d6-adde-d3acf5cf5b3c"
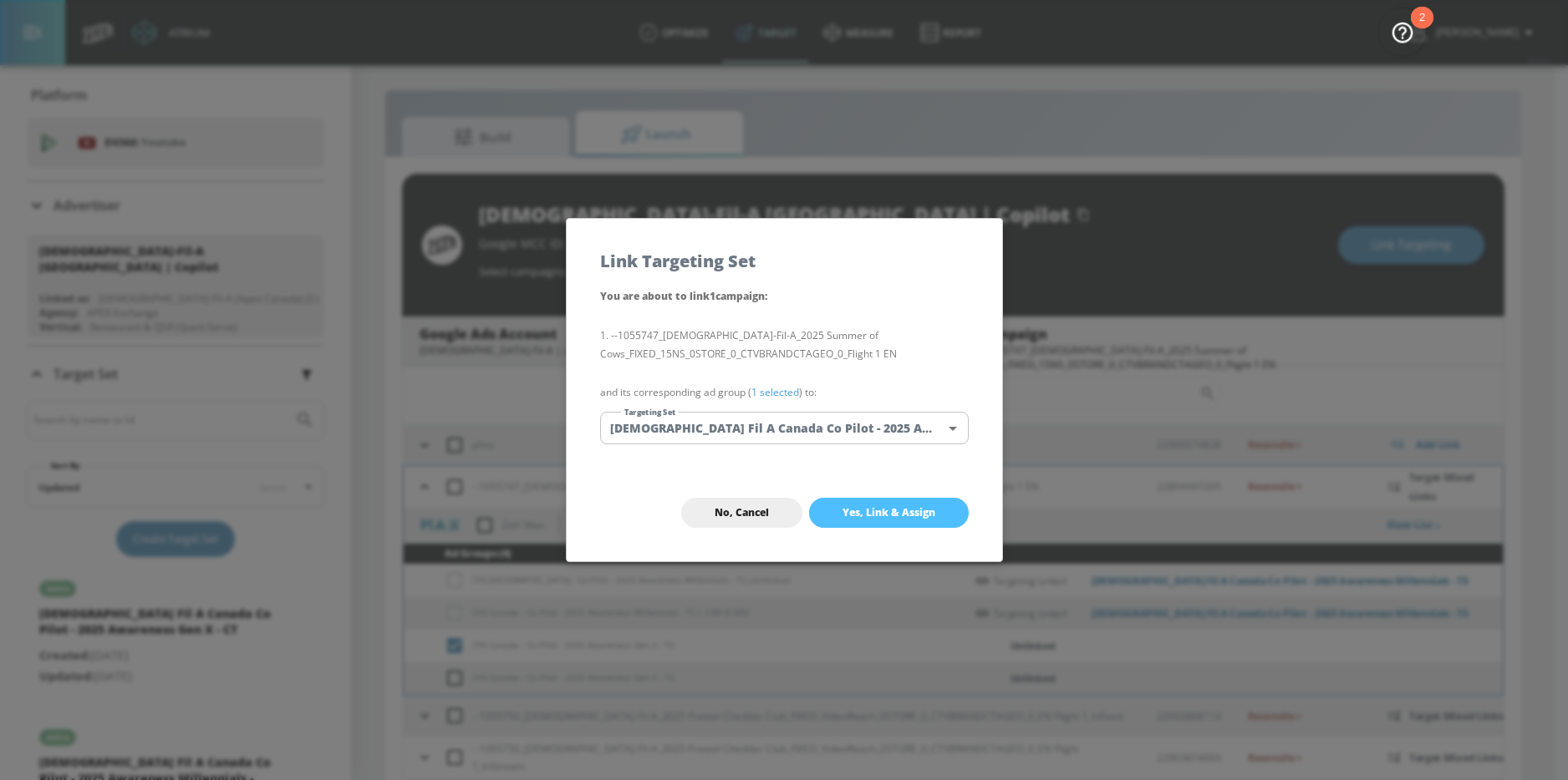
click at [885, 514] on span "Yes, Link & Assign" at bounding box center [888, 513] width 92 height 13
checkbox input "false"
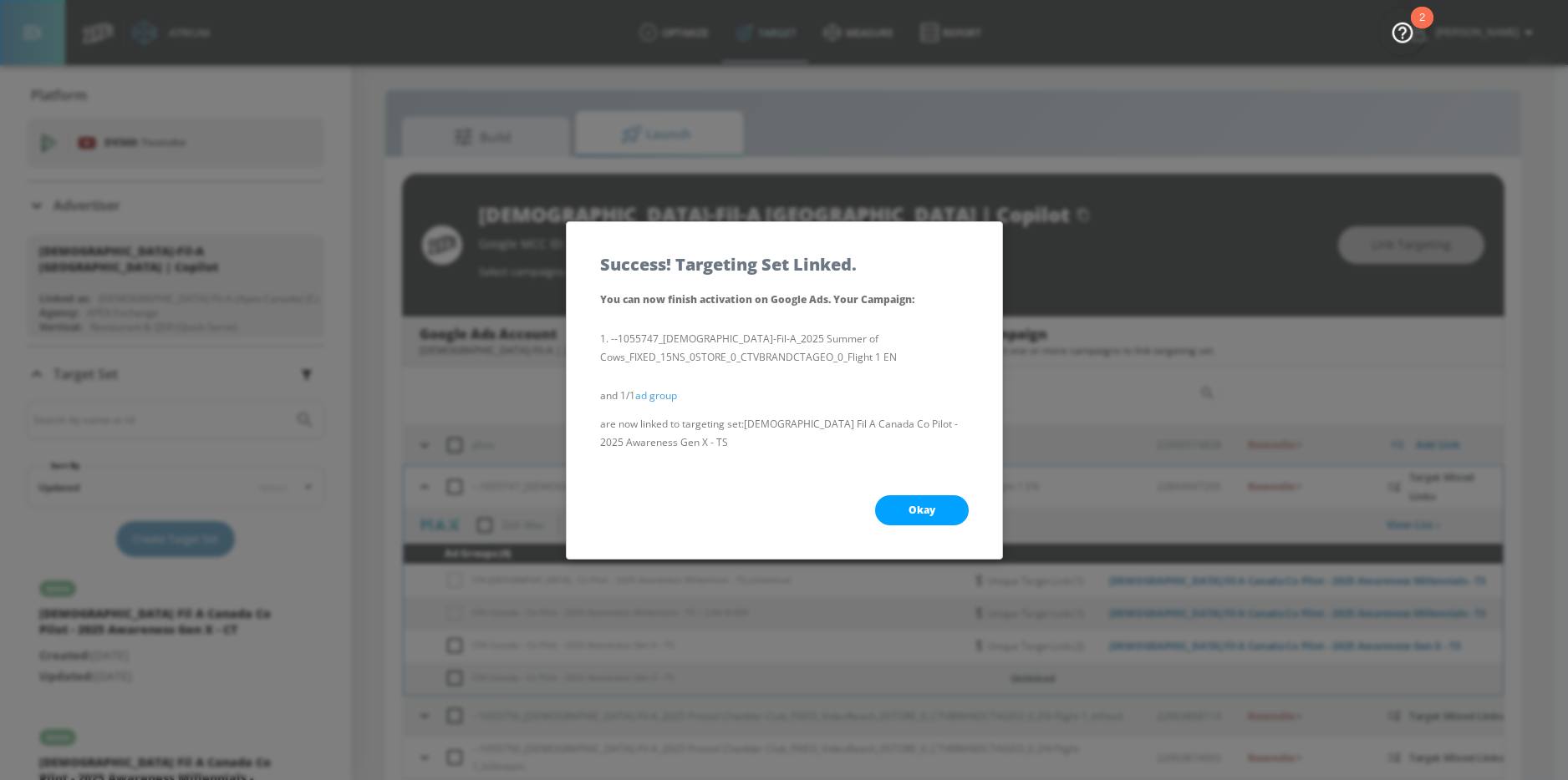
click at [916, 507] on span "Okay" at bounding box center [921, 510] width 26 height 13
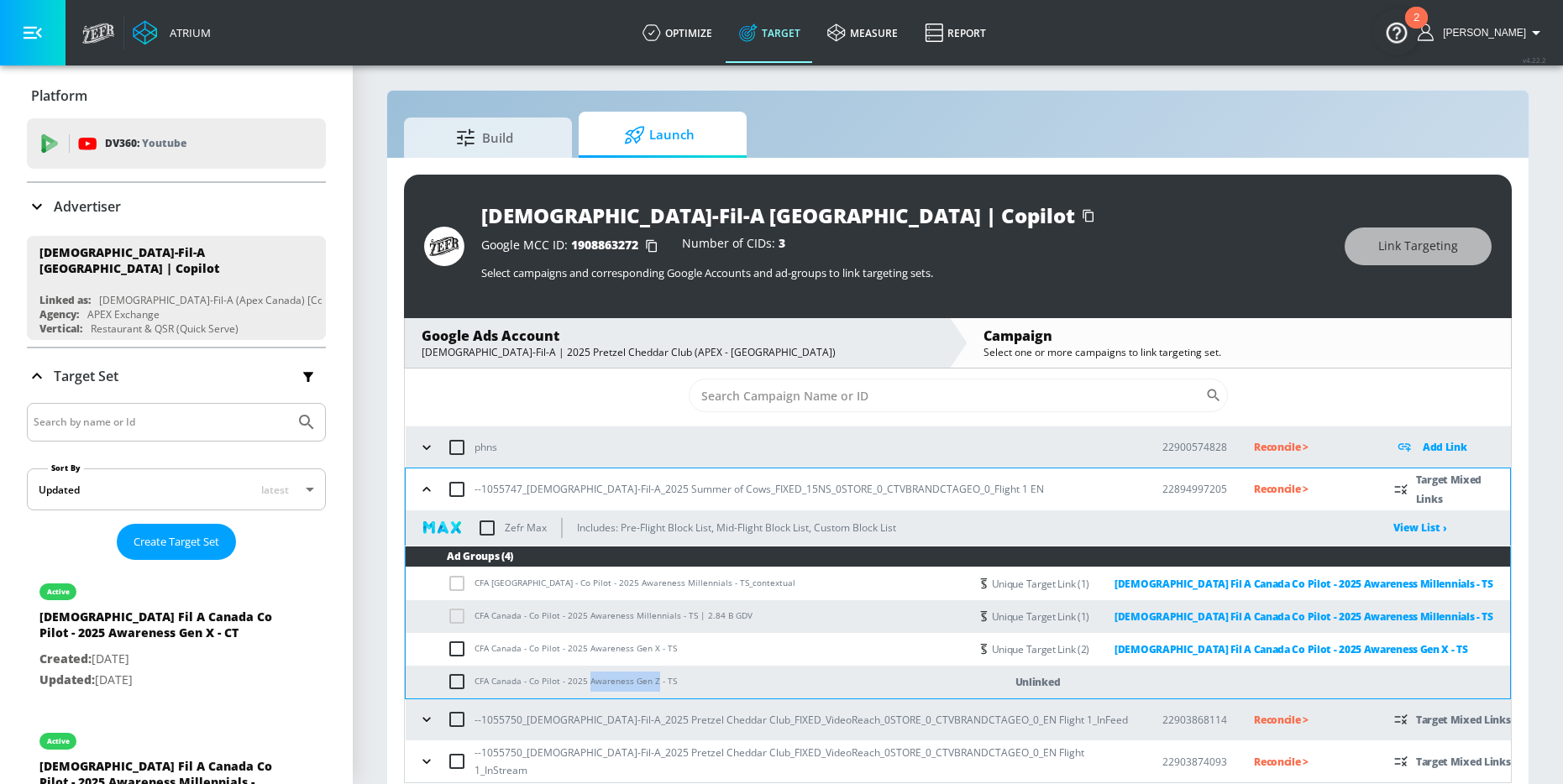
drag, startPoint x: 587, startPoint y: 680, endPoint x: 655, endPoint y: 681, distance: 68.0
click at [655, 681] on td "CFA Canada - Co Pilot - 2025 Awareness Gen Z - TS" at bounding box center [687, 681] width 563 height 33
copy td "Awareness Gen Z"
click at [456, 681] on input "checkbox" at bounding box center [460, 681] width 27 height 20
checkbox input "true"
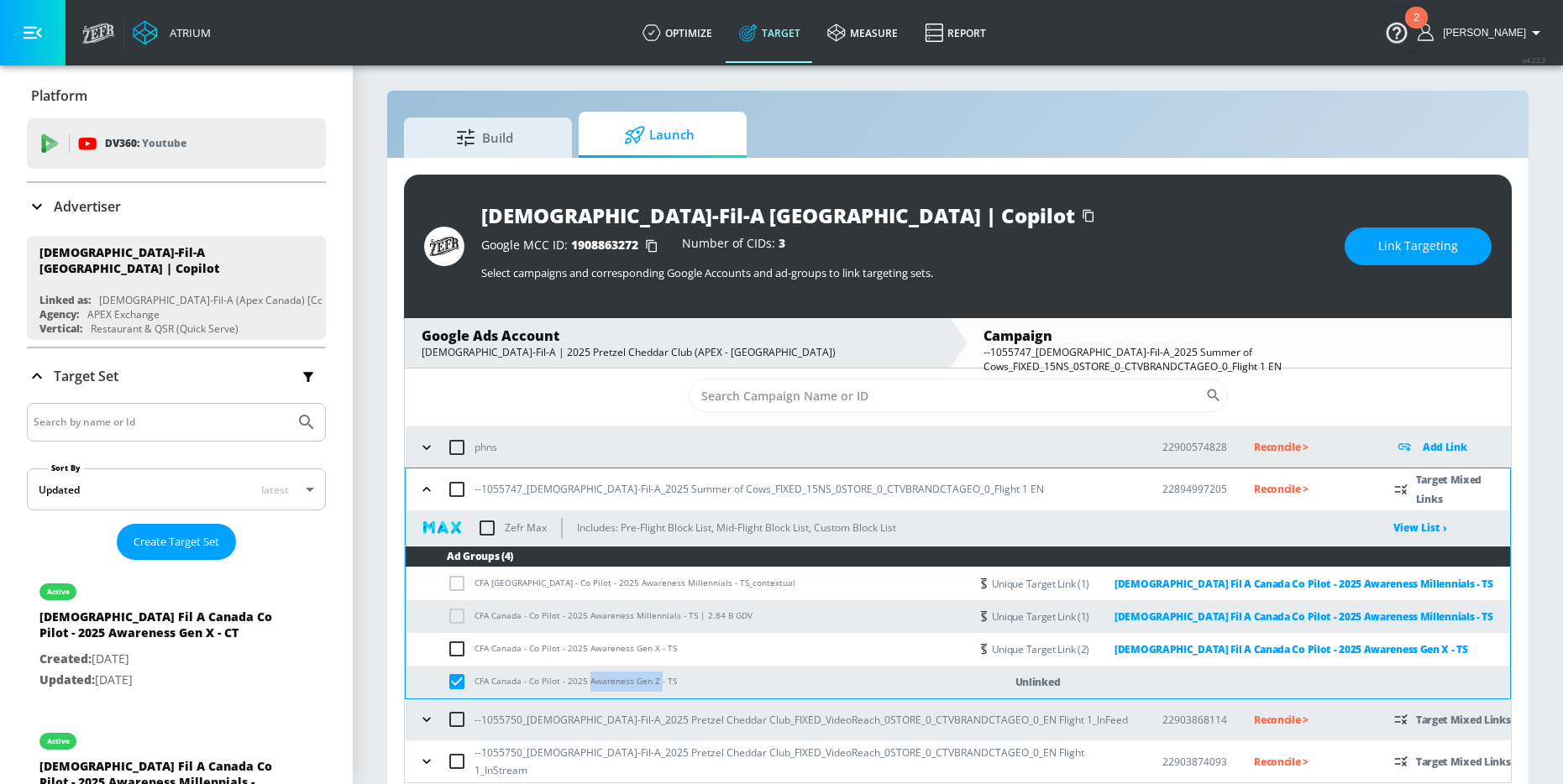
click at [1375, 242] on button "Link Targeting" at bounding box center [1418, 246] width 147 height 38
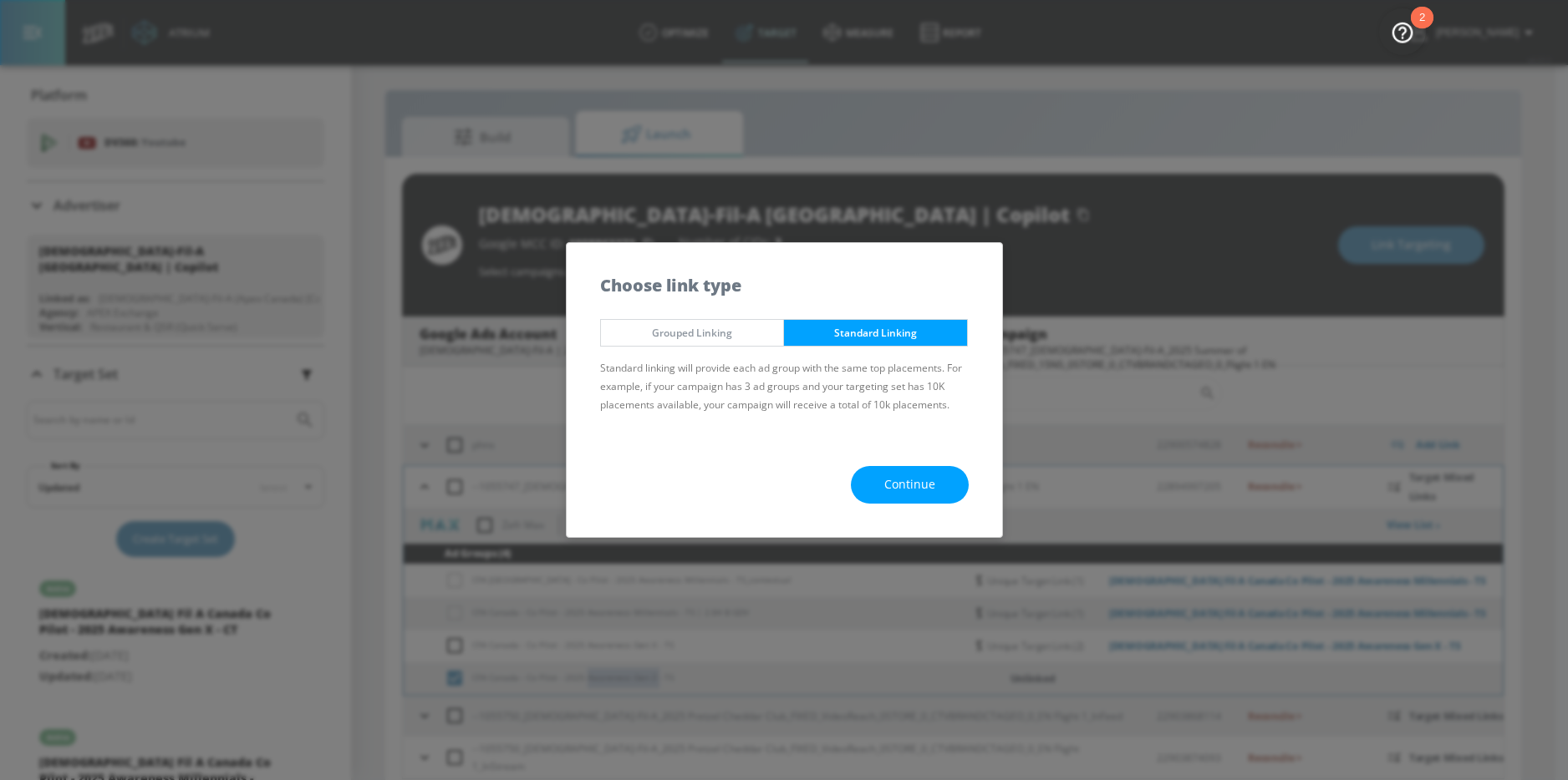
click at [916, 473] on button "Continue" at bounding box center [910, 485] width 118 height 38
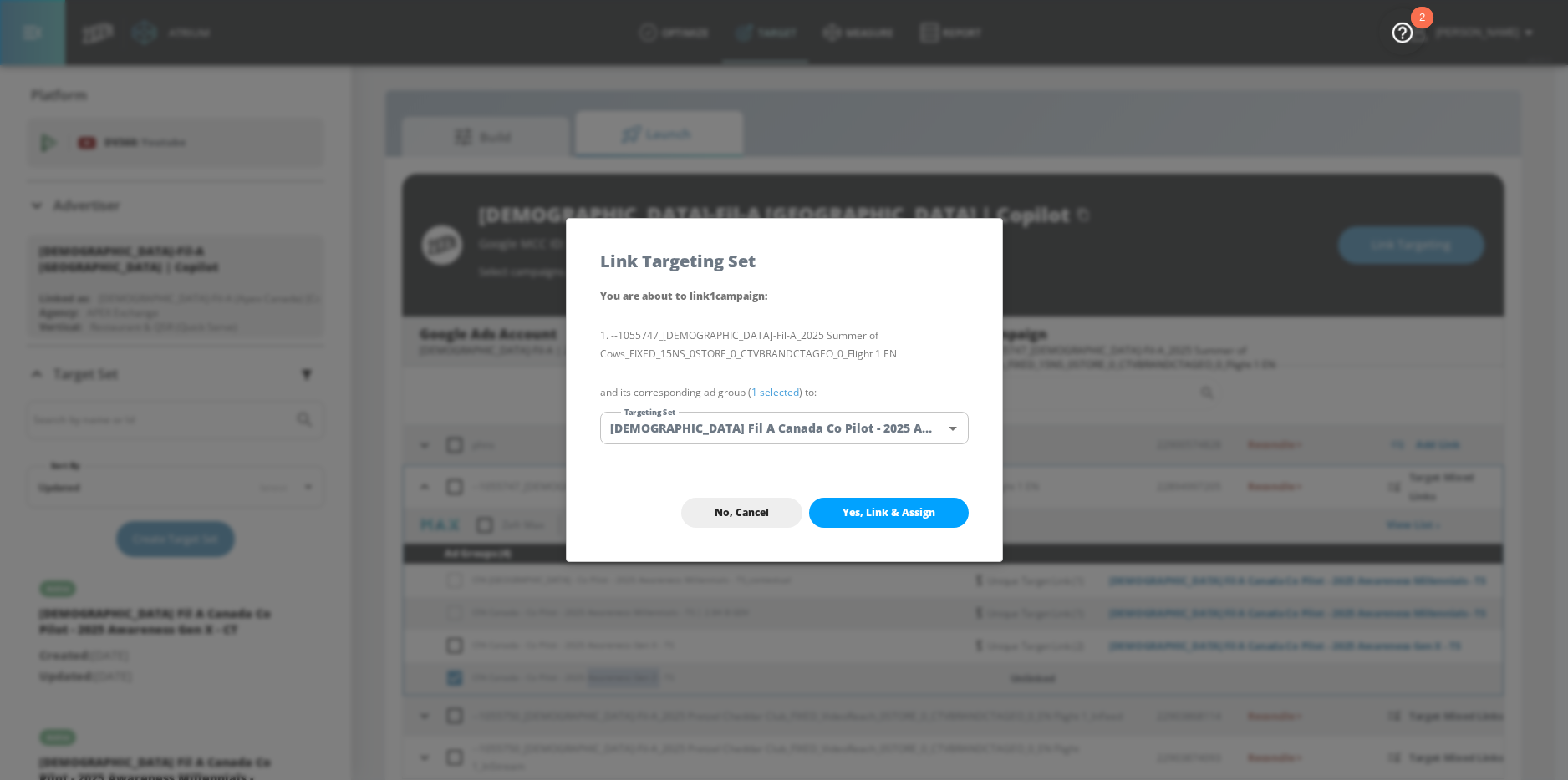
click at [831, 422] on body "Atrium optimize Target measure Report optimize Target measure Report v 4.22.2 N…" at bounding box center [784, 394] width 1568 height 805
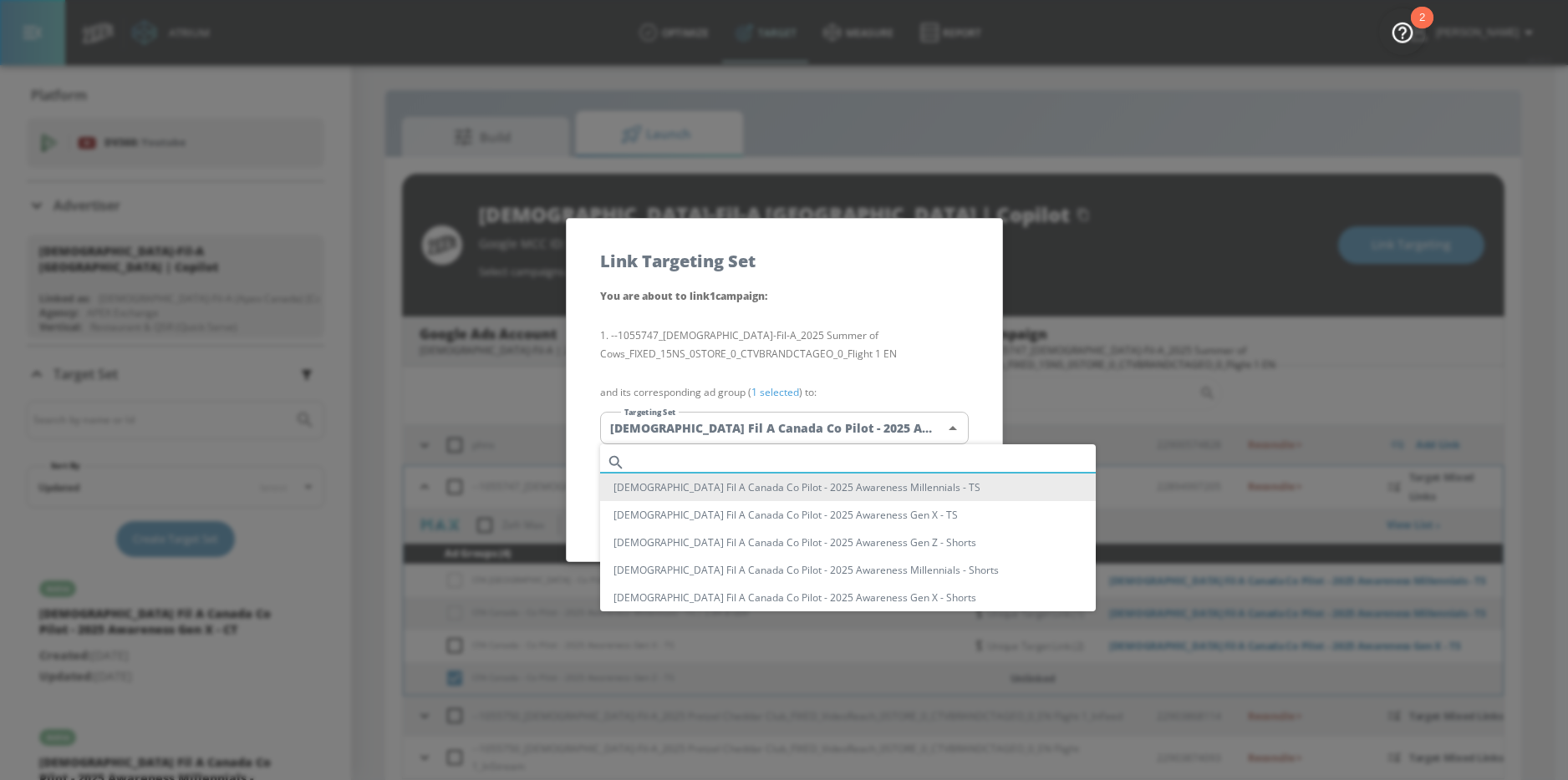
click at [749, 466] on input "text" at bounding box center [863, 463] width 464 height 23
paste input "Awareness Gen Z"
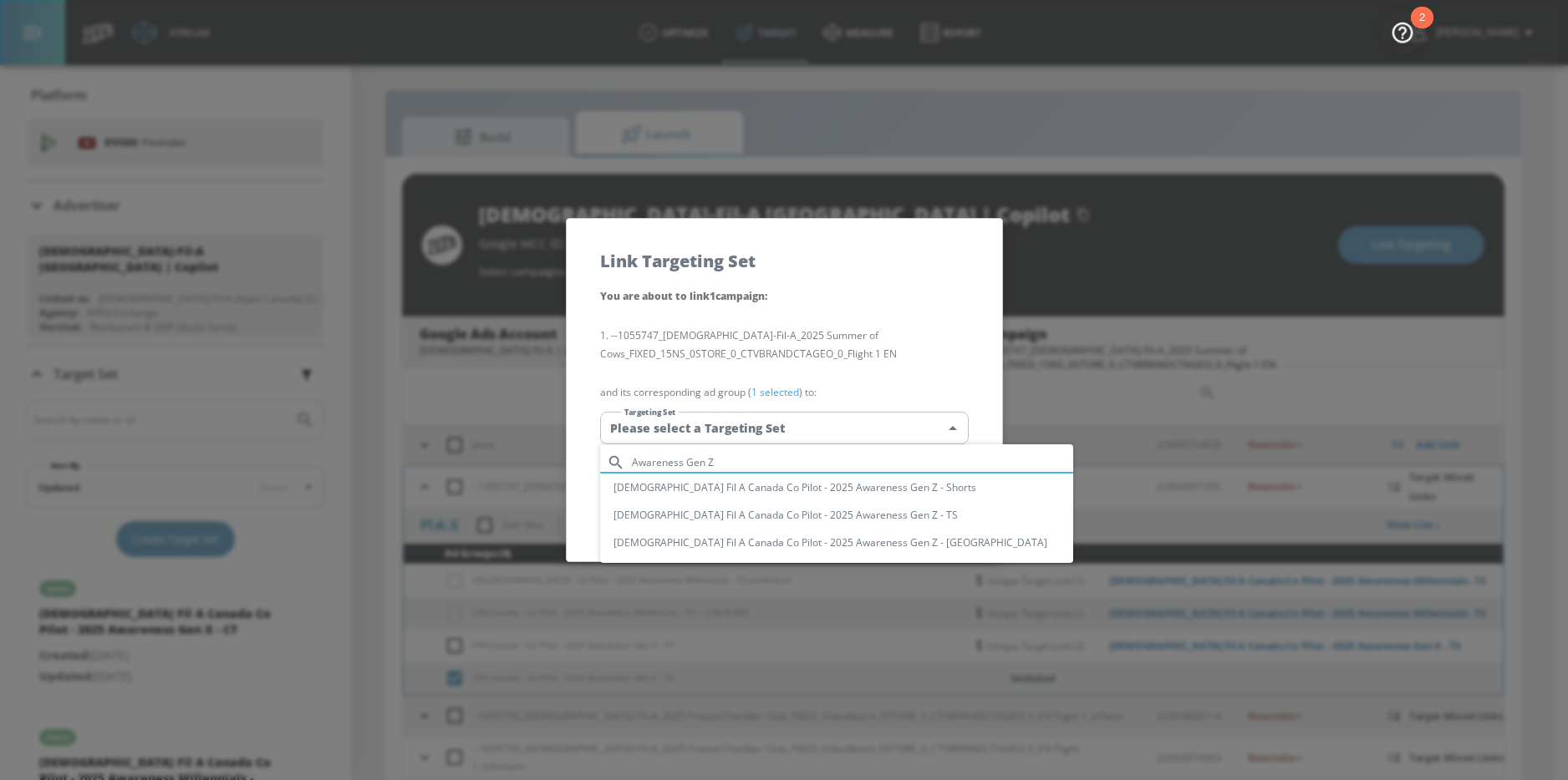
type input "Awareness Gen Z"
click at [826, 513] on li "[DEMOGRAPHIC_DATA] Fil A Canada Co Pilot - 2025 Awareness Gen Z - TS" at bounding box center [837, 514] width 473 height 27
type input "e820ffd9-3775-408a-9259-8893fc81a45a"
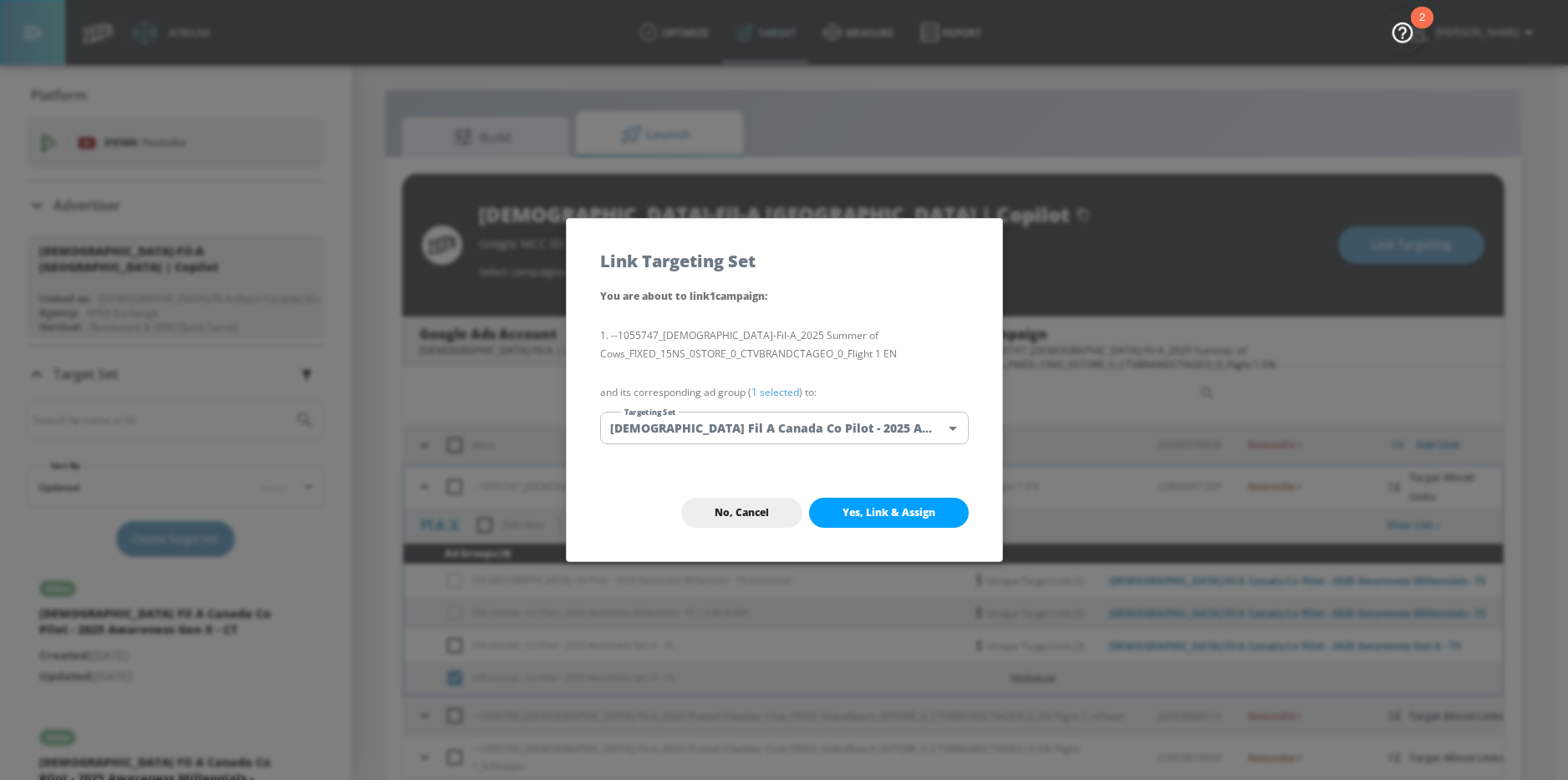
click at [884, 507] on span "Yes, Link & Assign" at bounding box center [888, 513] width 92 height 13
checkbox input "false"
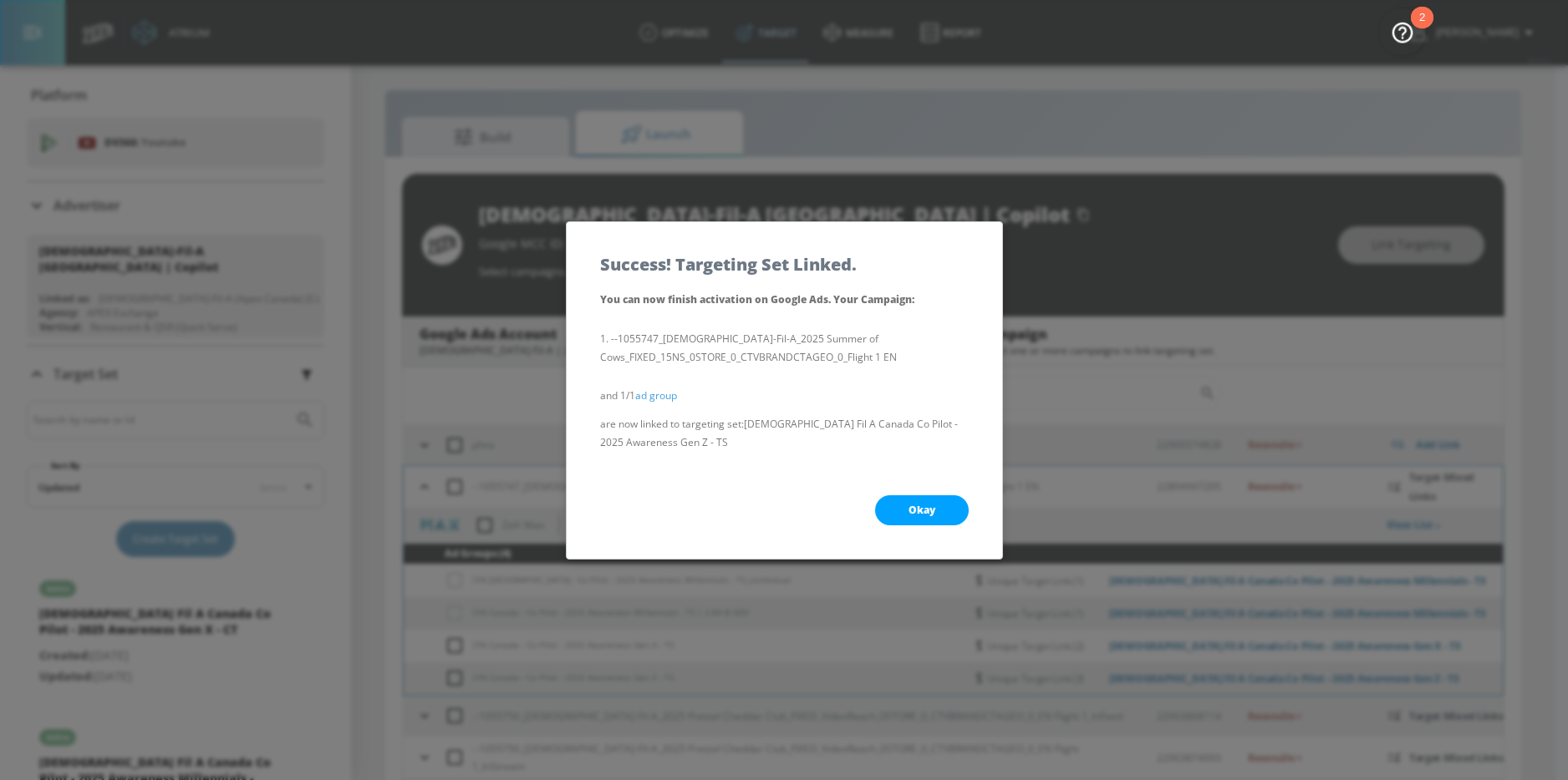
click at [921, 507] on span "Okay" at bounding box center [921, 510] width 26 height 13
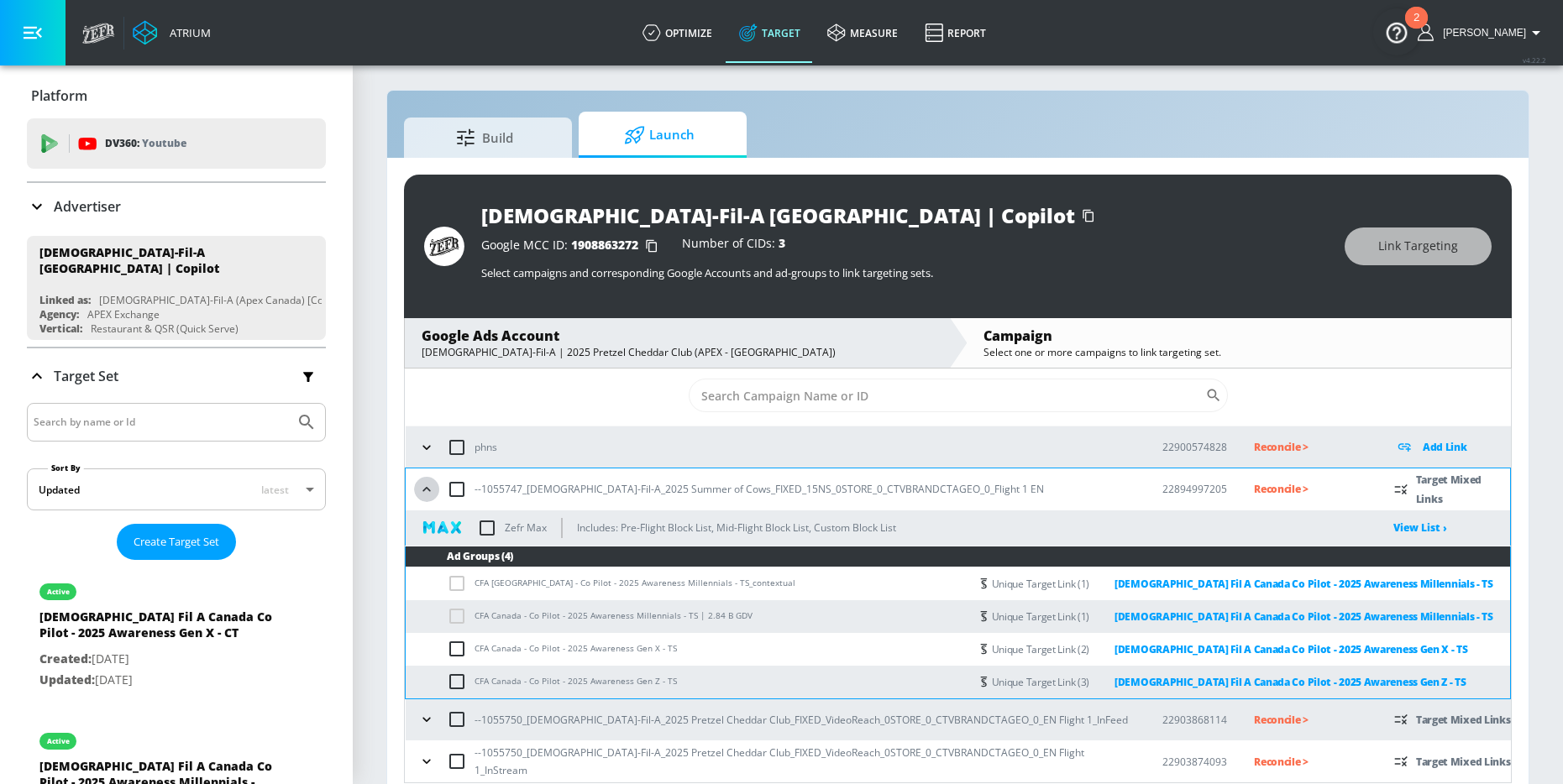
click at [423, 483] on icon "button" at bounding box center [426, 489] width 17 height 17
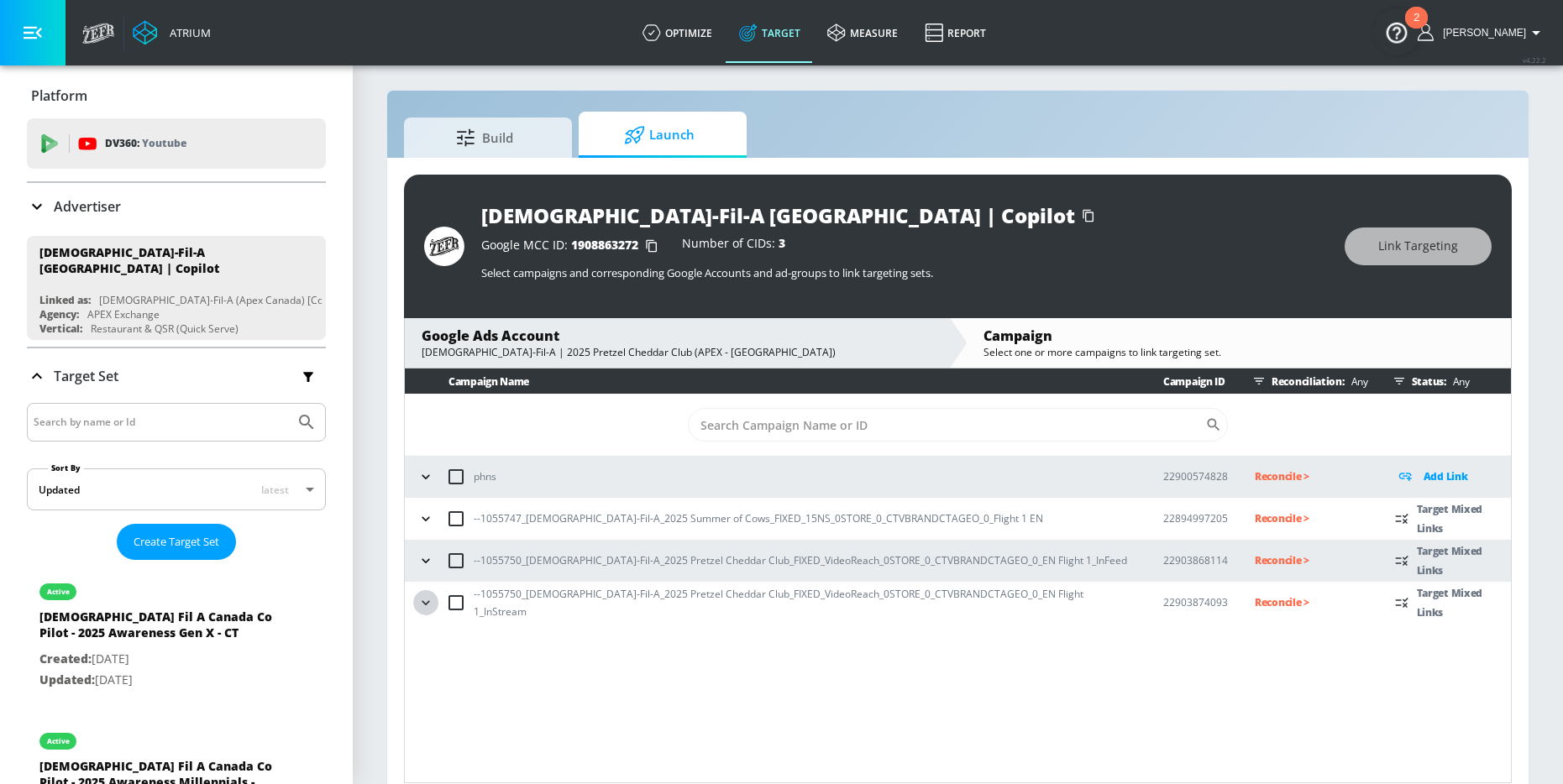
click at [423, 606] on icon "button" at bounding box center [425, 602] width 17 height 17
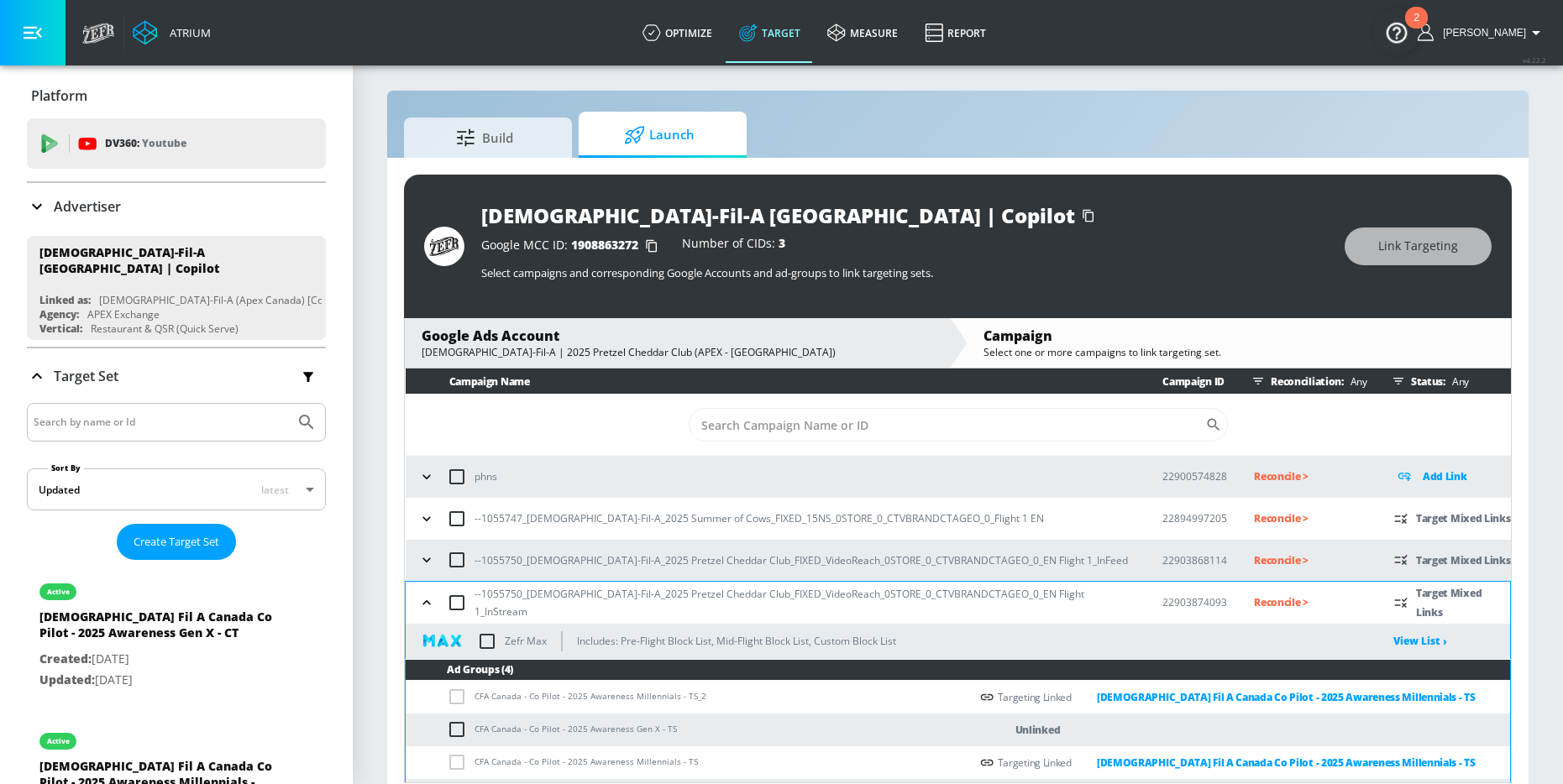
scroll to position [30, 0]
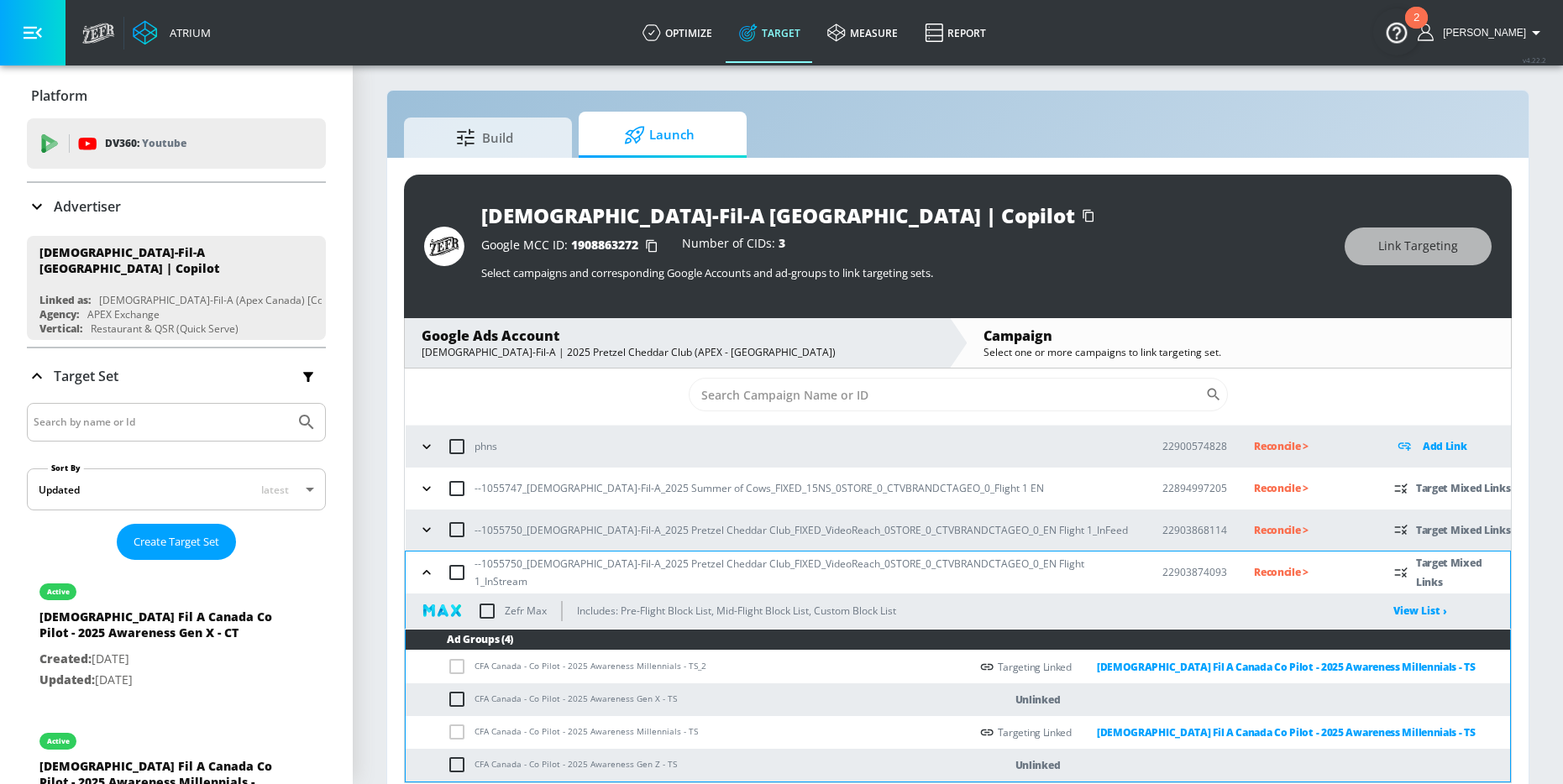
click at [455, 759] on input "checkbox" at bounding box center [460, 765] width 27 height 20
checkbox input "true"
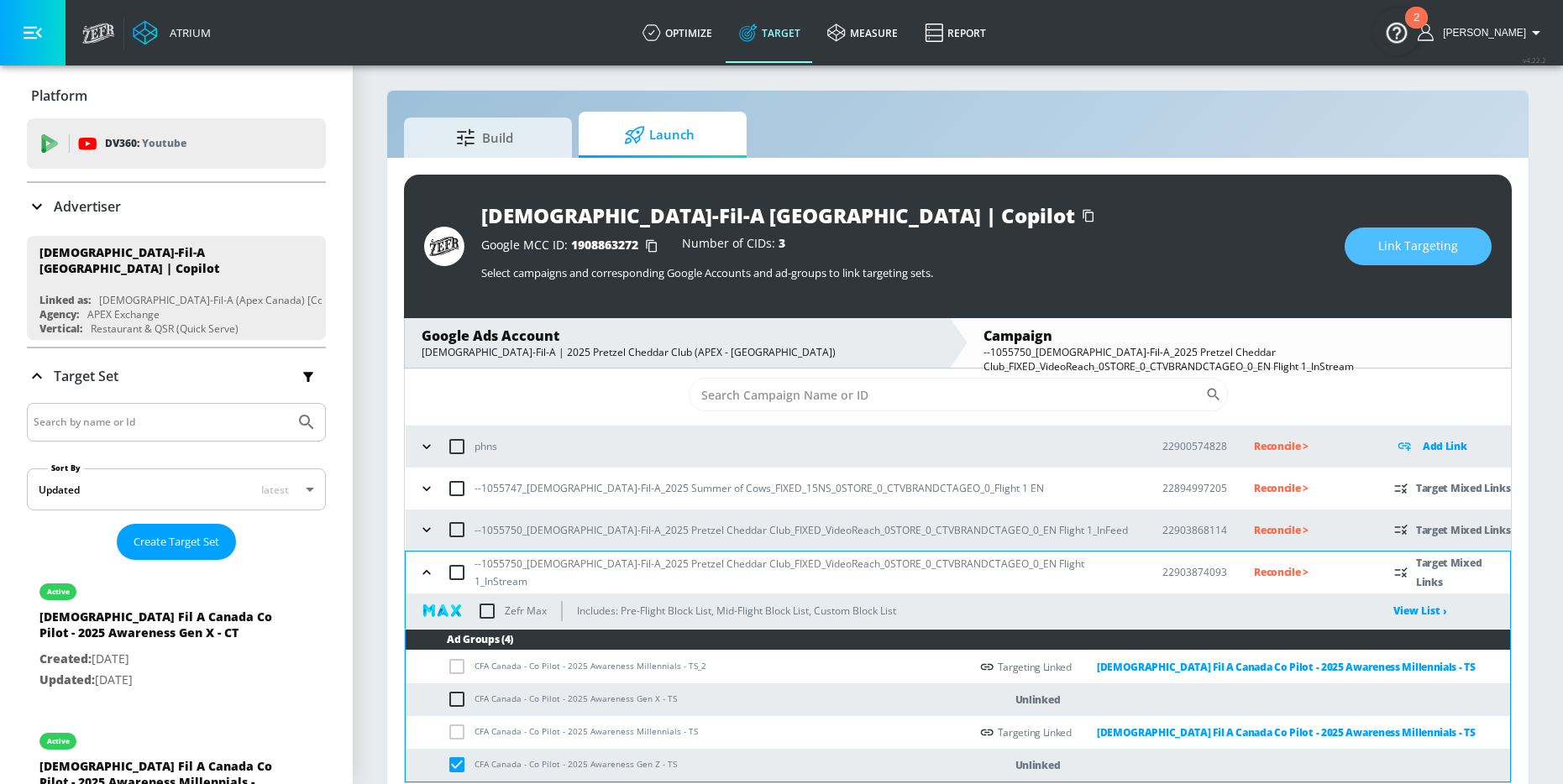
click at [1369, 238] on button "Link Targeting" at bounding box center [1418, 246] width 147 height 38
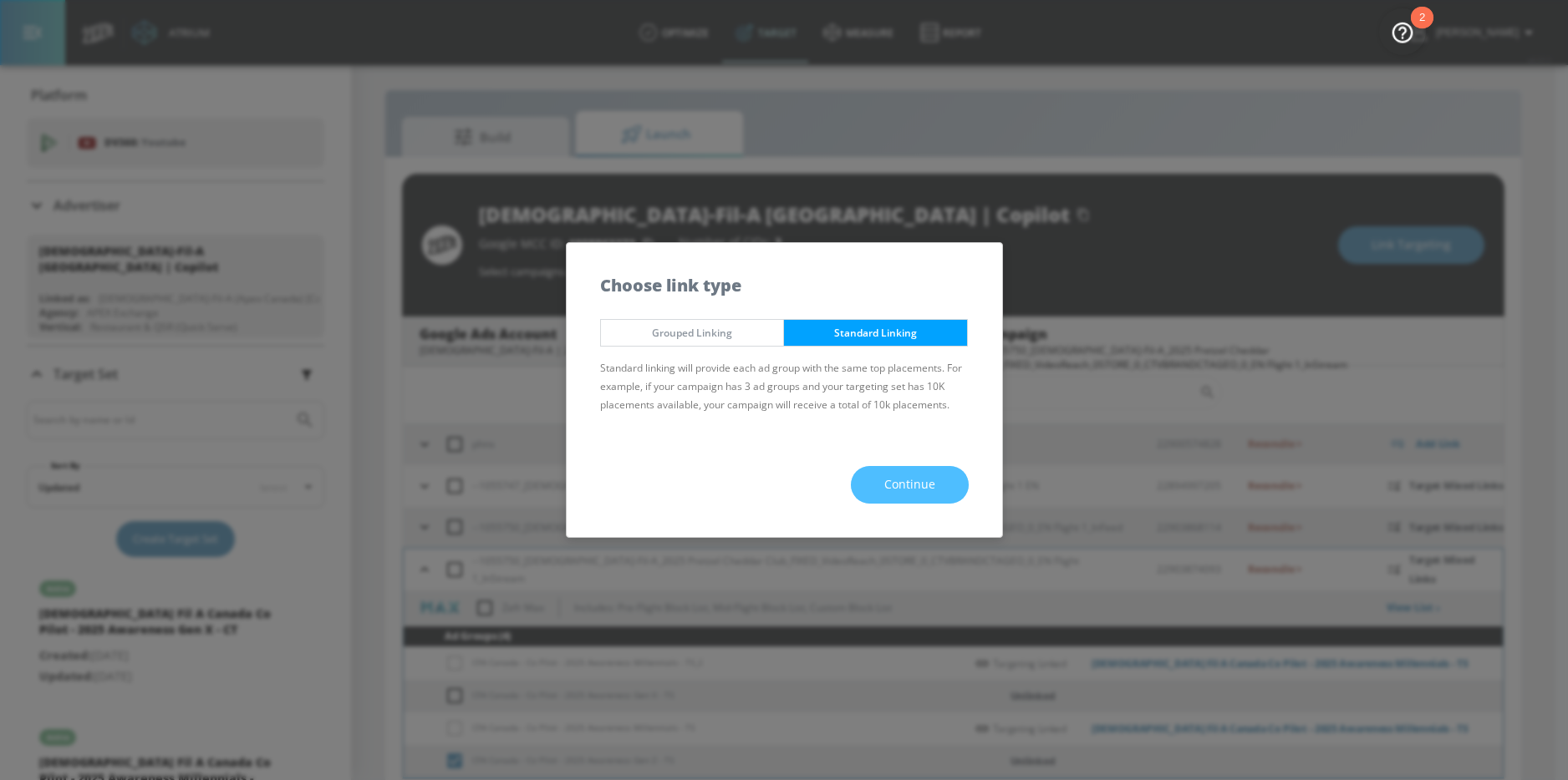
click at [874, 475] on button "Continue" at bounding box center [910, 485] width 118 height 38
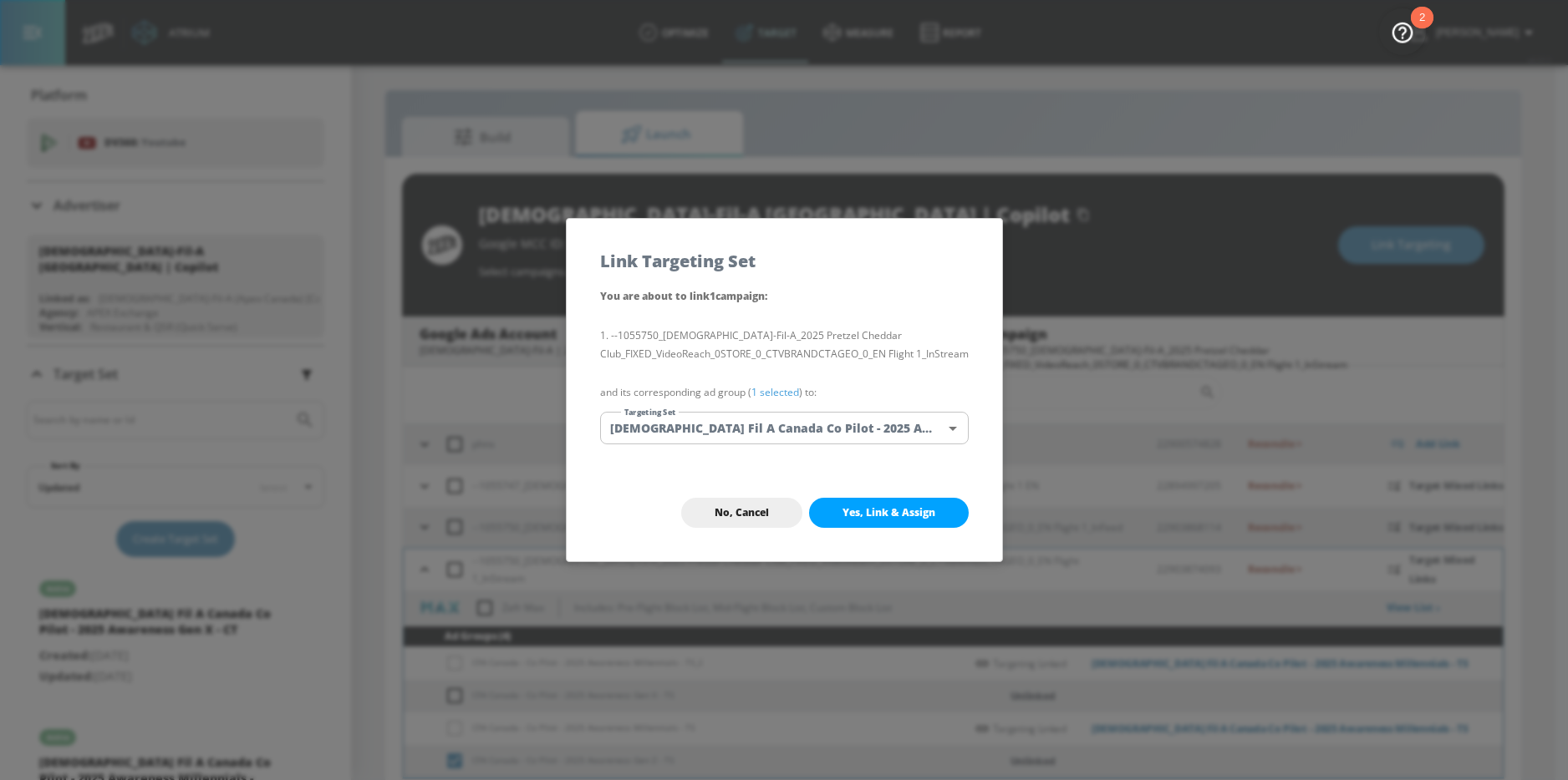
click at [824, 437] on body "Atrium optimize Target measure Report optimize Target measure Report v 4.22.2 N…" at bounding box center [784, 394] width 1568 height 805
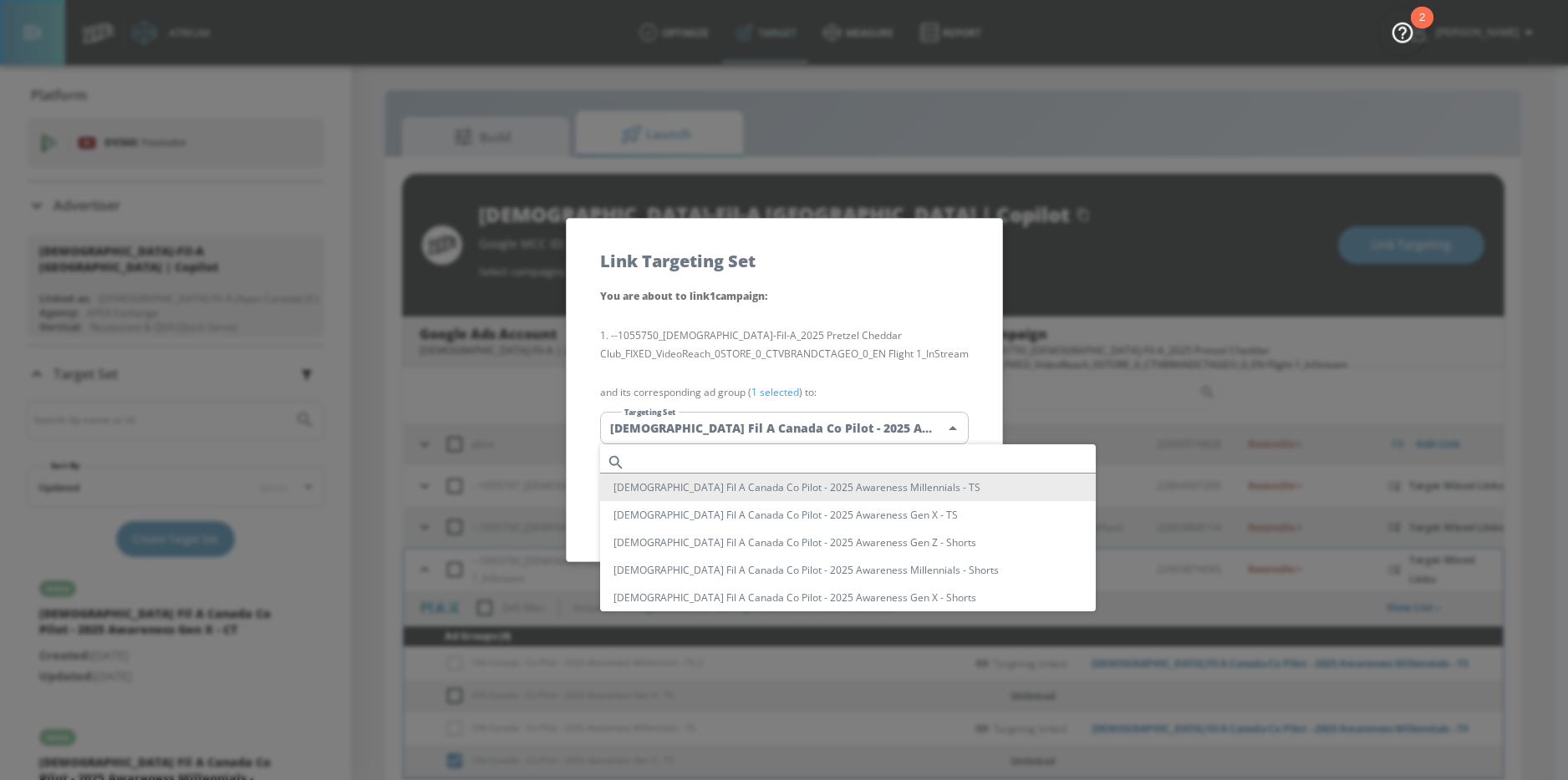
click at [780, 455] on input "text" at bounding box center [863, 463] width 464 height 23
paste input "Awareness Gen Z"
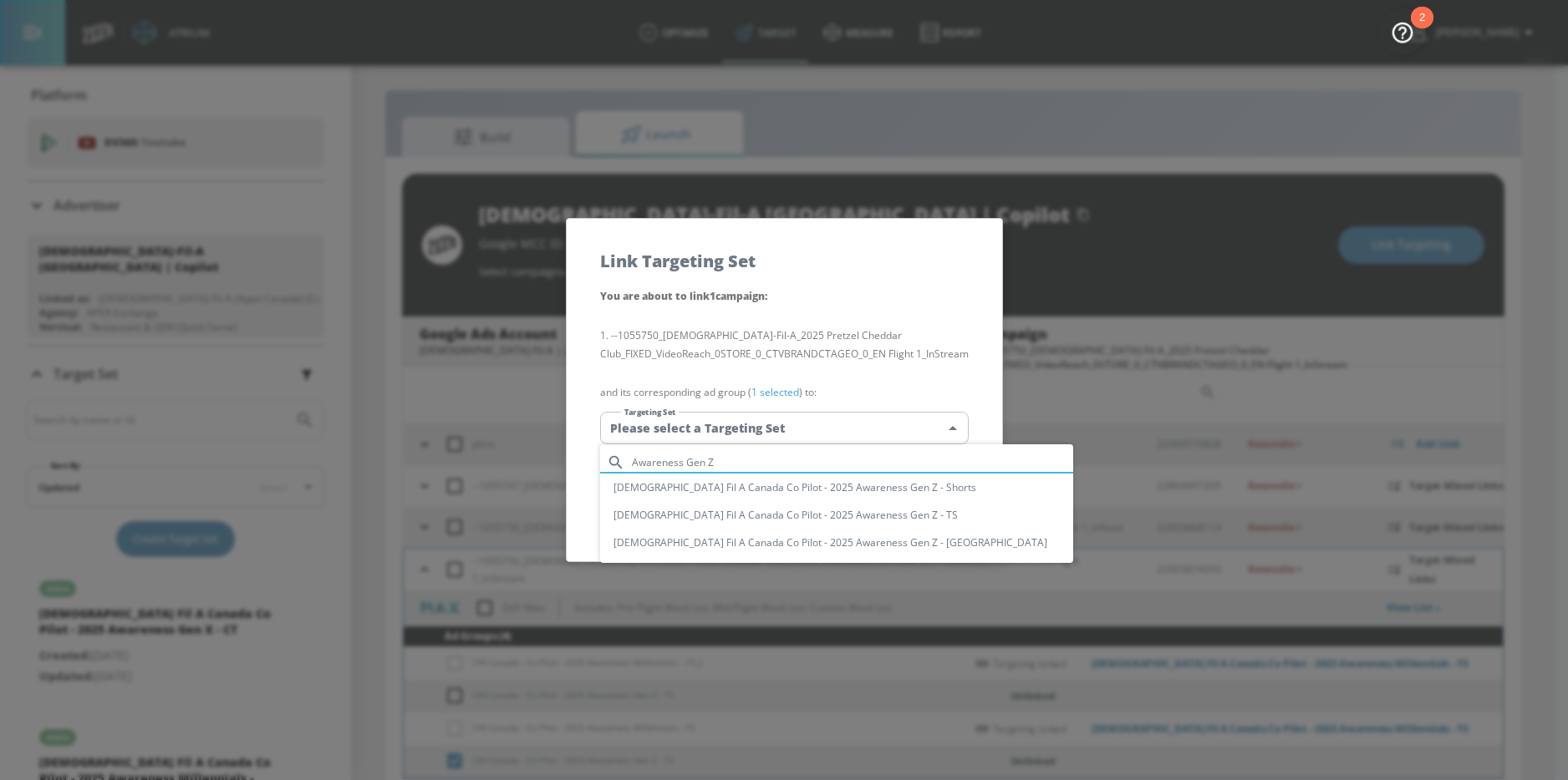
type input "Awareness Gen Z"
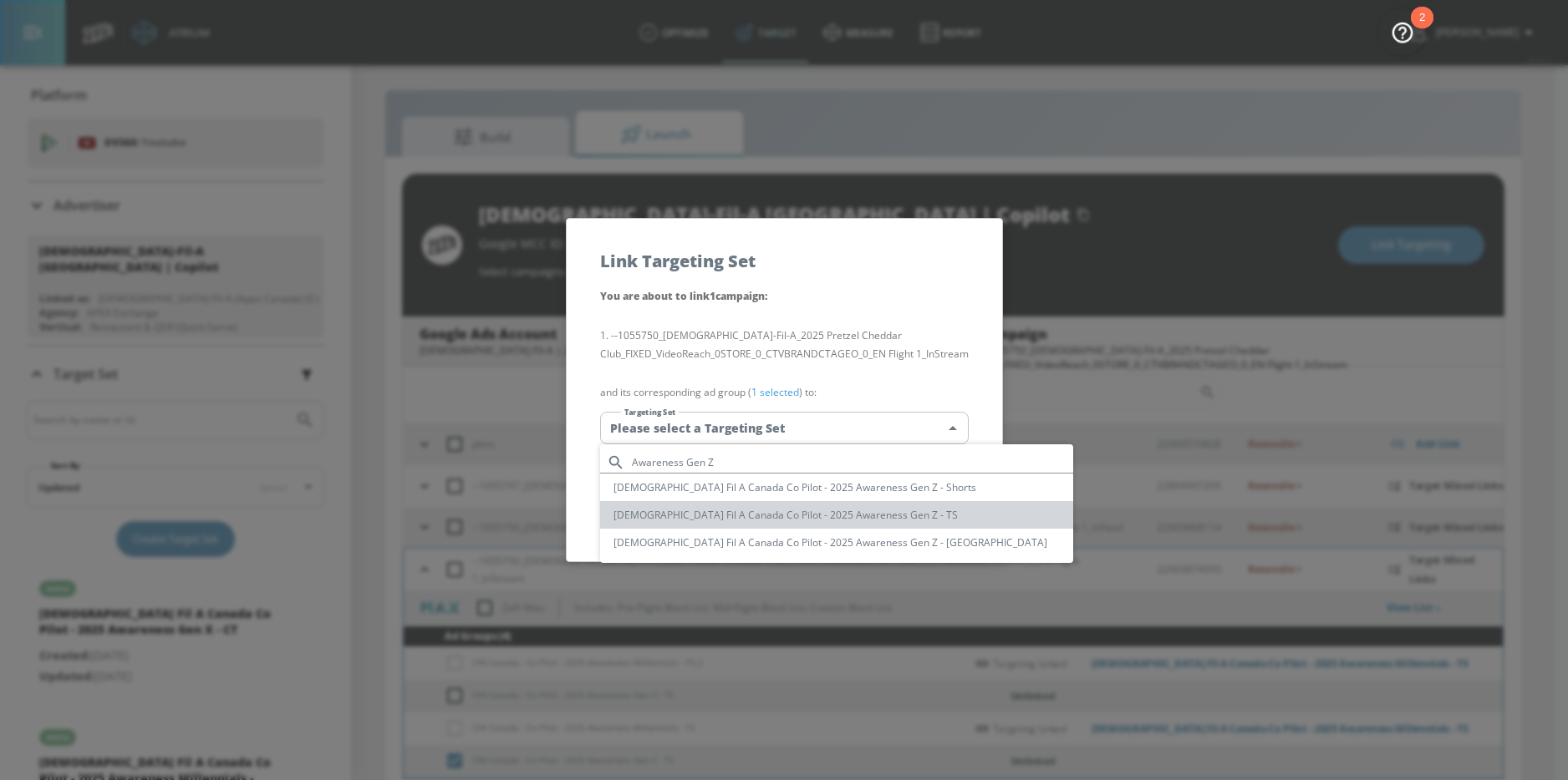
click at [839, 520] on li "Chick Fil A Canada Co Pilot - 2025 Awareness Gen Z - TS" at bounding box center [837, 514] width 473 height 27
type input "e820ffd9-3775-408a-9259-8893fc81a45a"
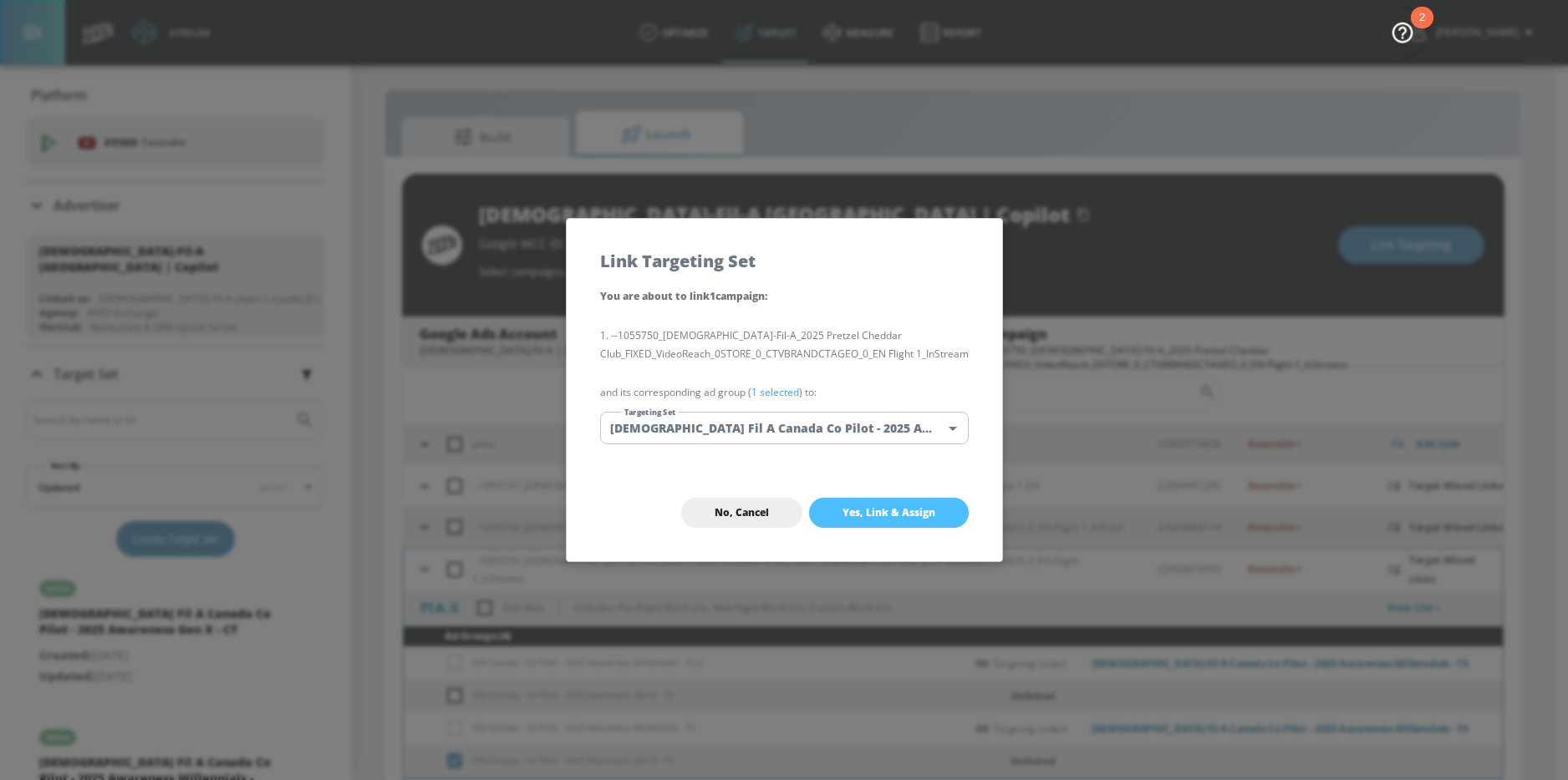
click at [903, 499] on button "Yes, Link & Assign" at bounding box center [888, 513] width 159 height 30
checkbox input "false"
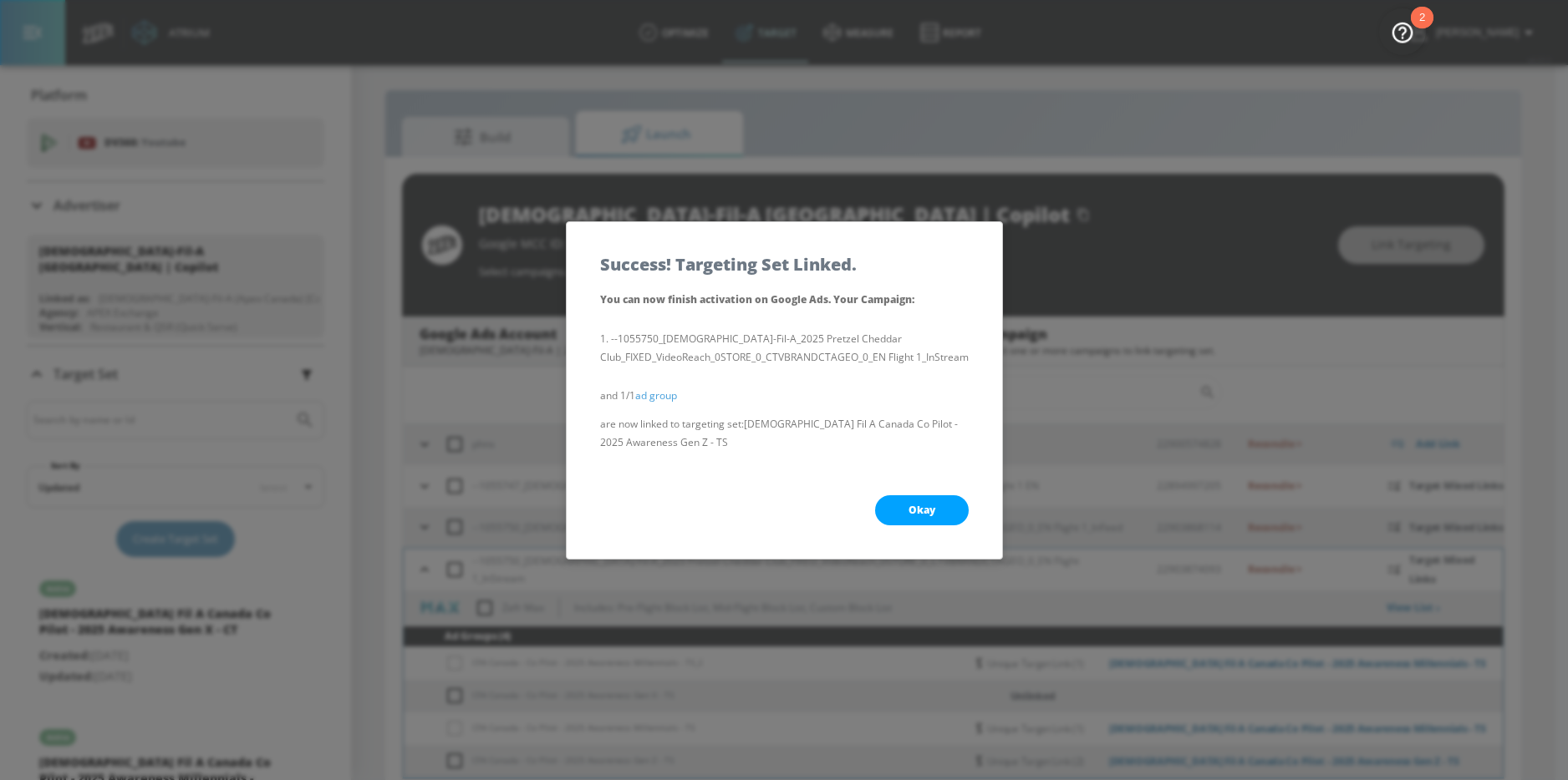
click at [945, 491] on div "Okay" at bounding box center [784, 510] width 436 height 97
click at [931, 520] on button "Okay" at bounding box center [921, 510] width 93 height 30
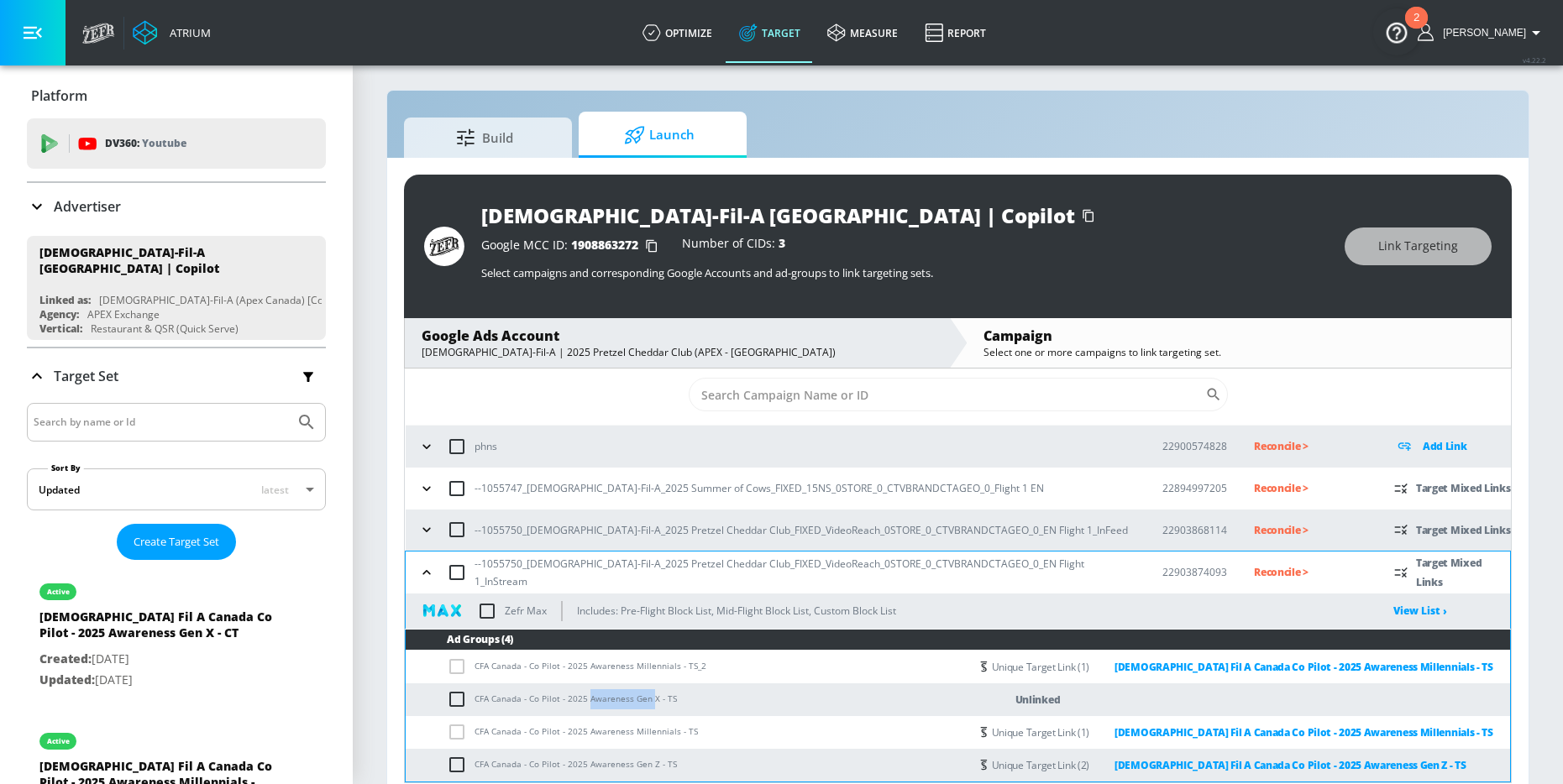
drag, startPoint x: 587, startPoint y: 696, endPoint x: 652, endPoint y: 695, distance: 65.0
click at [652, 695] on td "CFA Canada - Co Pilot - 2025 Awareness Gen X - TS" at bounding box center [687, 699] width 563 height 33
copy td "Awareness Gen"
drag, startPoint x: 655, startPoint y: 697, endPoint x: 567, endPoint y: 705, distance: 88.4
click at [567, 705] on td "CFA Canada - Co Pilot - 2025 Awareness Gen X - TS" at bounding box center [687, 699] width 563 height 33
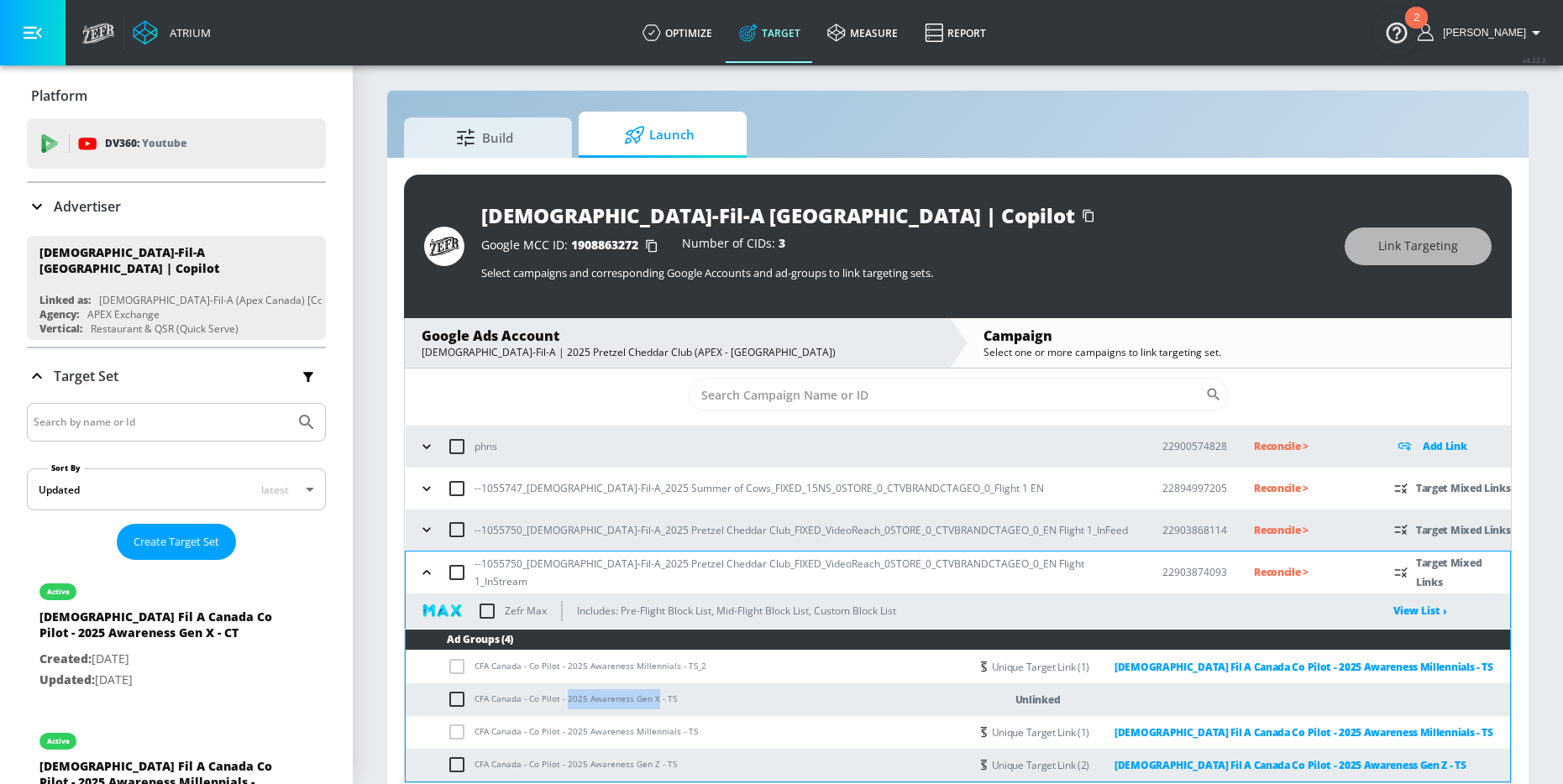
copy td "2025 Awareness Gen X"
click at [597, 698] on td "CFA Canada - Co Pilot - 2025 Awareness Gen X - TS" at bounding box center [687, 699] width 563 height 33
click at [455, 697] on input "checkbox" at bounding box center [460, 699] width 27 height 20
checkbox input "true"
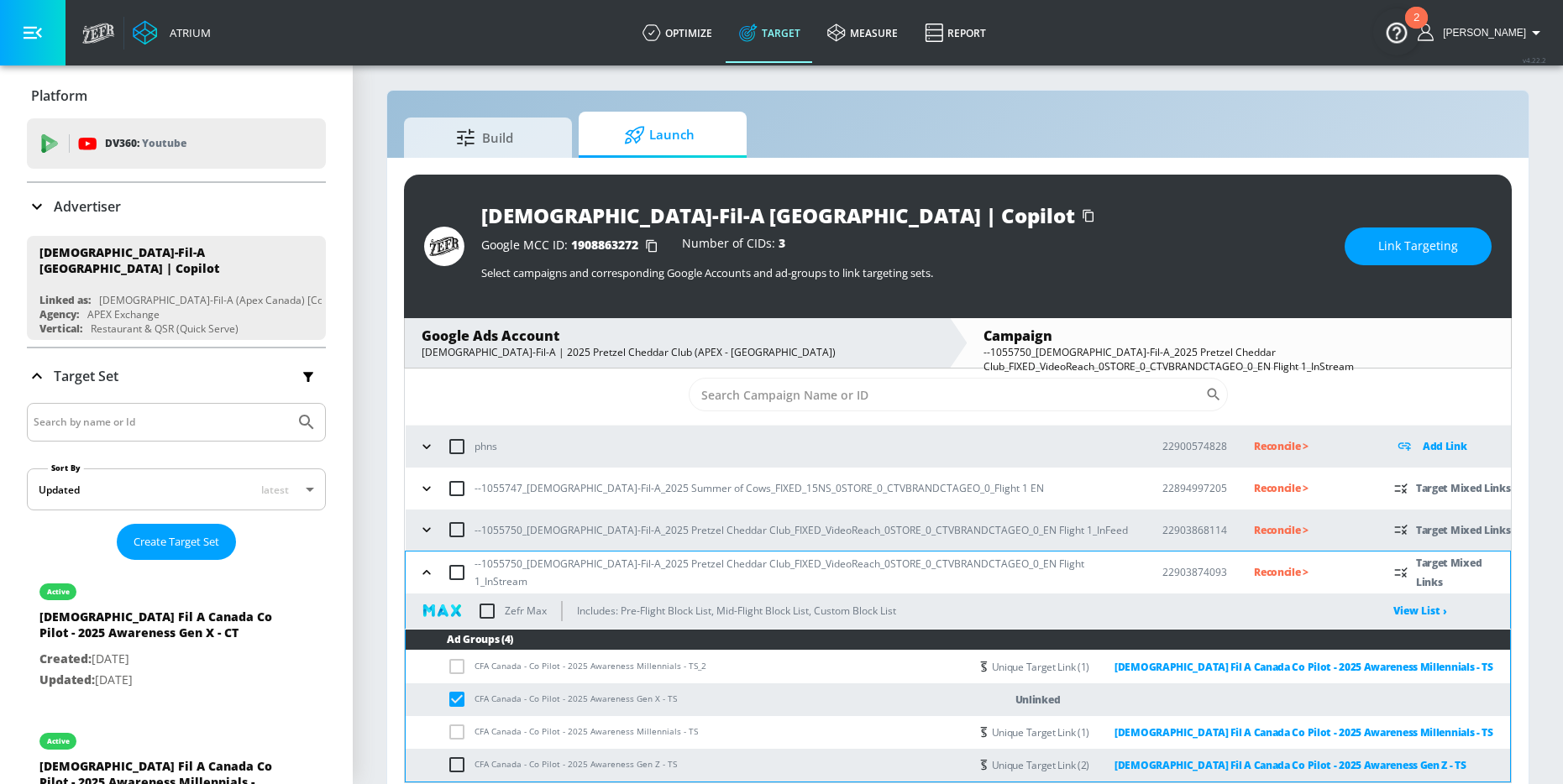
click at [1414, 227] on button "Link Targeting" at bounding box center [1418, 246] width 147 height 38
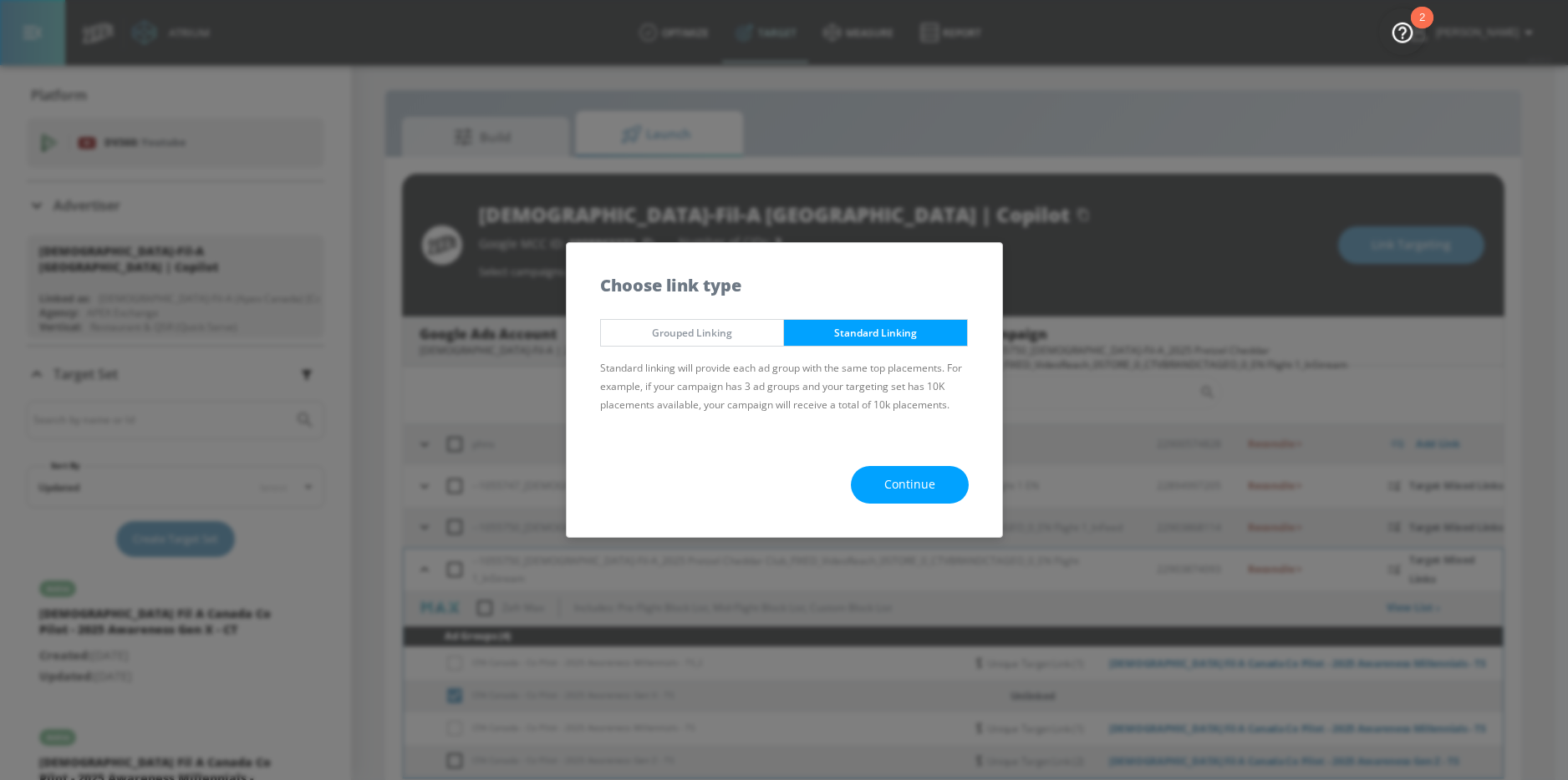
click at [899, 483] on span "Continue" at bounding box center [910, 485] width 51 height 21
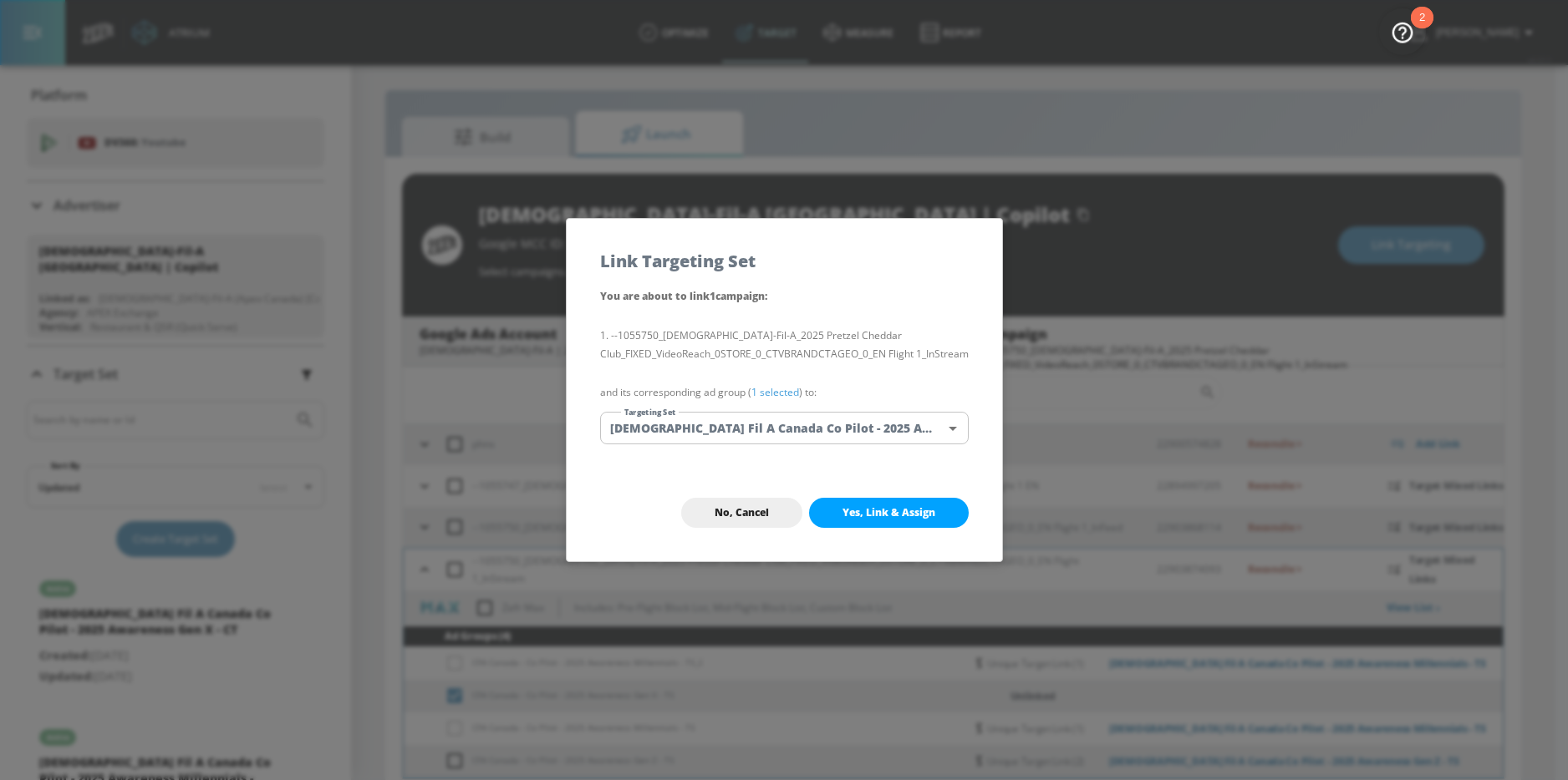
click at [792, 425] on body "Atrium optimize Target measure Report optimize Target measure Report v 4.22.2 N…" at bounding box center [784, 394] width 1568 height 805
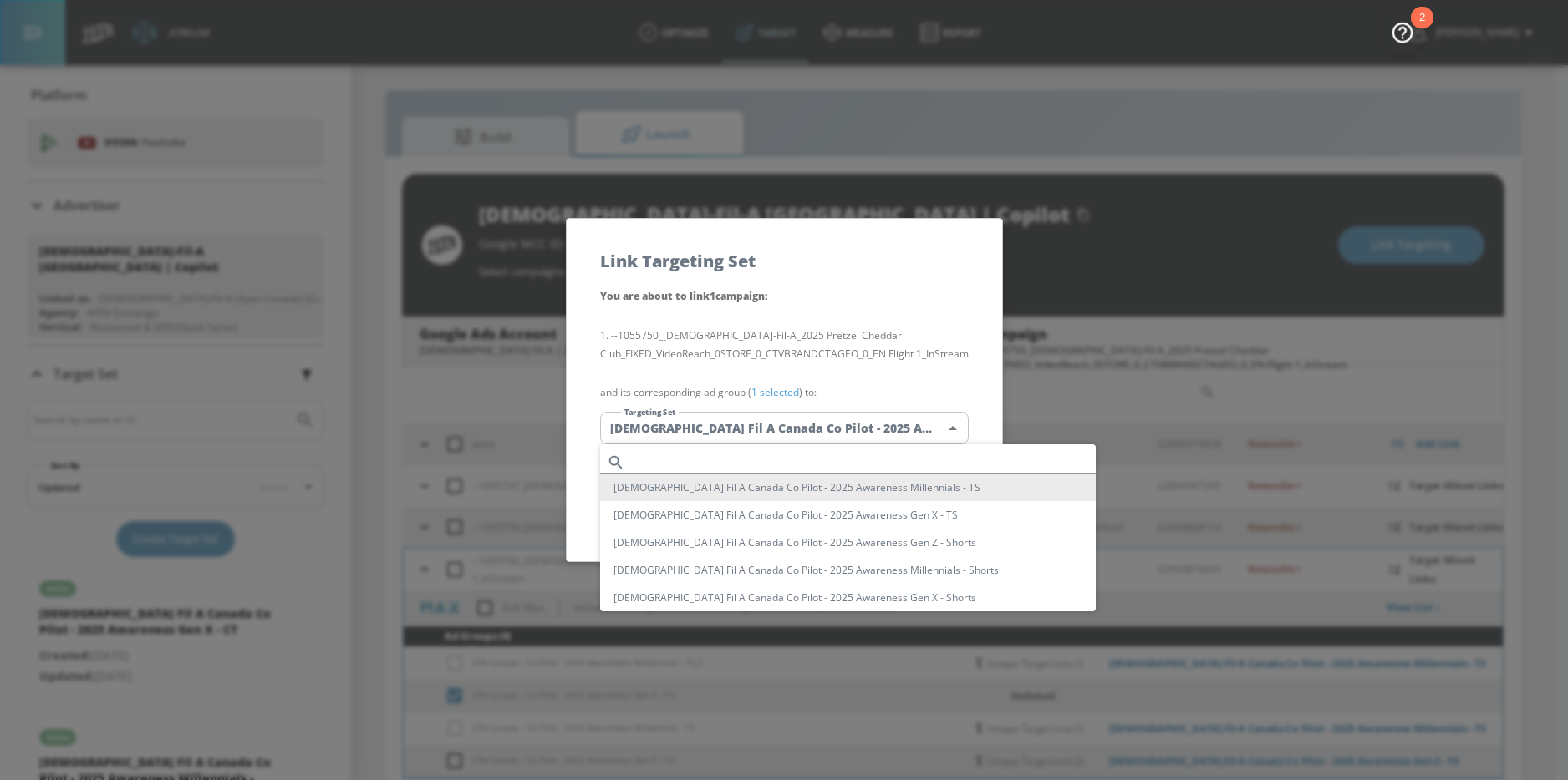
click at [723, 452] on input "text" at bounding box center [863, 463] width 464 height 23
paste input "2025 Awareness Gen X"
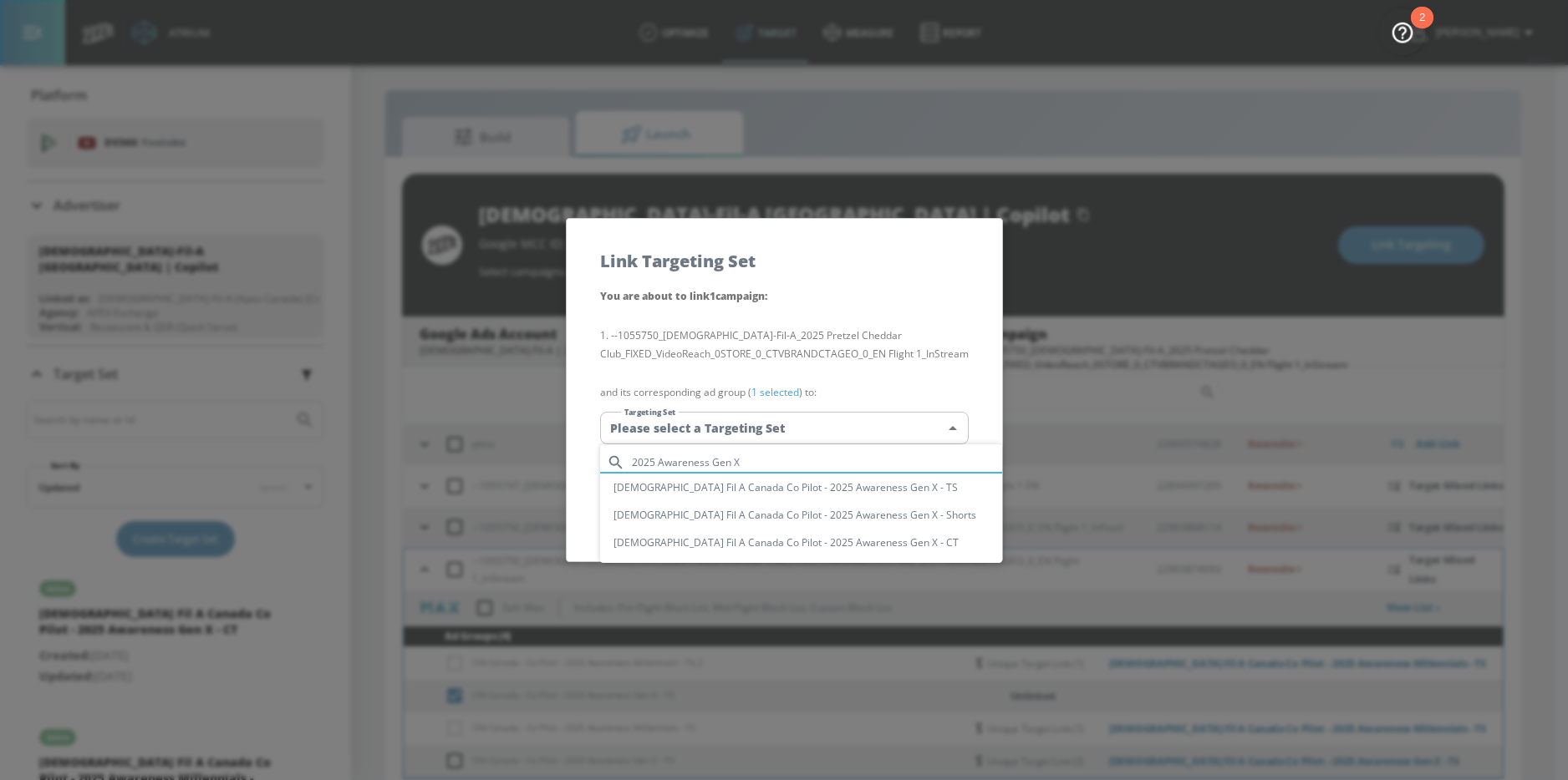
type input "2025 Awareness Gen X"
click at [819, 485] on li "Chick Fil A Canada Co Pilot - 2025 Awareness Gen X - TS" at bounding box center [801, 487] width 402 height 27
type input "b27720c0-74df-47d6-adde-d3acf5cf5b3c"
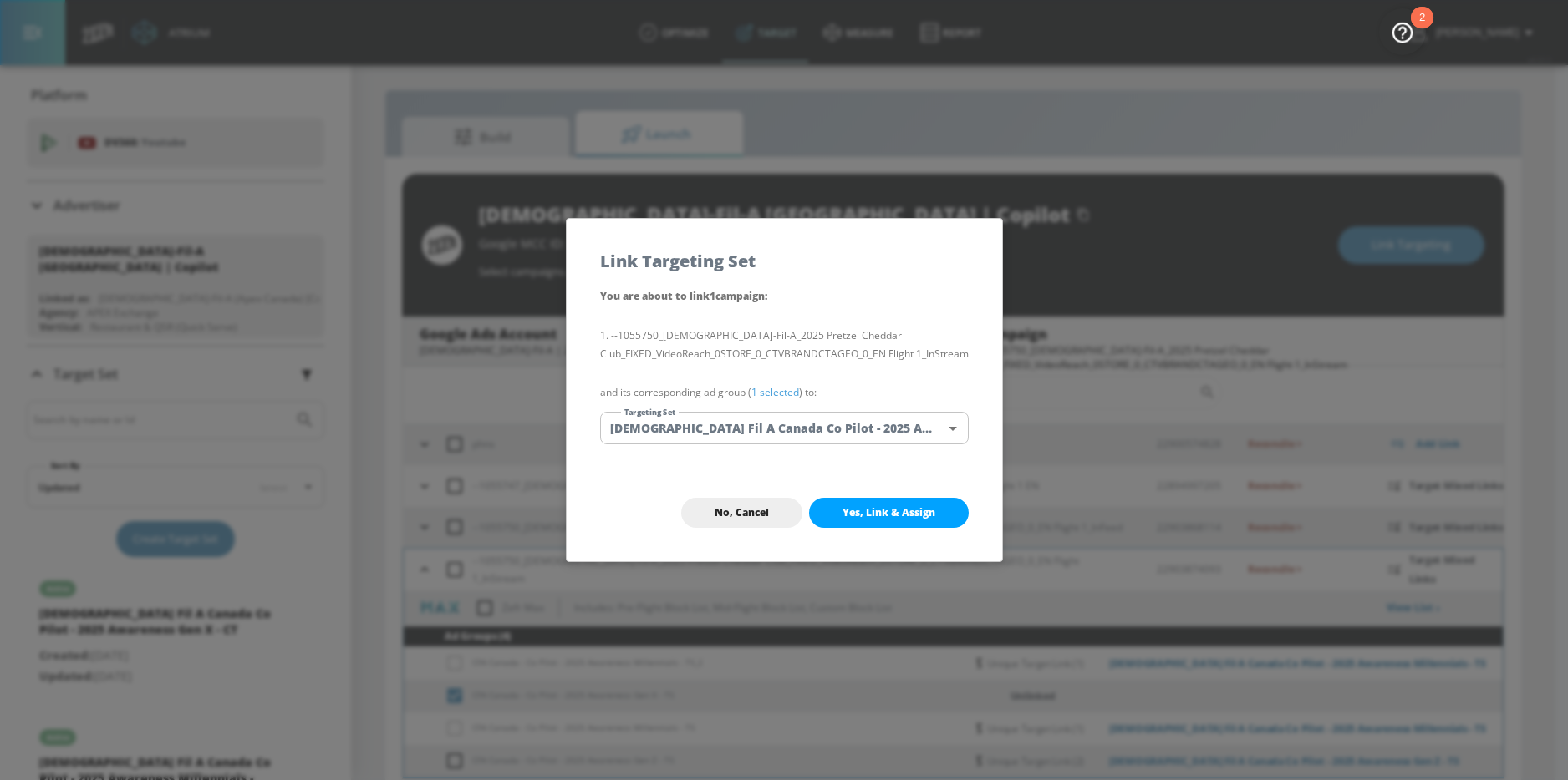
click at [905, 529] on div "No, Cancel Yes, Link & Assign" at bounding box center [784, 513] width 436 height 97
click at [912, 521] on button "Yes, Link & Assign" at bounding box center [888, 513] width 159 height 30
checkbox input "false"
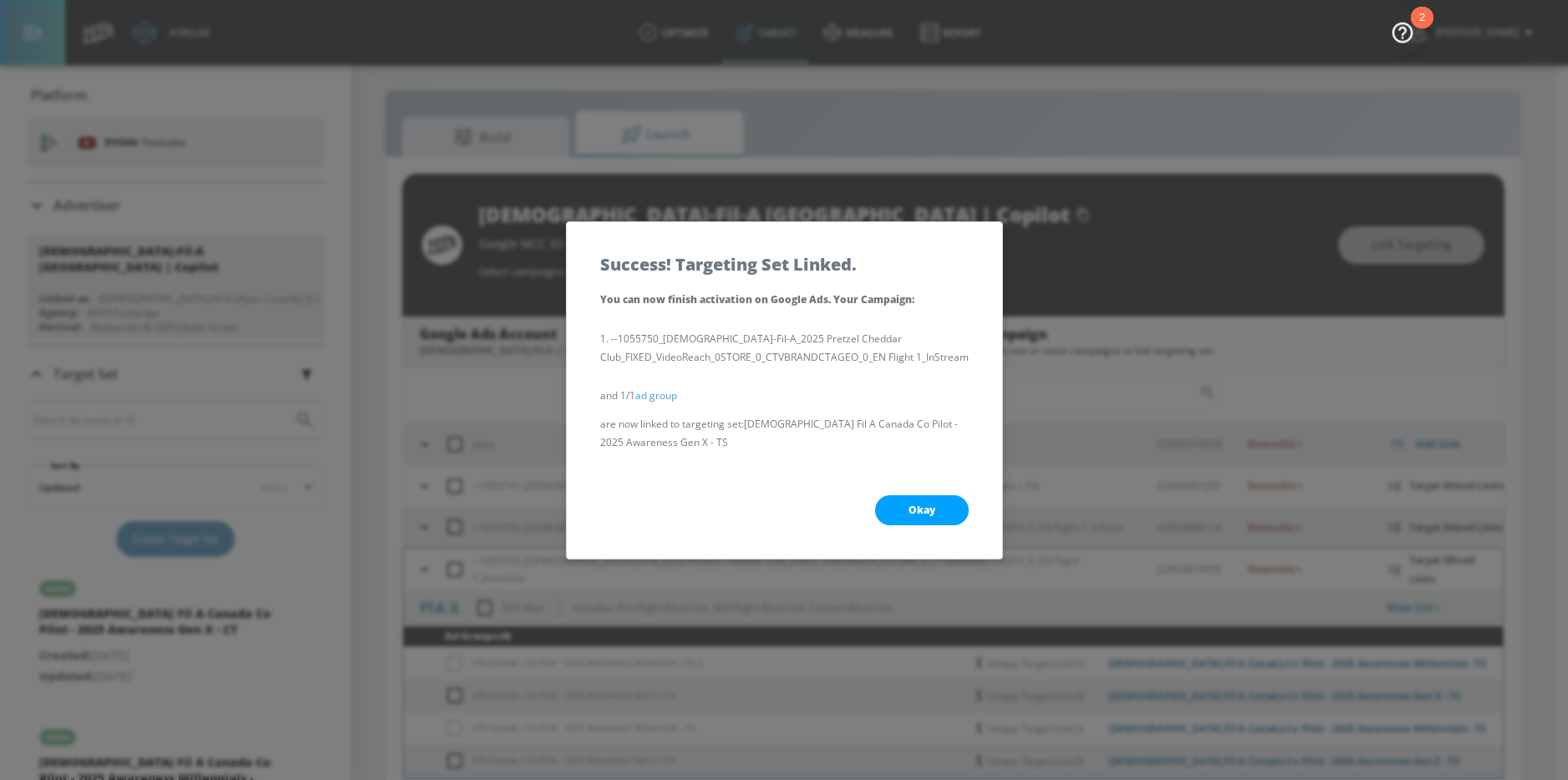
click at [920, 509] on span "Okay" at bounding box center [921, 510] width 26 height 13
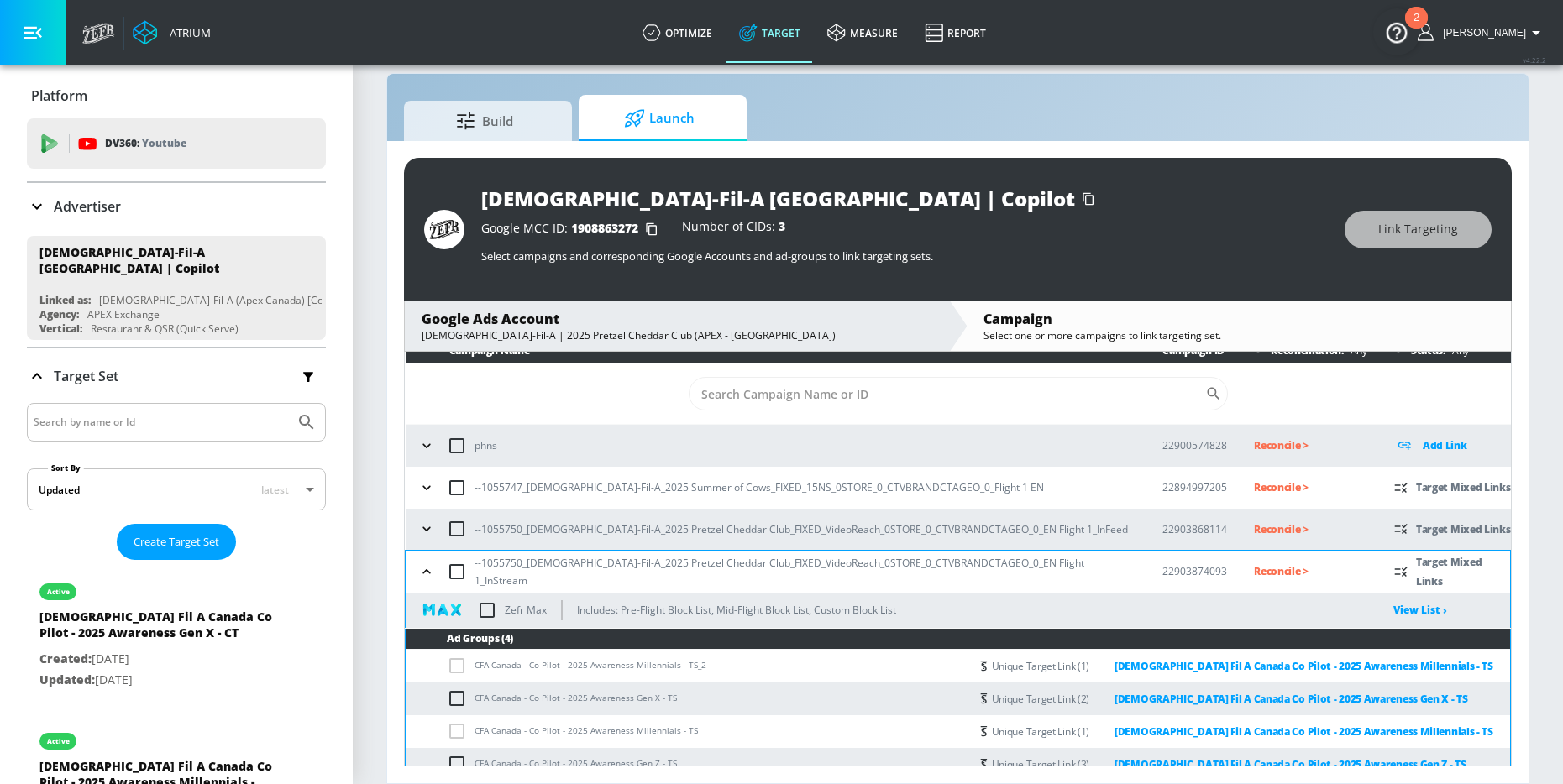
scroll to position [11, 0]
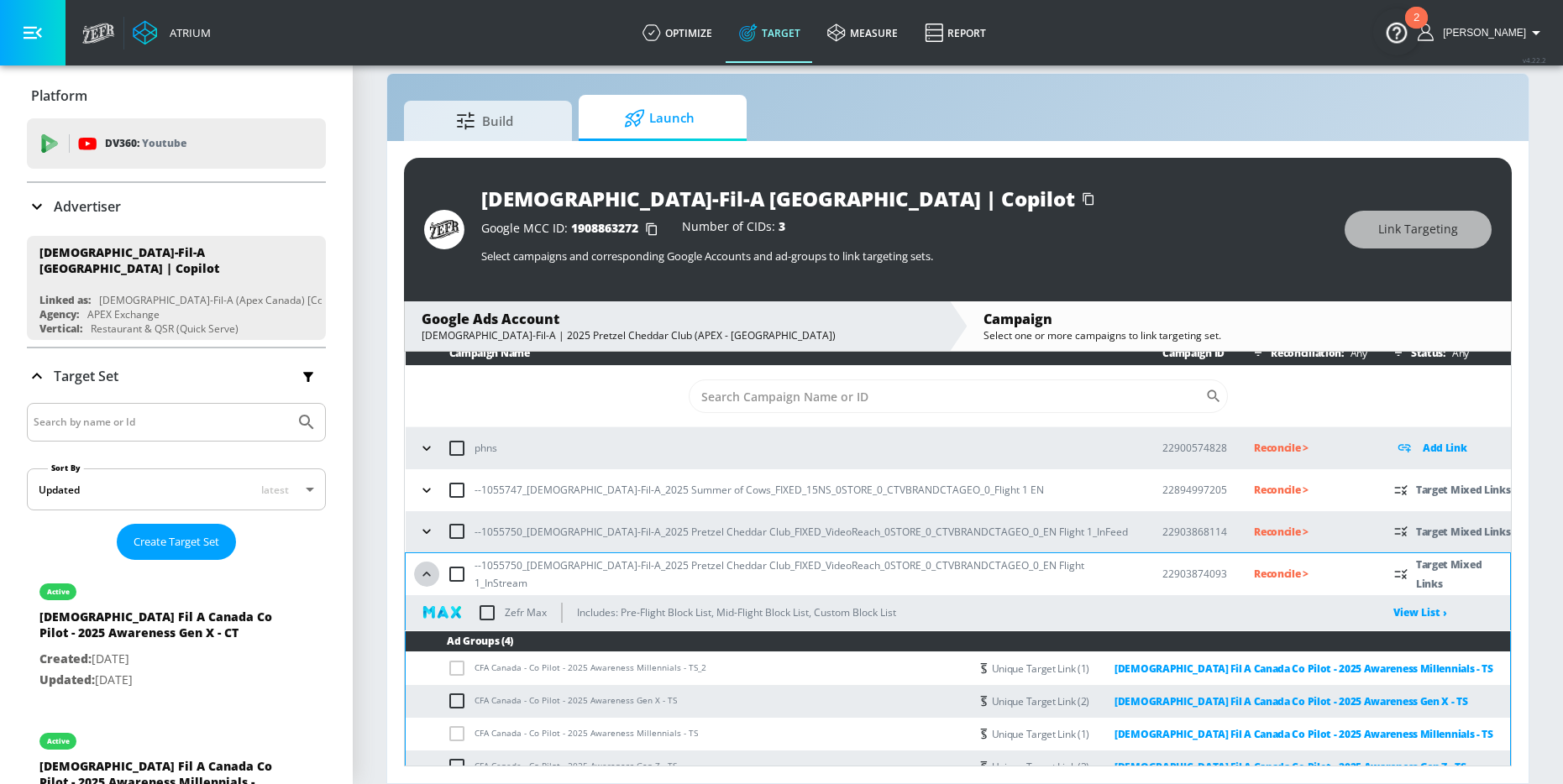
click at [430, 582] on button "button" at bounding box center [426, 574] width 25 height 25
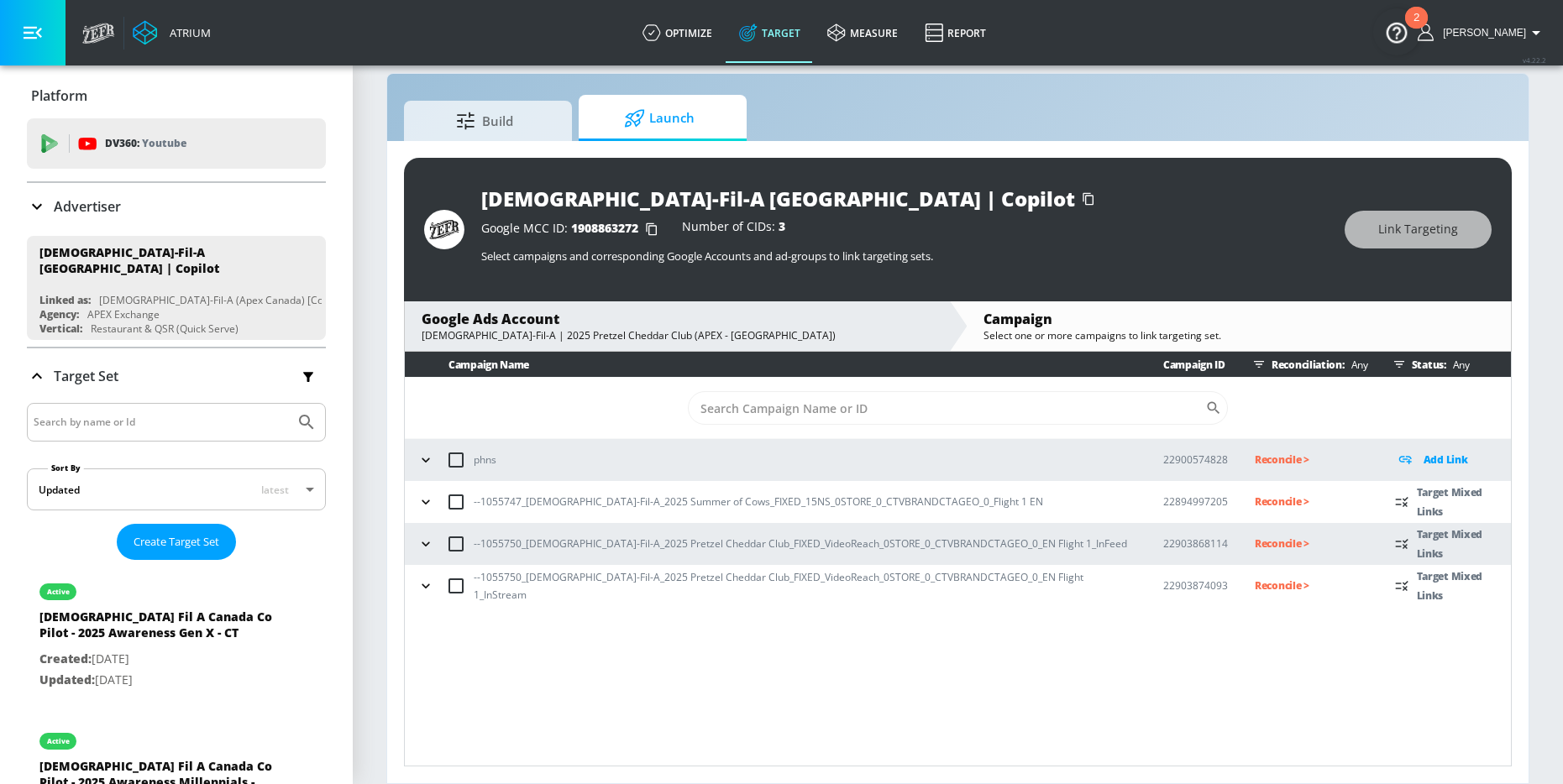
click at [423, 550] on icon "button" at bounding box center [425, 544] width 17 height 17
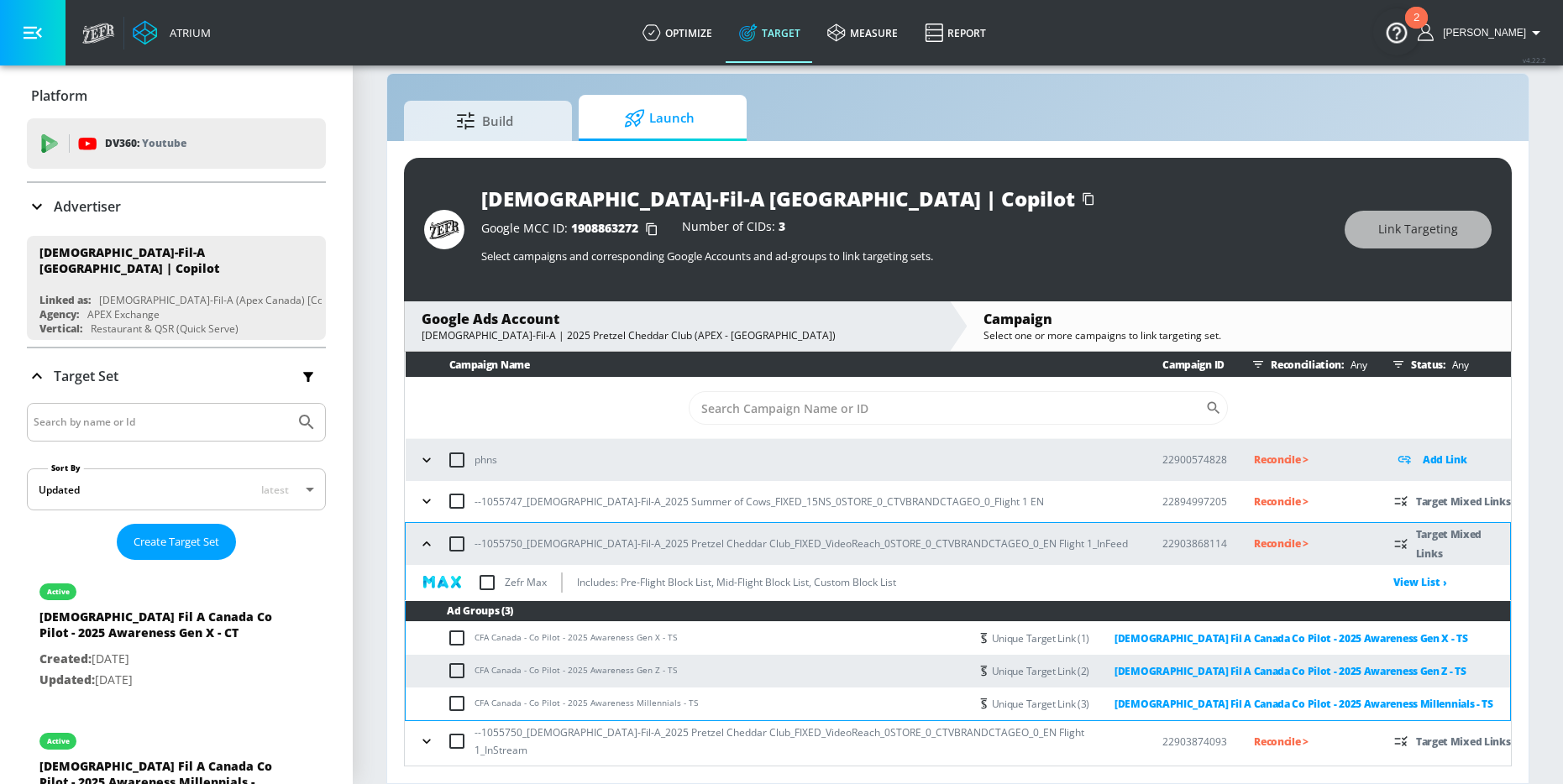
click at [427, 546] on icon "button" at bounding box center [426, 544] width 17 height 17
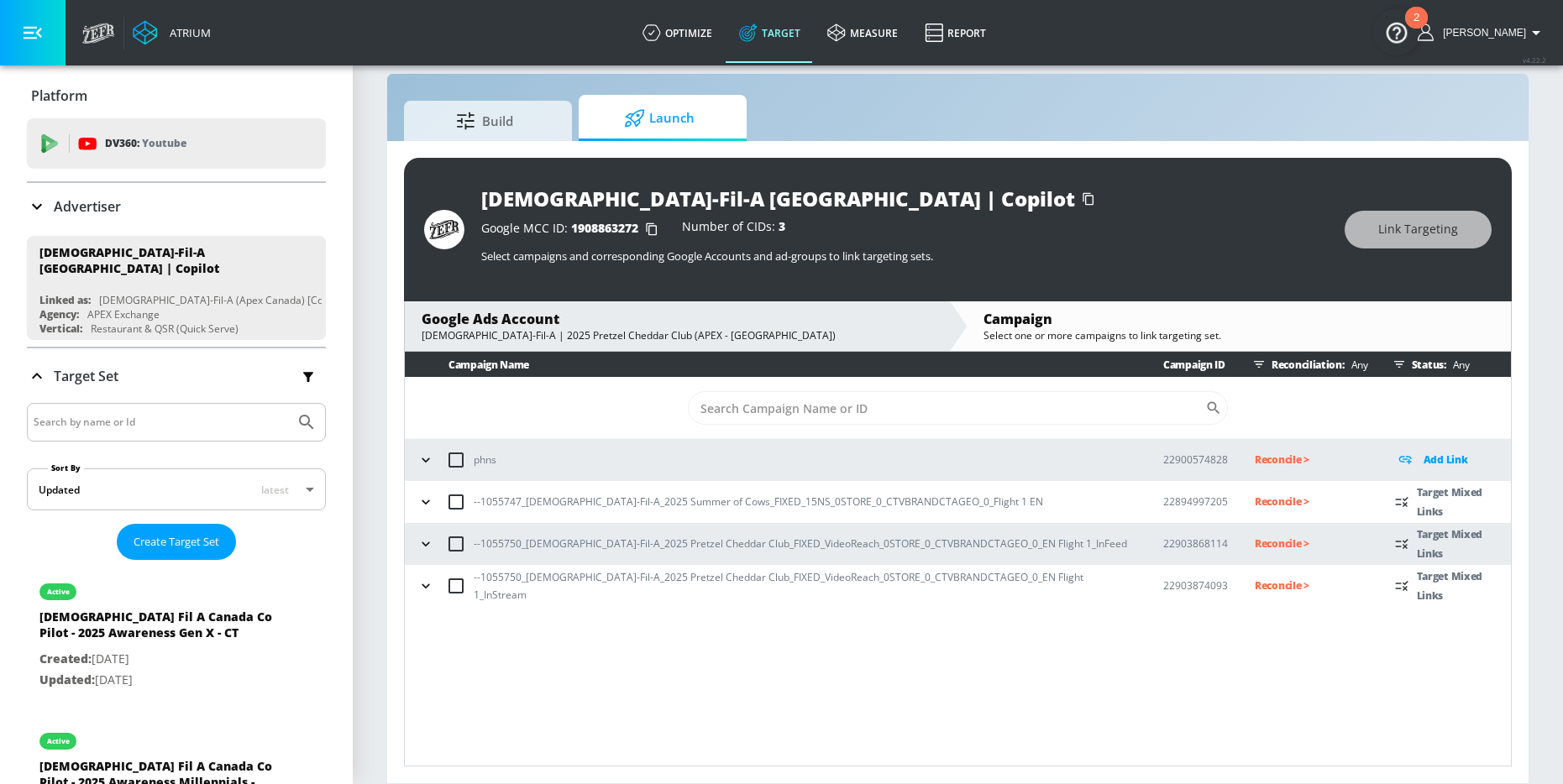
click at [427, 516] on div "--1055747_Chick-Fil-A_2025 Summer of Cows_FIXED_15NS_0STORE_0_CTVBRANDCTAGEO_0_…" at bounding box center [774, 502] width 723 height 35
click at [427, 507] on icon "button" at bounding box center [425, 501] width 17 height 17
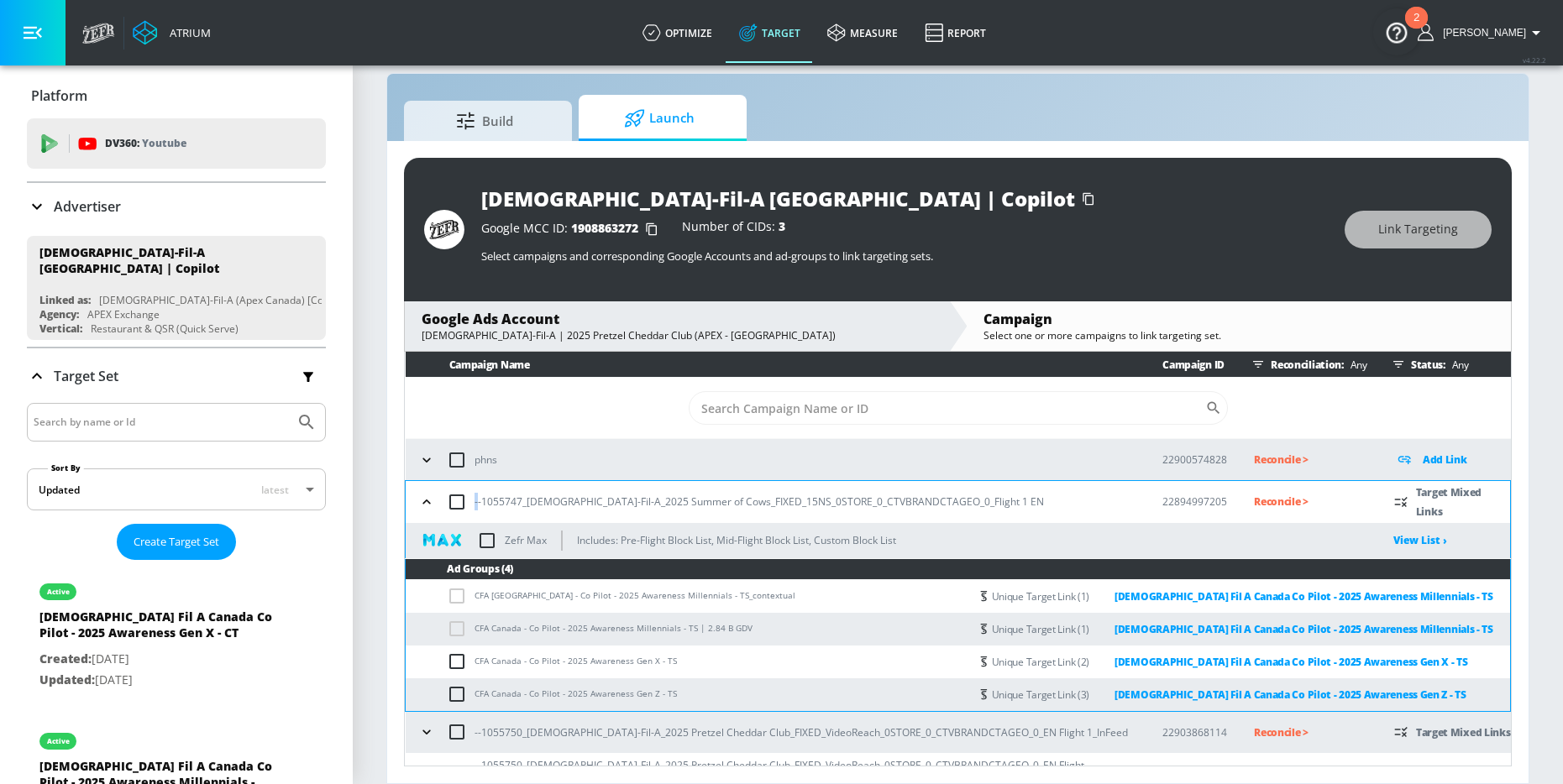
click at [427, 499] on icon "button" at bounding box center [426, 501] width 17 height 17
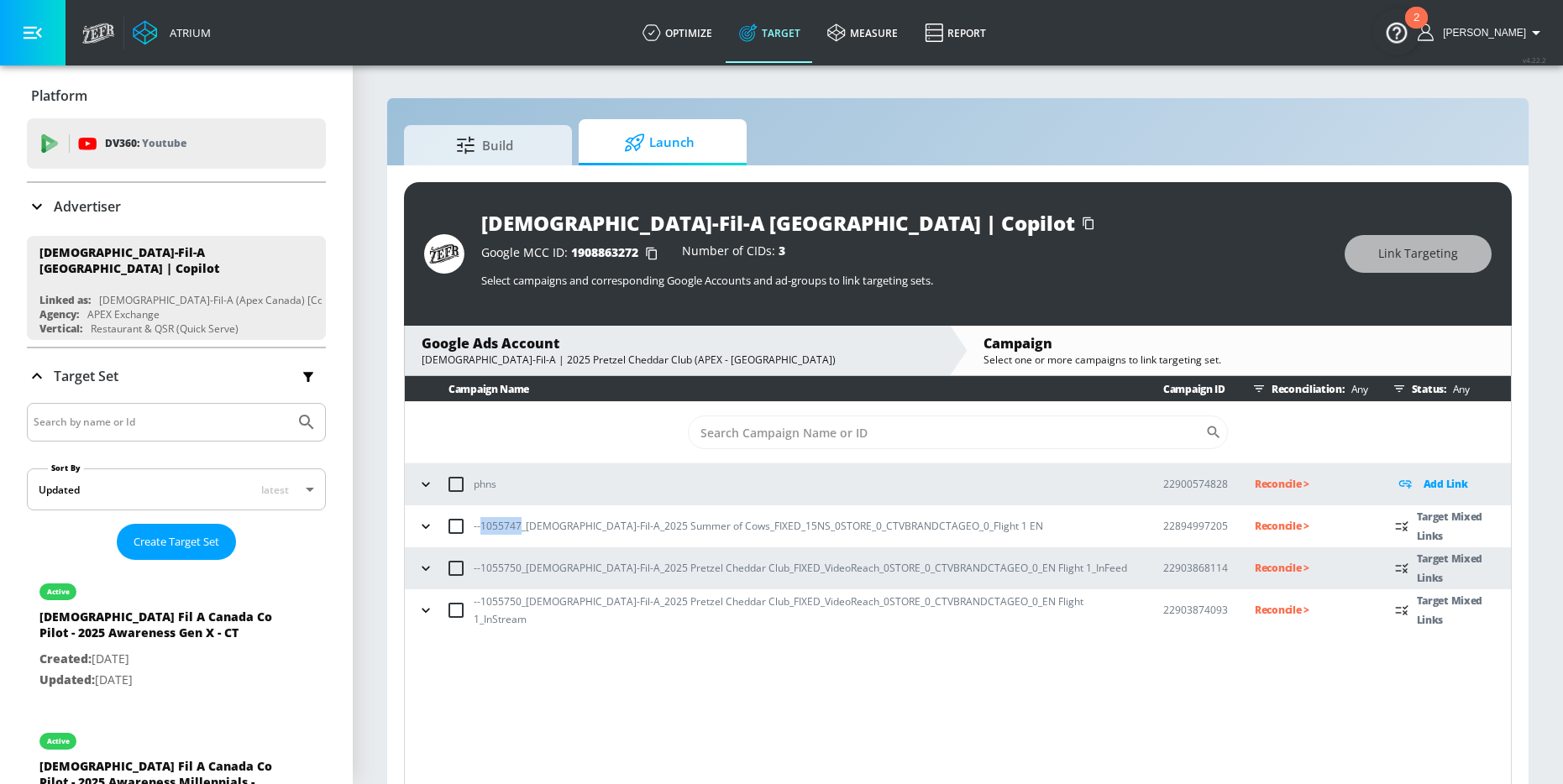
drag, startPoint x: 482, startPoint y: 526, endPoint x: 518, endPoint y: 526, distance: 36.0
click at [519, 526] on p "--1055747_Chick-Fil-A_2025 Summer of Cows_FIXED_15NS_0STORE_0_CTVBRANDCTAGEO_0_…" at bounding box center [759, 526] width 569 height 18
copy p "1055747"
click at [1254, 521] on p "Reconcile >" at bounding box center [1311, 526] width 113 height 19
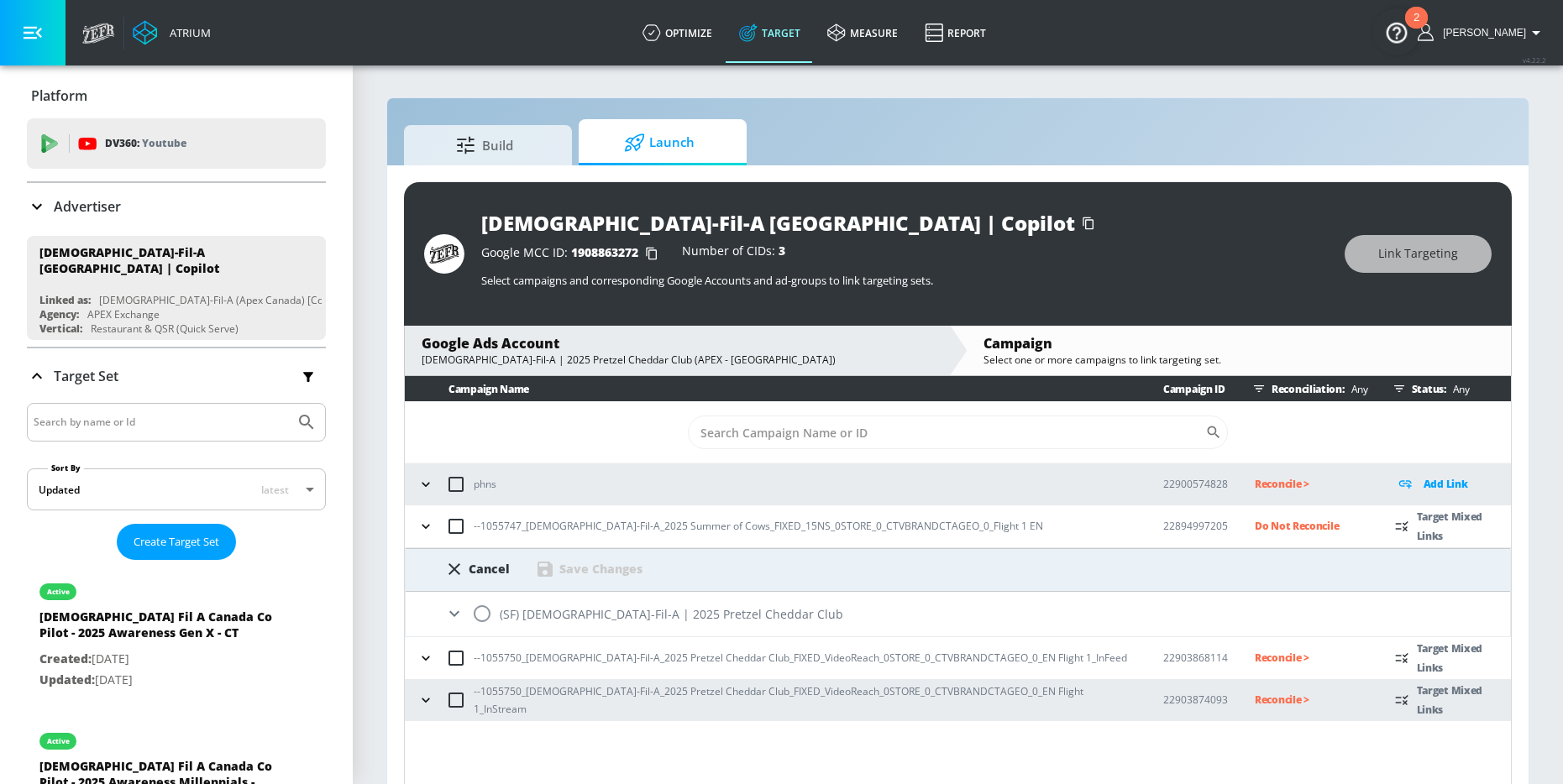
click at [476, 611] on input "radio" at bounding box center [482, 613] width 35 height 35
radio input "true"
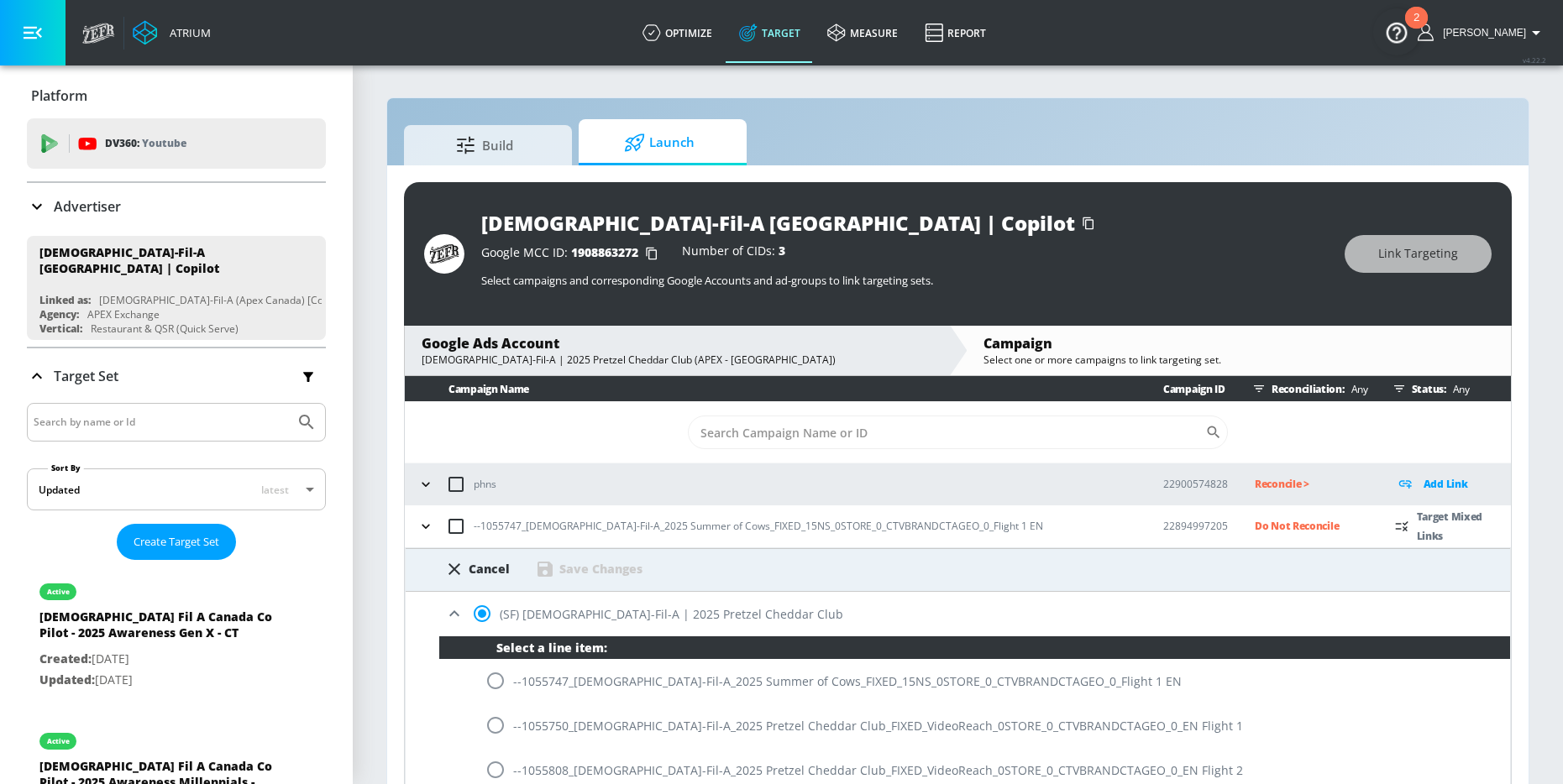
click at [490, 685] on input "radio" at bounding box center [495, 681] width 35 height 35
radio input "true"
click at [619, 560] on div "Save Changes" at bounding box center [601, 568] width 83 height 16
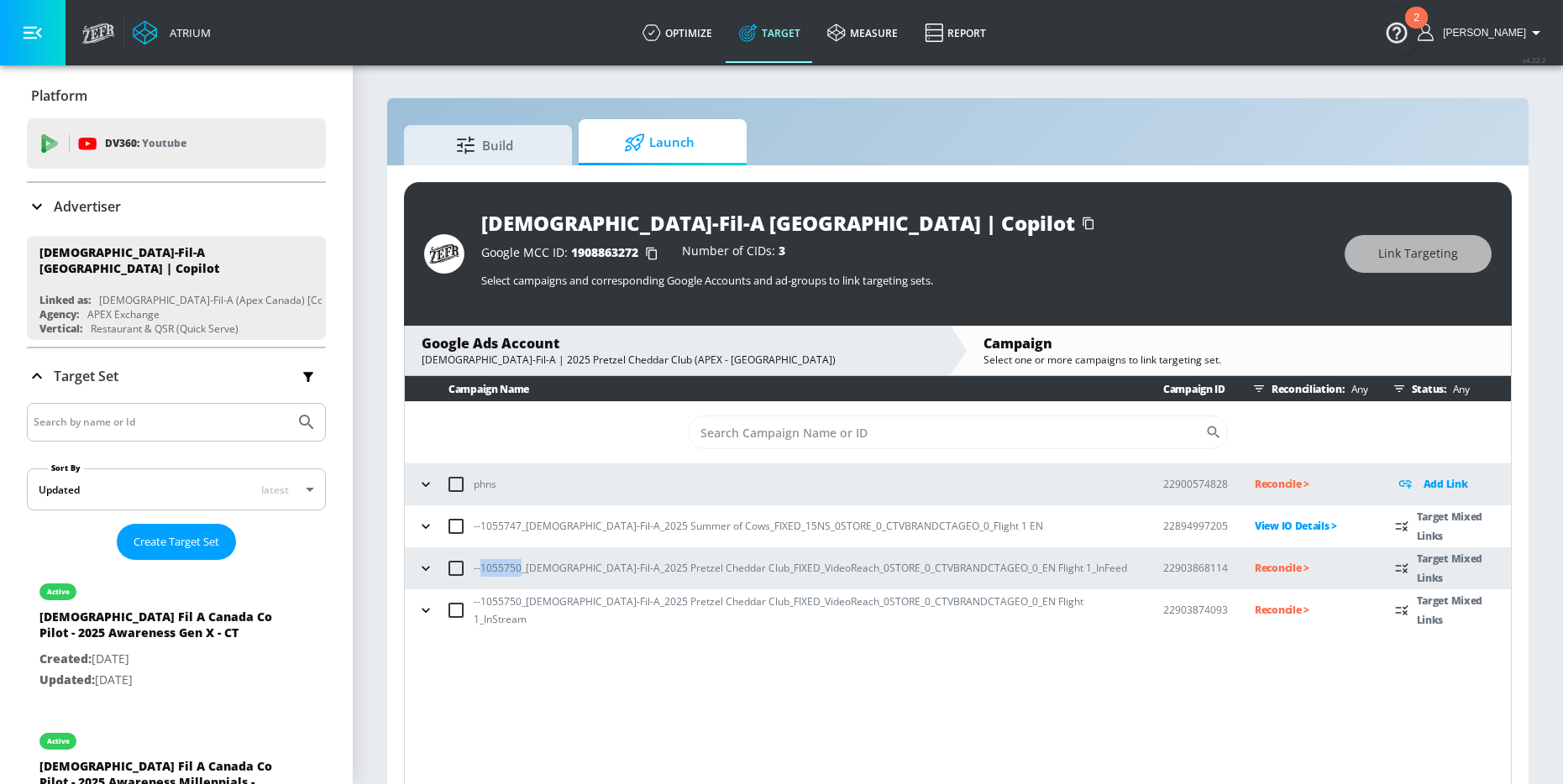
drag, startPoint x: 481, startPoint y: 571, endPoint x: 518, endPoint y: 574, distance: 37.1
click at [519, 574] on p "--1055750_Chick-Fil-A_2025 Pretzel Cheddar Club_FIXED_VideoReach_0STORE_0_CTVBR…" at bounding box center [800, 568] width 653 height 18
copy p "1055750"
click at [1254, 561] on p "Reconcile >" at bounding box center [1311, 568] width 113 height 19
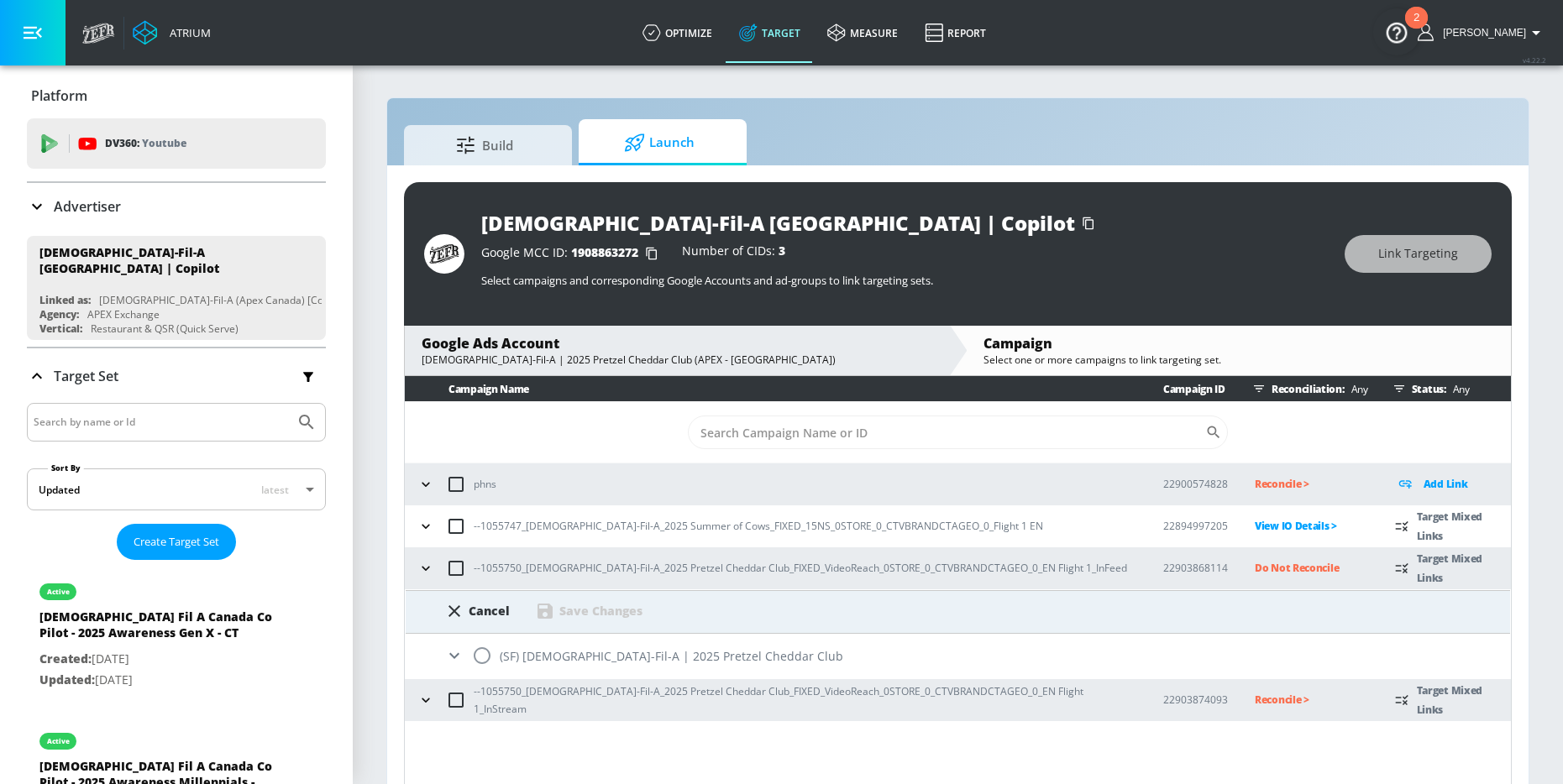
click at [483, 658] on input "radio" at bounding box center [482, 656] width 35 height 35
radio input "true"
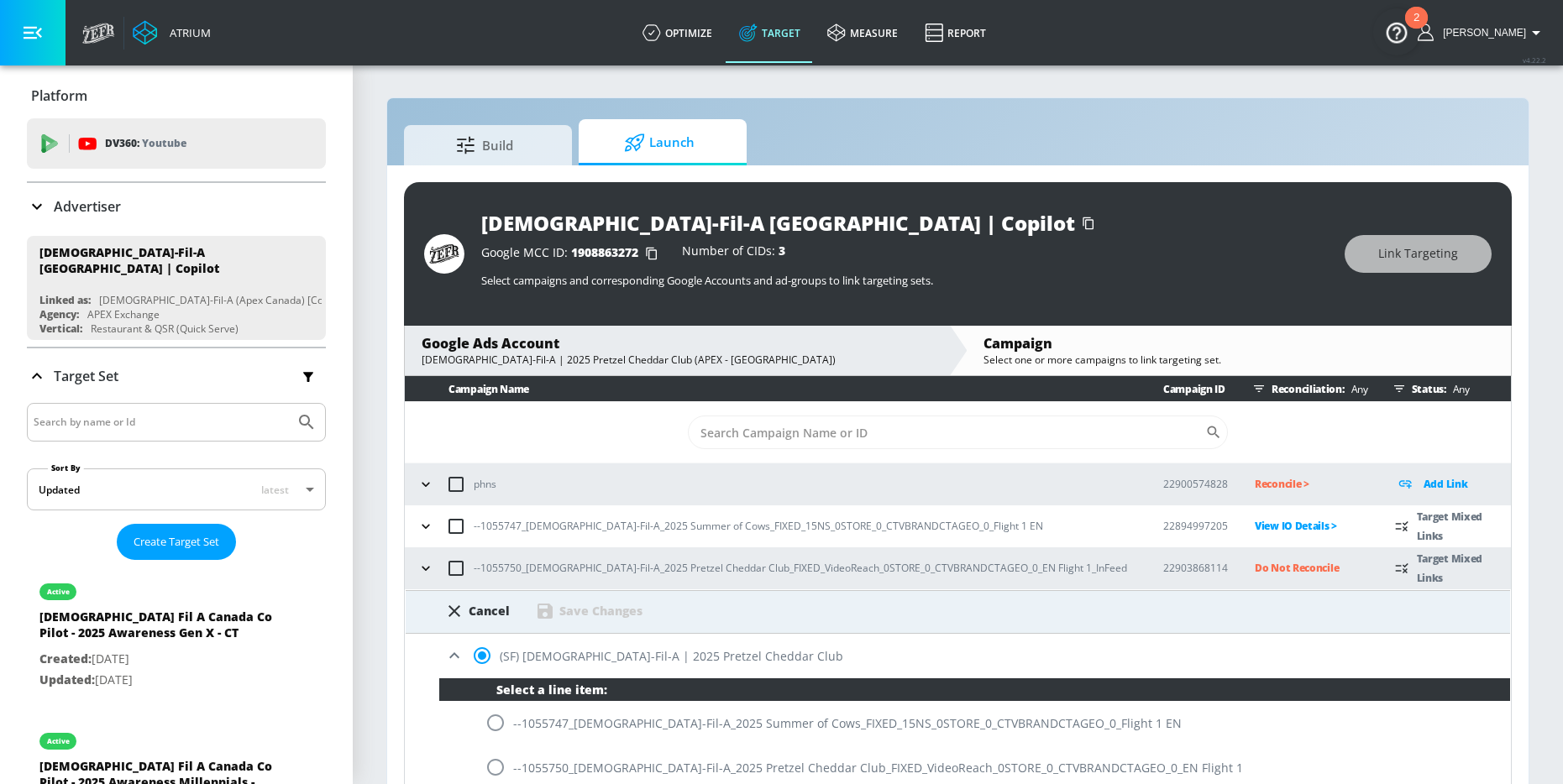
click at [500, 761] on input "radio" at bounding box center [495, 767] width 35 height 35
radio input "true"
click at [613, 616] on div "Save Changes" at bounding box center [601, 611] width 83 height 16
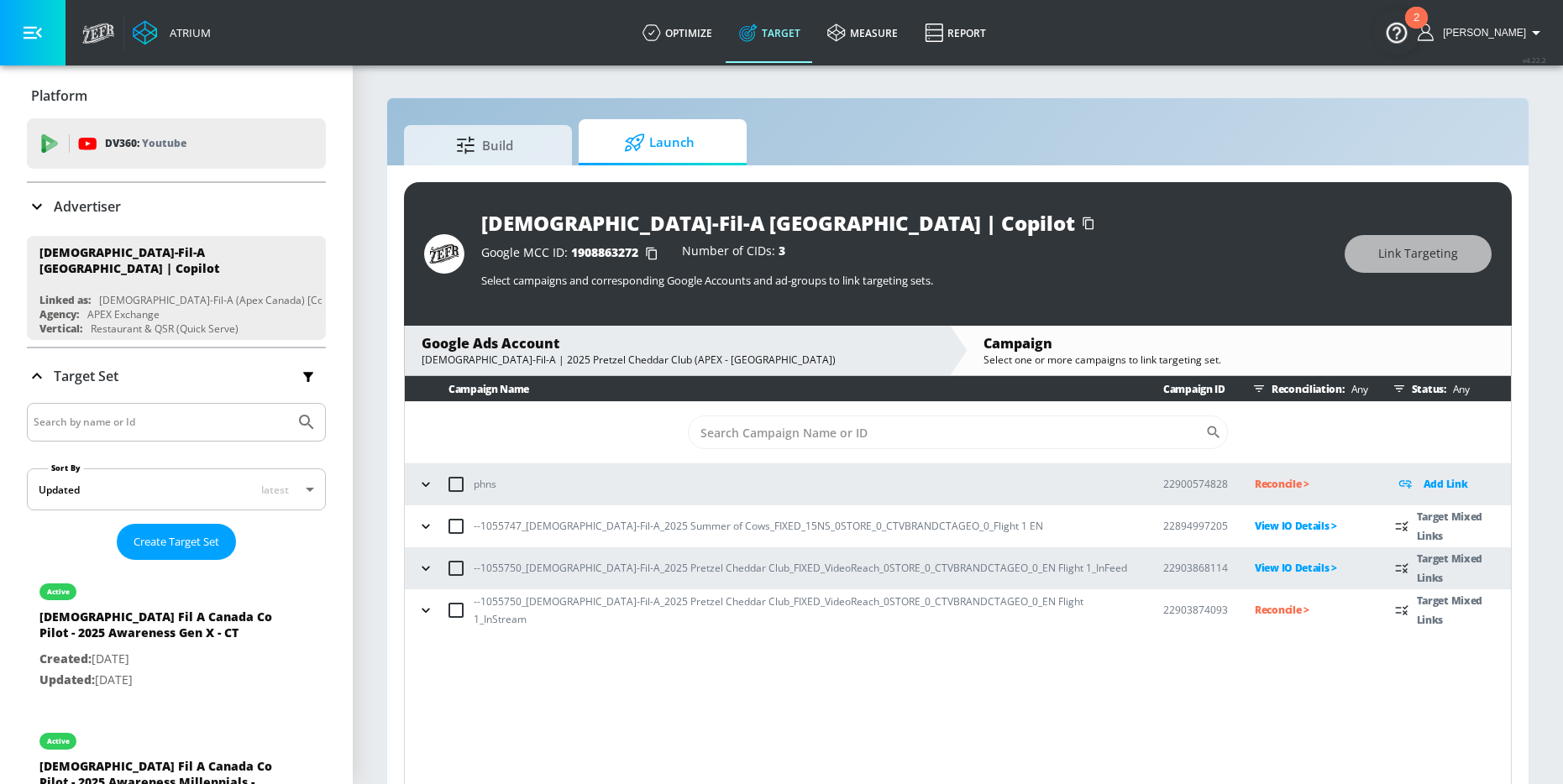
click at [1254, 611] on p "Reconcile >" at bounding box center [1311, 610] width 113 height 19
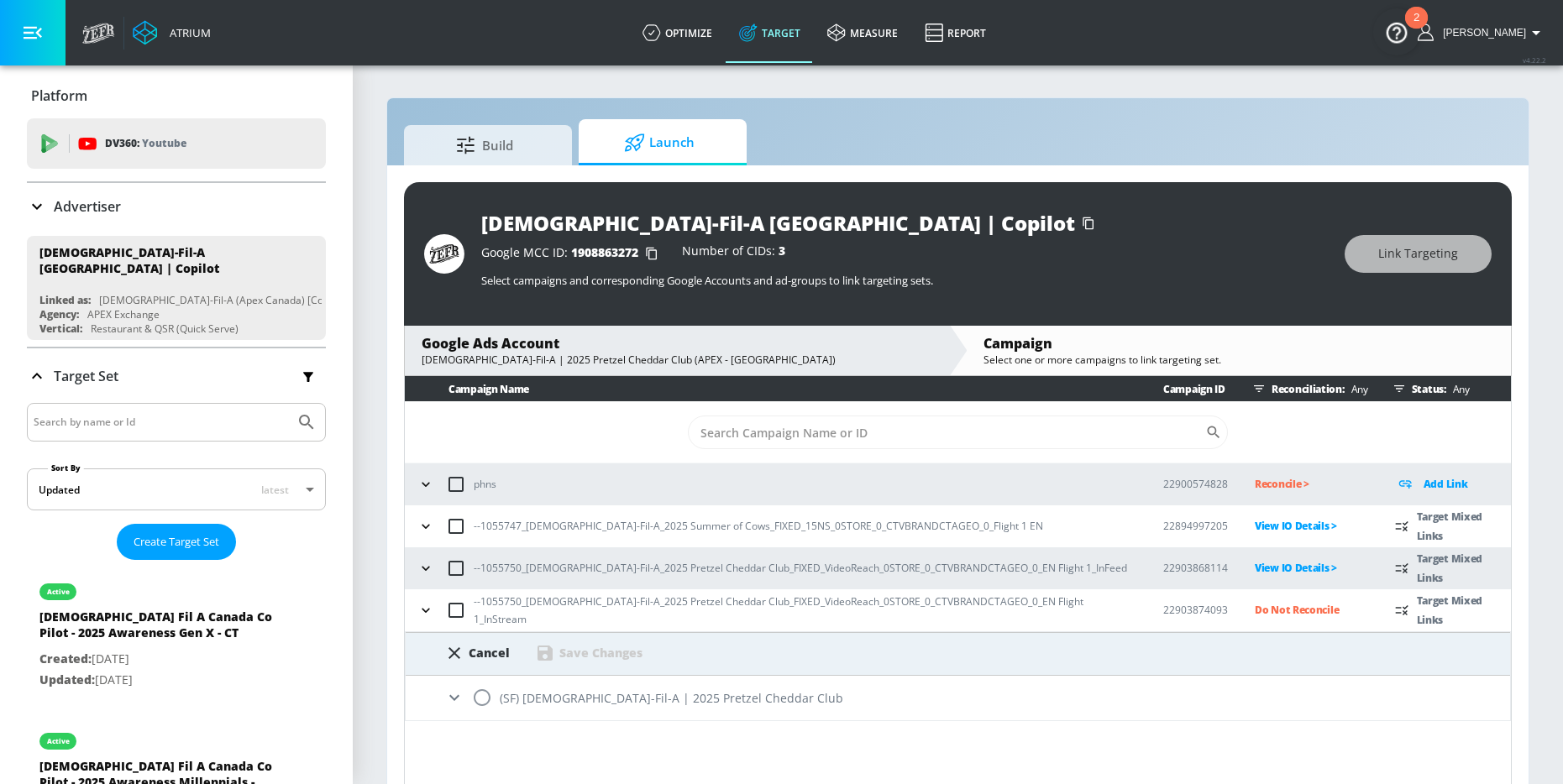
scroll to position [25, 0]
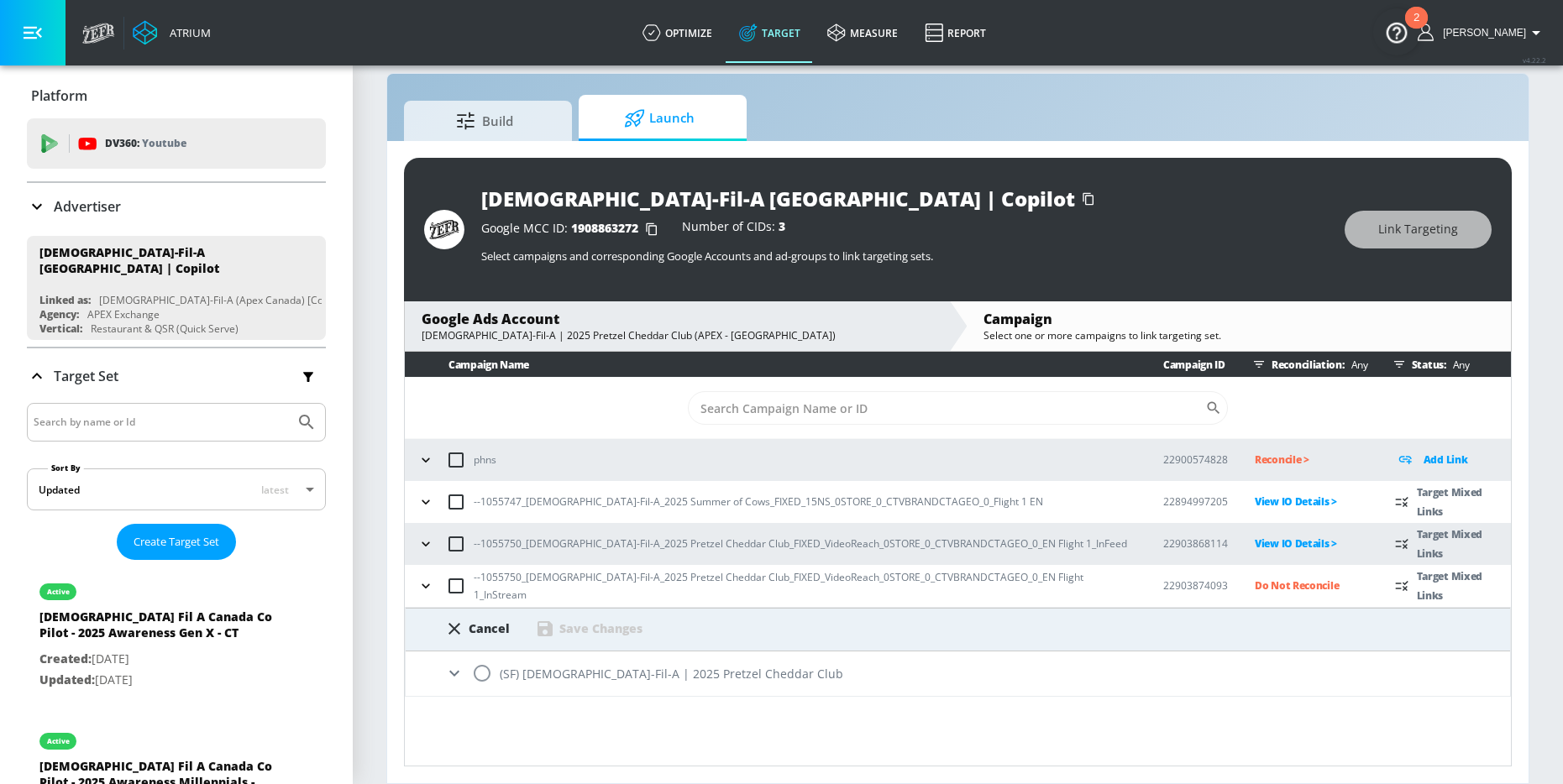
click at [475, 674] on input "radio" at bounding box center [482, 674] width 35 height 35
radio input "true"
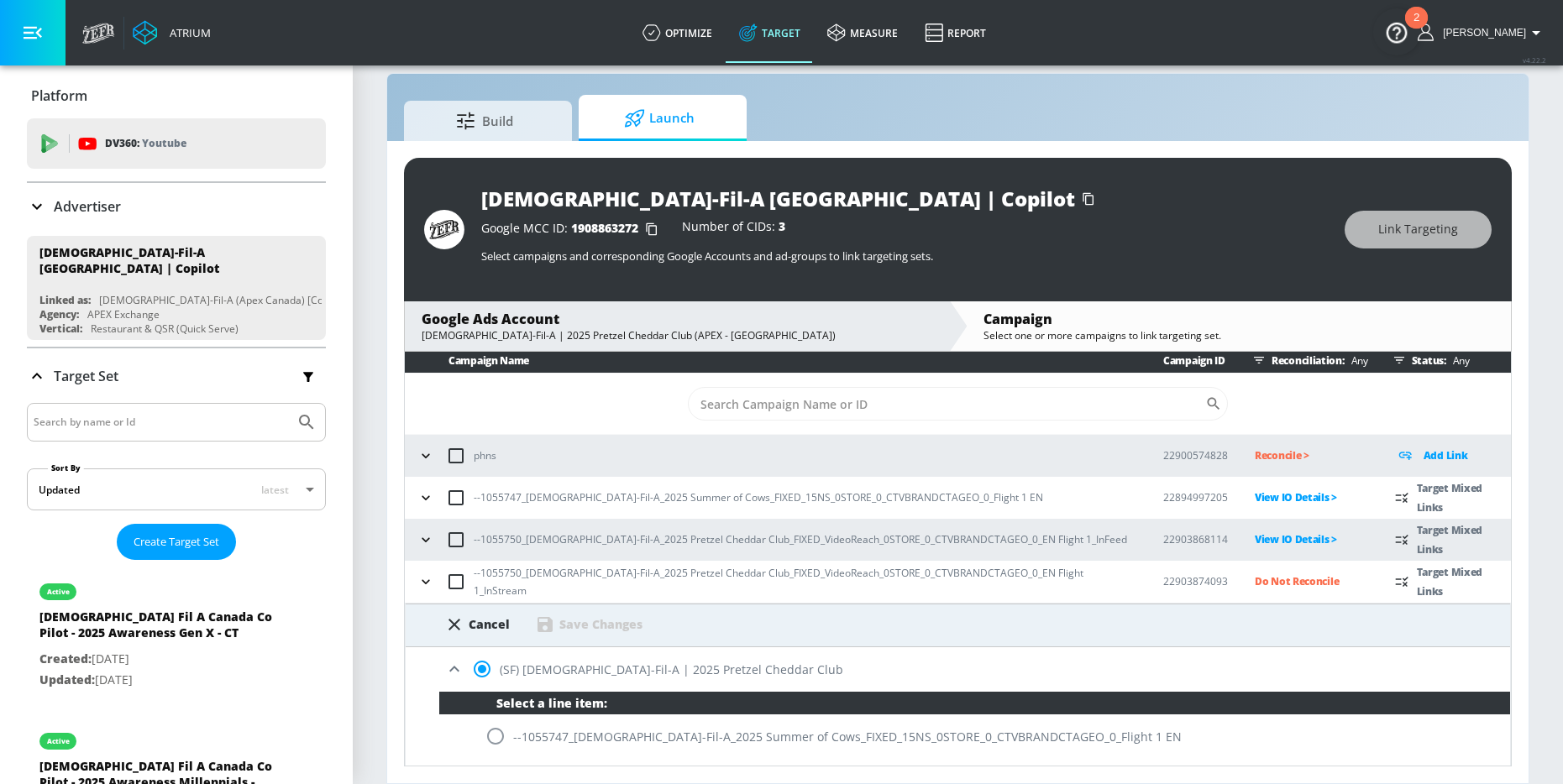
scroll to position [176, 0]
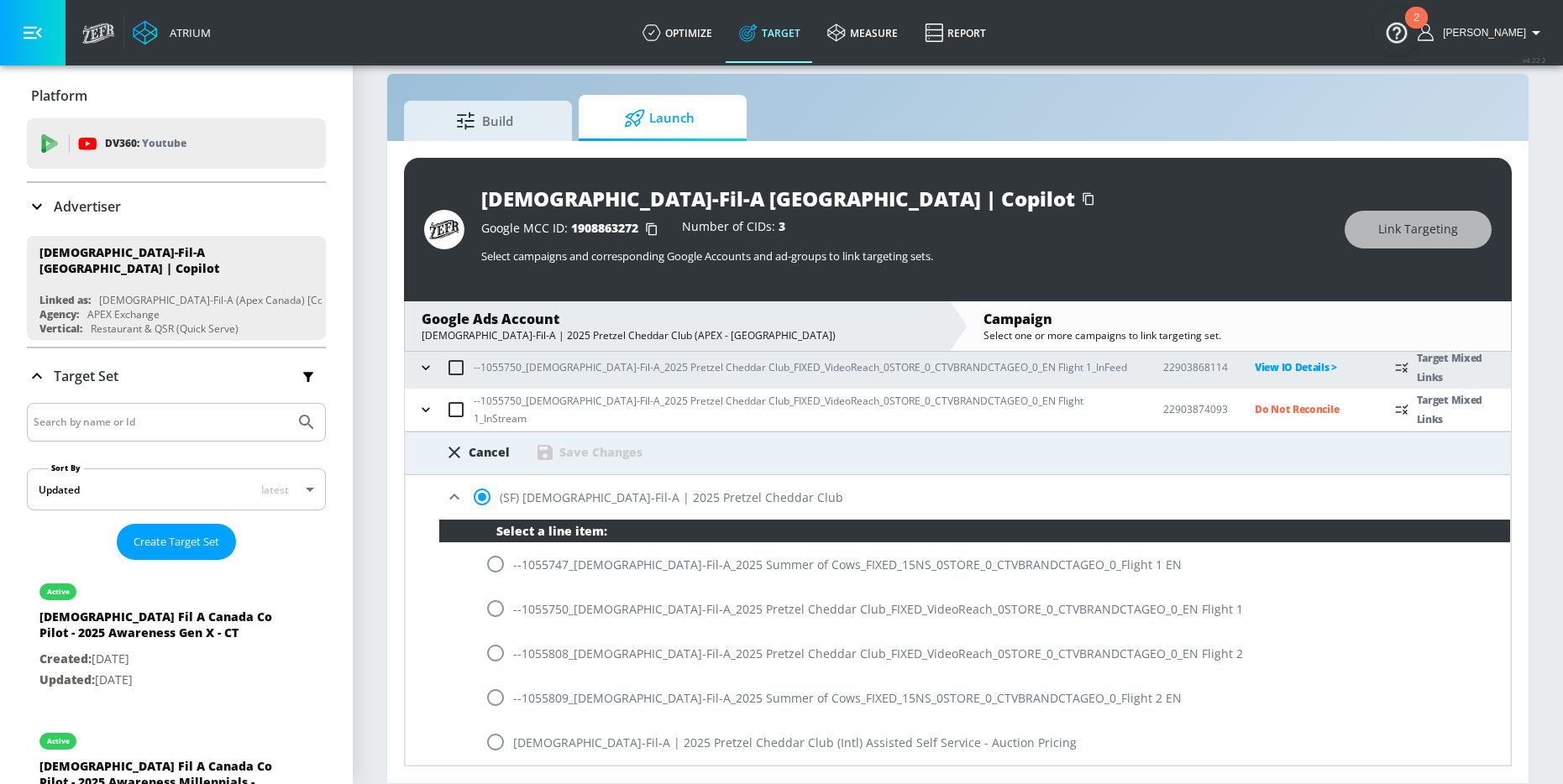
click at [498, 605] on input "radio" at bounding box center [495, 609] width 35 height 35
radio input "true"
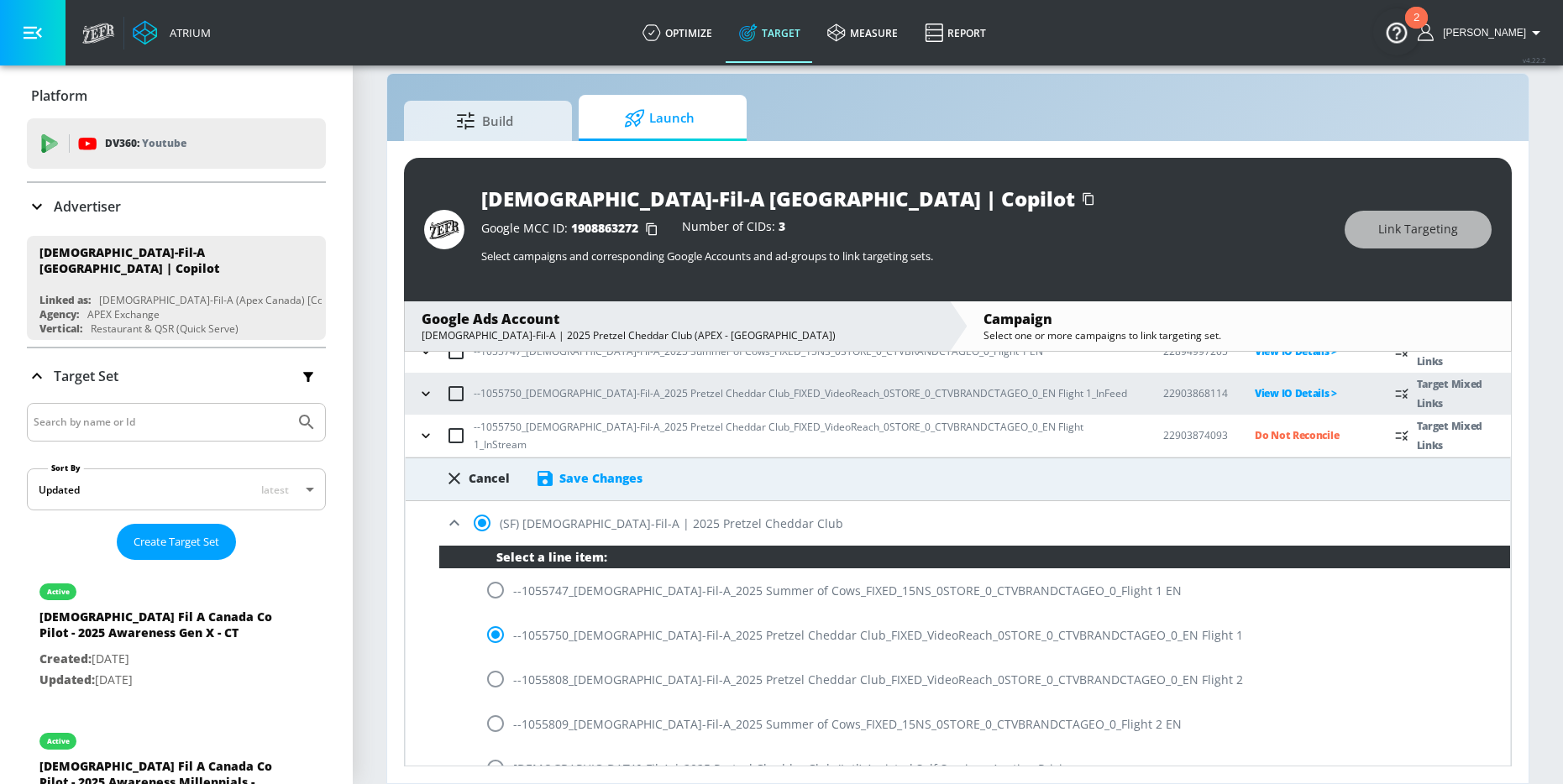
scroll to position [145, 0]
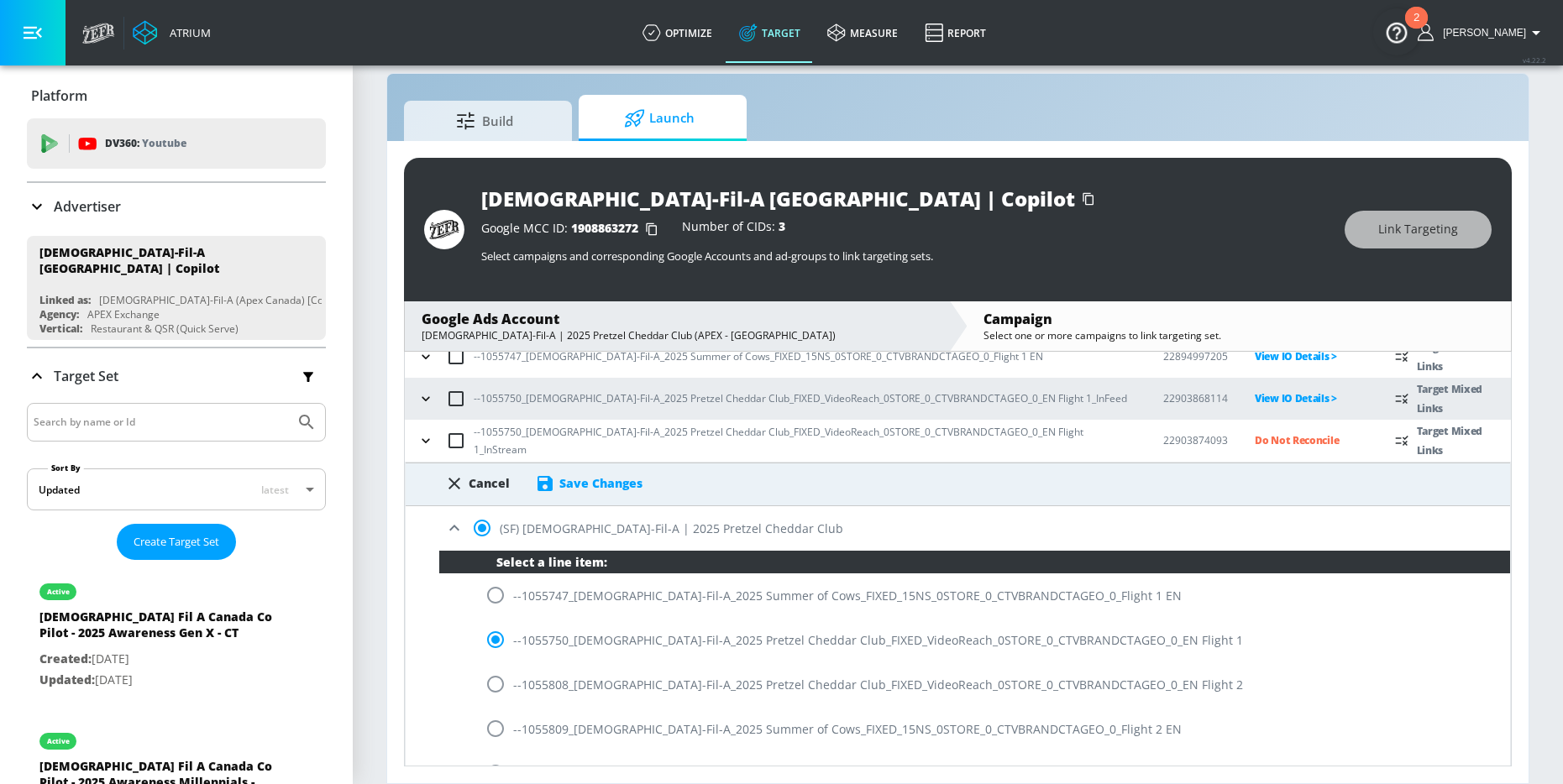
click at [618, 489] on div "Save Changes" at bounding box center [601, 483] width 83 height 16
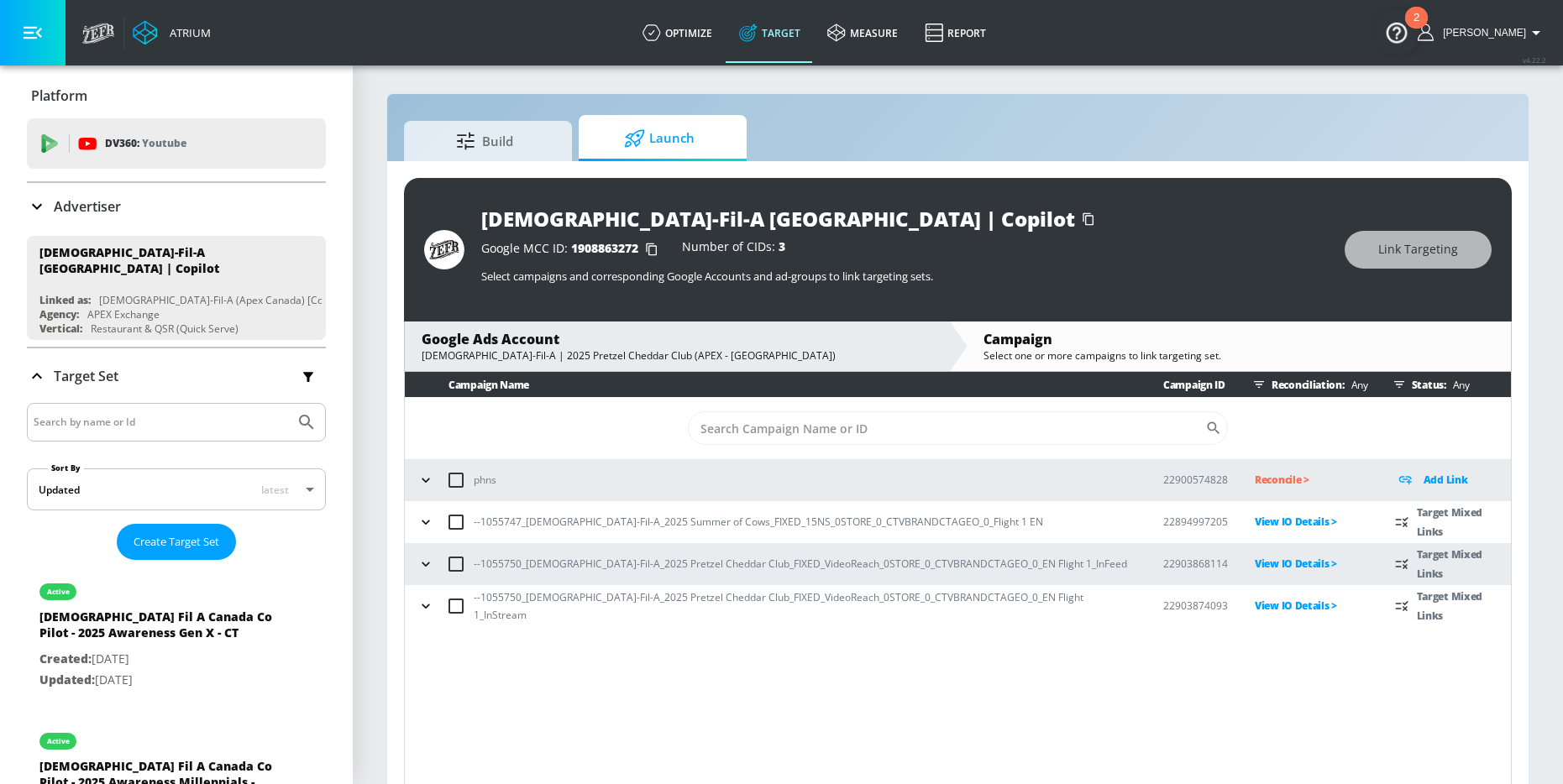
scroll to position [0, 0]
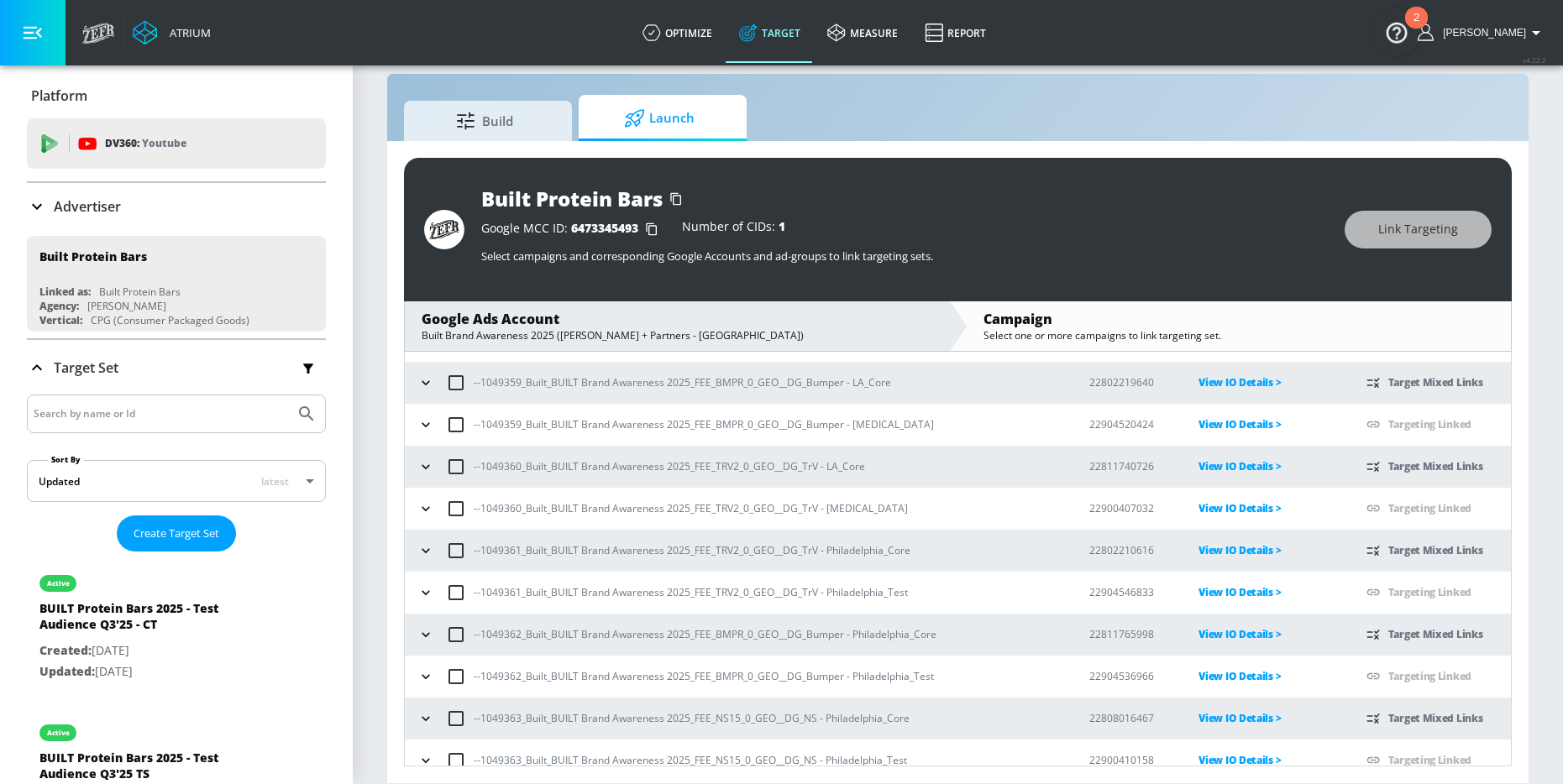
scroll to position [681, 0]
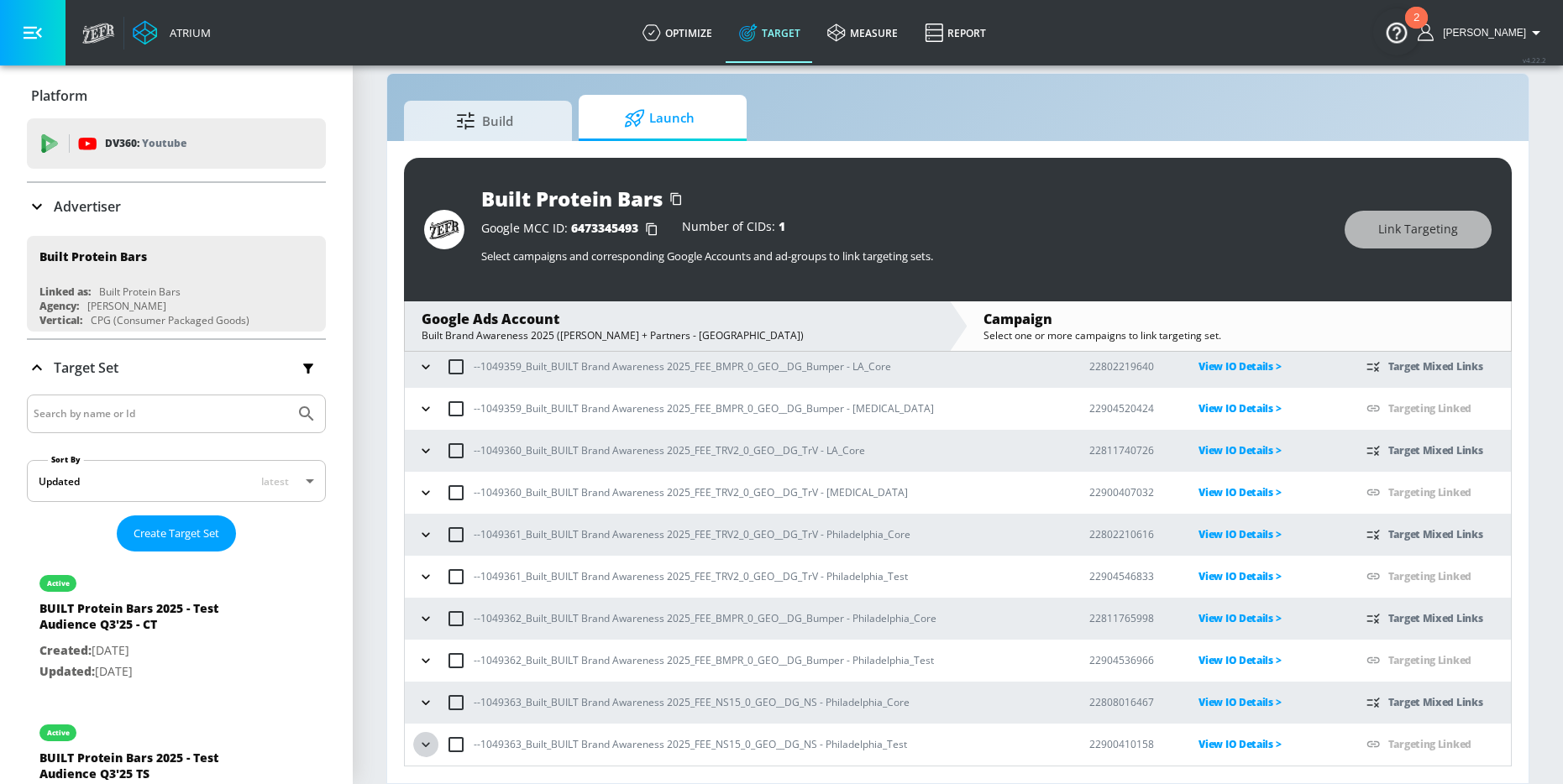
click at [431, 742] on icon "button" at bounding box center [425, 744] width 17 height 17
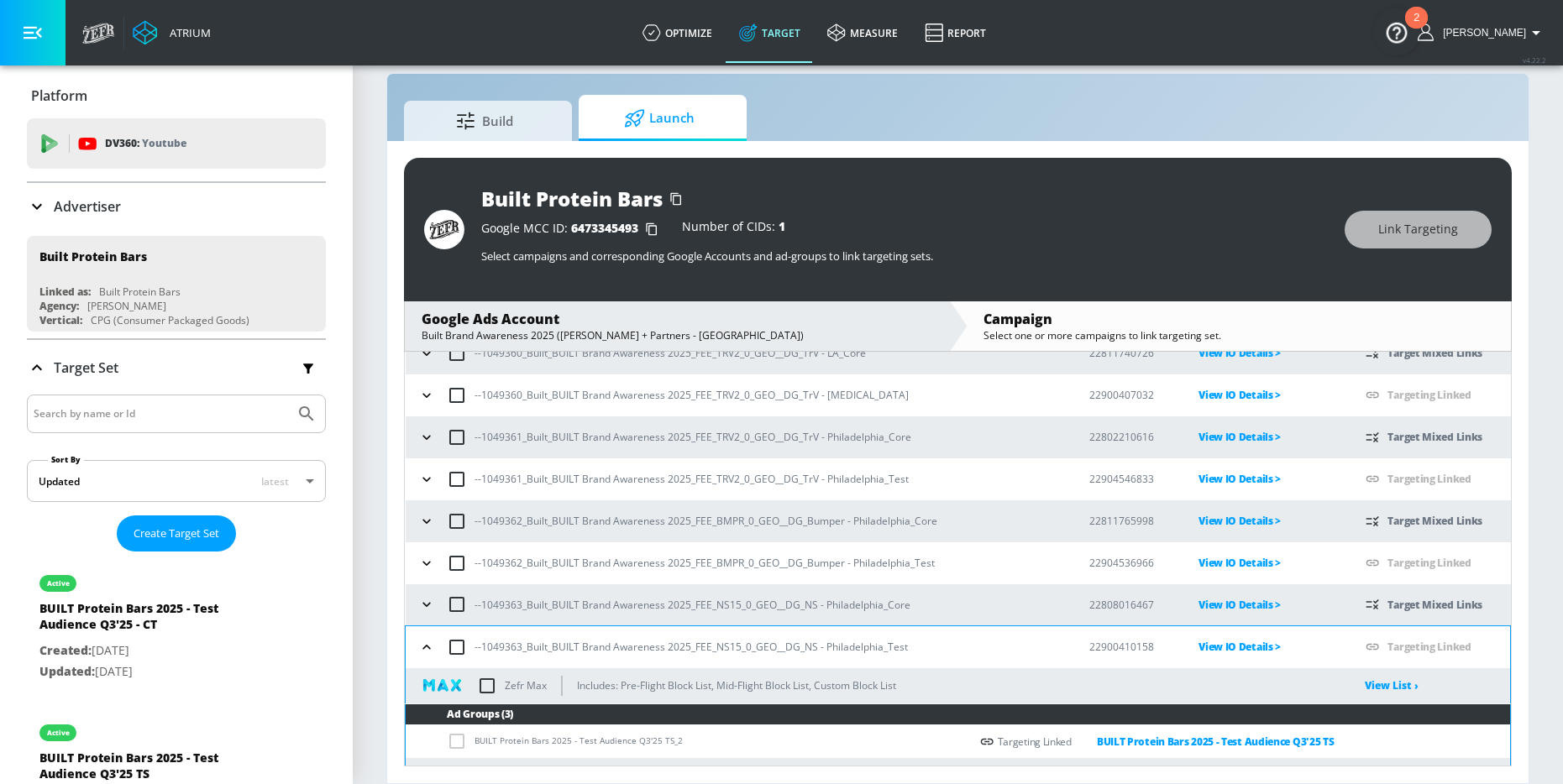
scroll to position [837, 0]
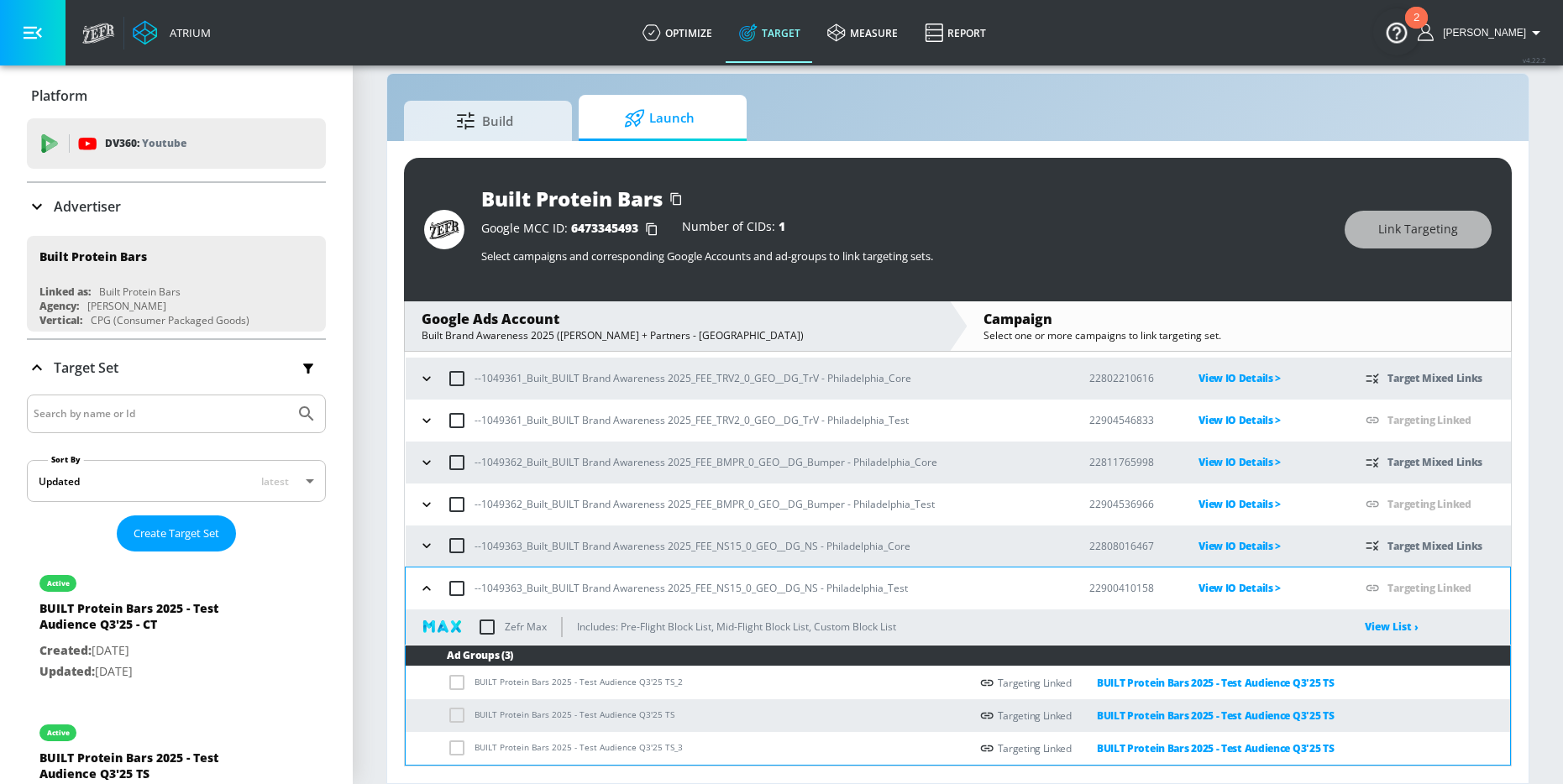
click at [423, 590] on icon "button" at bounding box center [426, 588] width 8 height 4
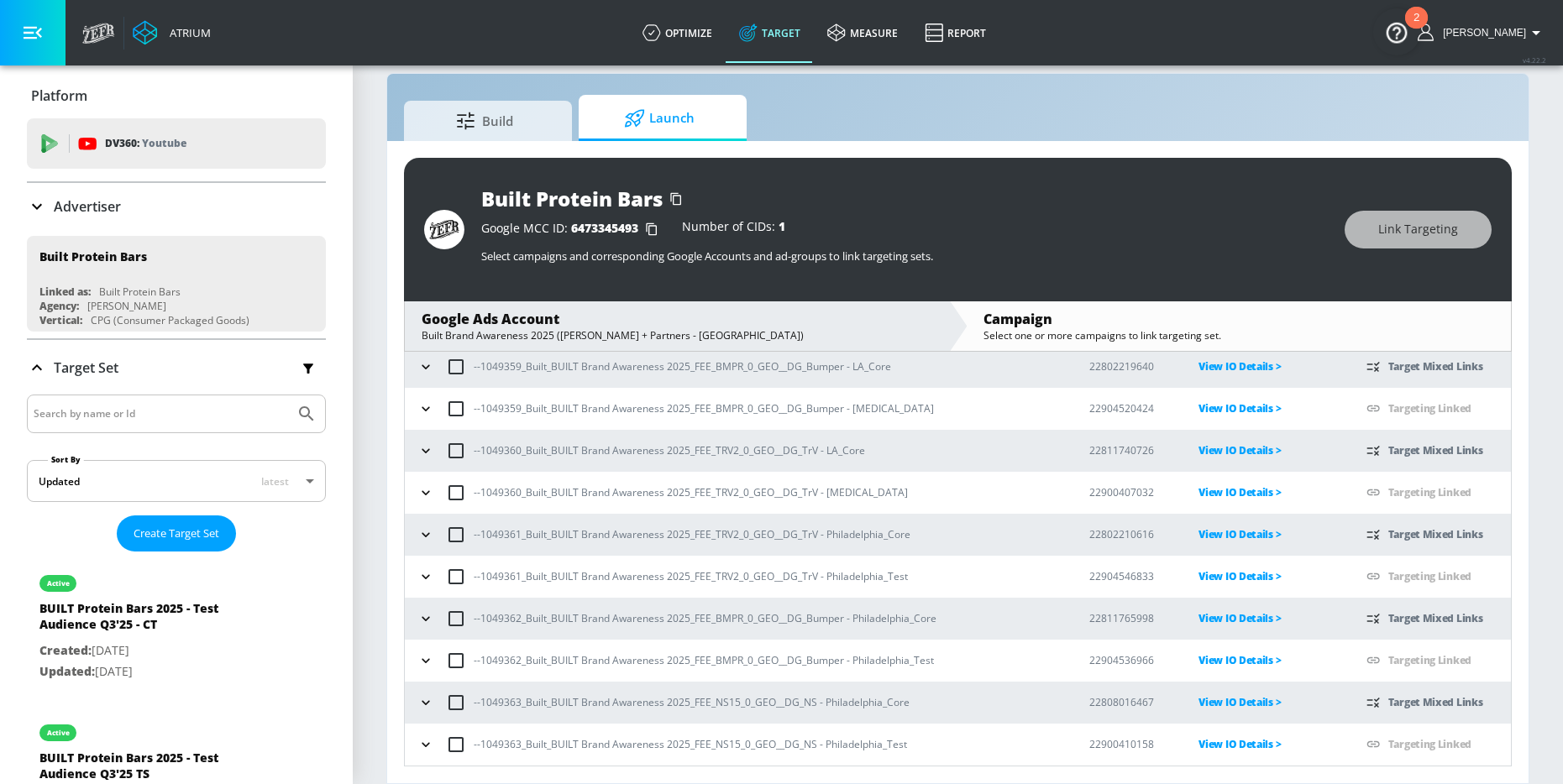
scroll to position [0, 0]
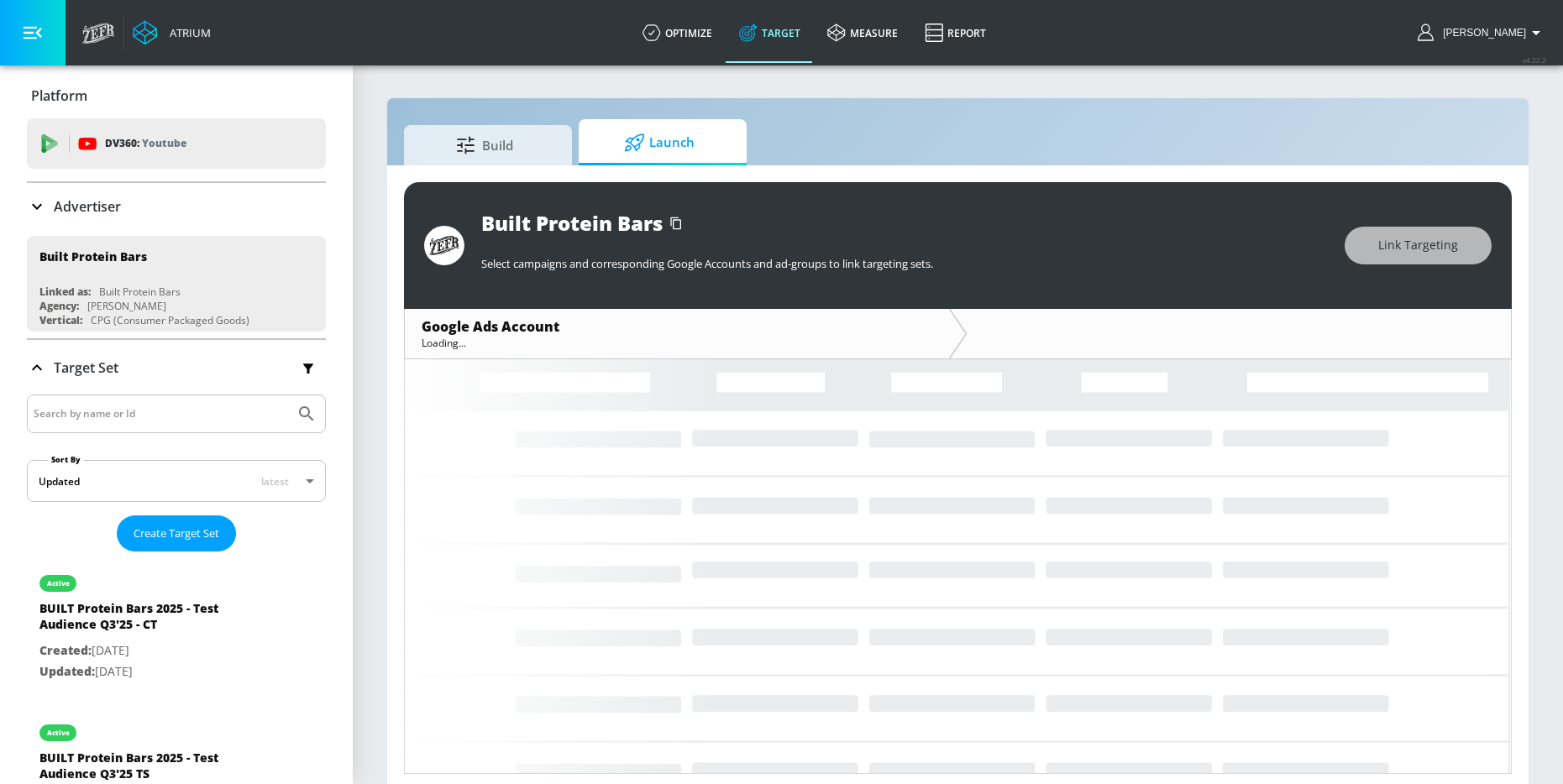
scroll to position [8, 0]
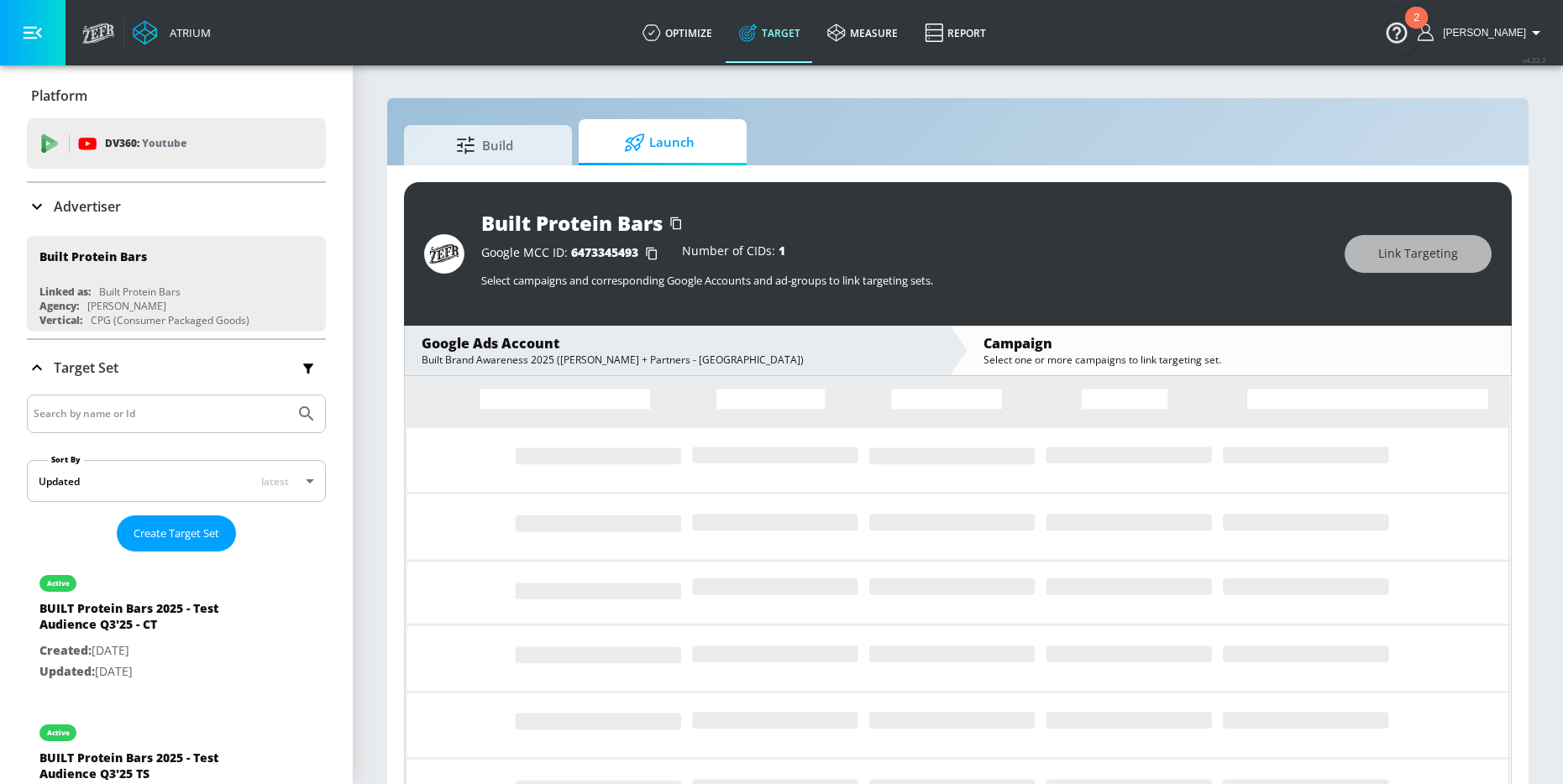
scroll to position [8, 0]
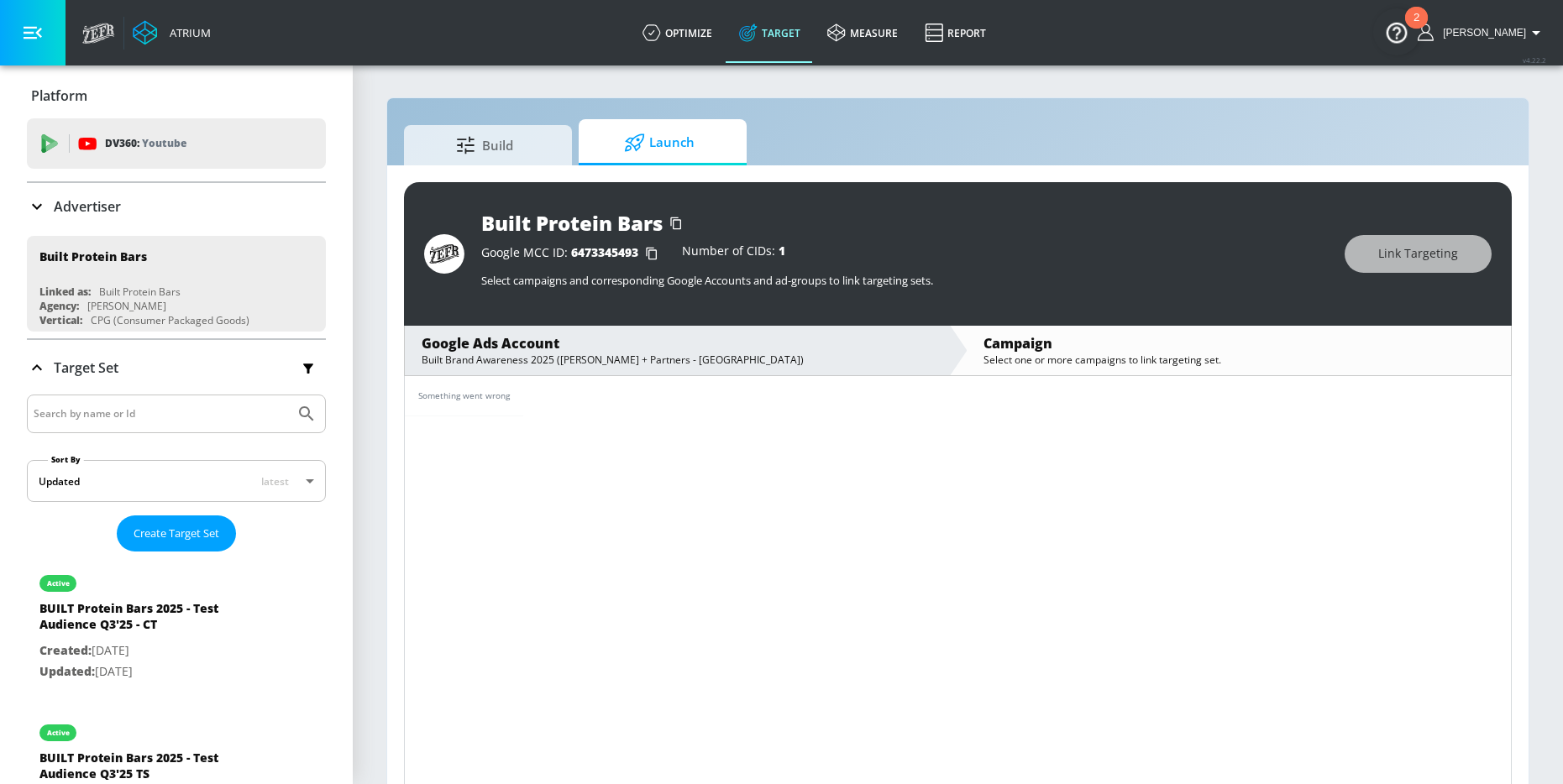
scroll to position [8, 0]
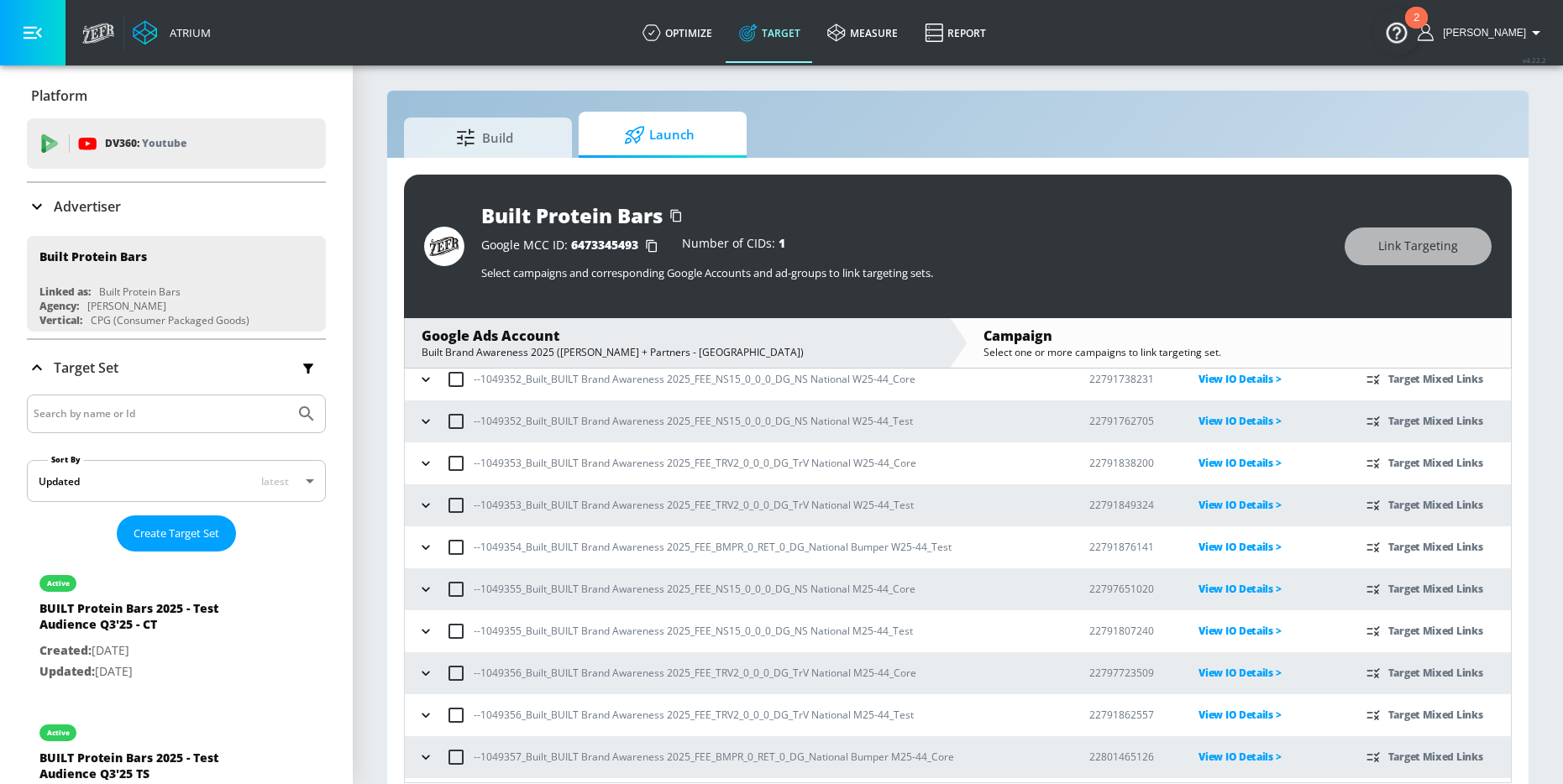
scroll to position [681, 0]
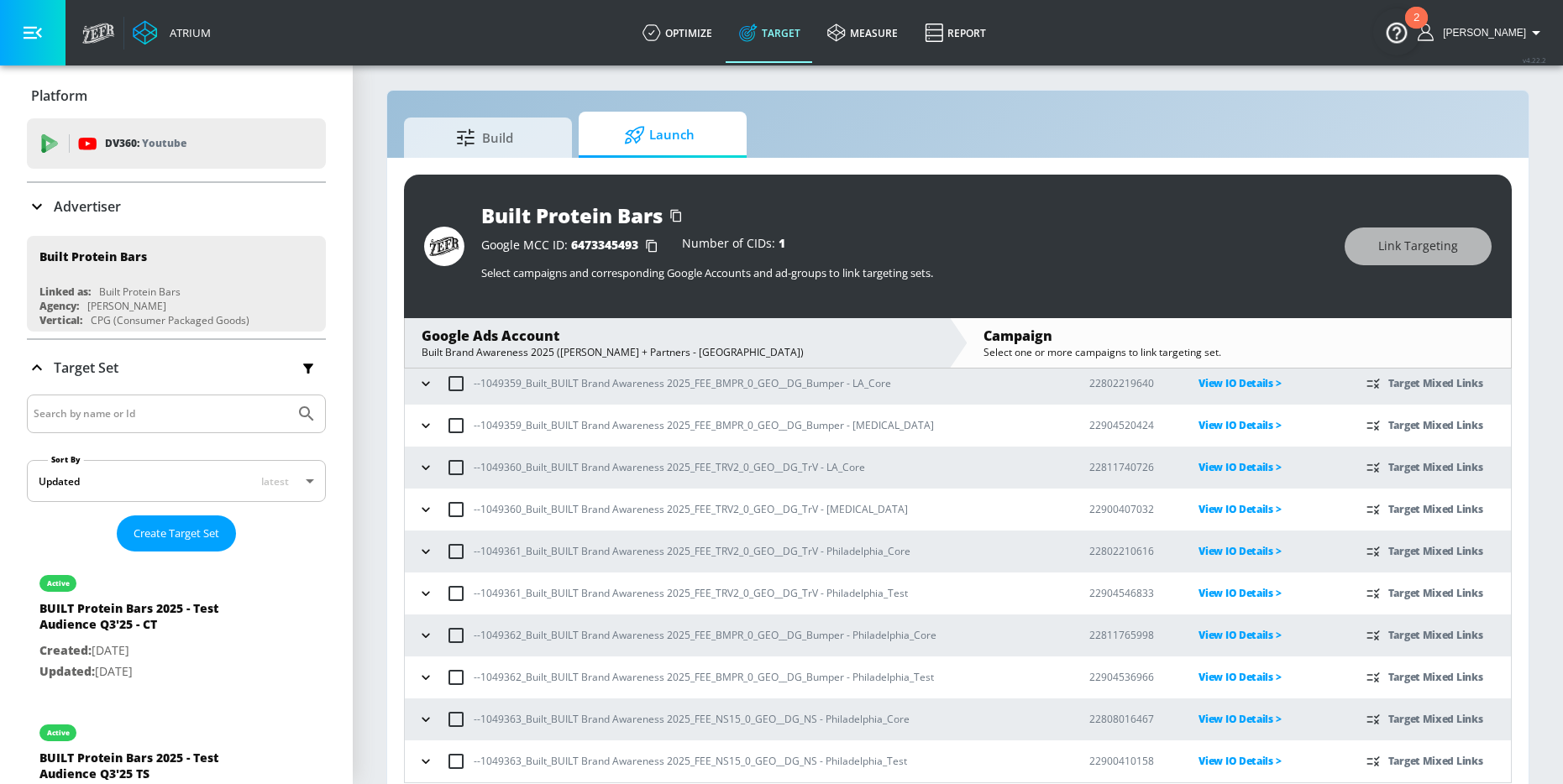
click at [427, 763] on icon "button" at bounding box center [425, 761] width 17 height 17
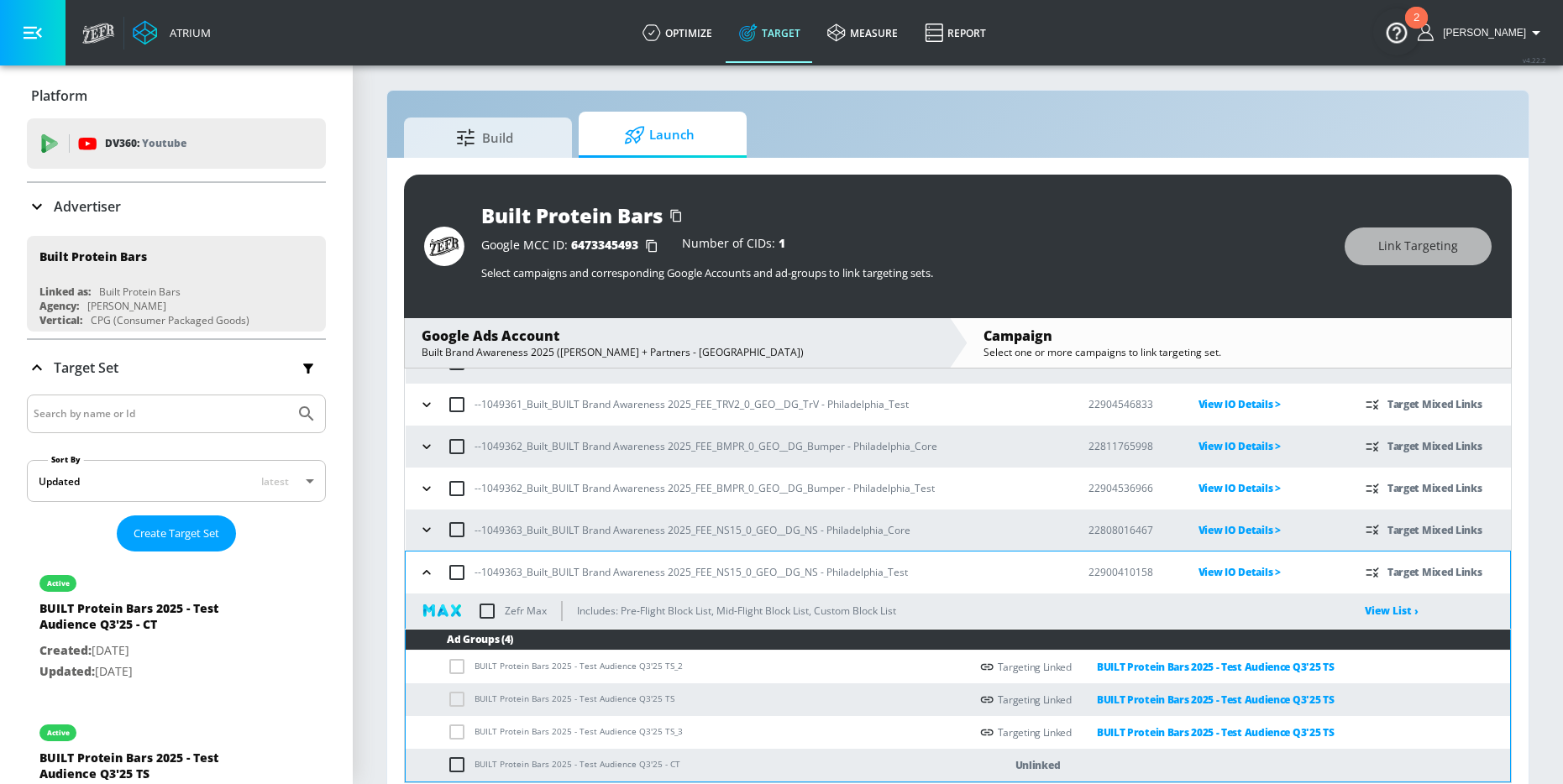
click at [422, 577] on icon "button" at bounding box center [426, 572] width 17 height 17
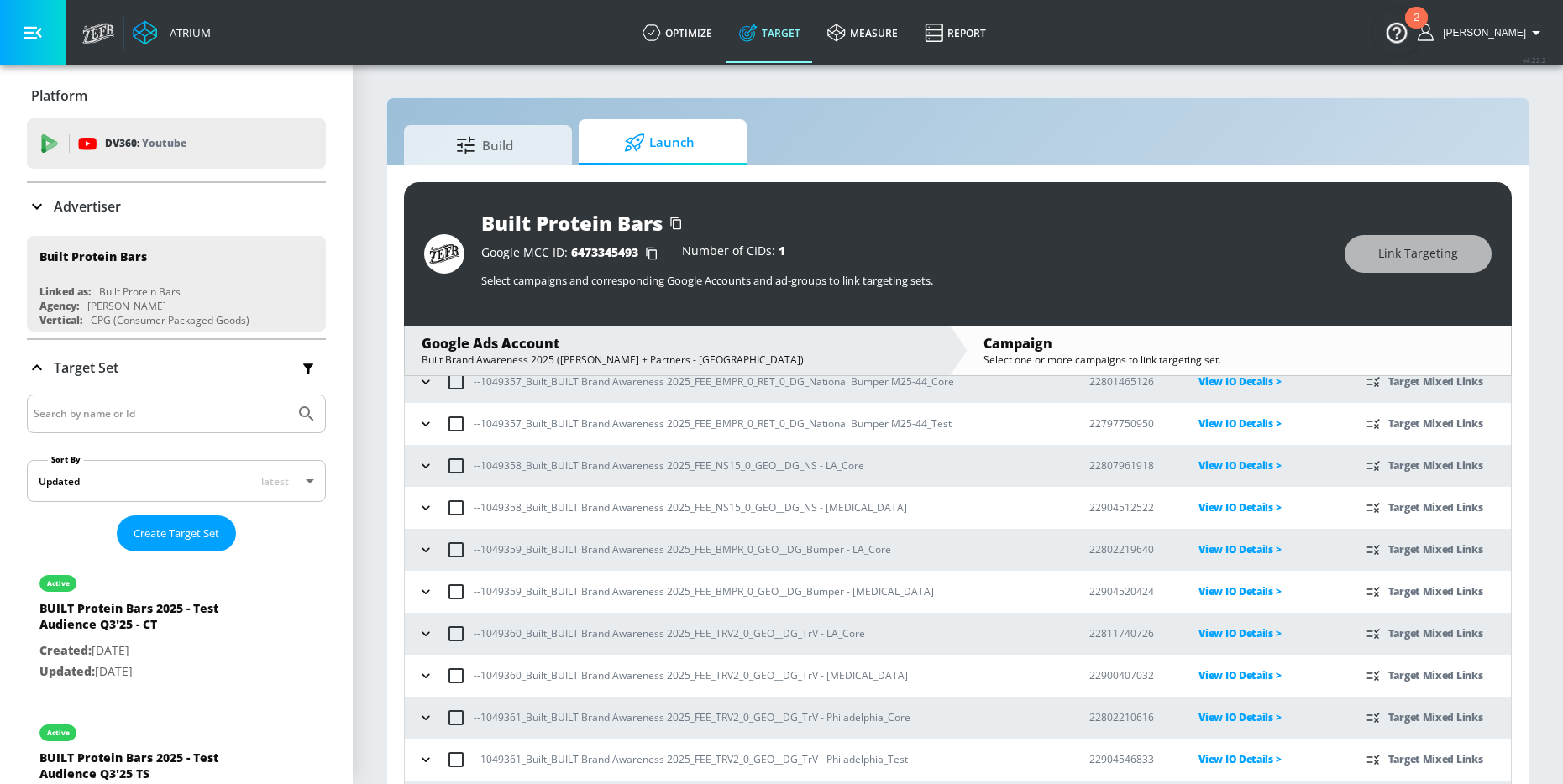
scroll to position [525, 0]
click at [420, 502] on icon "button" at bounding box center [425, 505] width 17 height 17
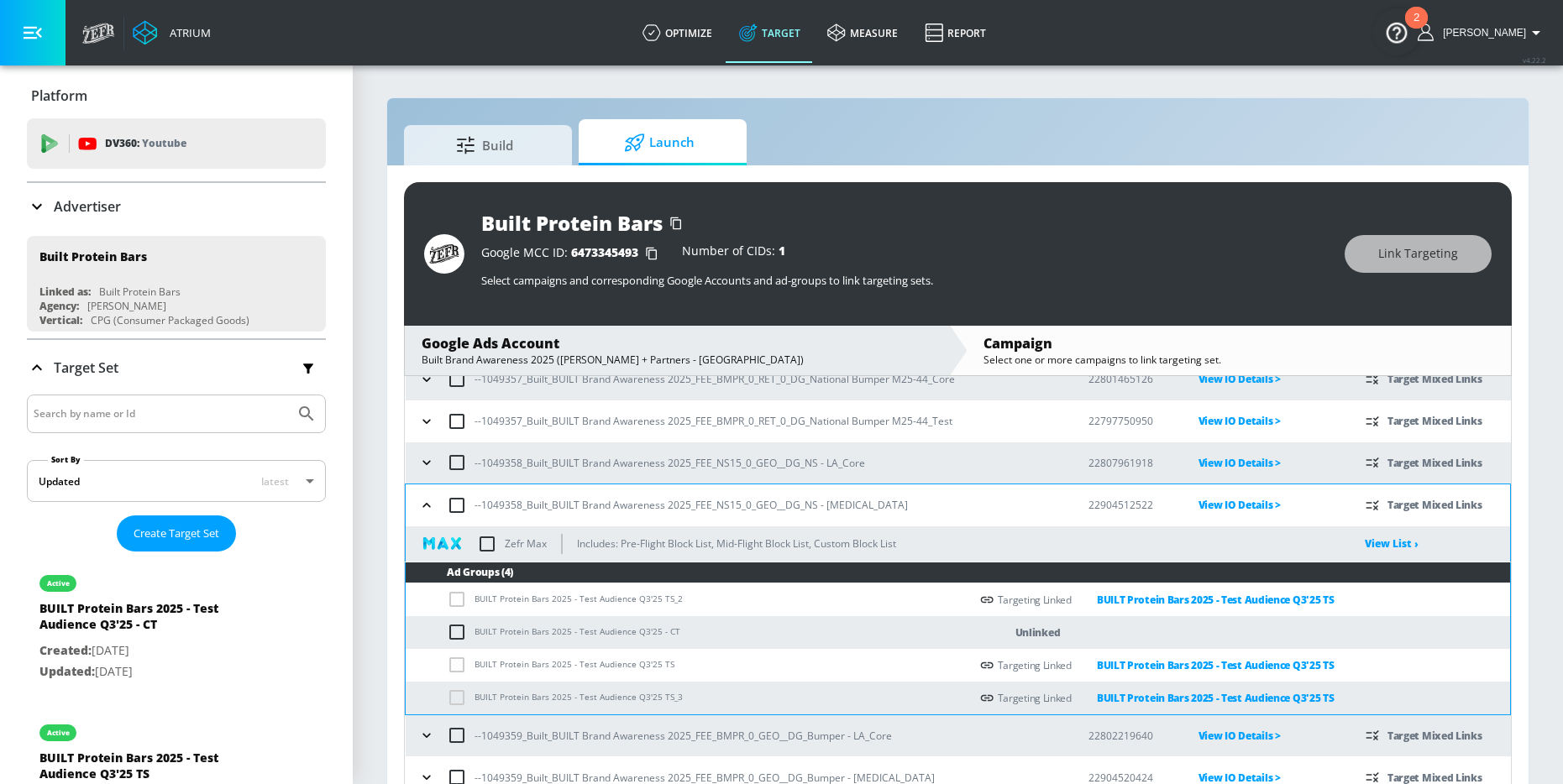
scroll to position [578, 0]
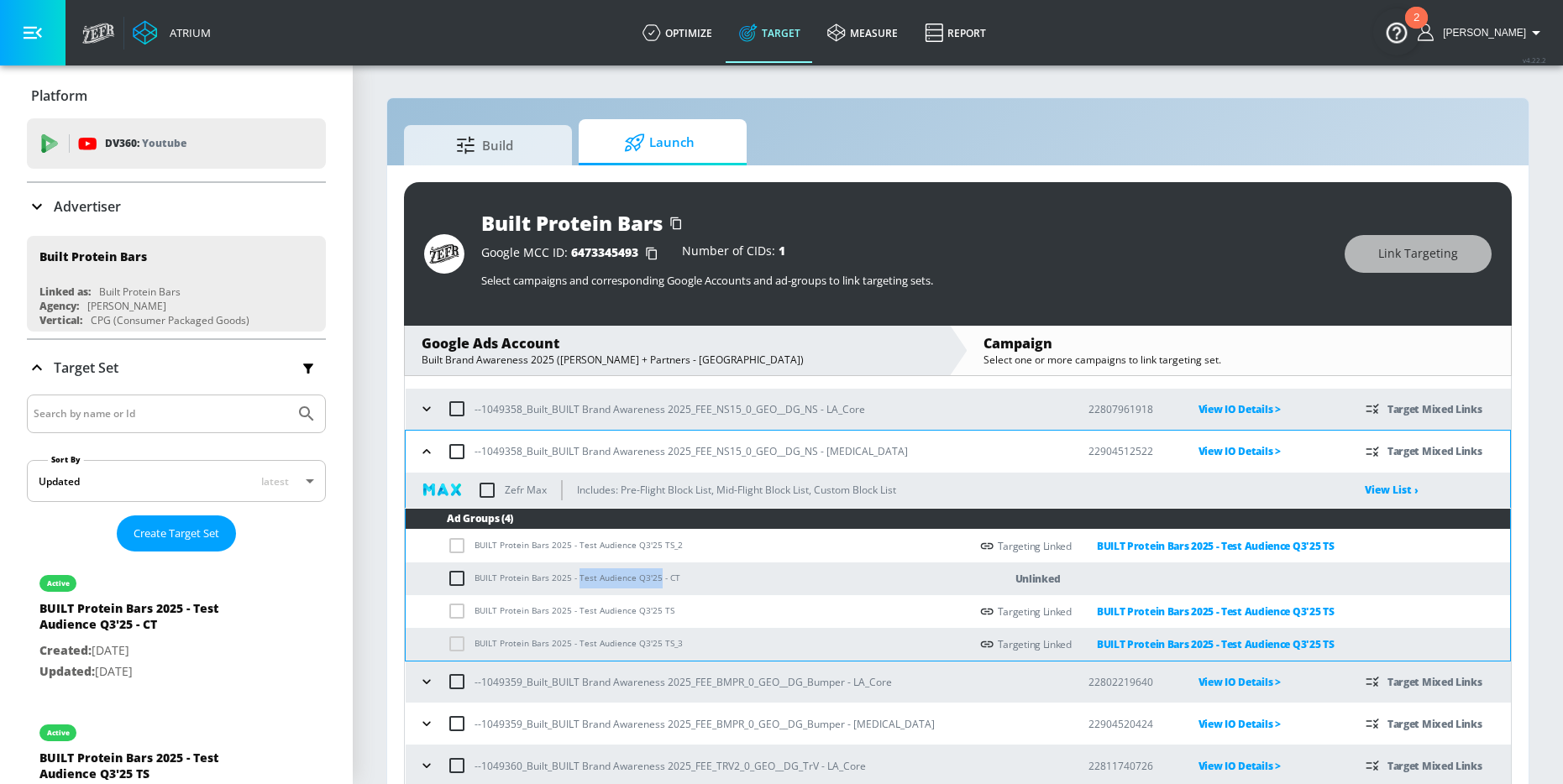
drag, startPoint x: 576, startPoint y: 580, endPoint x: 655, endPoint y: 580, distance: 79.0
click at [655, 580] on td "BUILT Protein Bars 2025 - Test Audience Q3'25 - CT" at bounding box center [687, 578] width 563 height 33
copy td "Test Audience Q3'25"
click at [454, 578] on input "checkbox" at bounding box center [460, 578] width 27 height 20
checkbox input "true"
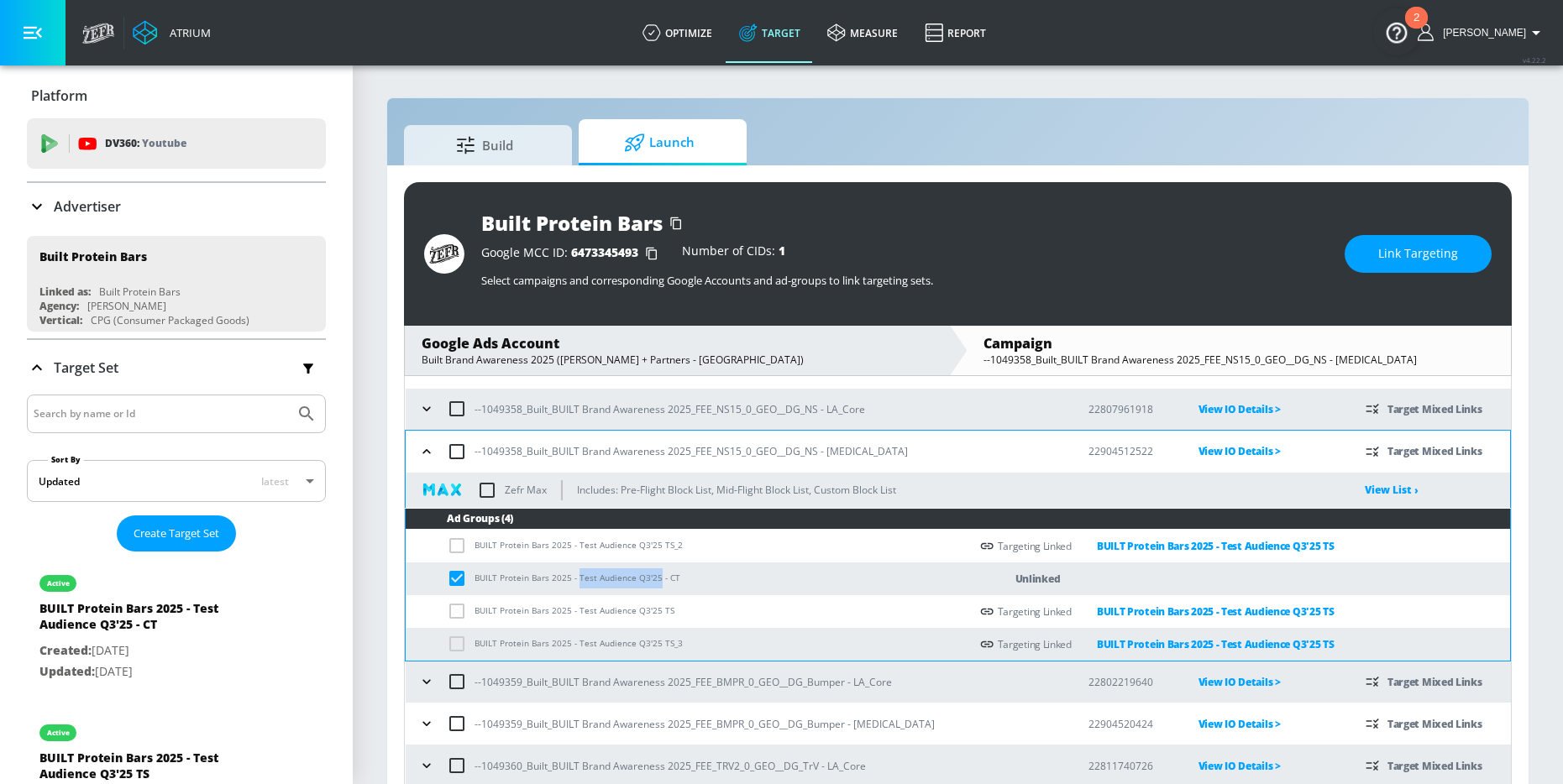
click at [1402, 252] on span "Link Targeting" at bounding box center [1418, 254] width 80 height 21
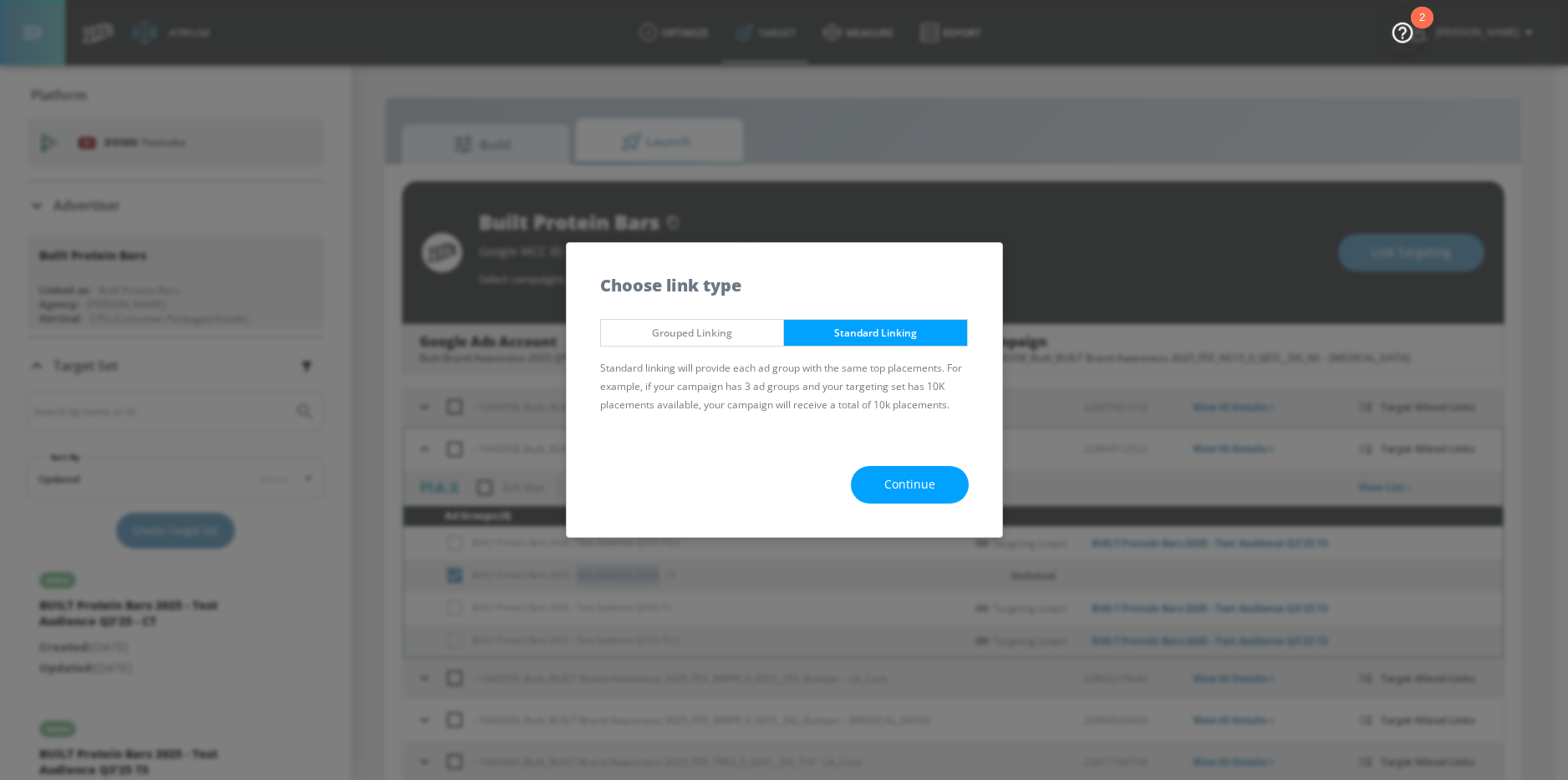
click at [870, 494] on button "Continue" at bounding box center [910, 485] width 118 height 38
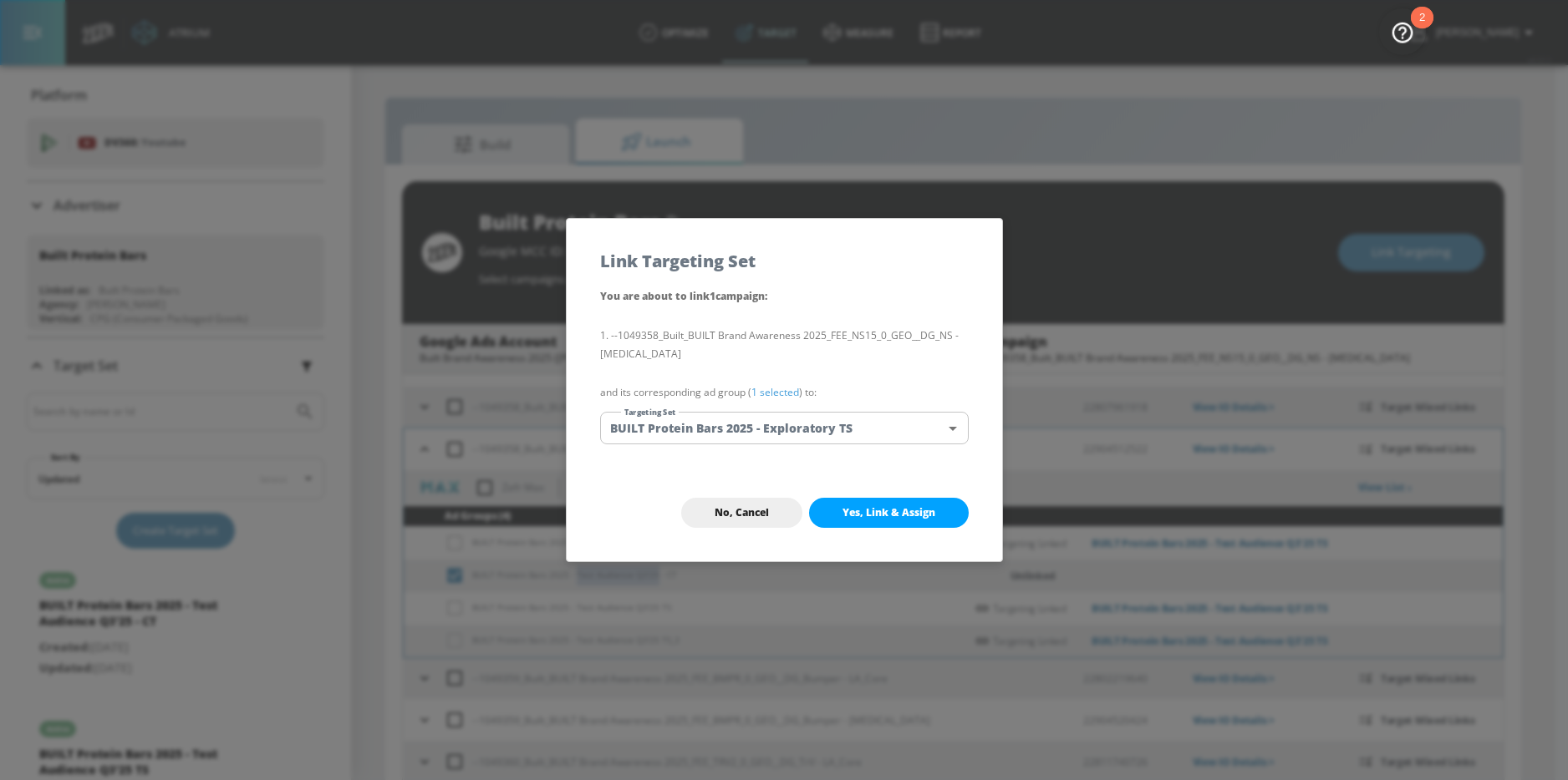
click at [792, 426] on body "Atrium optimize Target measure Report optimize Target measure Report v 4.22.2 […" at bounding box center [784, 402] width 1568 height 805
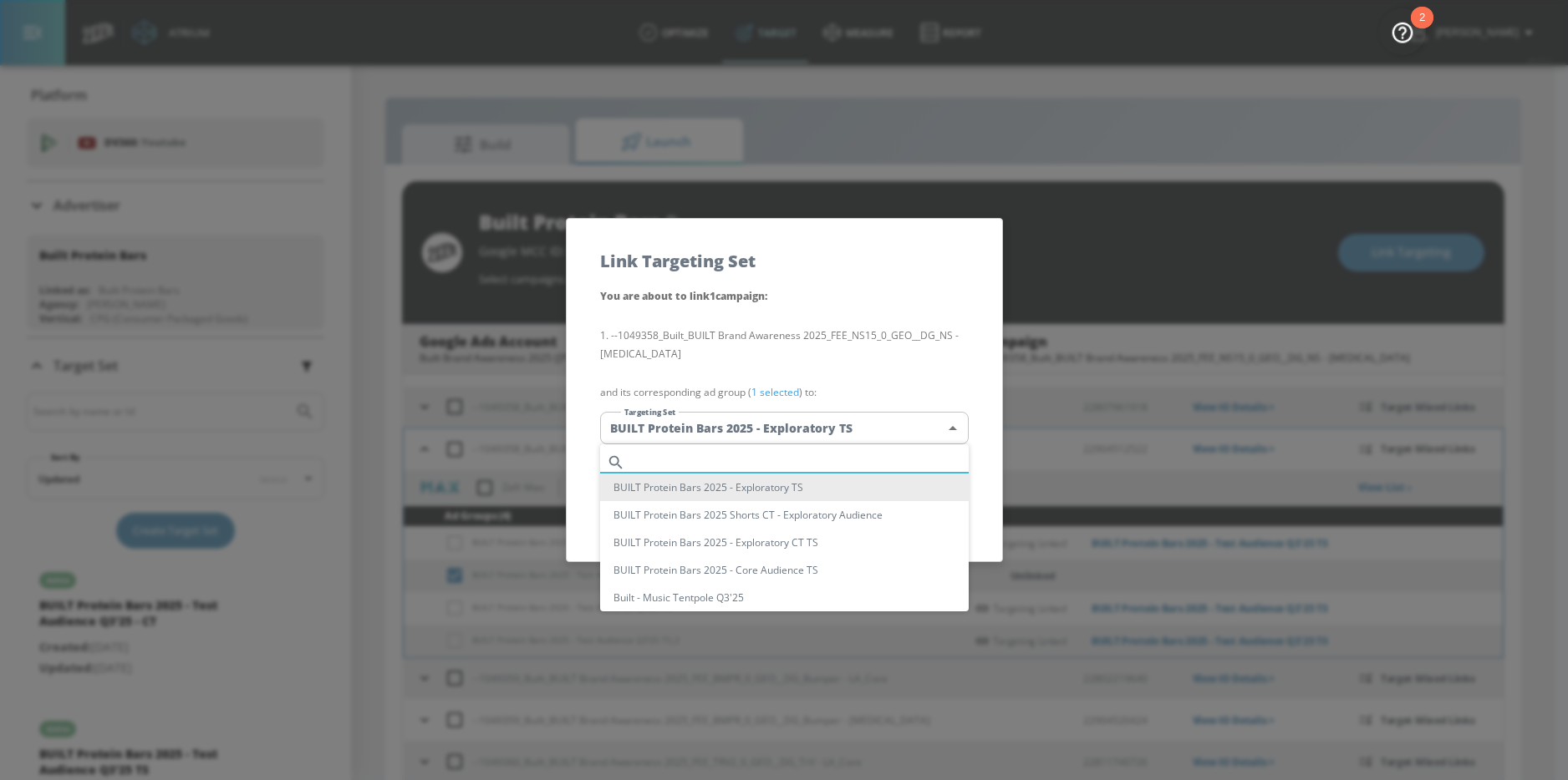
click at [736, 458] on input "text" at bounding box center [800, 463] width 337 height 23
paste input "Test Audience Q3'25"
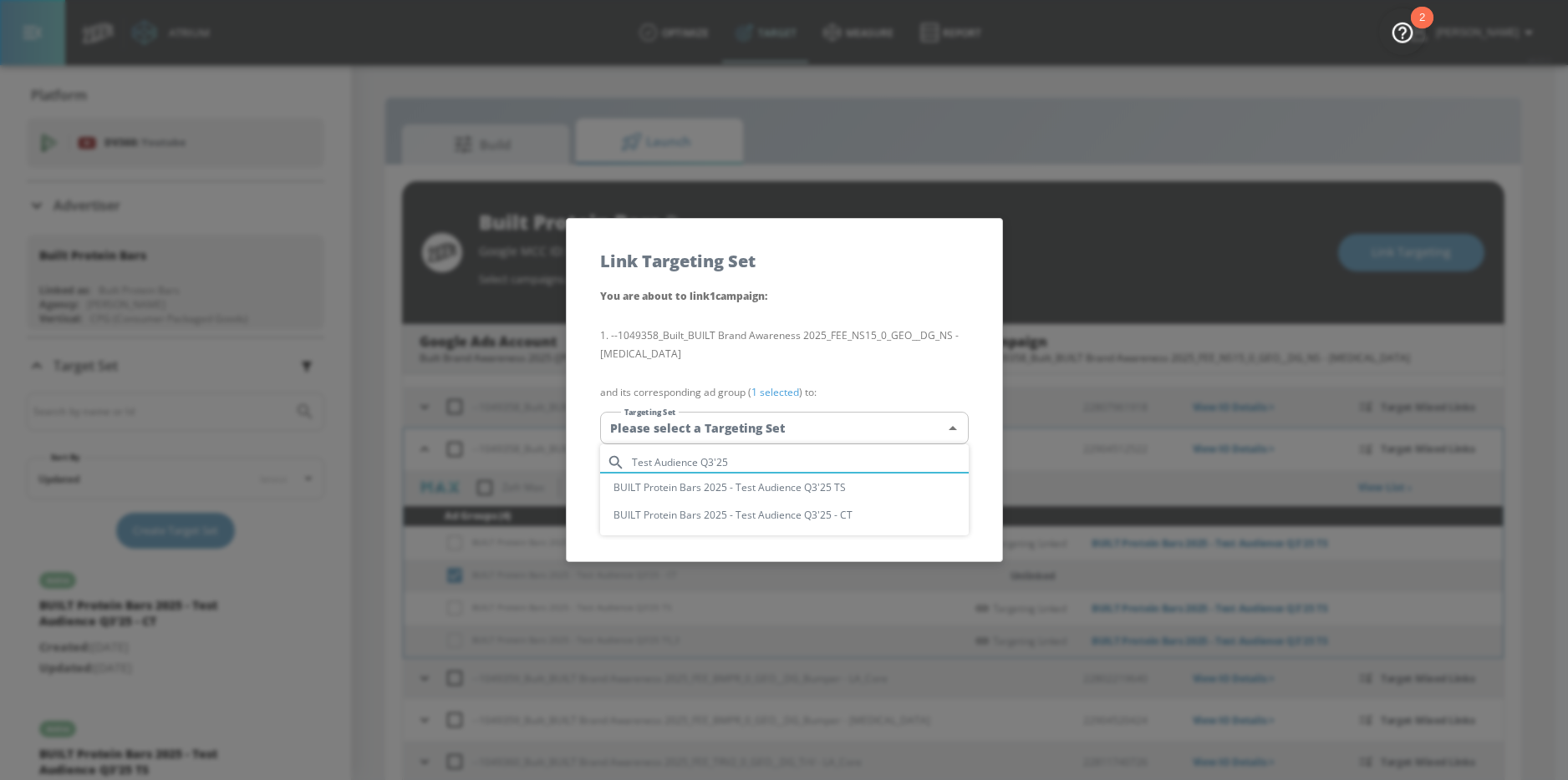
type input "Test Audience Q3'25"
click at [933, 354] on div at bounding box center [784, 390] width 1568 height 780
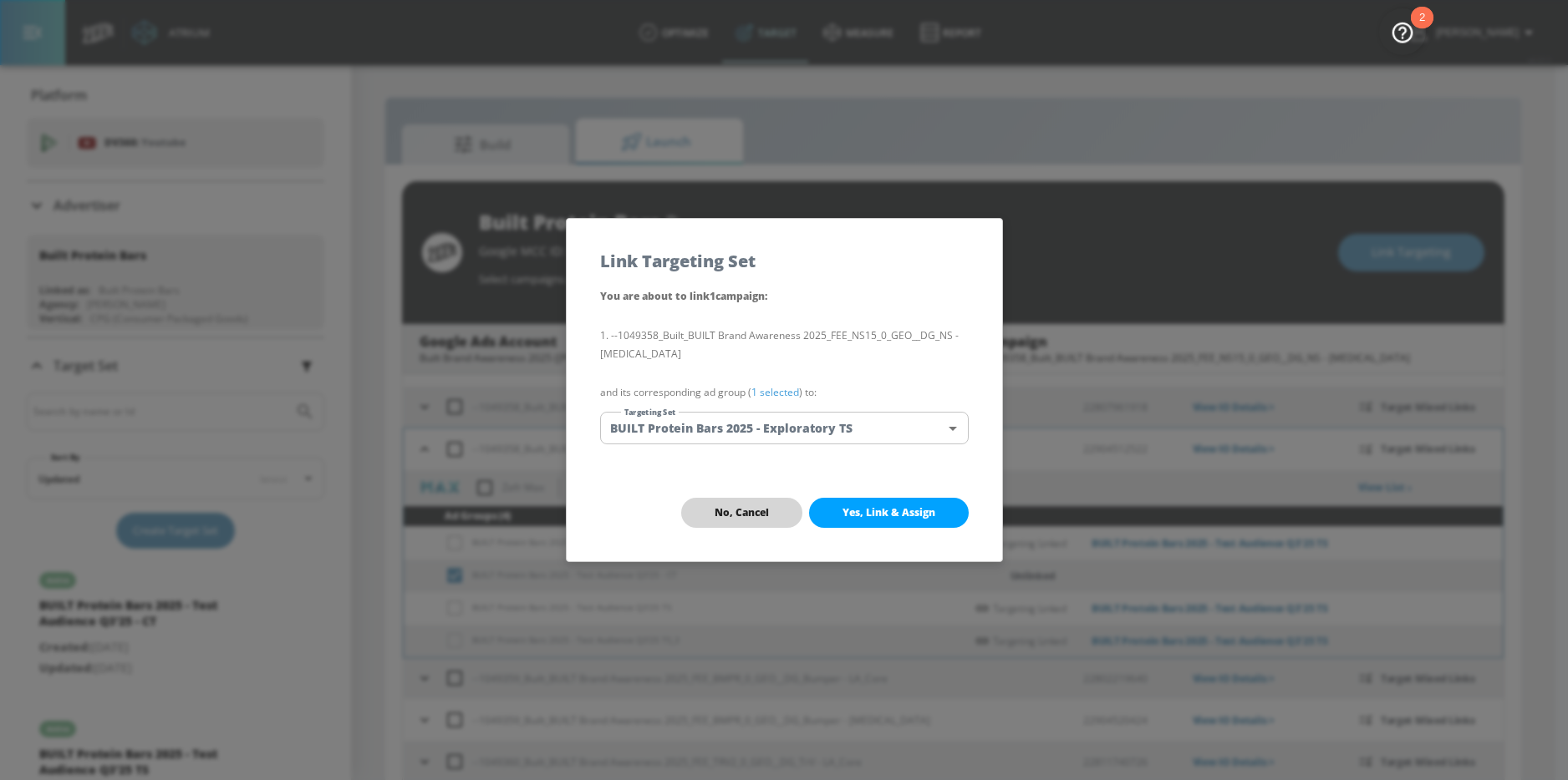
click at [727, 515] on span "No, Cancel" at bounding box center [742, 513] width 55 height 13
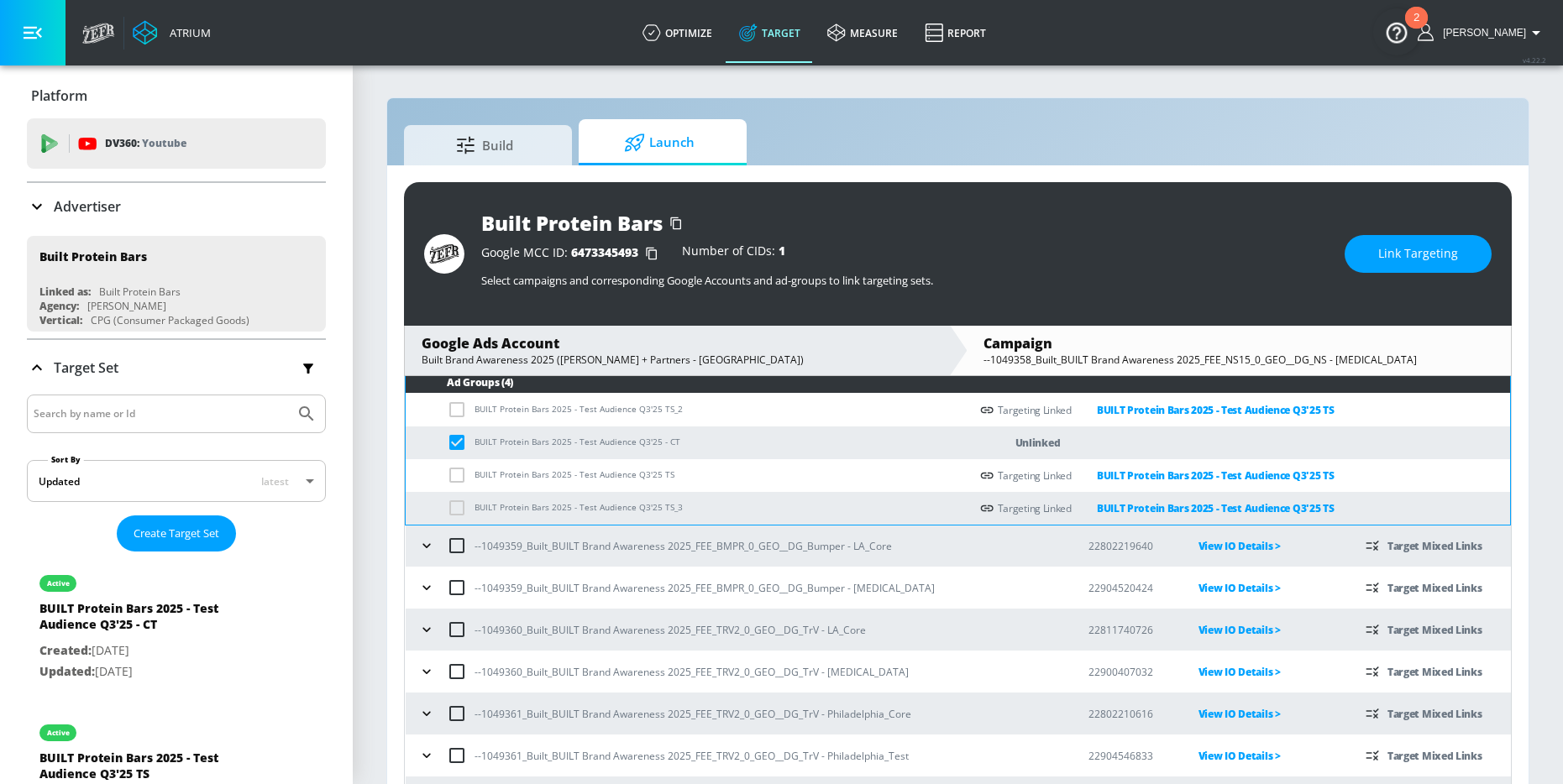
scroll to position [760, 0]
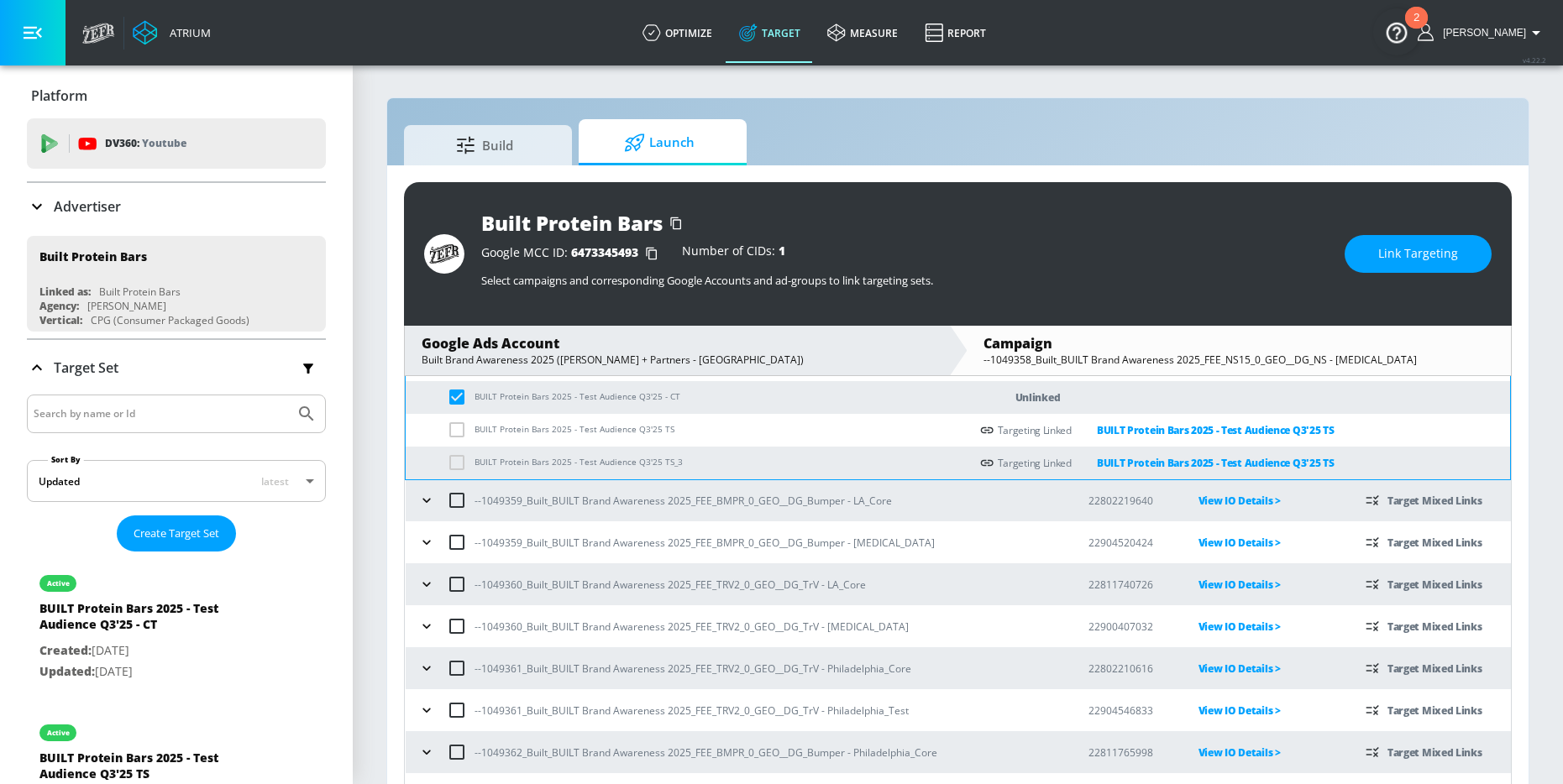
click at [423, 541] on icon "button" at bounding box center [426, 543] width 8 height 4
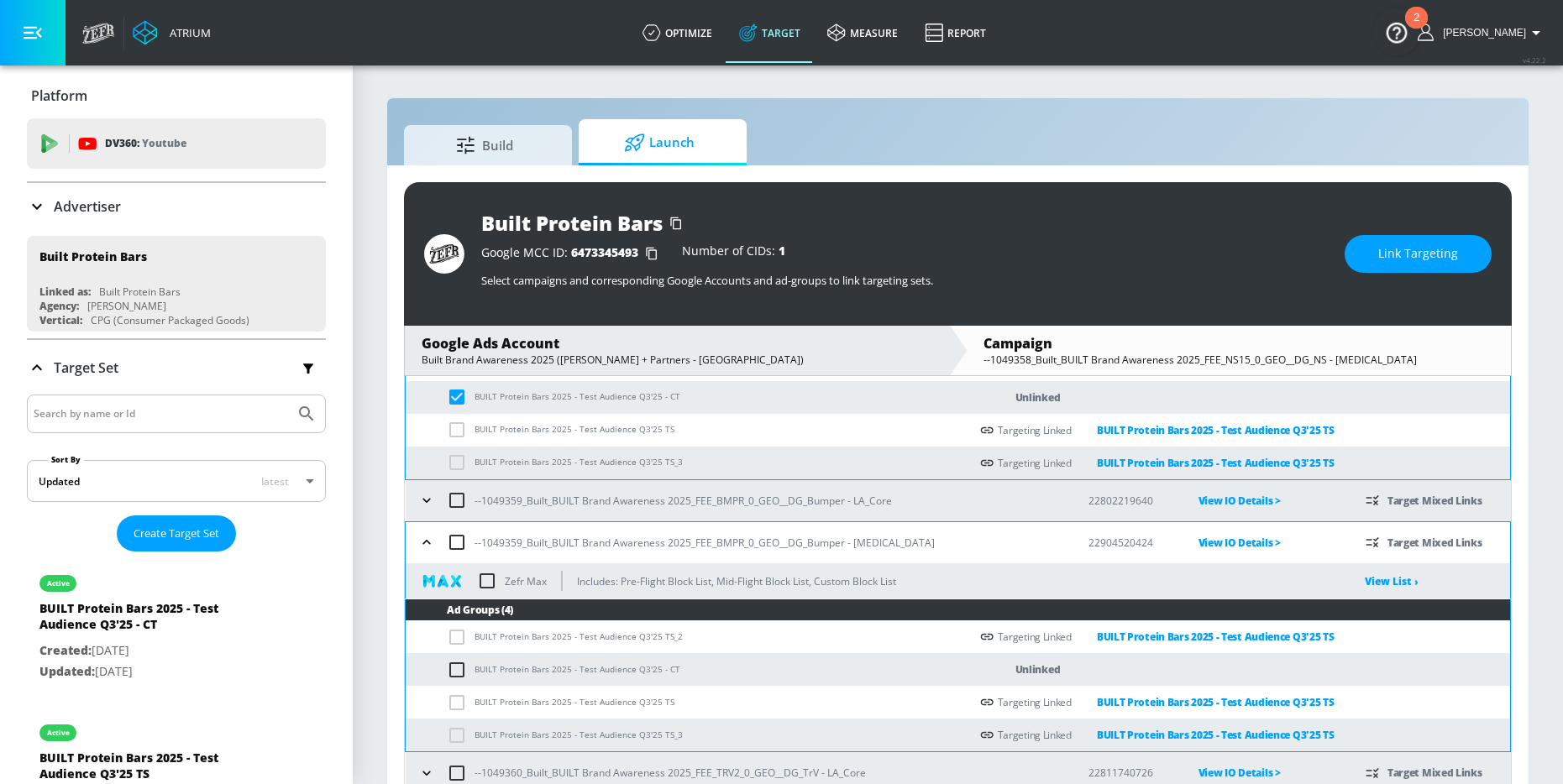
scroll to position [809, 0]
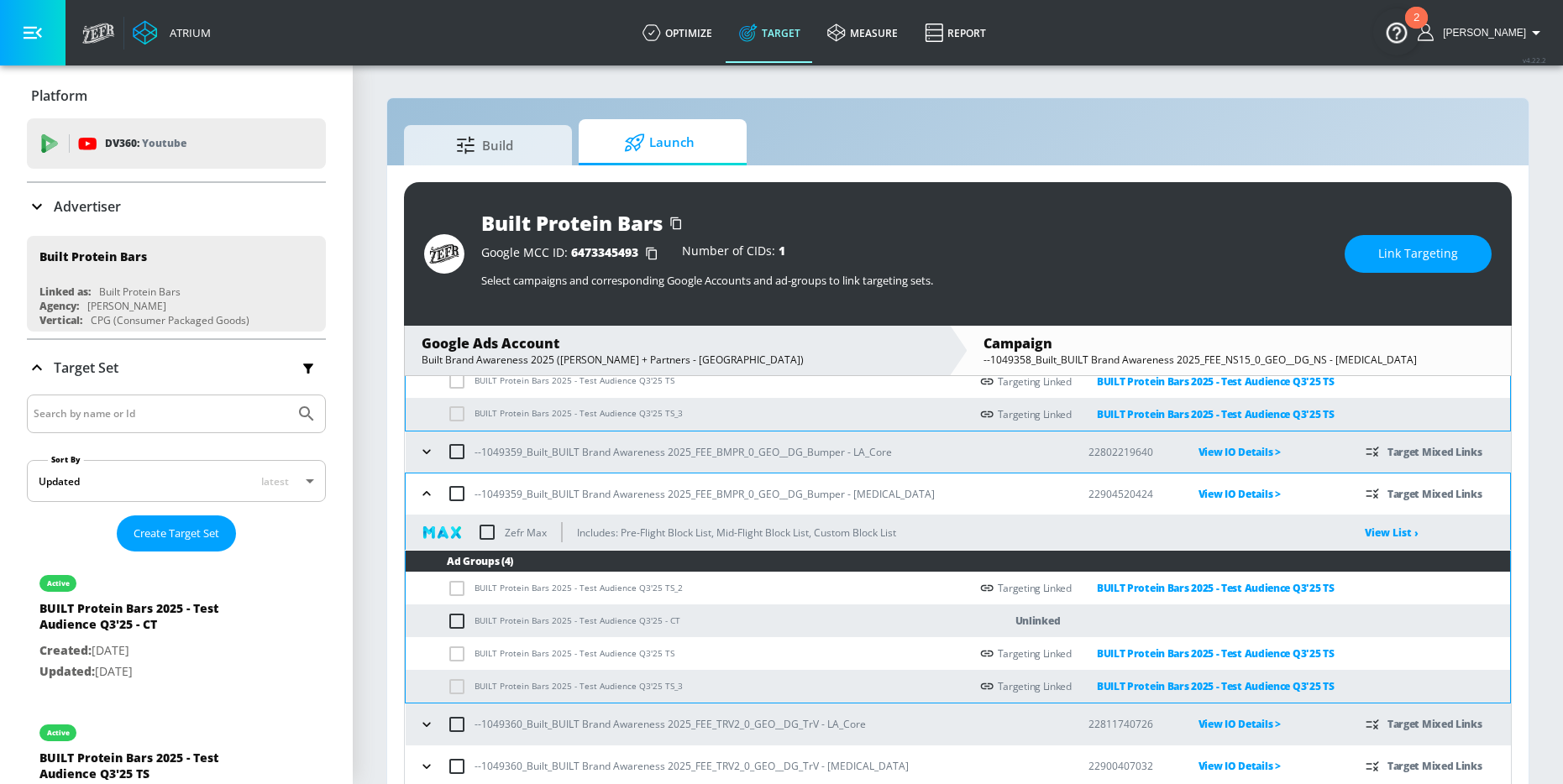
click at [456, 624] on input "checkbox" at bounding box center [460, 620] width 27 height 20
checkbox input "true"
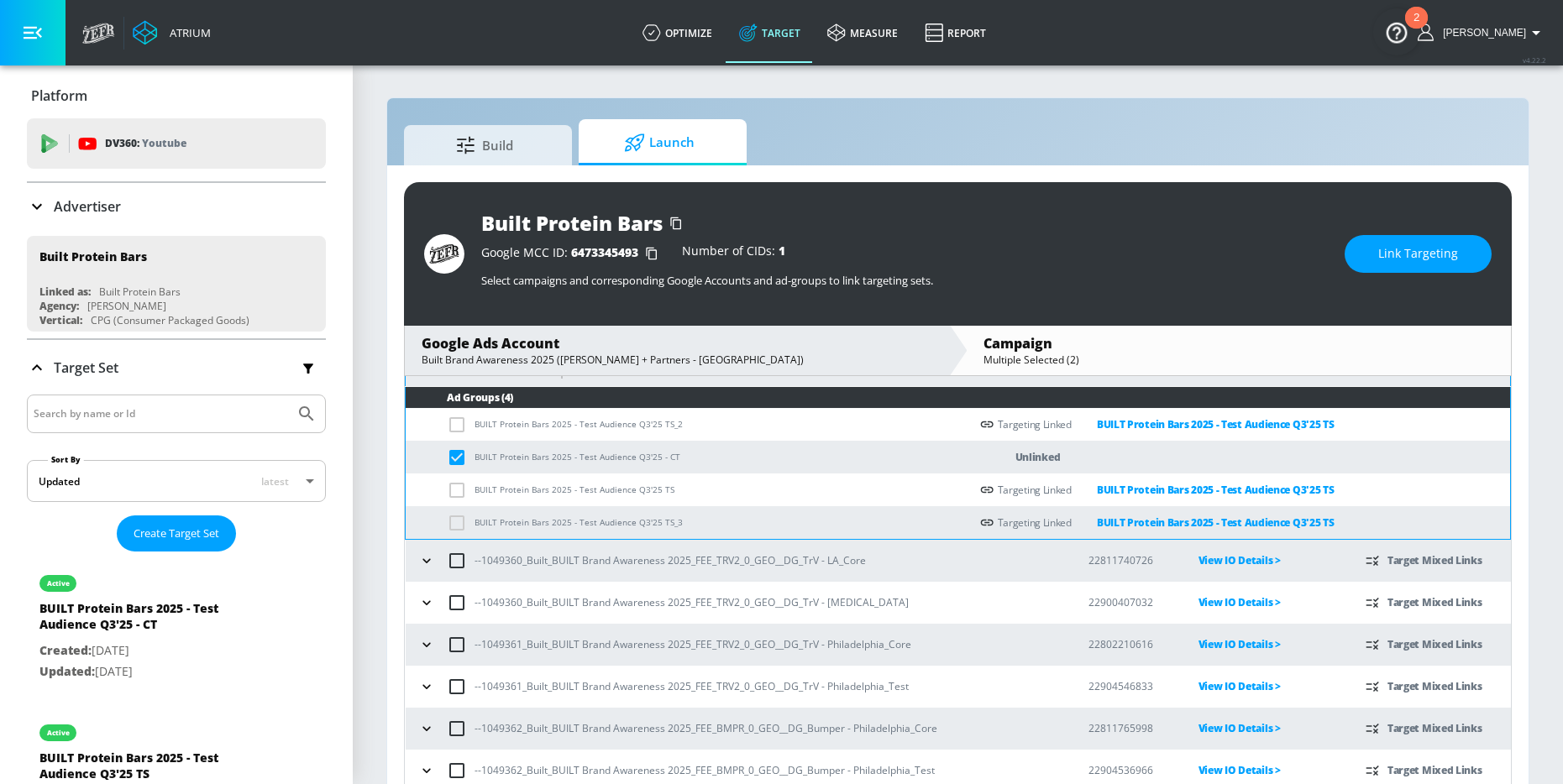
scroll to position [973, 0]
click at [416, 598] on button "button" at bounding box center [426, 602] width 25 height 25
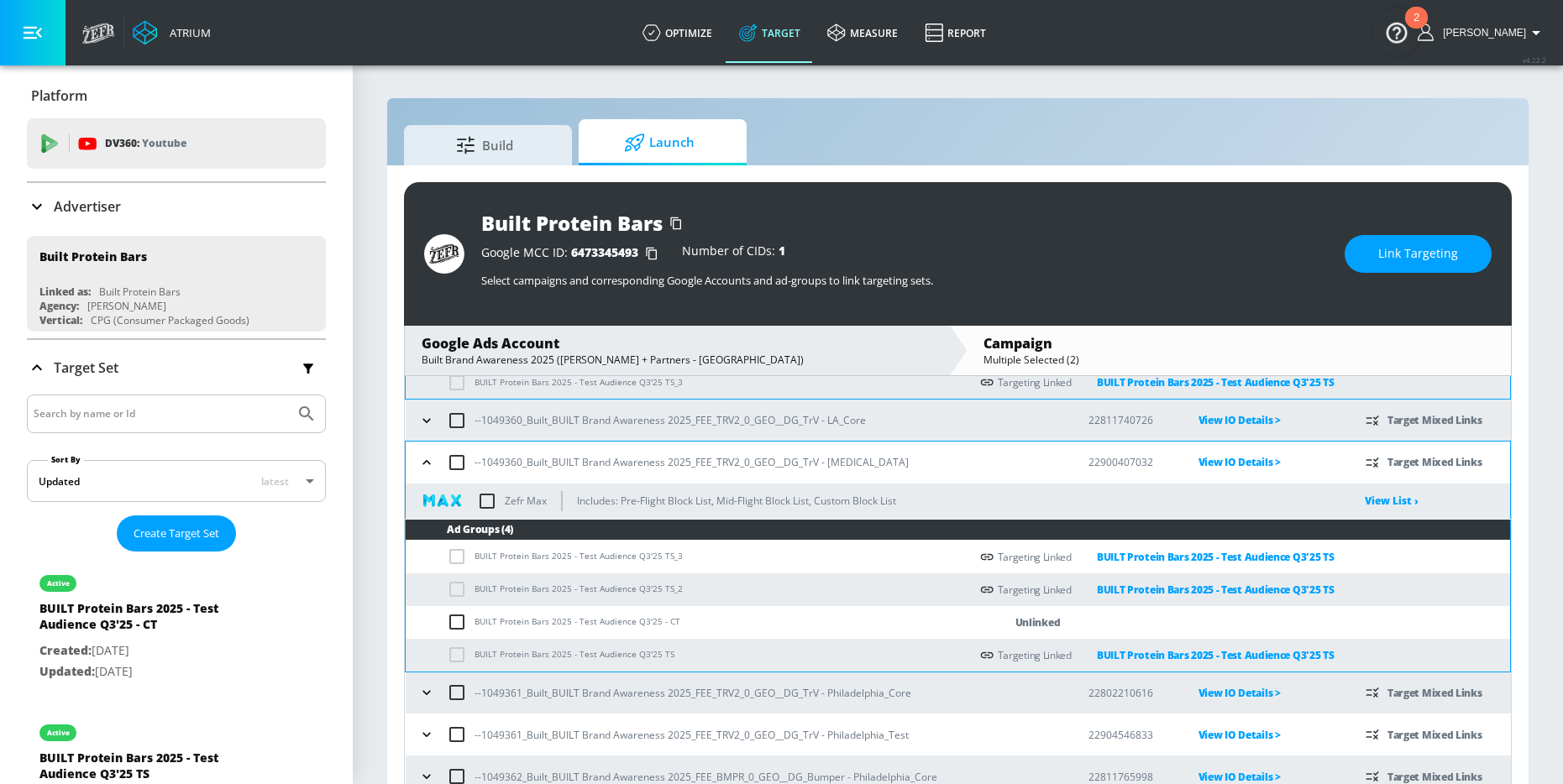
scroll to position [1119, 0]
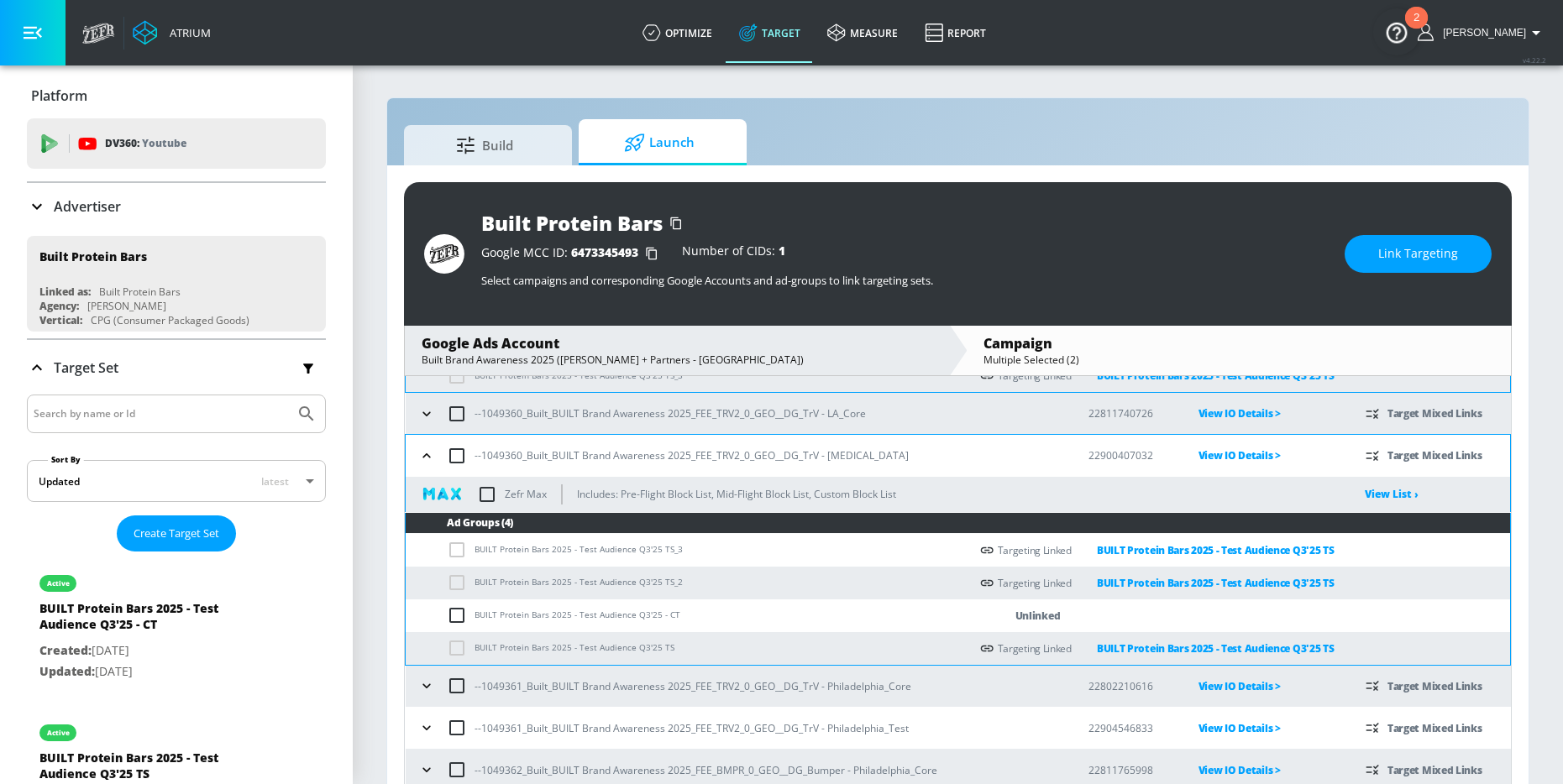
click at [452, 615] on input "checkbox" at bounding box center [460, 615] width 27 height 20
checkbox input "true"
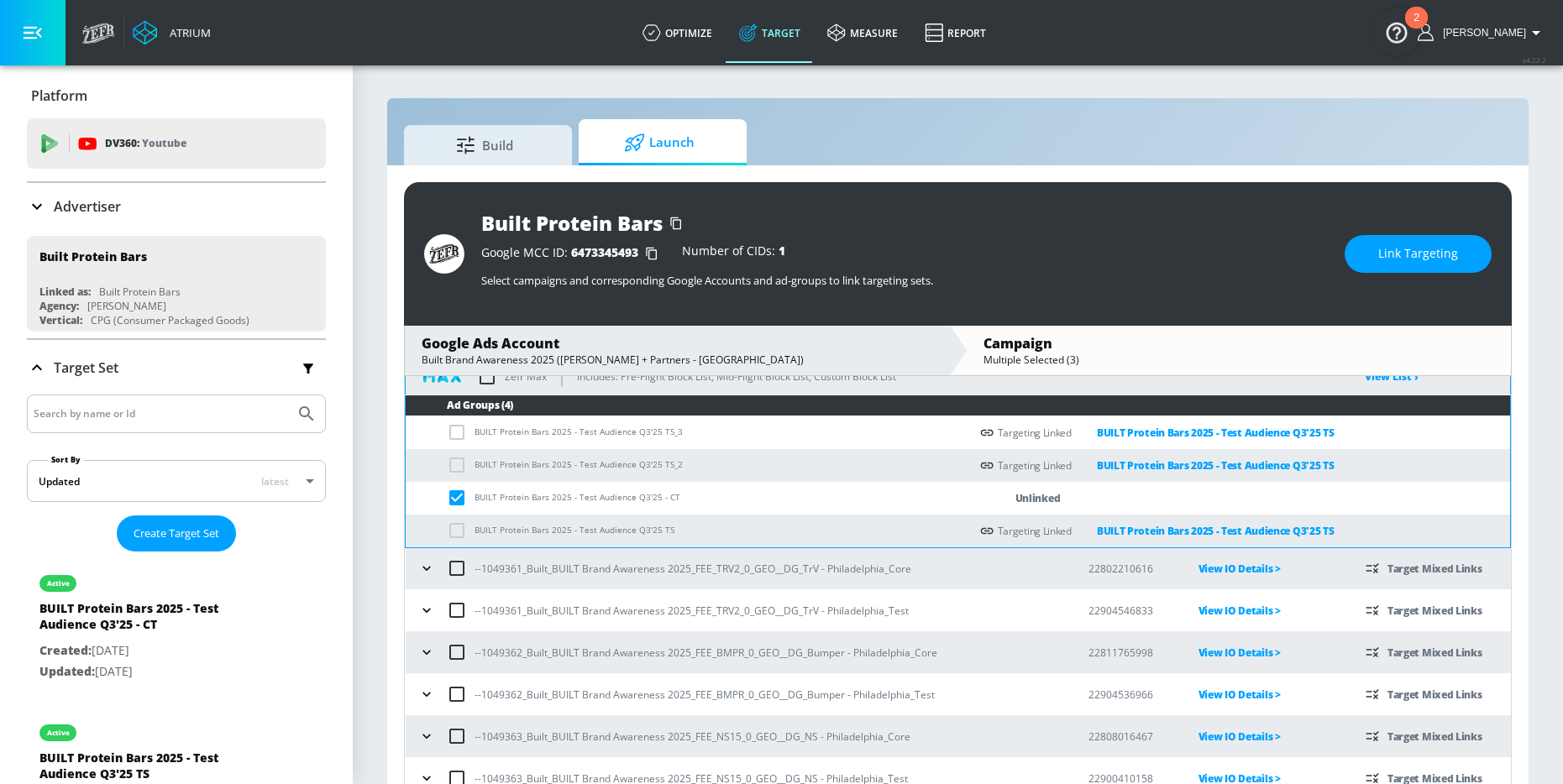
scroll to position [1246, 0]
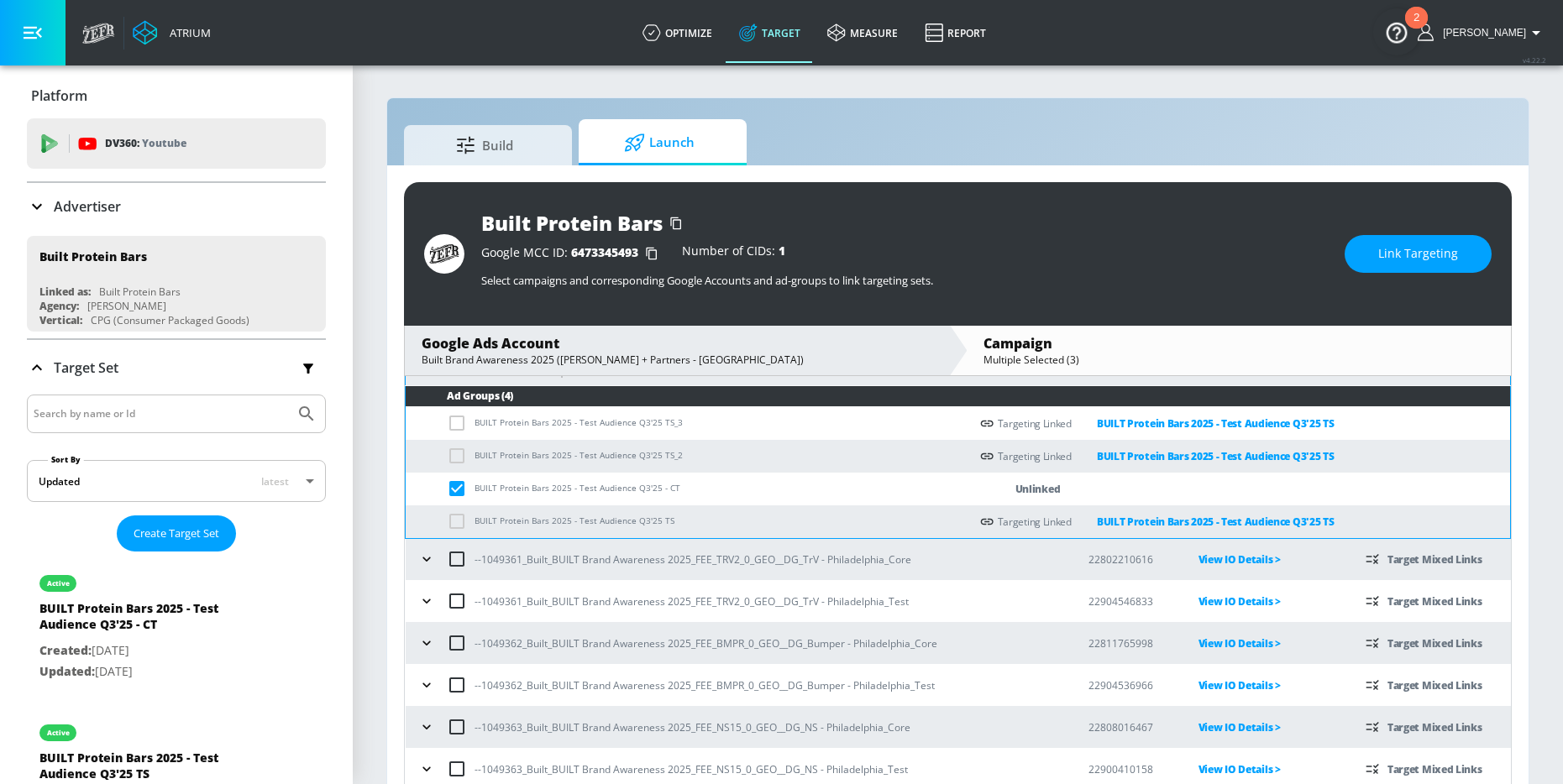
click at [421, 597] on icon "button" at bounding box center [426, 601] width 17 height 17
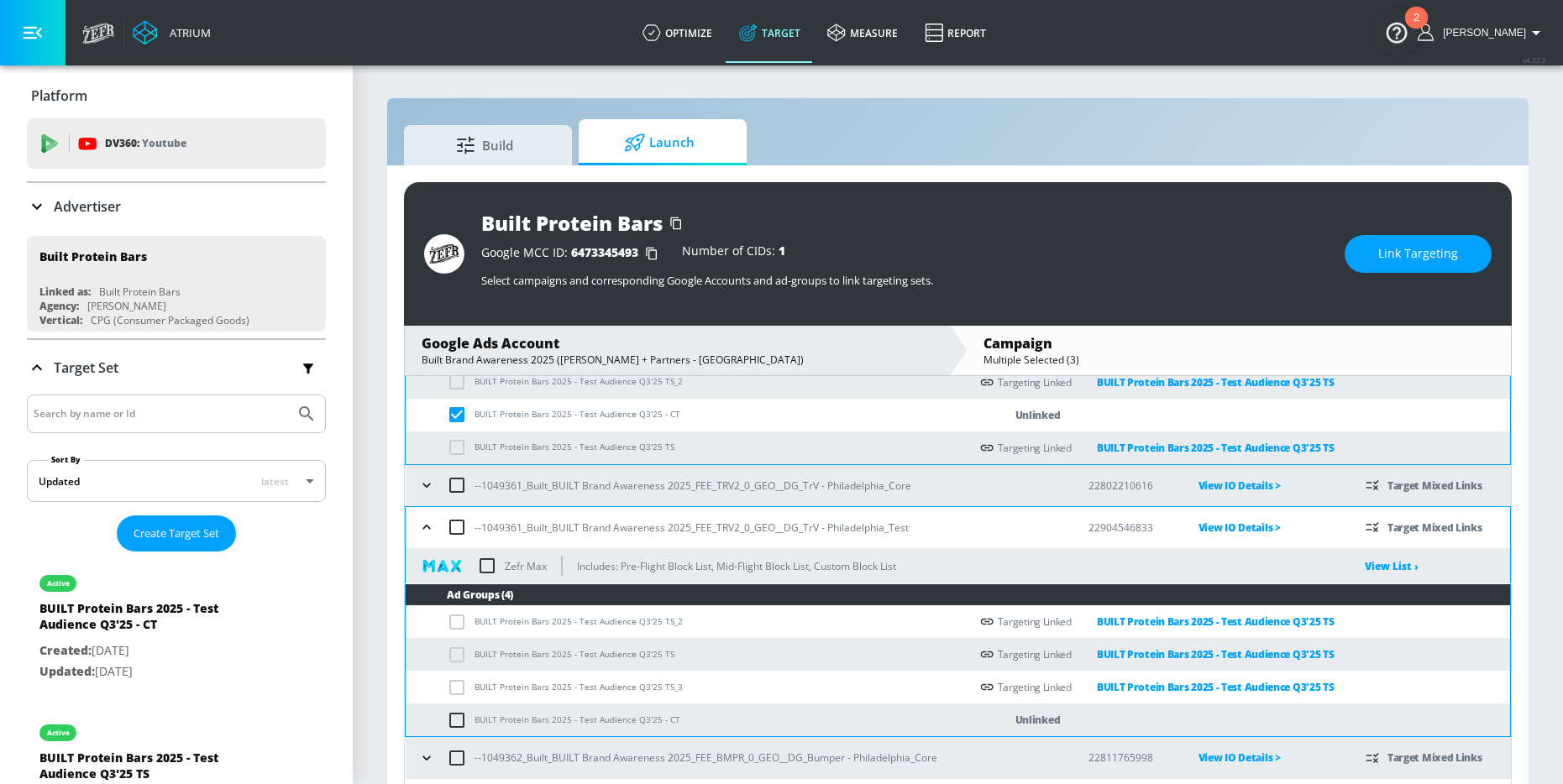
scroll to position [1339, 0]
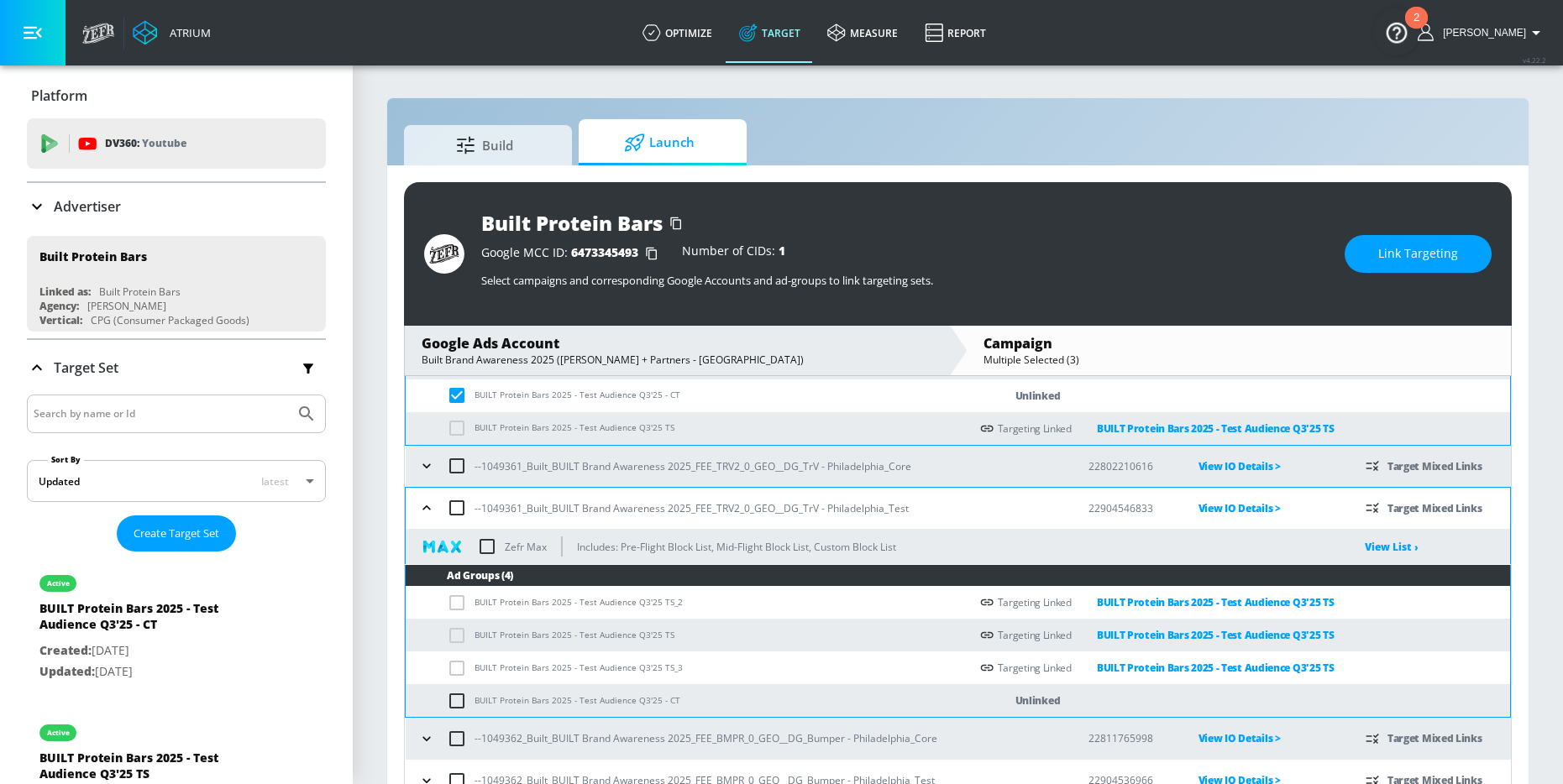
click at [459, 702] on input "checkbox" at bounding box center [460, 701] width 27 height 20
checkbox input "true"
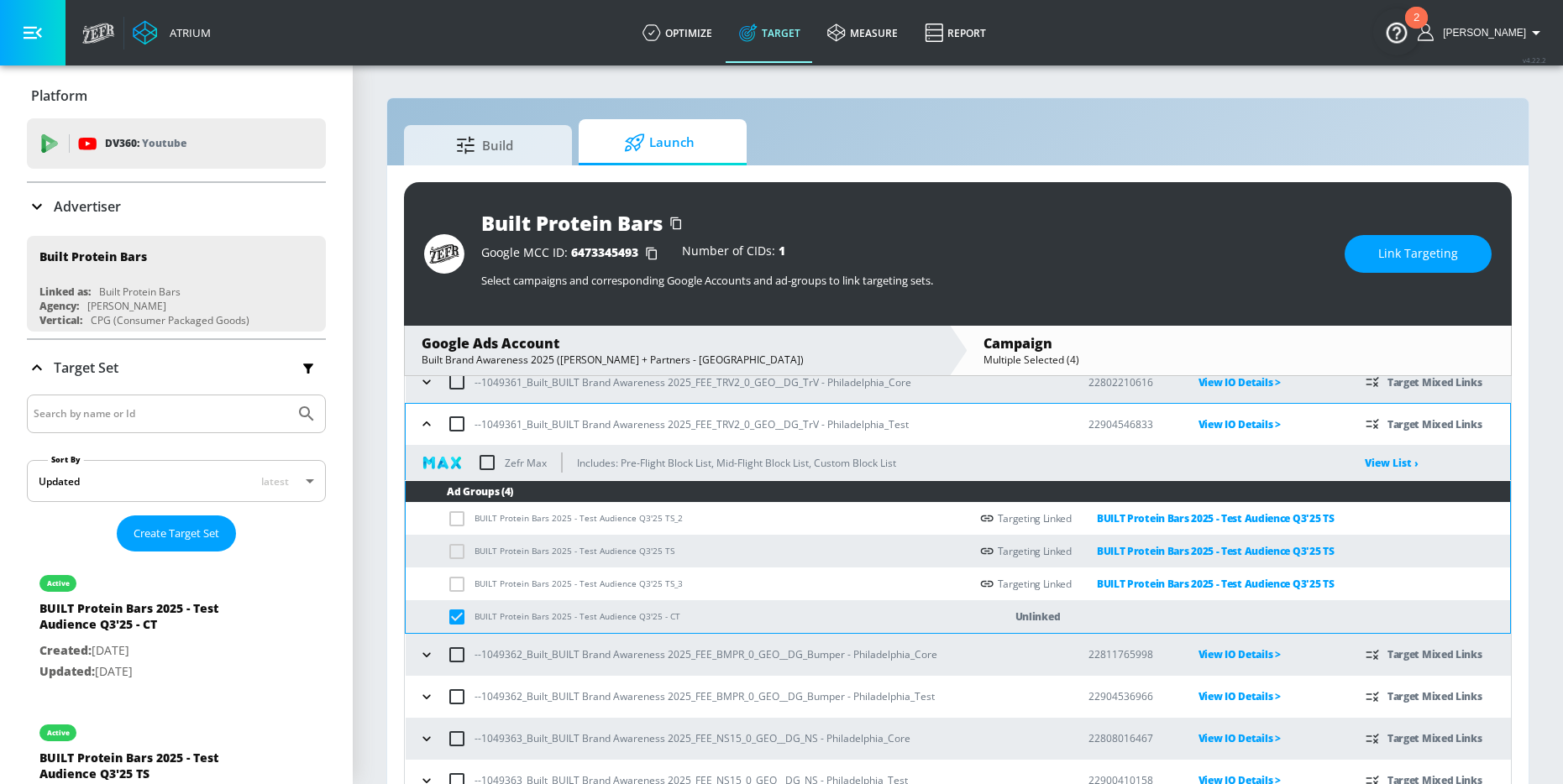
scroll to position [1435, 0]
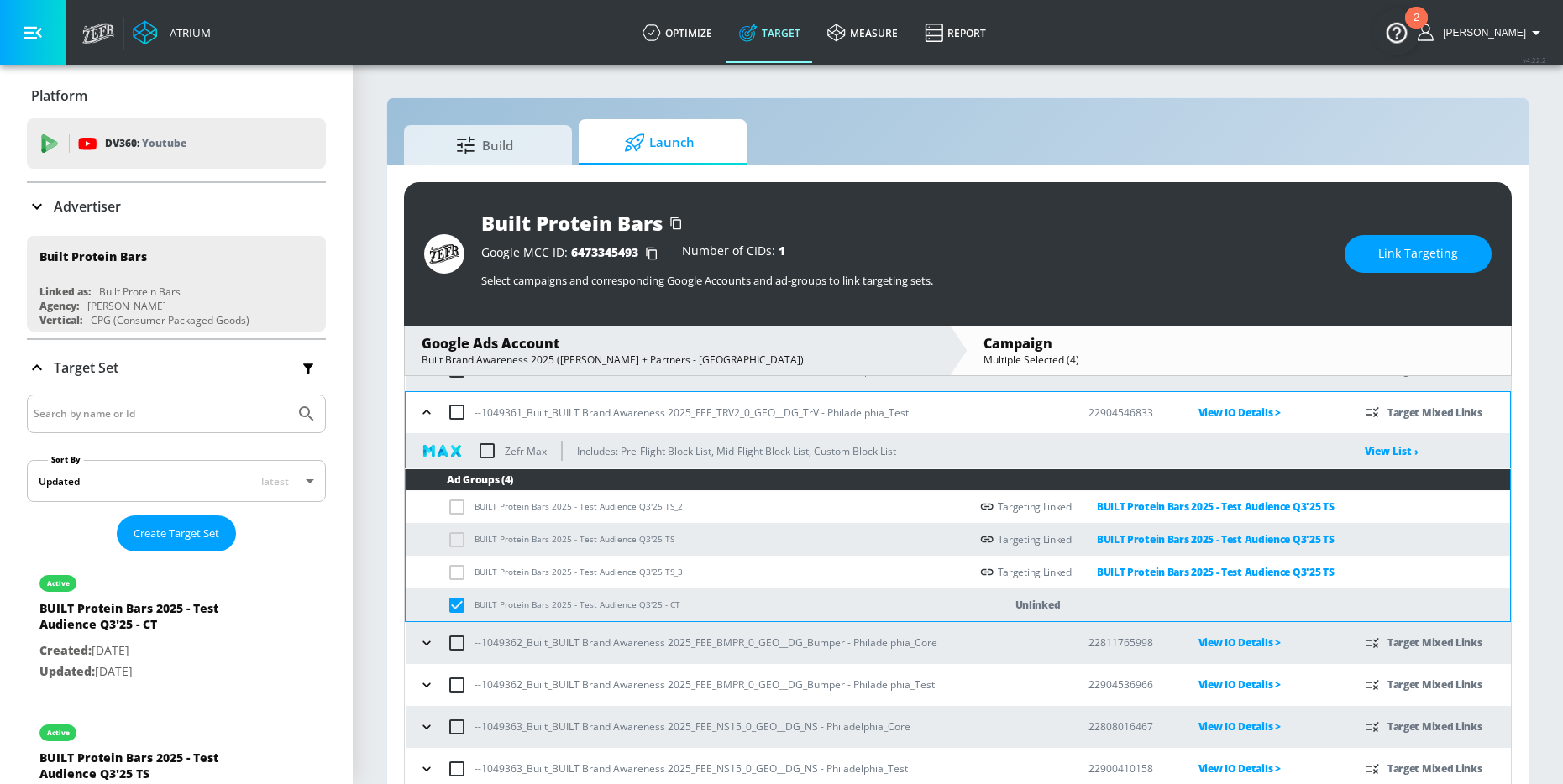
click at [427, 688] on icon "button" at bounding box center [426, 685] width 17 height 17
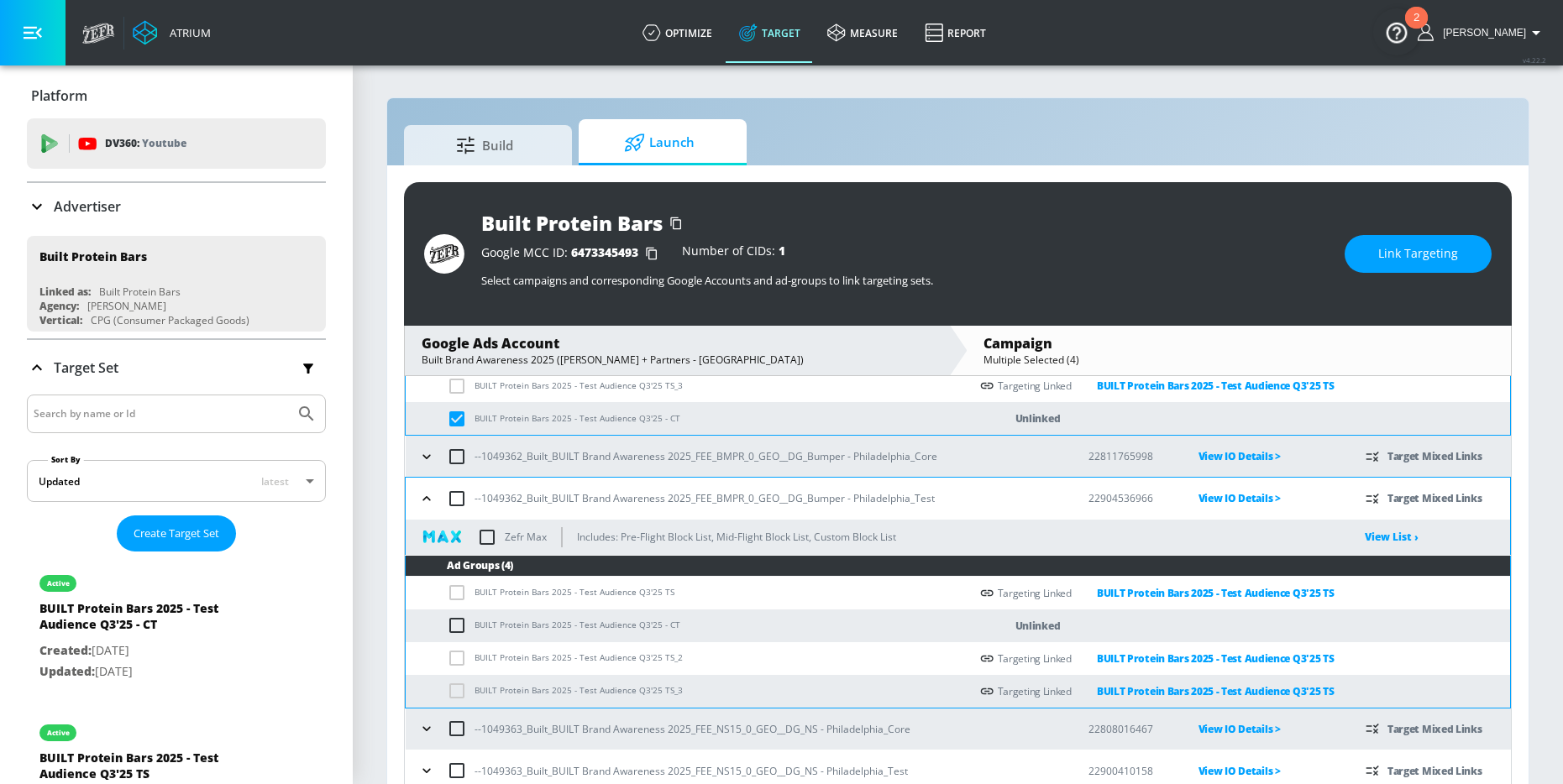
scroll to position [1623, 0]
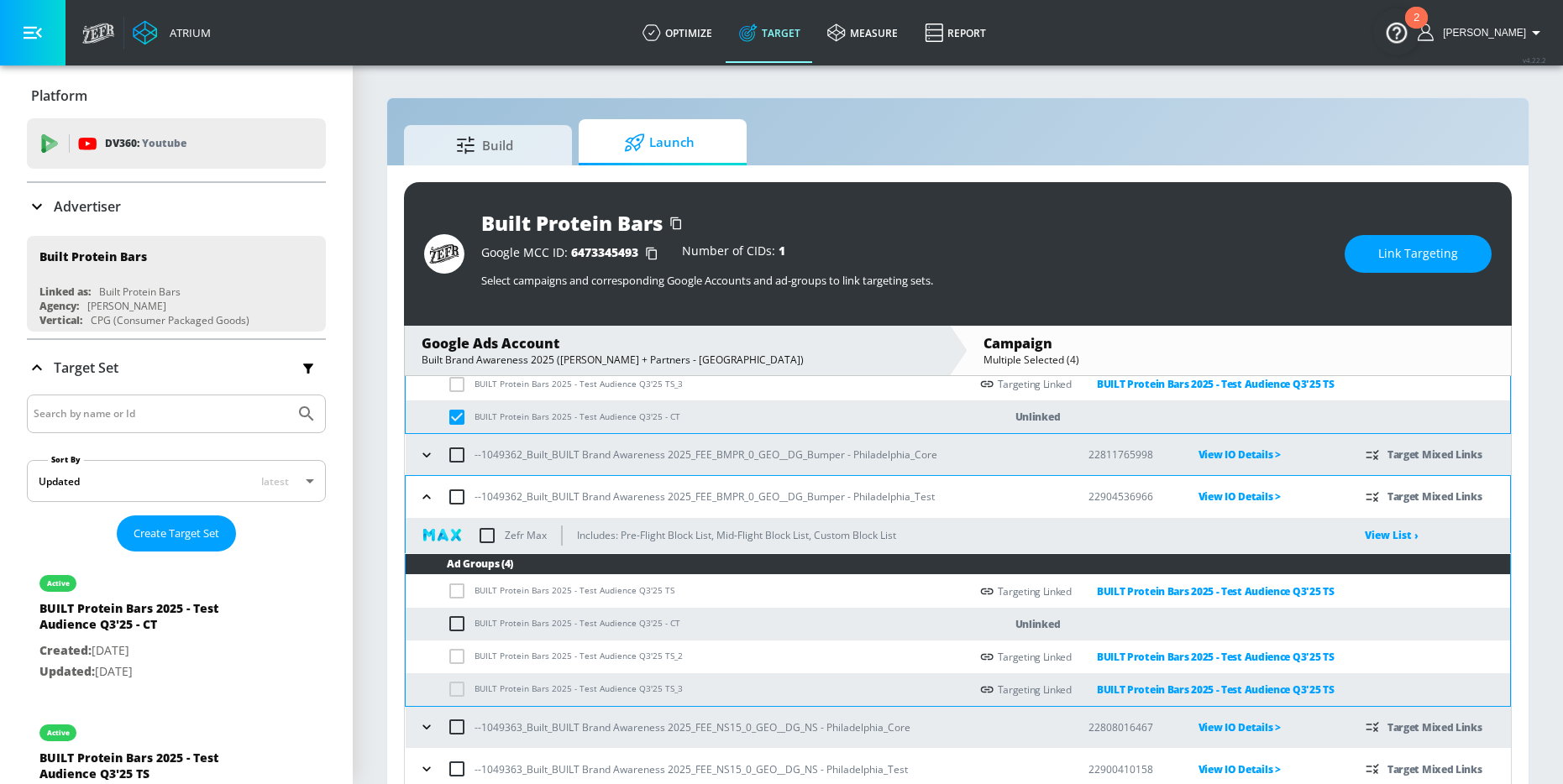
click at [456, 628] on input "checkbox" at bounding box center [460, 623] width 27 height 20
checkbox input "true"
click at [427, 764] on icon "button" at bounding box center [426, 769] width 17 height 17
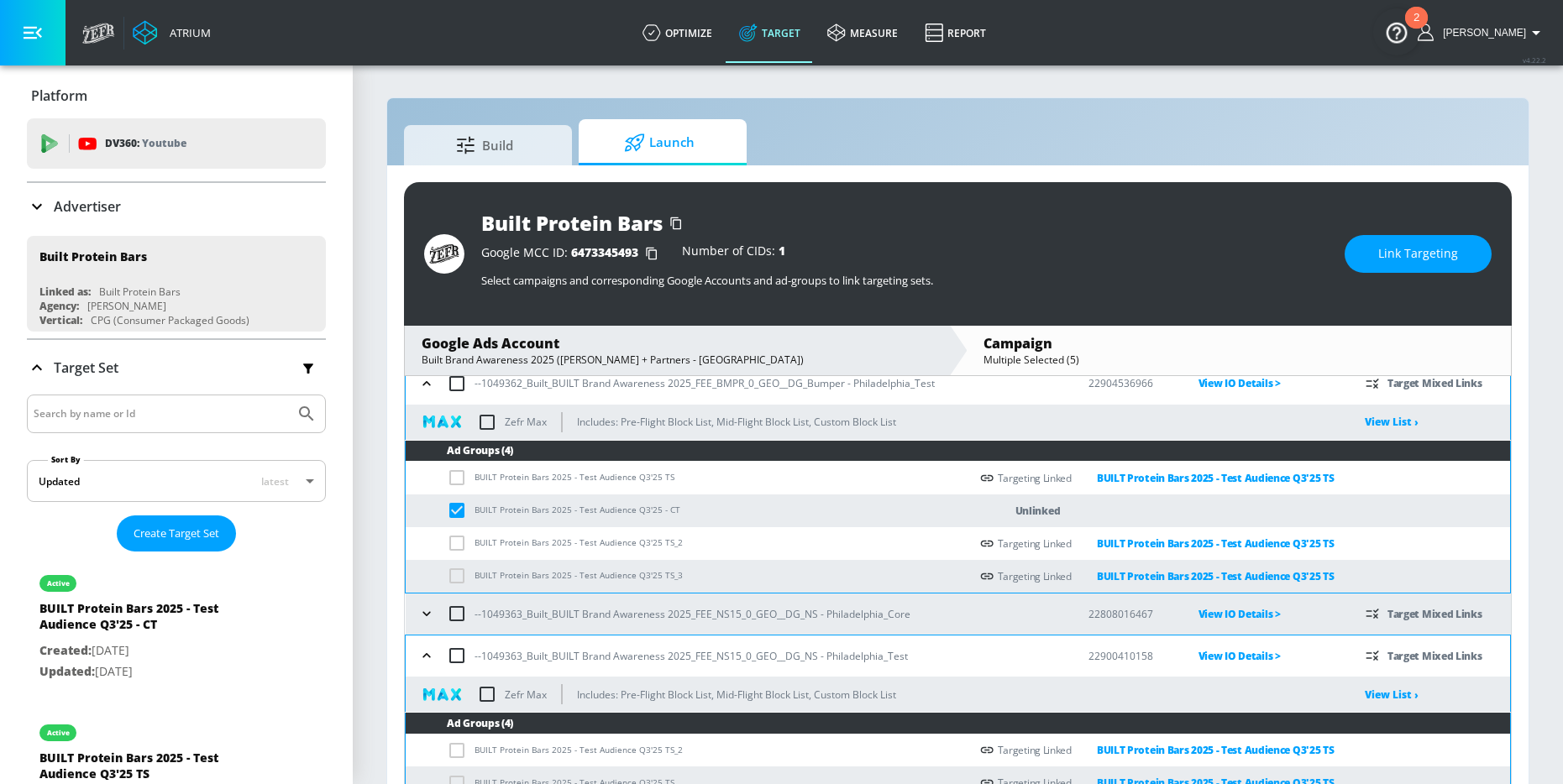
scroll to position [1812, 0]
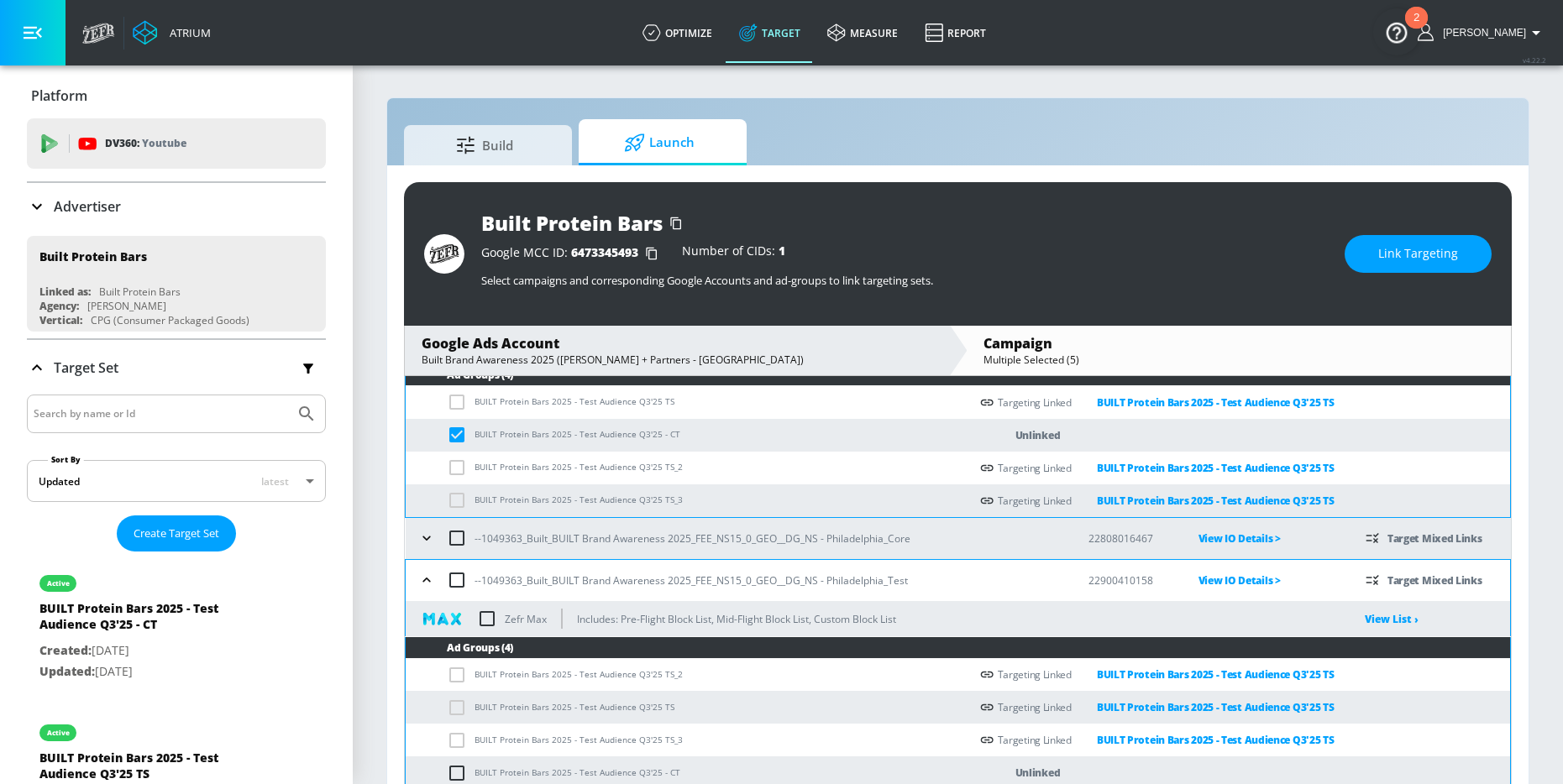
click at [458, 770] on input "checkbox" at bounding box center [460, 773] width 27 height 20
checkbox input "true"
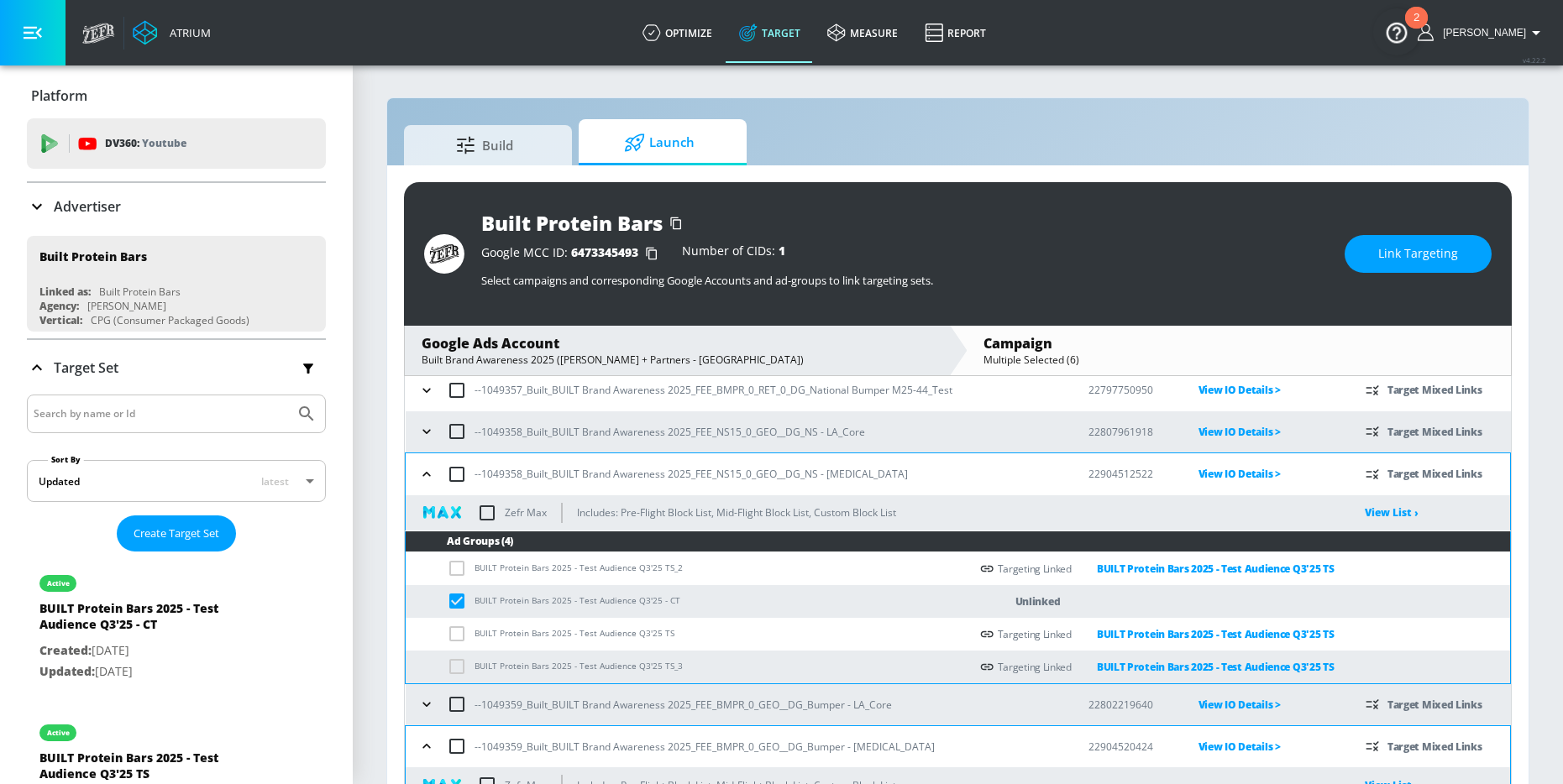
scroll to position [523, 0]
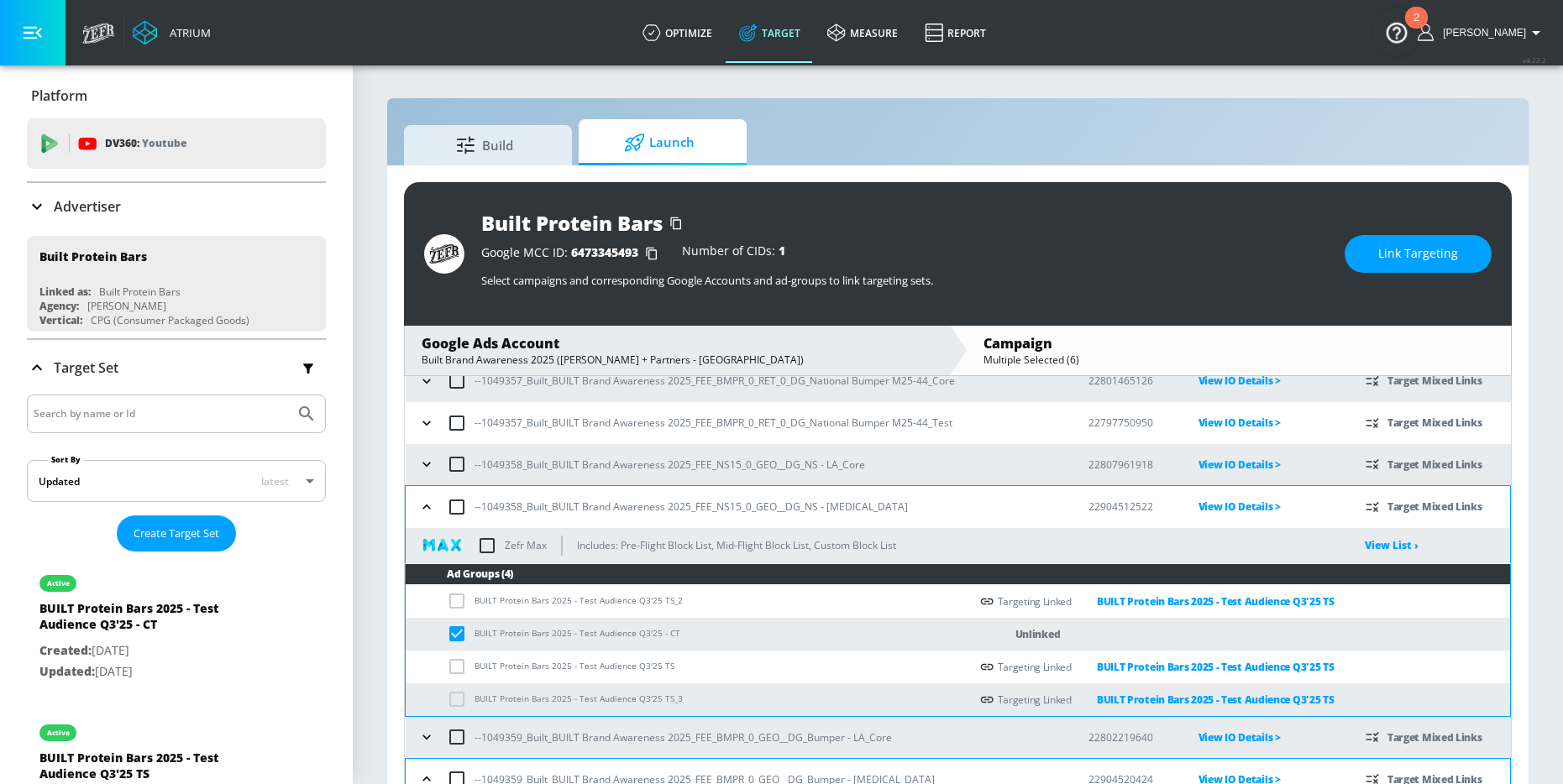
click at [1402, 261] on span "Link Targeting" at bounding box center [1418, 254] width 80 height 21
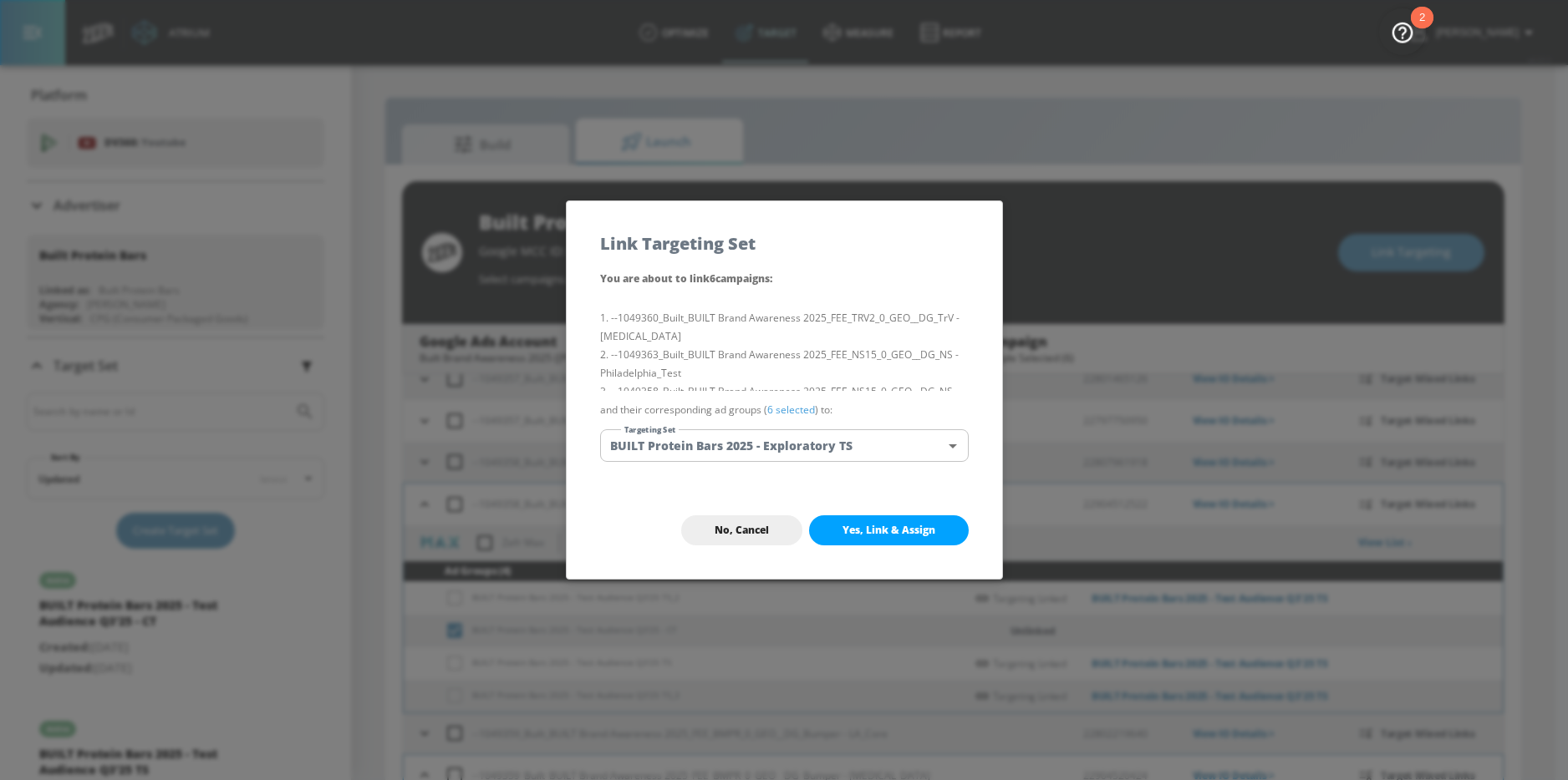
click at [873, 458] on body "Atrium optimize Target measure Report optimize Target measure Report v 4.22.2 […" at bounding box center [784, 402] width 1568 height 805
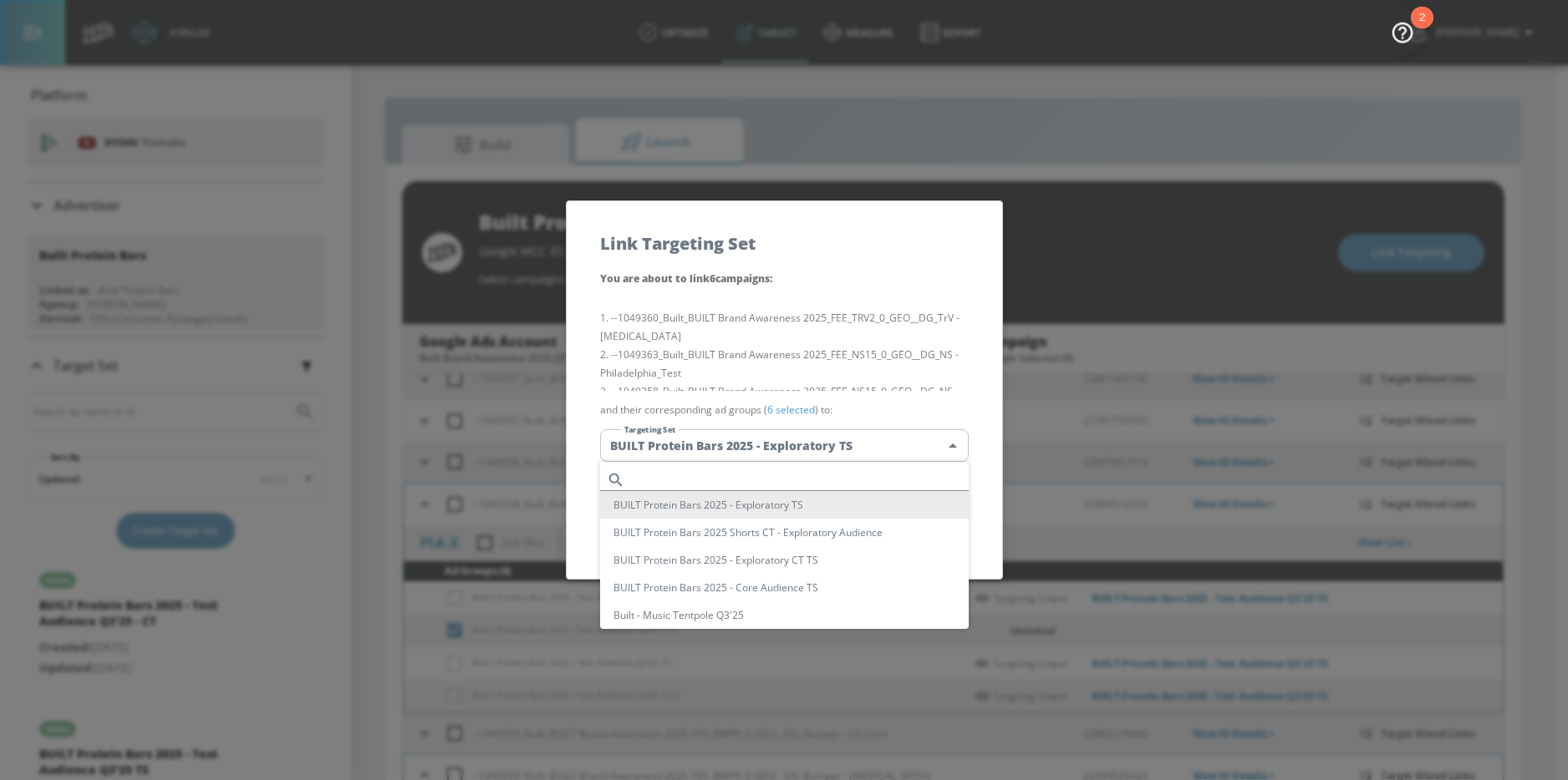
click at [758, 479] on input "text" at bounding box center [800, 480] width 337 height 23
paste input "Test Audience Q3'25"
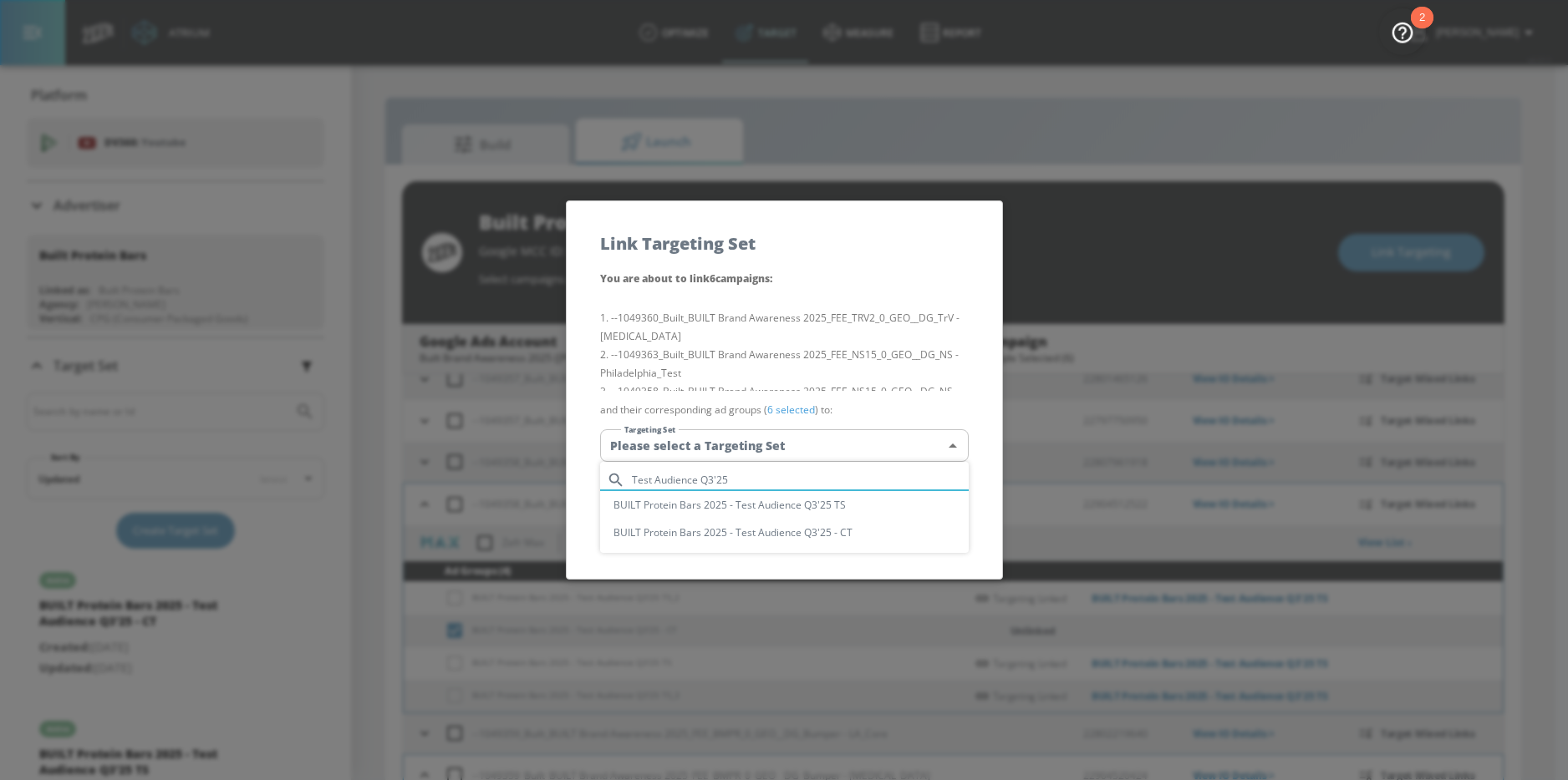
type input "Test Audience Q3'25"
click at [829, 533] on li "BUILT Protein Bars 2025 - Test Audience Q3'25 - CT" at bounding box center [784, 532] width 369 height 27
type input "32d8401c-21fc-4670-b04a-58e5b49c7970"
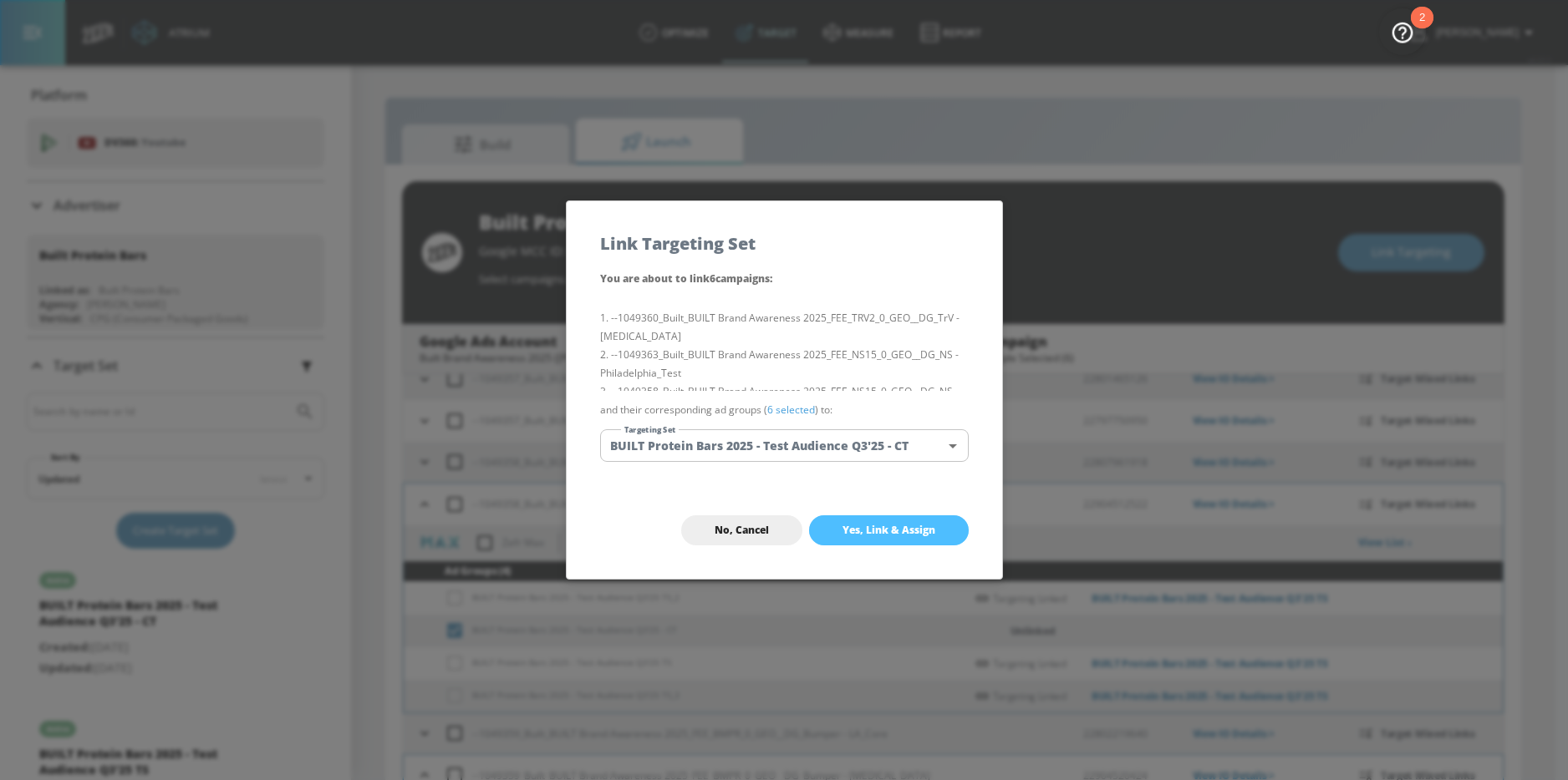
click at [869, 524] on span "Yes, Link & Assign" at bounding box center [888, 530] width 92 height 13
checkbox input "false"
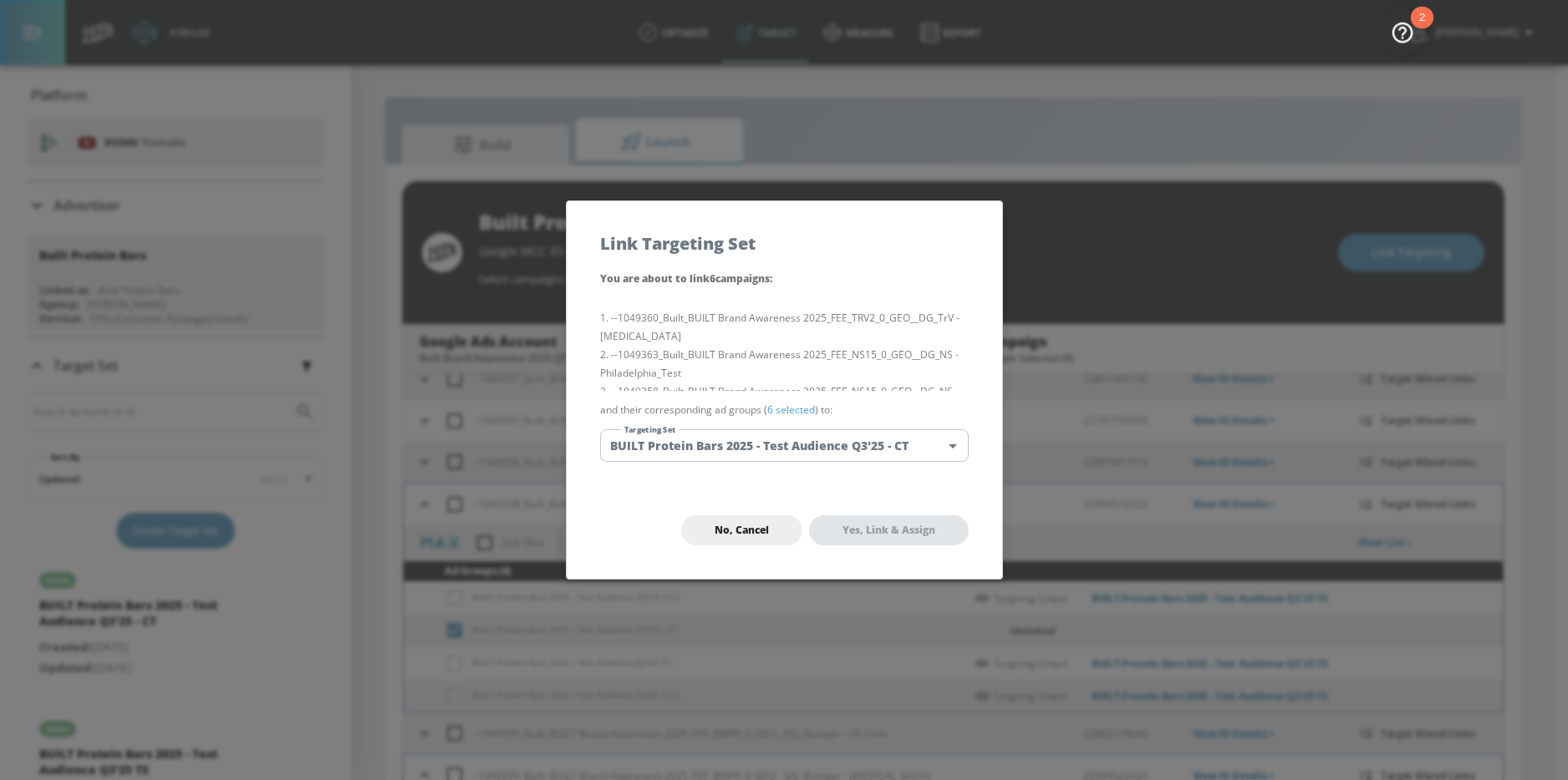
checkbox input "false"
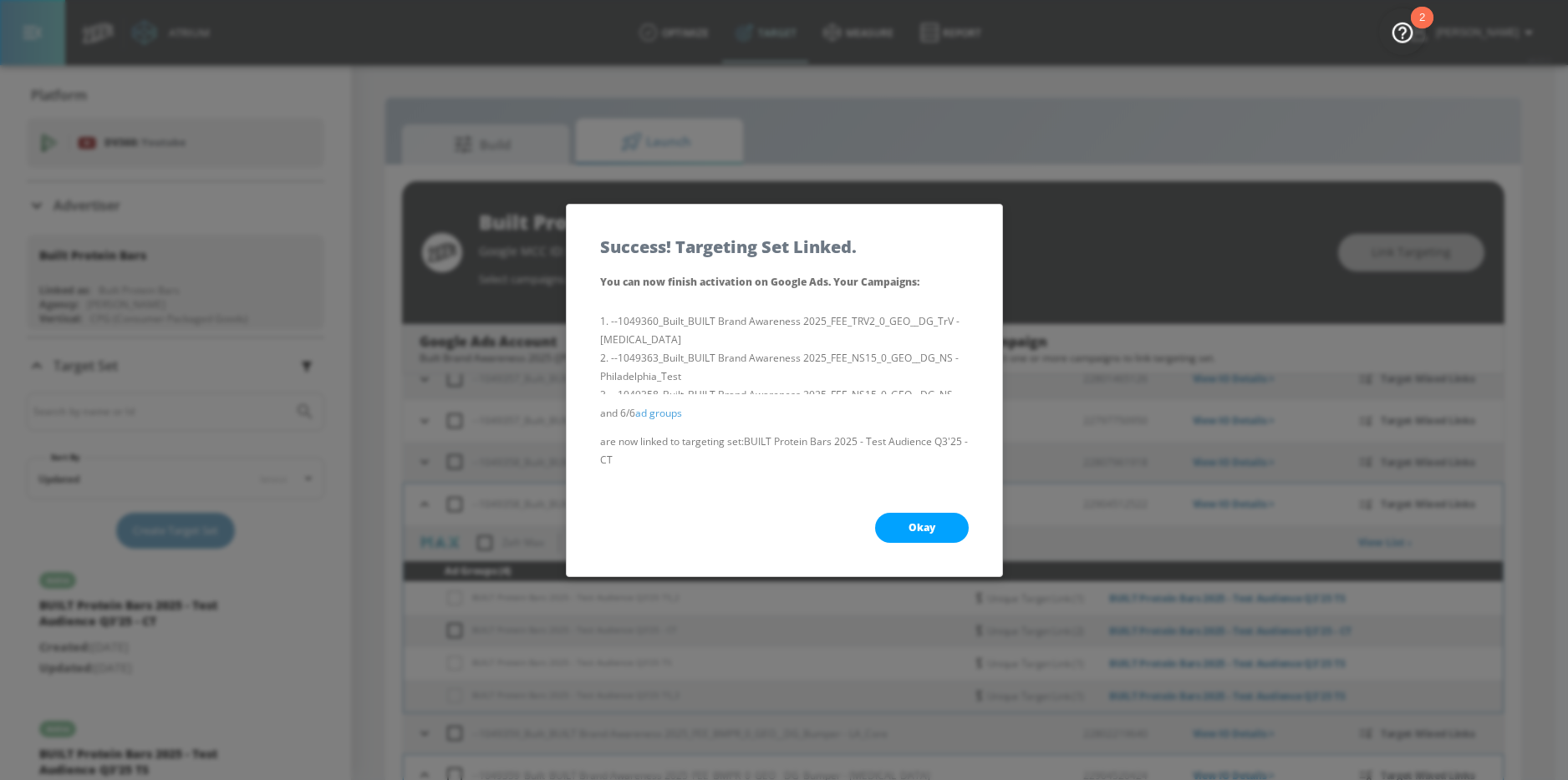
click at [900, 524] on button "Okay" at bounding box center [921, 528] width 93 height 30
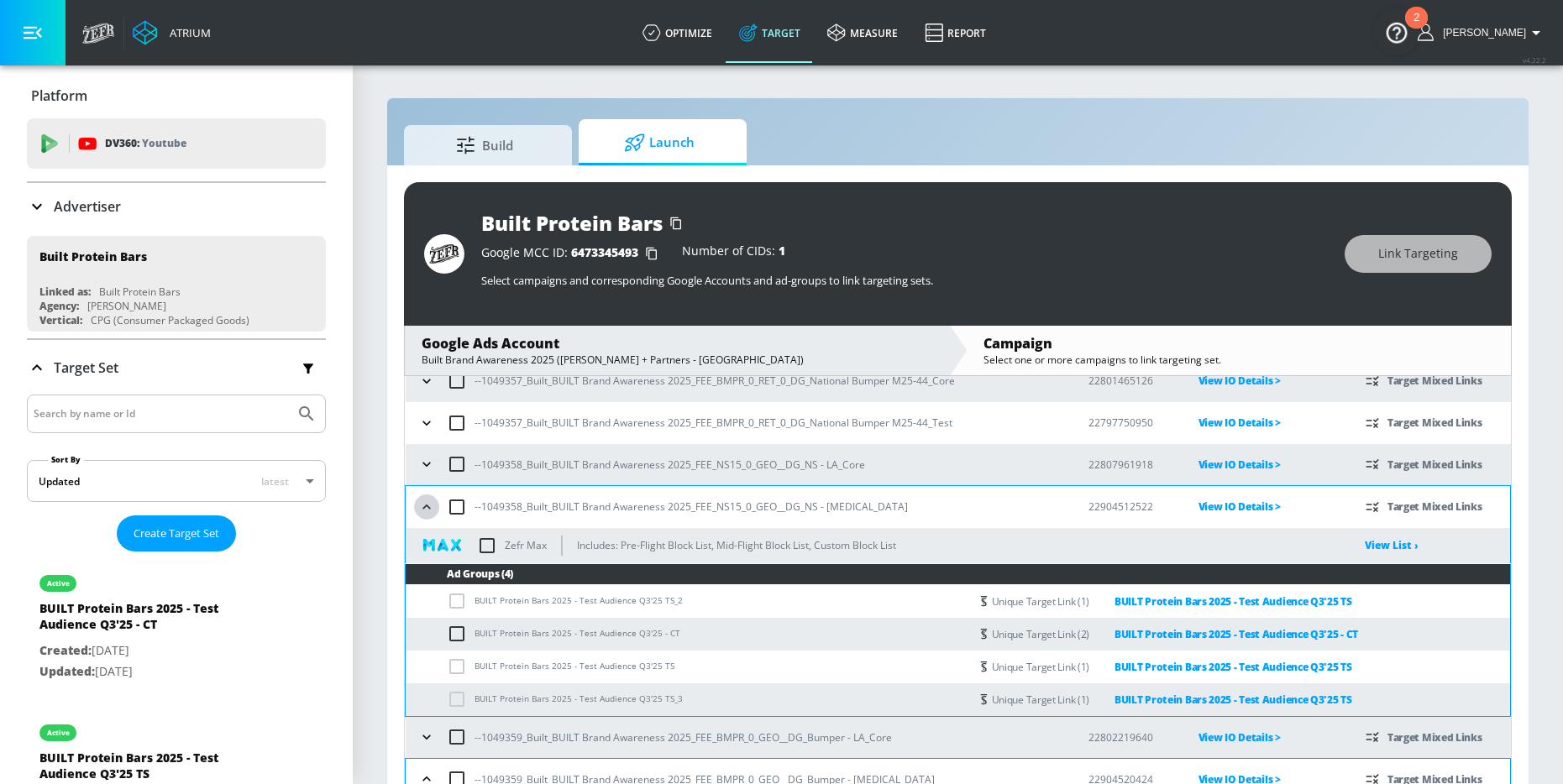
click at [424, 503] on icon "button" at bounding box center [426, 506] width 17 height 17
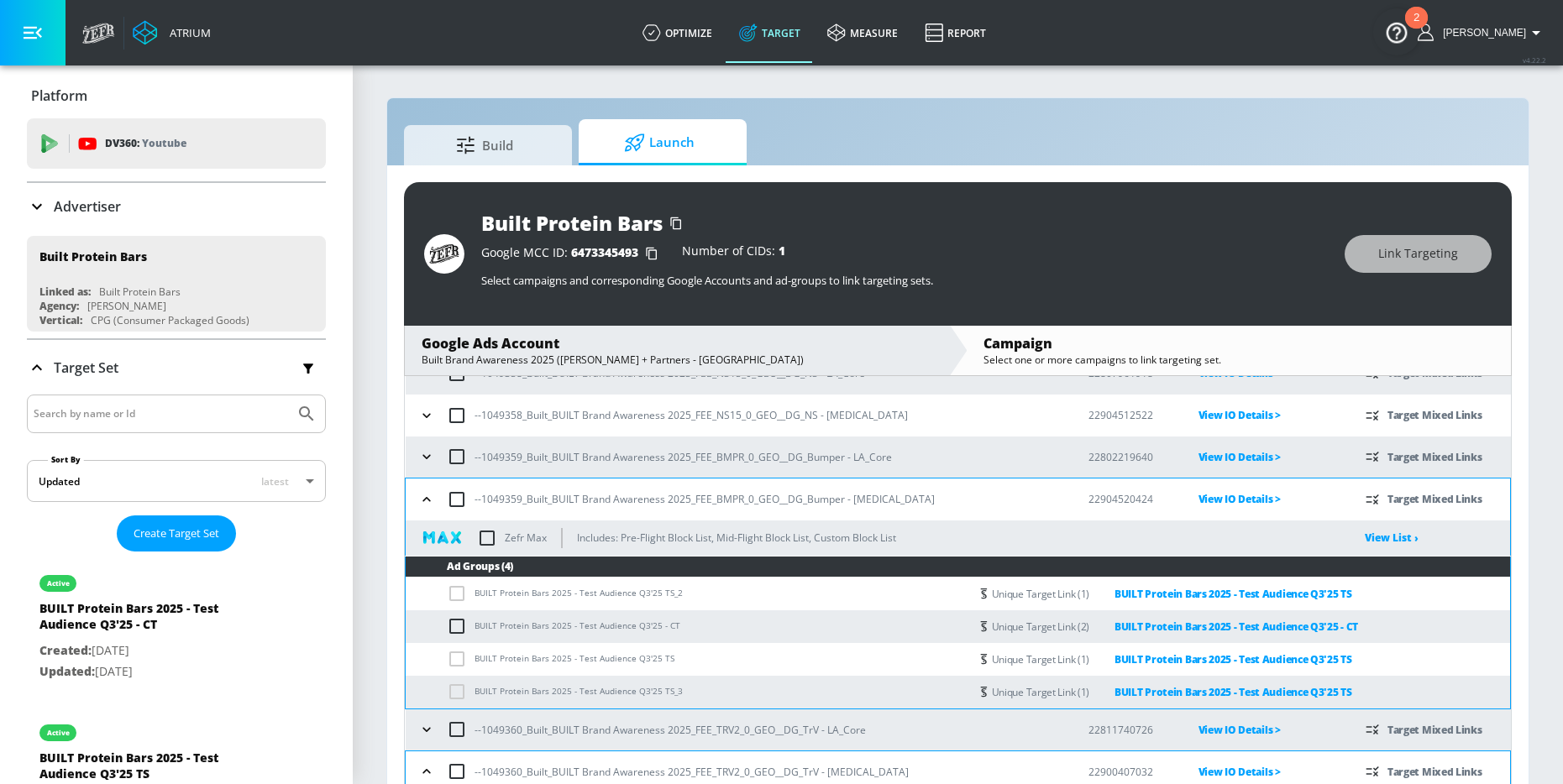
scroll to position [663, 0]
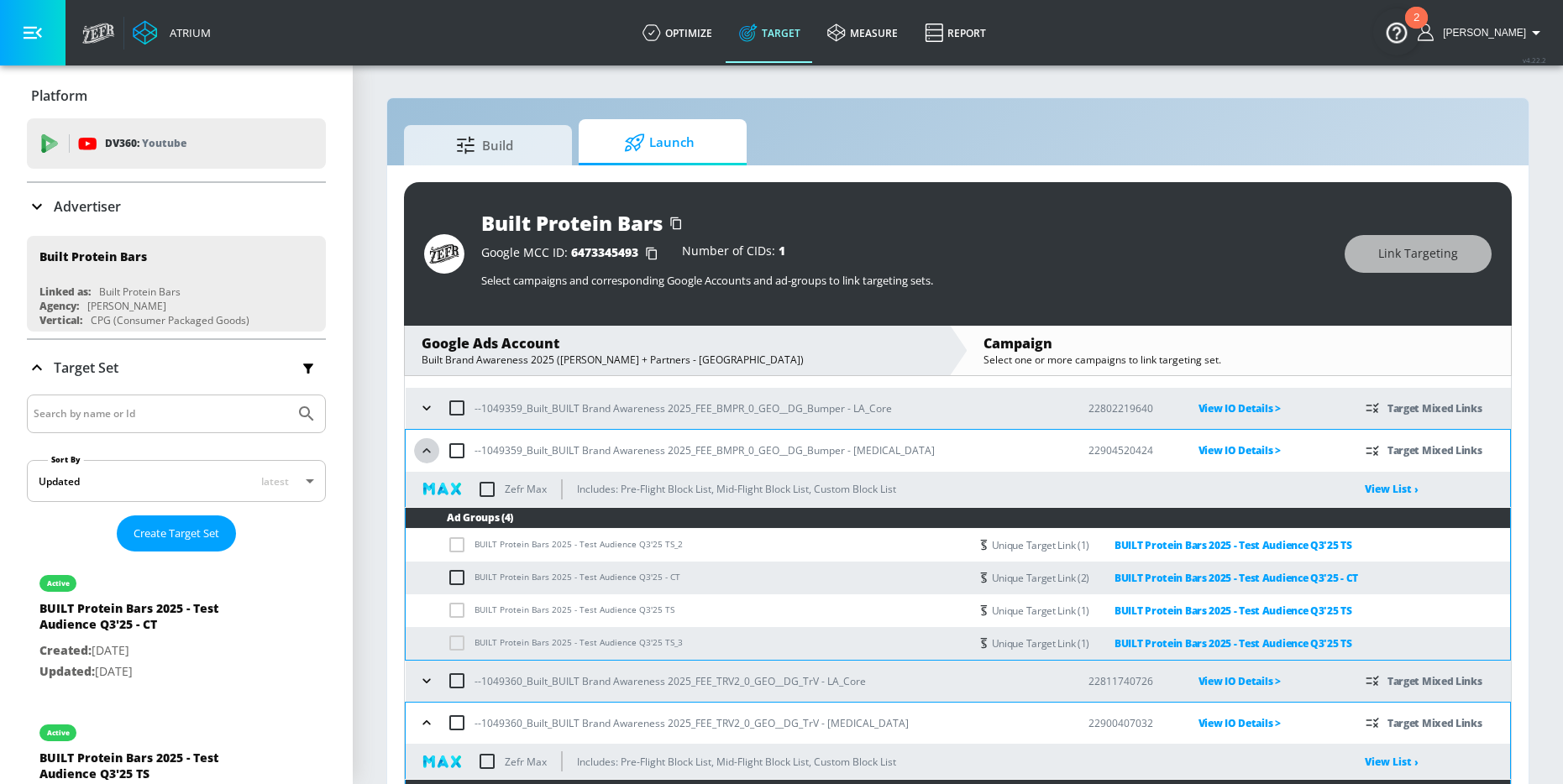
click at [427, 451] on icon "button" at bounding box center [426, 451] width 17 height 17
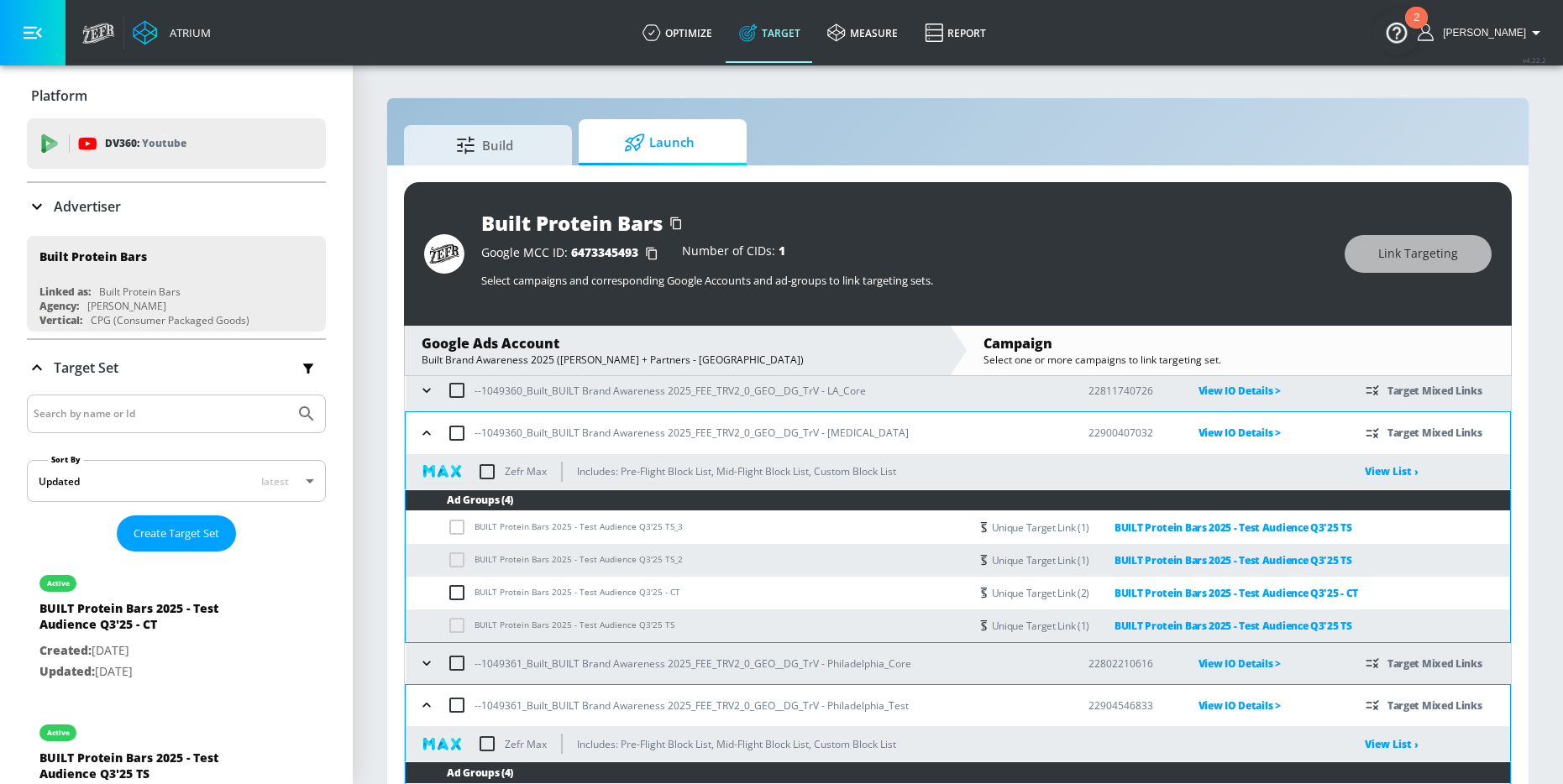
scroll to position [784, 0]
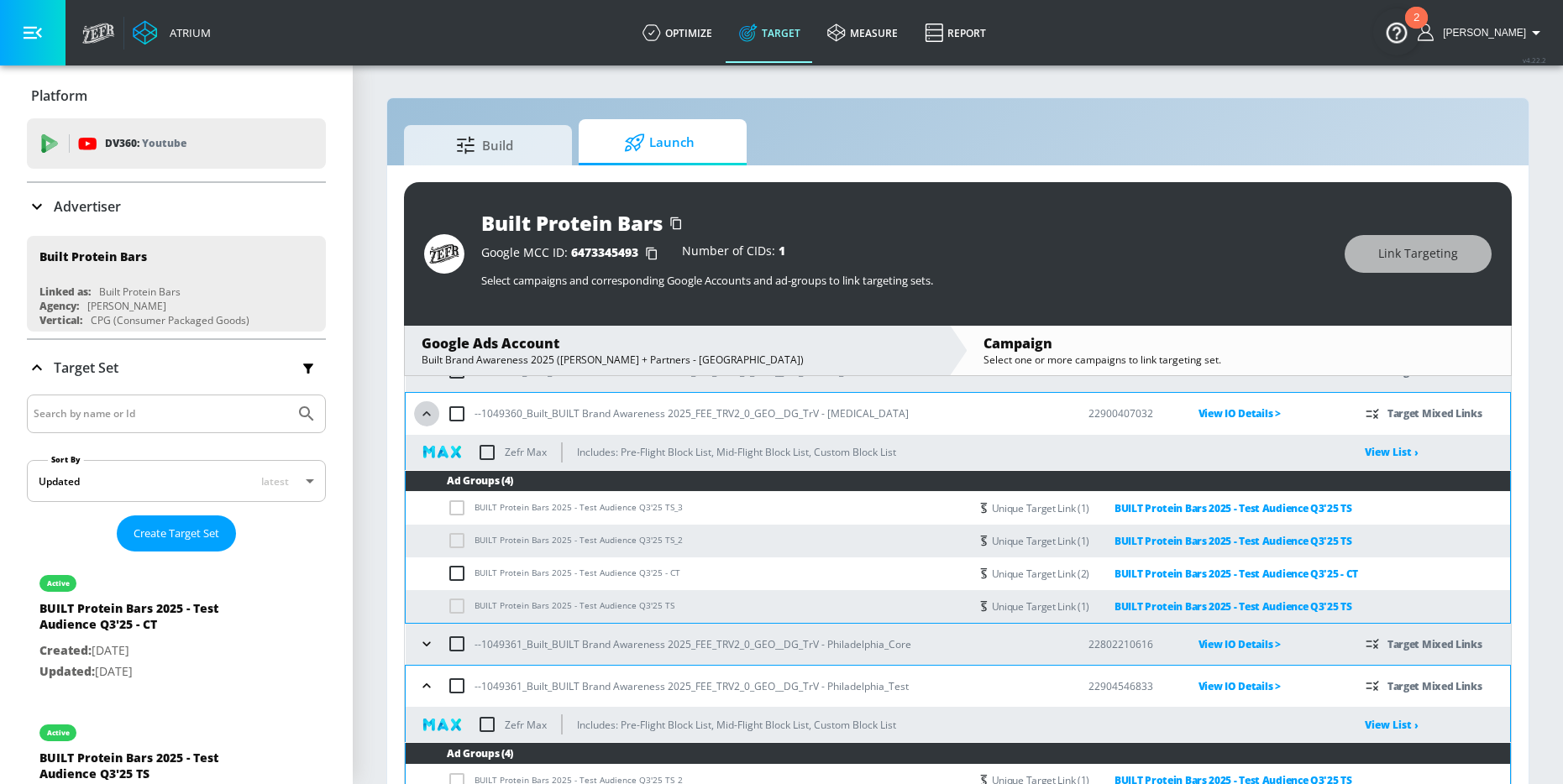
click at [432, 408] on icon "button" at bounding box center [426, 414] width 17 height 17
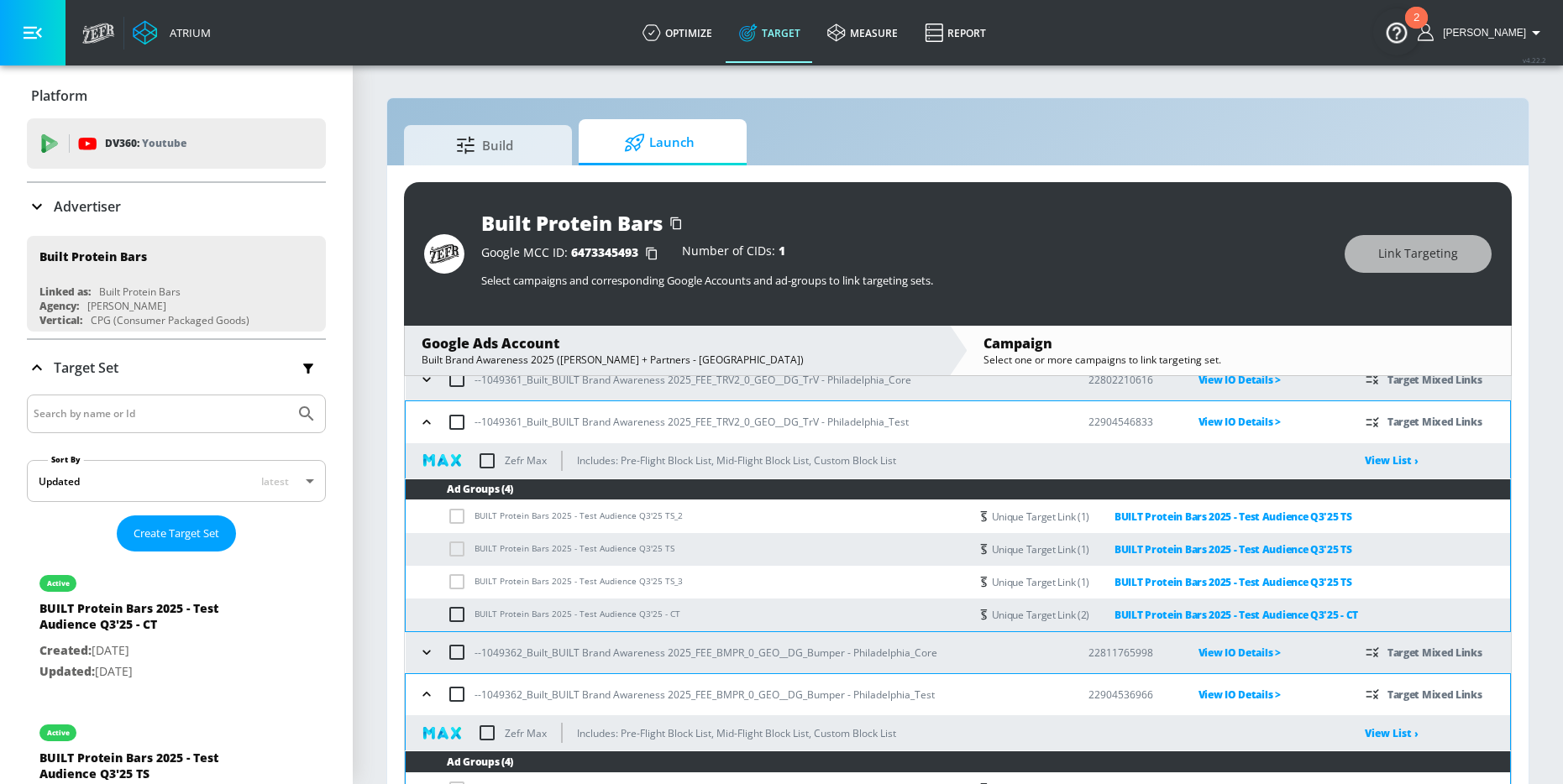
scroll to position [886, 0]
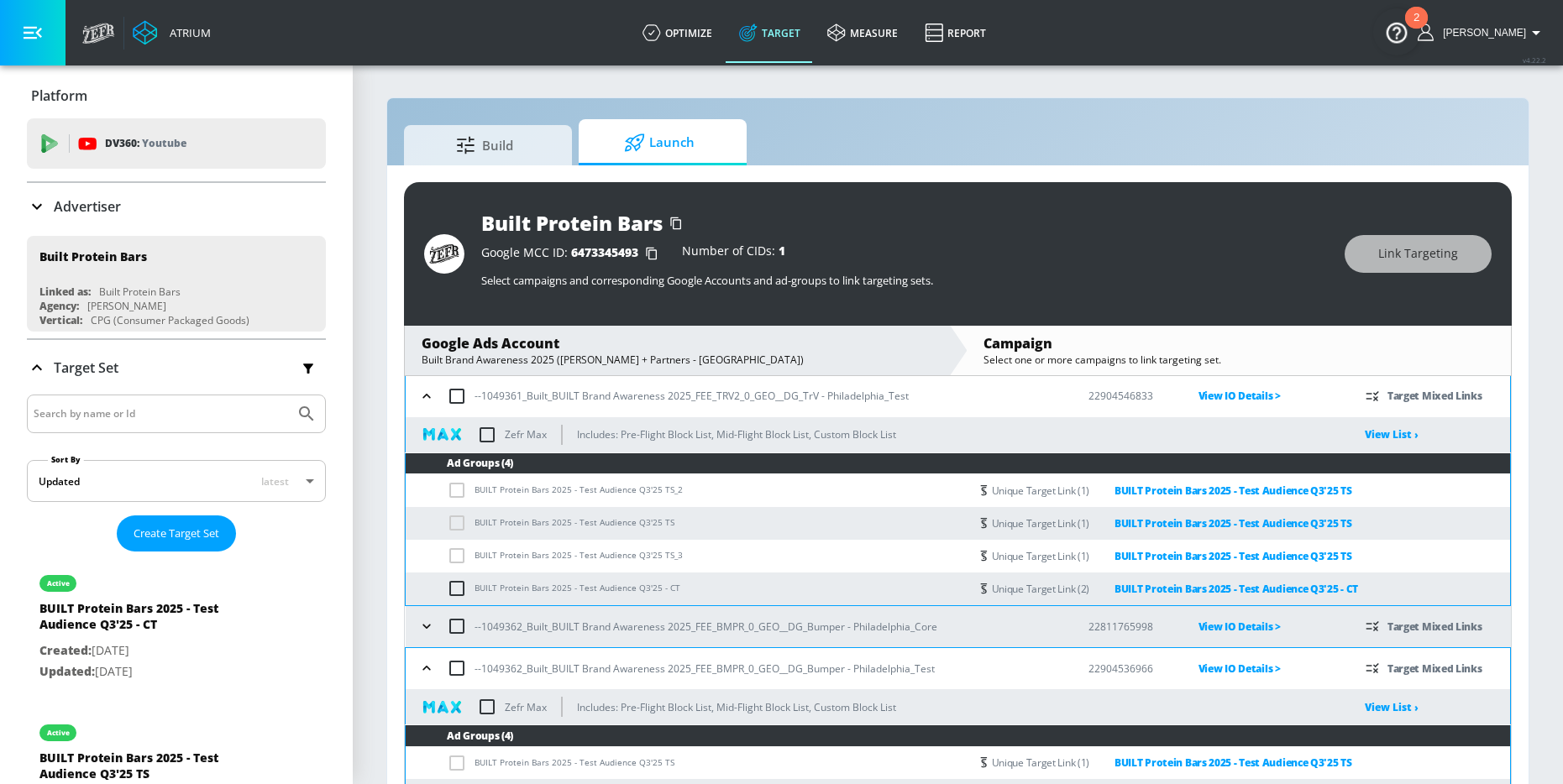
click at [429, 390] on icon "button" at bounding box center [426, 396] width 17 height 17
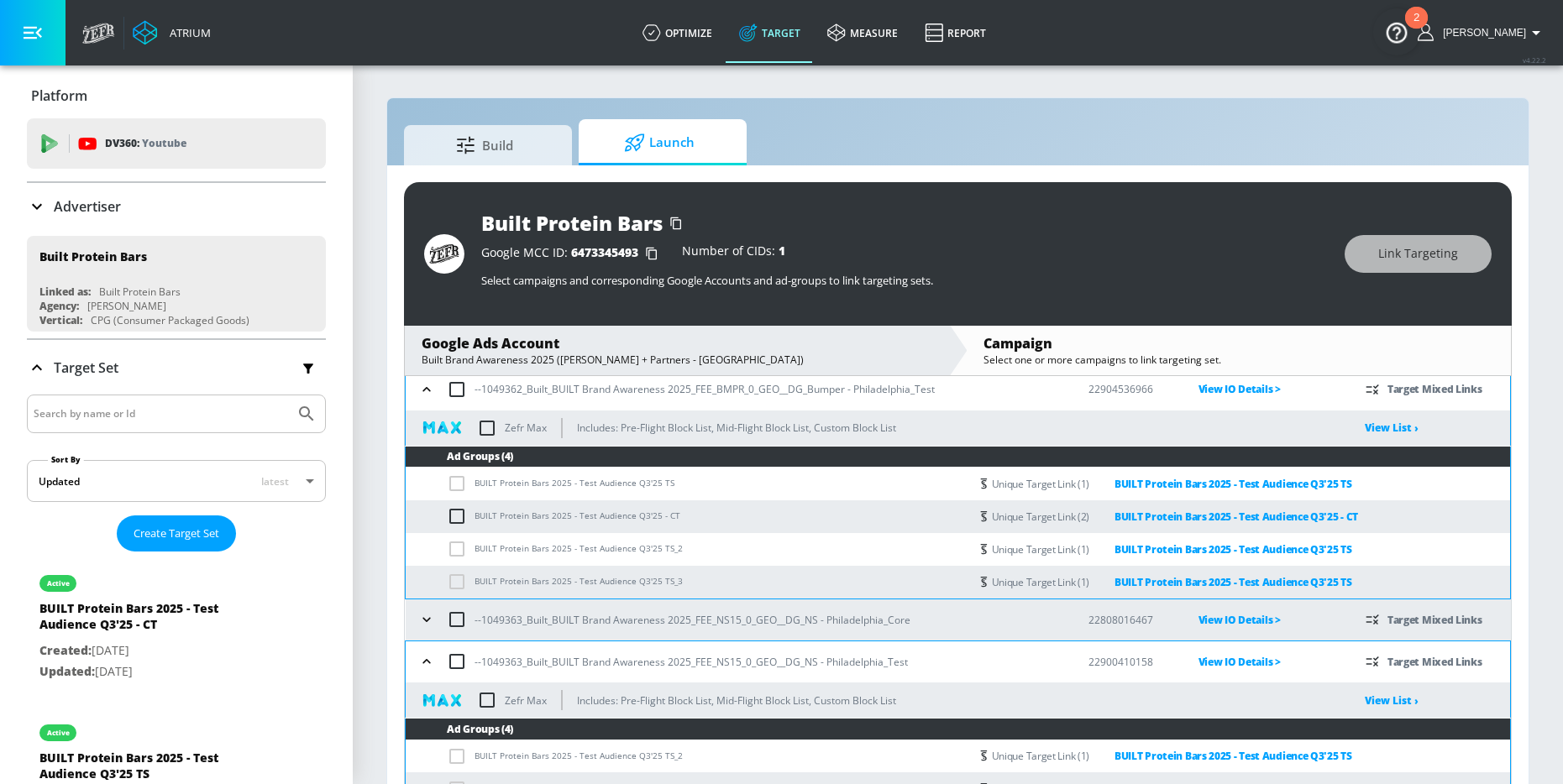
scroll to position [1008, 0]
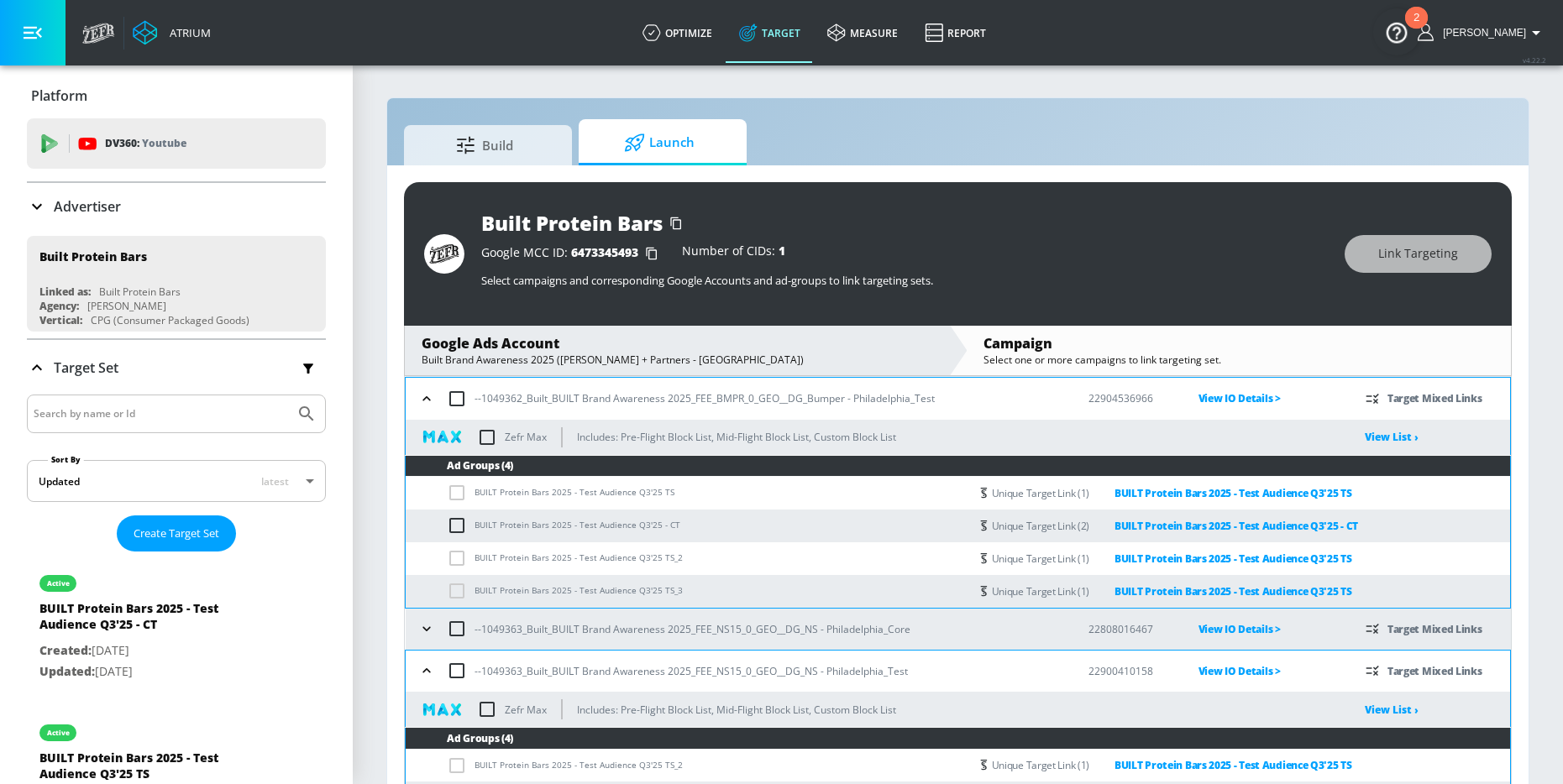
click at [430, 397] on icon "button" at bounding box center [426, 399] width 17 height 17
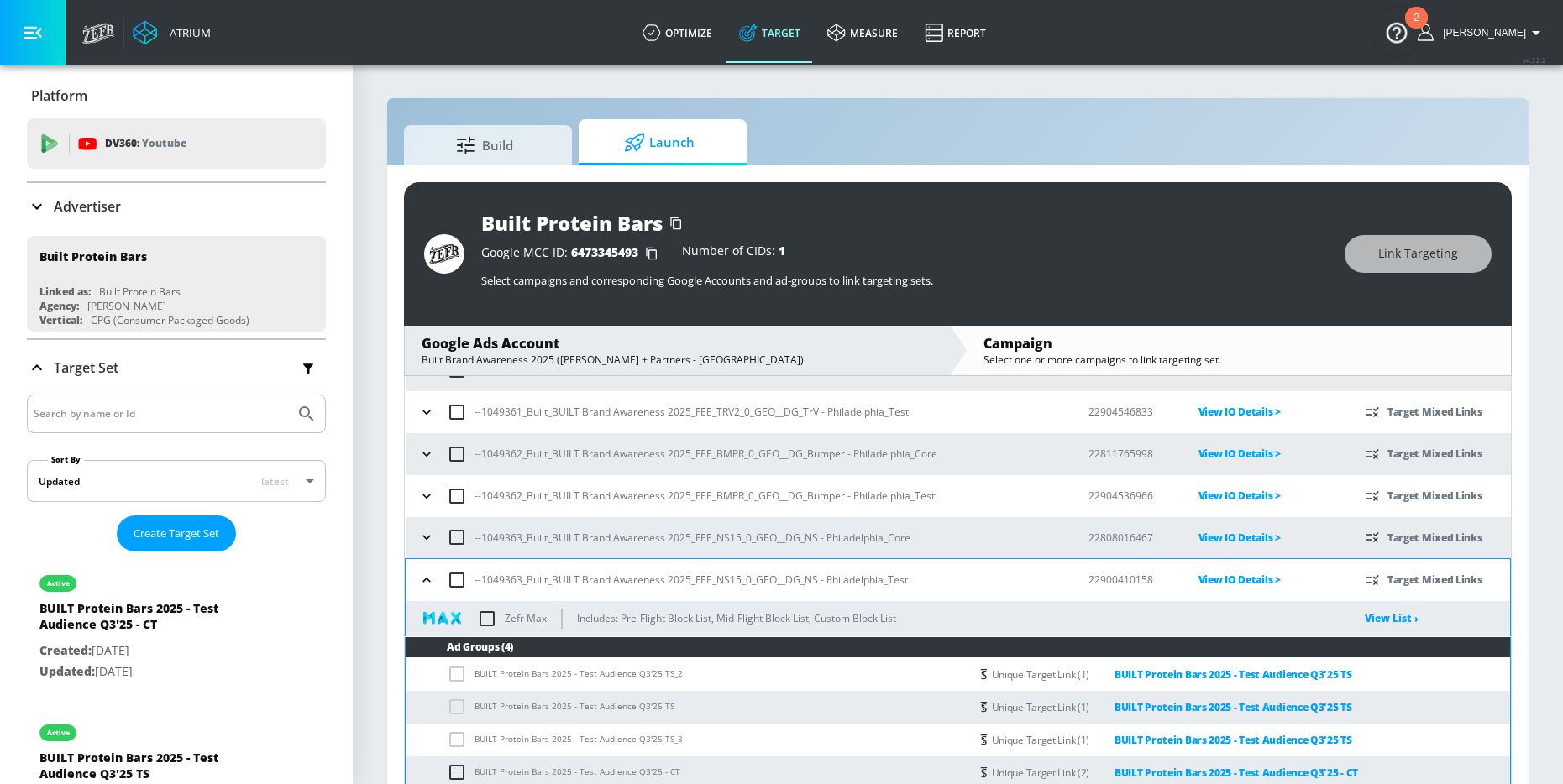
scroll to position [25, 0]
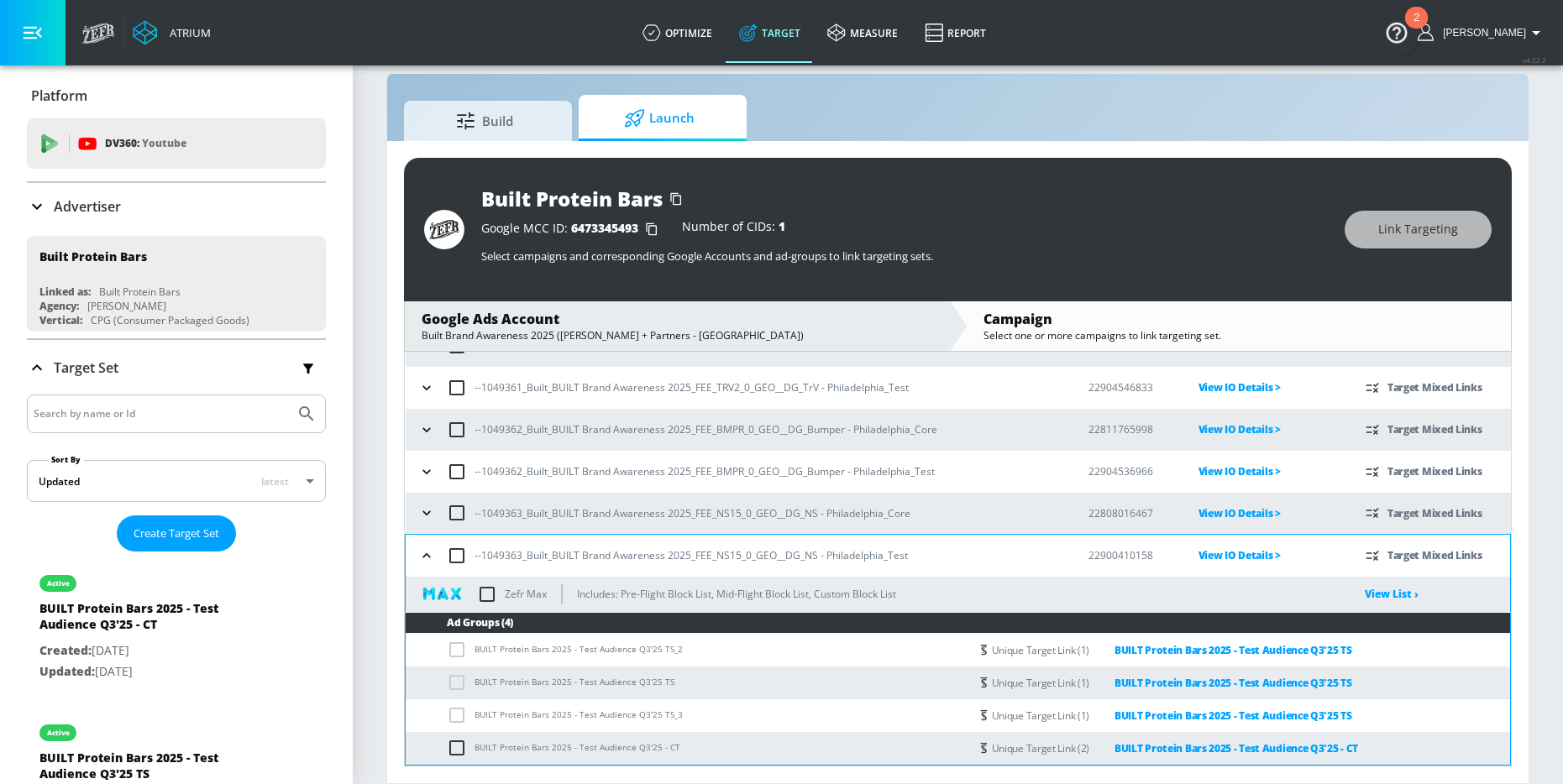
click at [425, 557] on icon "button" at bounding box center [426, 555] width 17 height 17
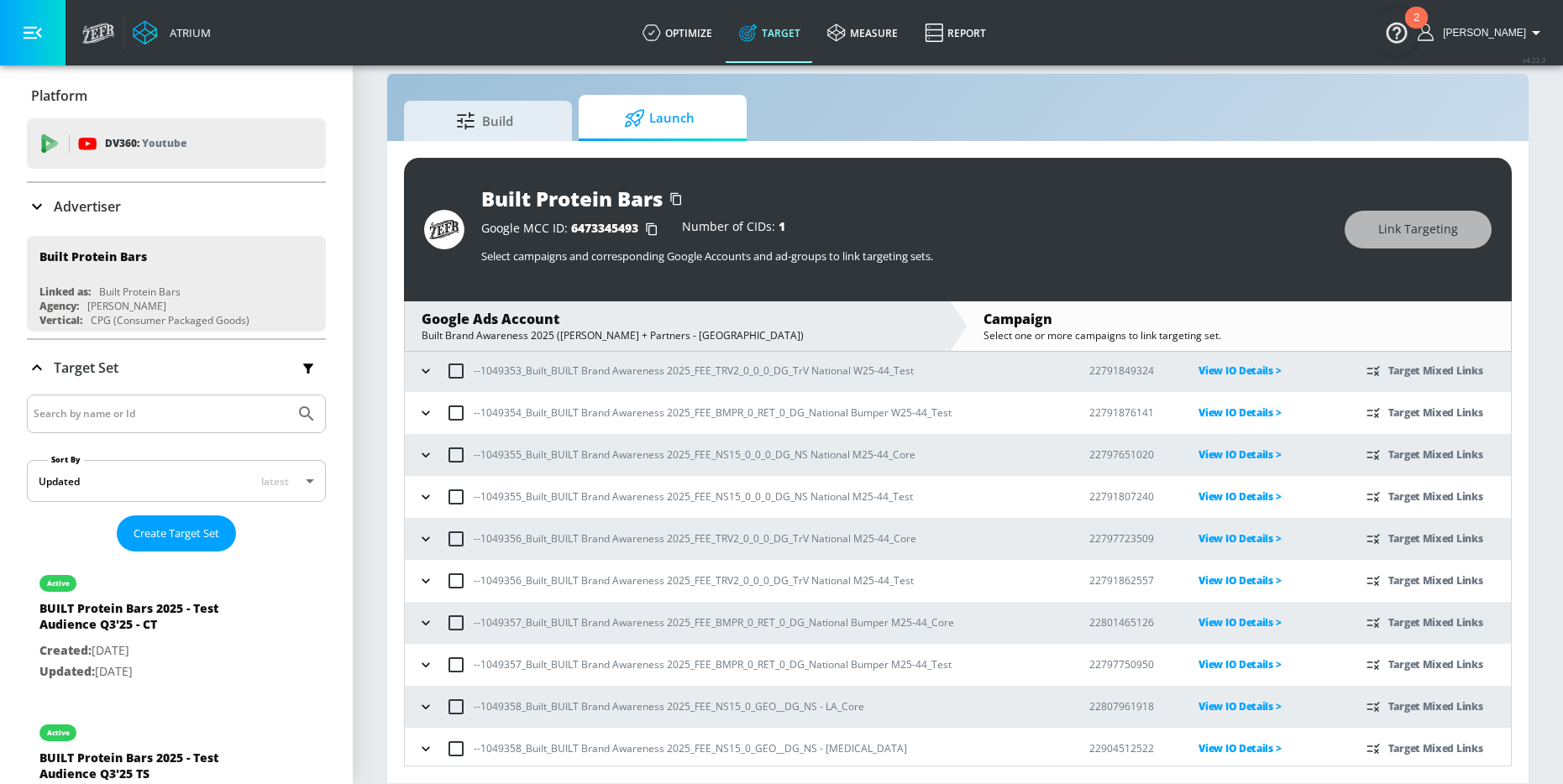
scroll to position [0, 0]
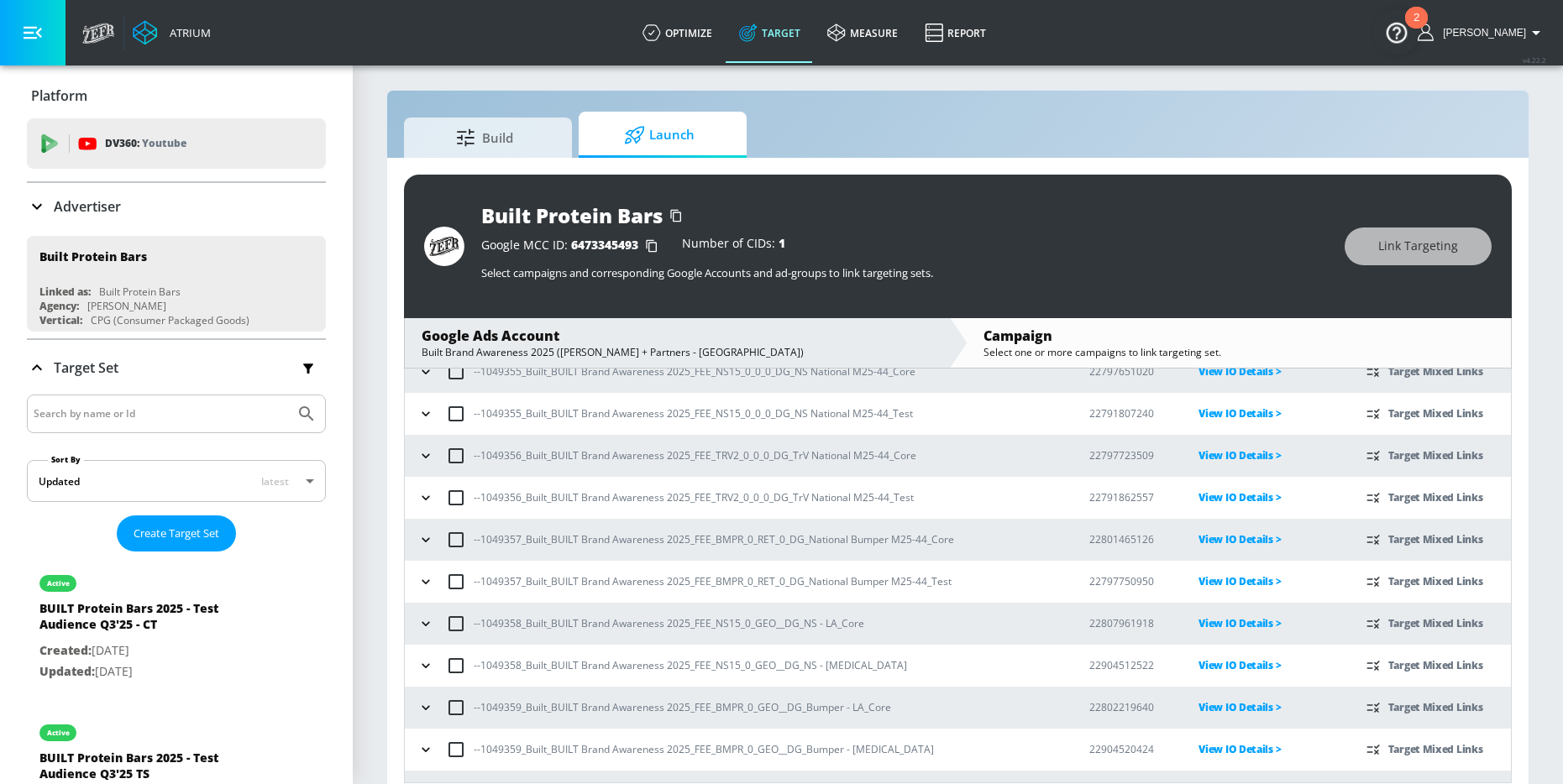
scroll to position [681, 0]
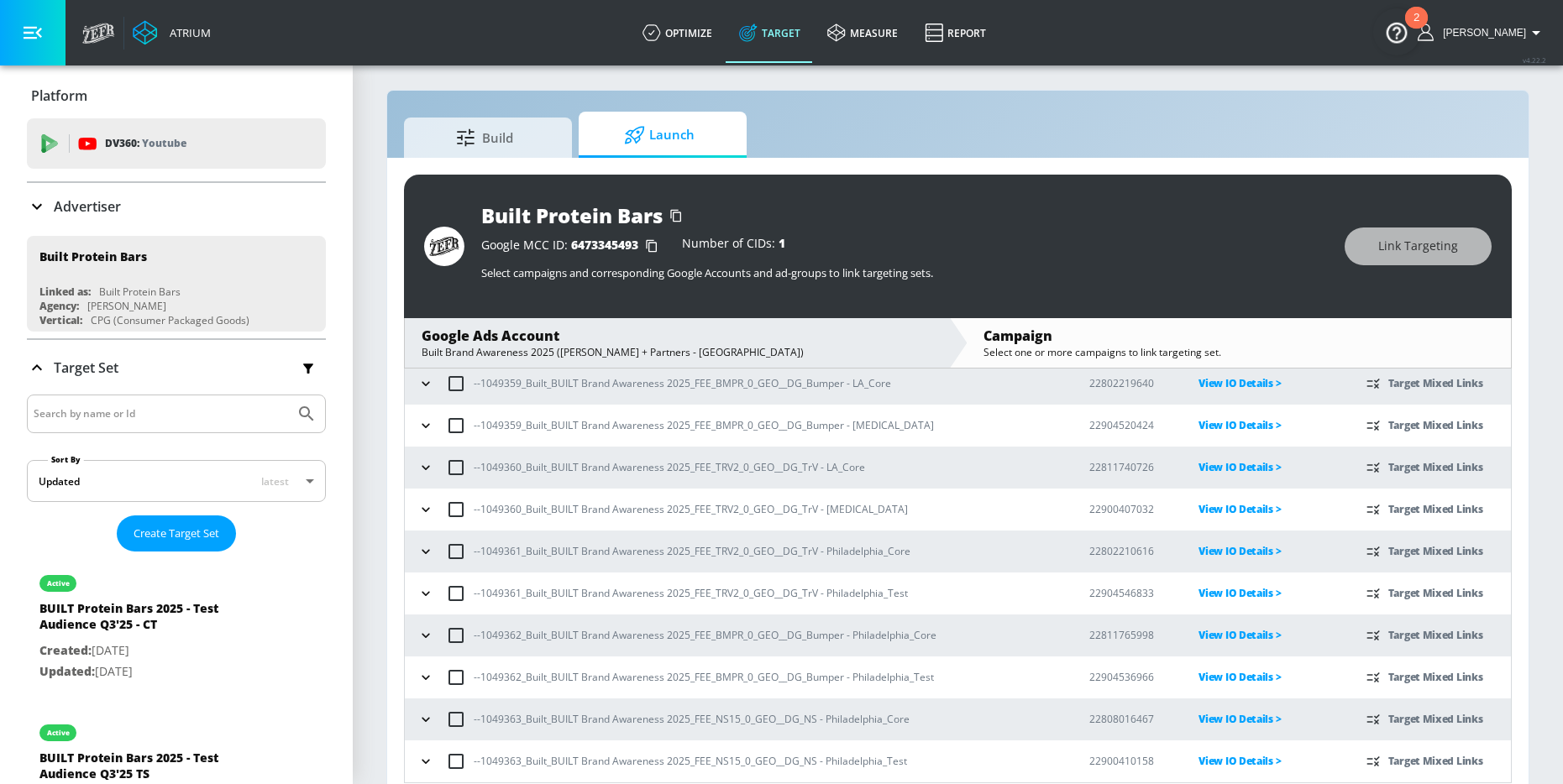
click at [430, 594] on icon "button" at bounding box center [425, 593] width 17 height 17
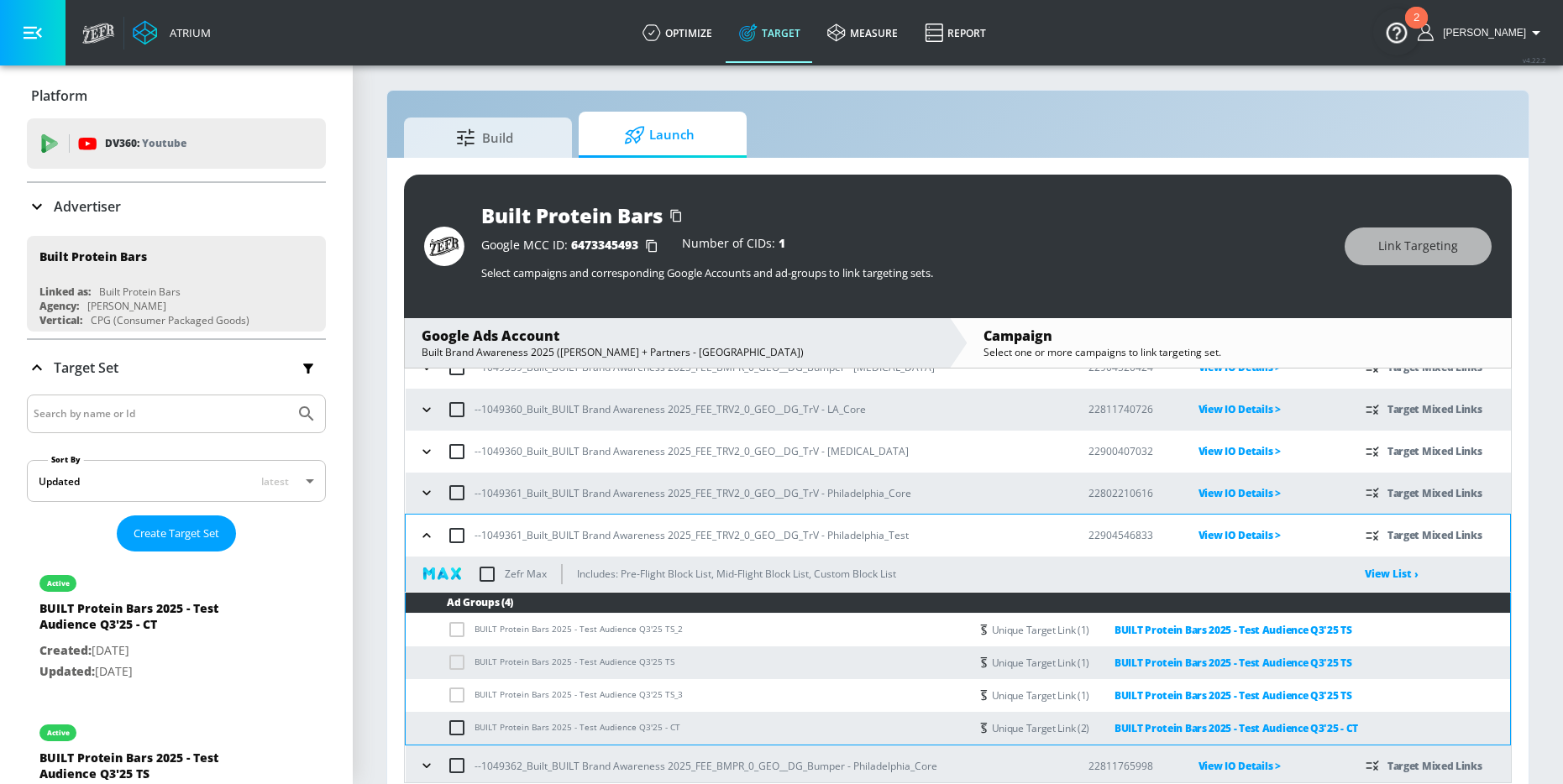
scroll to position [733, 0]
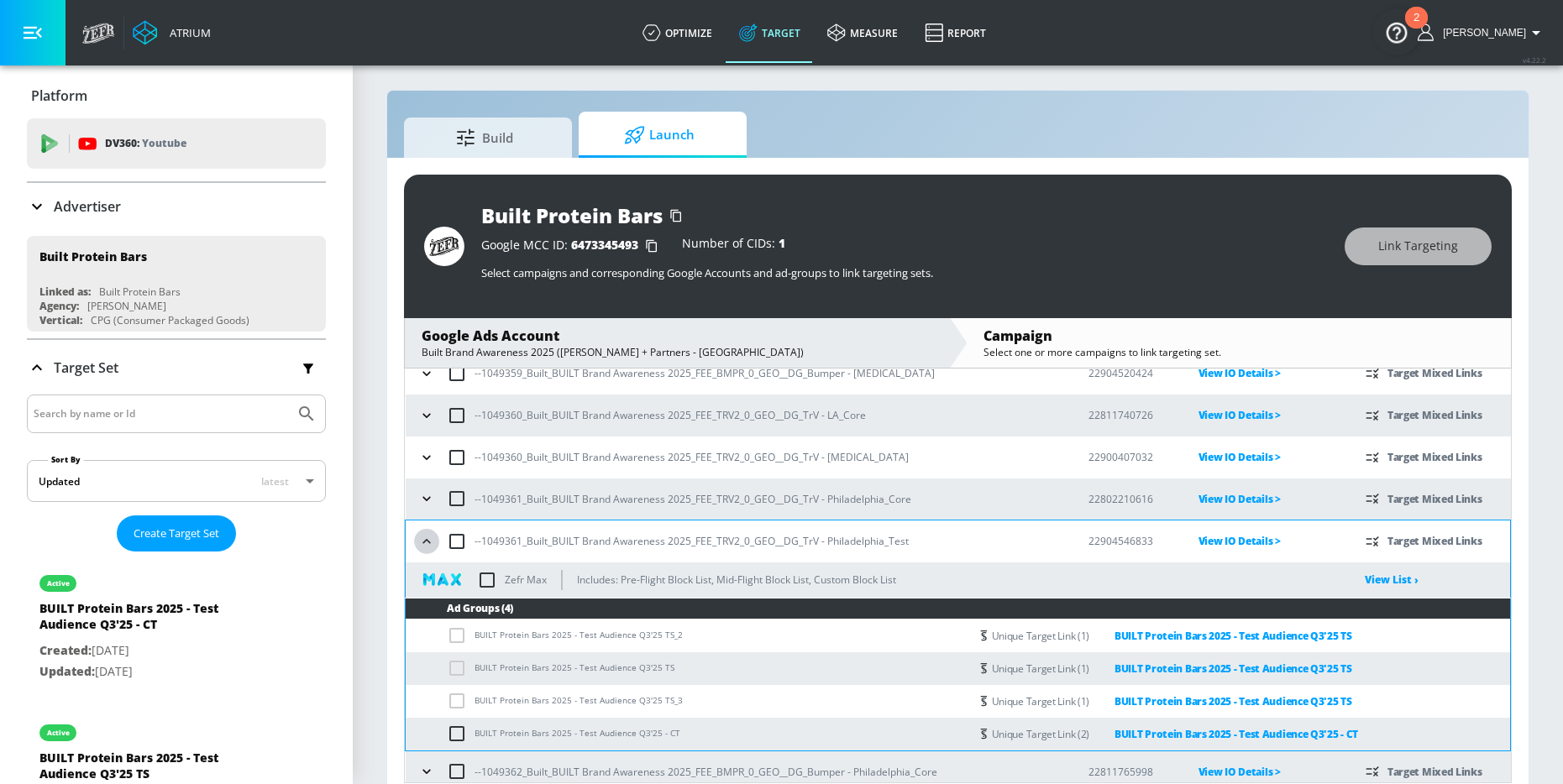
click at [416, 542] on button "button" at bounding box center [426, 541] width 25 height 25
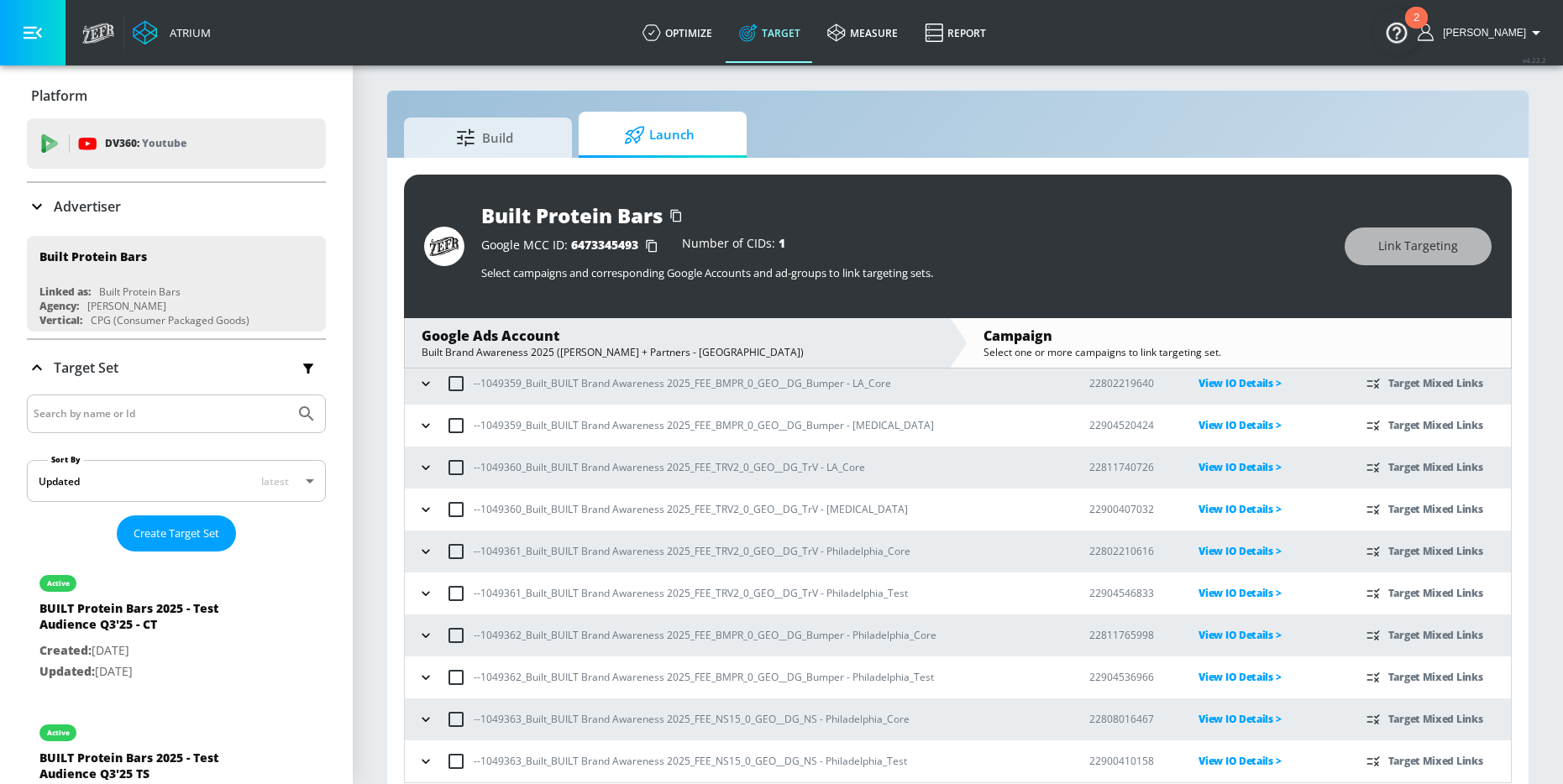
scroll to position [0, 0]
